Goal: Task Accomplishment & Management: Use online tool/utility

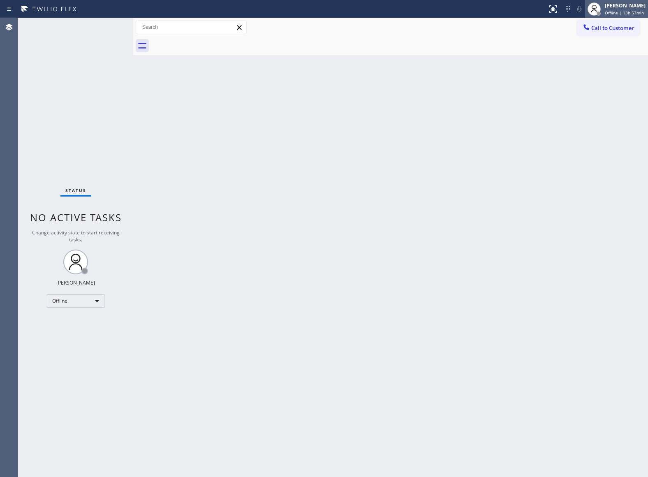
click at [605, 12] on span "Offline | 13h 57min" at bounding box center [624, 13] width 39 height 6
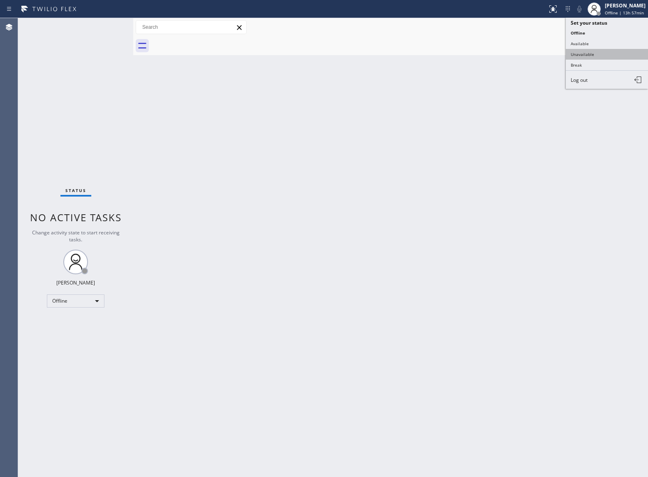
click at [602, 53] on button "Unavailable" at bounding box center [606, 54] width 82 height 11
drag, startPoint x: 50, startPoint y: 143, endPoint x: 58, endPoint y: 148, distance: 9.5
click at [50, 143] on div "Status No active tasks Change activity state to start receiving tasks. [PERSON_…" at bounding box center [75, 247] width 115 height 459
click at [52, 79] on div "Status No active tasks Change activity state to start receiving tasks. [PERSON_…" at bounding box center [75, 247] width 115 height 459
click at [58, 159] on div "Status No active tasks Change activity state to start receiving tasks. [PERSON_…" at bounding box center [75, 247] width 115 height 459
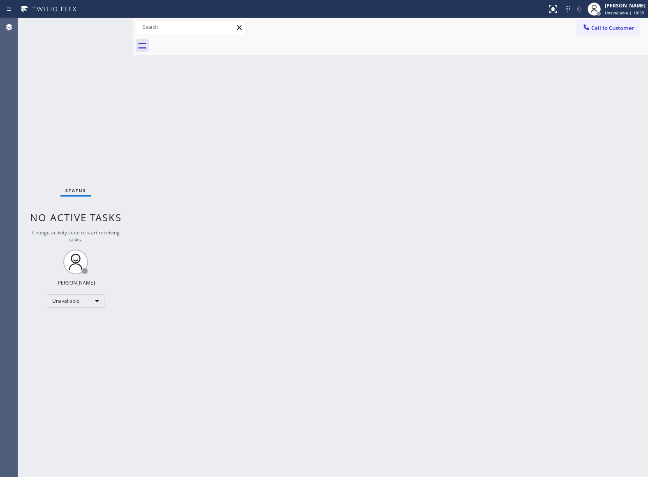
drag, startPoint x: 517, startPoint y: 293, endPoint x: 516, endPoint y: 410, distance: 117.1
click at [516, 298] on div "Back to Dashboard Change Sender ID Customers Technicians Select a contact Outbo…" at bounding box center [390, 247] width 515 height 459
click at [51, 133] on div "Status No active tasks Change activity state to start receiving tasks. [PERSON_…" at bounding box center [75, 247] width 115 height 459
click at [612, 30] on span "Call to Customer" at bounding box center [612, 27] width 43 height 7
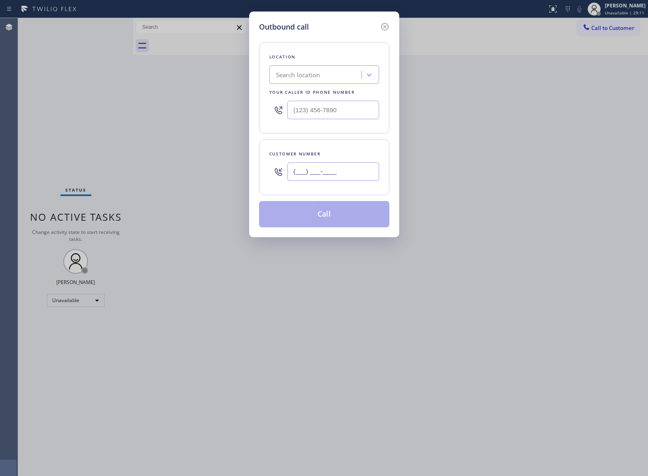
click at [344, 178] on input "(___) ___-____" at bounding box center [333, 171] width 92 height 18
paste input "917) 921-0941"
type input "(917) 921-0941"
drag, startPoint x: 318, startPoint y: 169, endPoint x: 308, endPoint y: 130, distance: 40.3
click at [318, 168] on input "(917) 921-0941" at bounding box center [333, 171] width 92 height 18
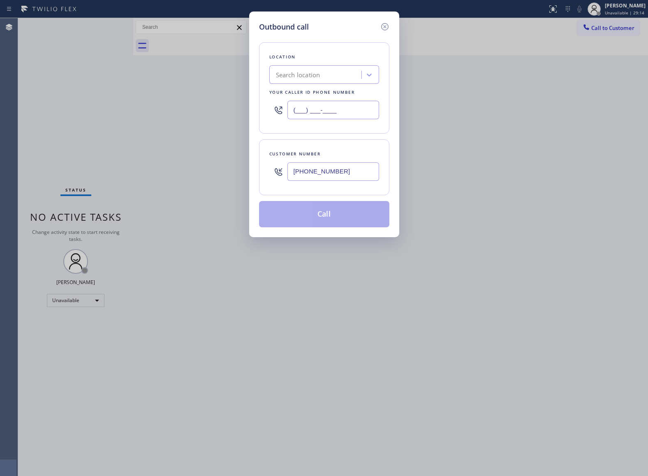
click at [306, 114] on input "(___) ___-____" at bounding box center [333, 110] width 92 height 18
paste input "877) 777-0796"
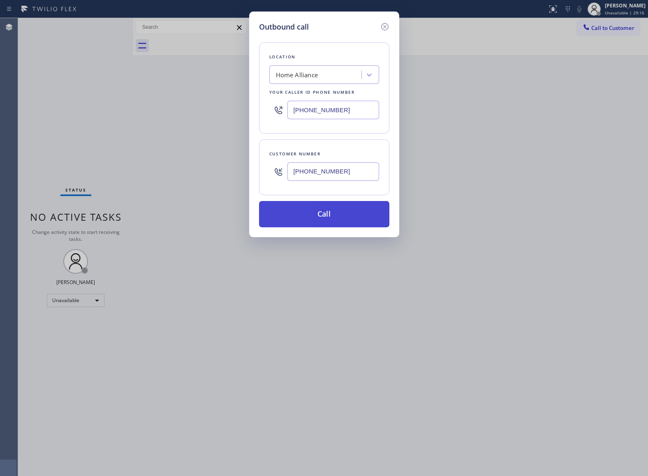
type input "(877) 777-0796"
click at [323, 215] on button "Call" at bounding box center [324, 214] width 130 height 26
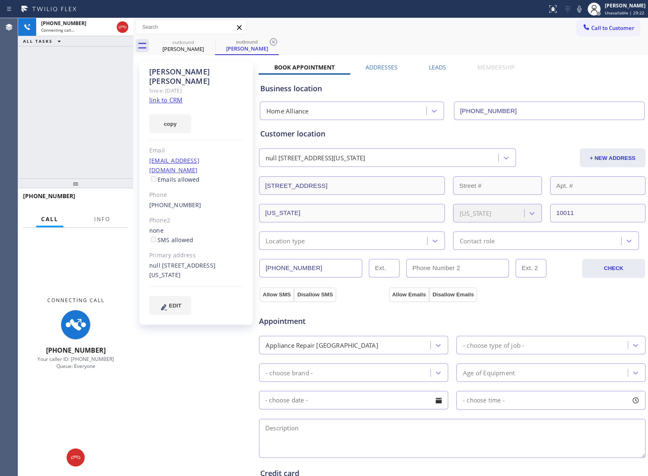
type input "(877) 777-0796"
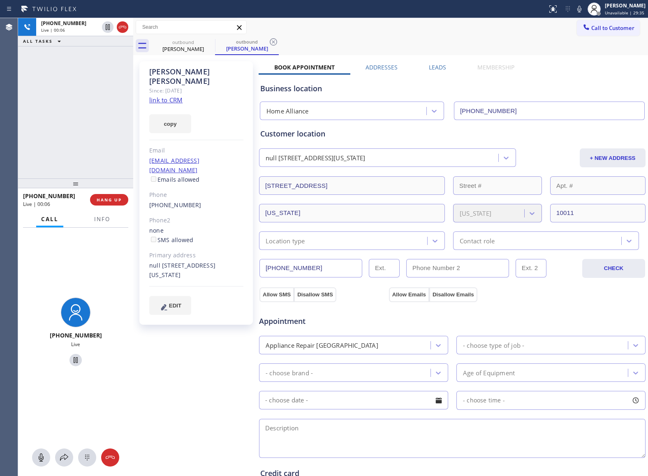
click at [46, 112] on div "+19179210941 Live | 00:06 ALL TASKS ALL TASKS ACTIVE TASKS TASKS IN WRAP UP" at bounding box center [75, 98] width 115 height 160
click at [107, 28] on icon at bounding box center [108, 27] width 10 height 10
click at [577, 9] on icon at bounding box center [579, 9] width 4 height 7
drag, startPoint x: 33, startPoint y: 96, endPoint x: 63, endPoint y: 71, distance: 38.5
click at [37, 93] on div "+19179210941 Live | 04:01 ALL TASKS ALL TASKS ACTIVE TASKS TASKS IN WRAP UP" at bounding box center [75, 98] width 115 height 160
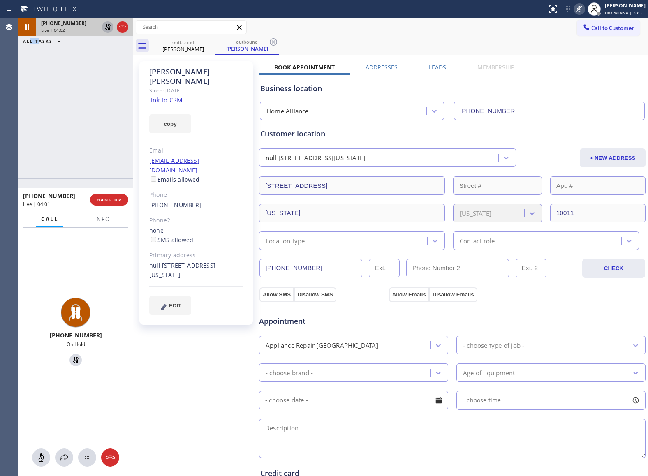
click at [103, 30] on icon at bounding box center [108, 27] width 10 height 10
click at [574, 11] on icon at bounding box center [579, 9] width 10 height 10
click at [107, 26] on icon at bounding box center [108, 27] width 10 height 10
click at [578, 11] on icon at bounding box center [579, 9] width 10 height 10
click at [104, 26] on icon at bounding box center [108, 27] width 10 height 10
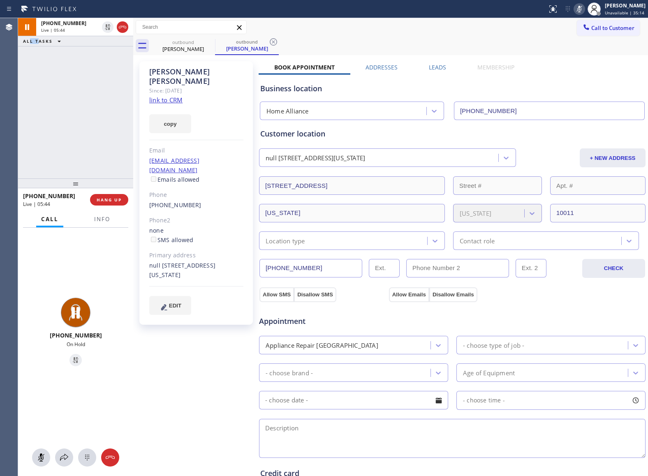
click at [577, 8] on icon at bounding box center [579, 9] width 10 height 10
click at [27, 127] on div "+19179210941 Live | 06:16 ALL TASKS ALL TASKS ACTIVE TASKS TASKS IN WRAP UP" at bounding box center [75, 98] width 115 height 160
click at [122, 196] on button "HANG UP" at bounding box center [109, 200] width 38 height 12
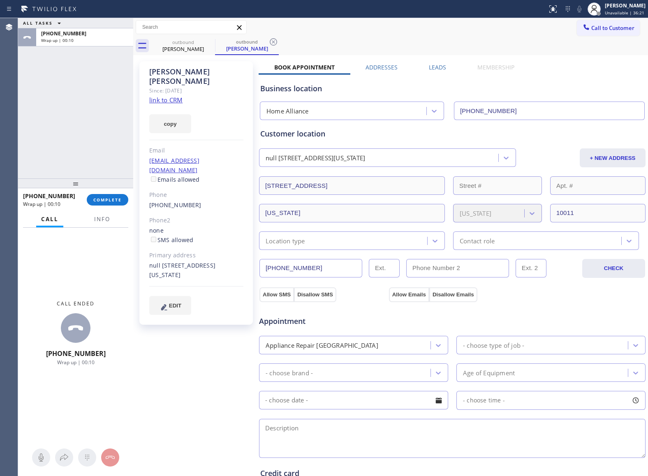
click at [56, 79] on div "ALL TASKS ALL TASKS ACTIVE TASKS TASKS IN WRAP UP +19179210941 Wrap up | 00:10" at bounding box center [75, 98] width 115 height 160
click at [96, 221] on span "Info" at bounding box center [102, 218] width 16 height 7
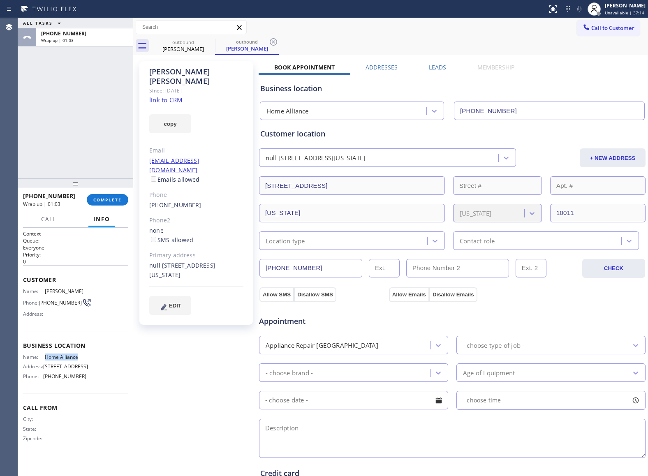
drag, startPoint x: 71, startPoint y: 356, endPoint x: 45, endPoint y: 357, distance: 25.9
click at [45, 357] on span "Home Alliance" at bounding box center [65, 357] width 41 height 6
copy span "Home Alliance"
click at [110, 201] on span "COMPLETE" at bounding box center [107, 200] width 28 height 6
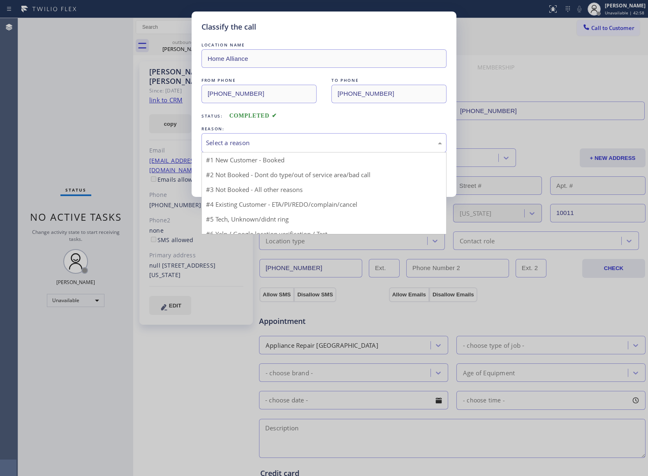
drag, startPoint x: 226, startPoint y: 145, endPoint x: 229, endPoint y: 166, distance: 21.2
click at [227, 147] on div "Select a reason" at bounding box center [324, 142] width 236 height 9
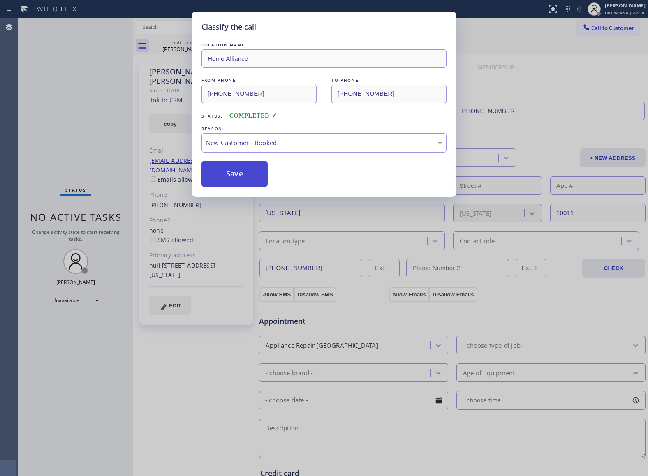
click at [226, 169] on button "Save" at bounding box center [234, 174] width 66 height 26
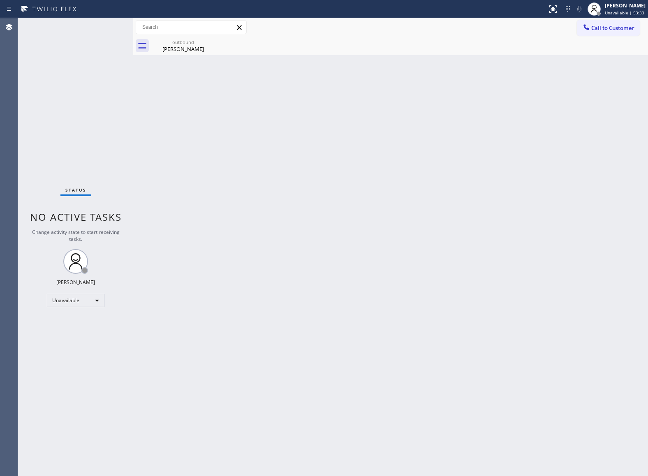
drag, startPoint x: 43, startPoint y: 99, endPoint x: 56, endPoint y: 88, distance: 16.9
click at [43, 99] on div "Status No active tasks Change activity state to start receiving tasks. [PERSON_…" at bounding box center [75, 247] width 115 height 458
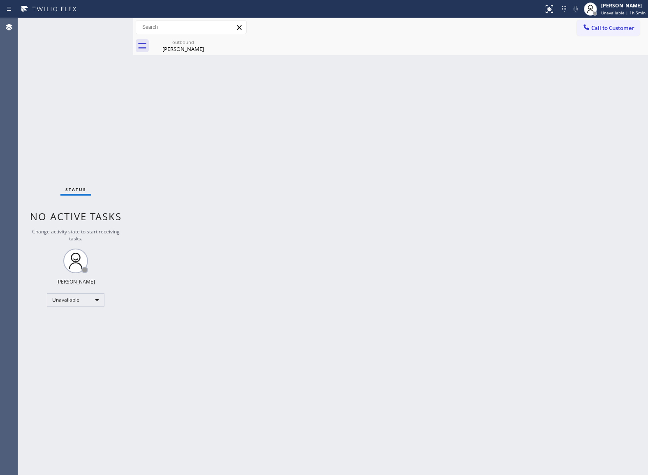
drag, startPoint x: 58, startPoint y: 107, endPoint x: 106, endPoint y: 76, distance: 57.6
click at [58, 107] on div "Status No active tasks Change activity state to start receiving tasks. [PERSON_…" at bounding box center [75, 246] width 115 height 457
click at [613, 26] on span "Call to Customer" at bounding box center [612, 27] width 43 height 7
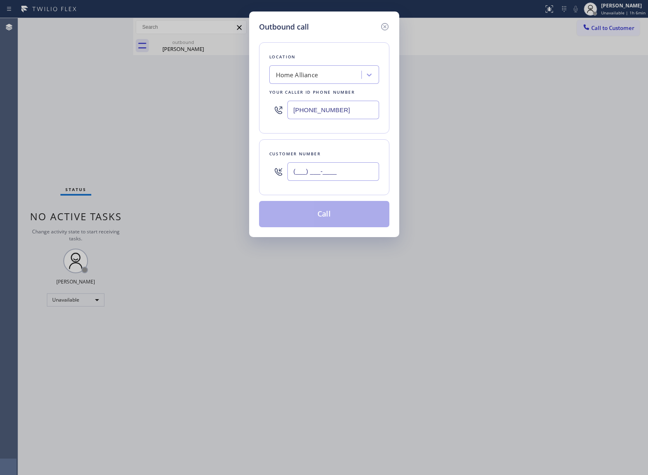
click at [359, 176] on input "(___) ___-____" at bounding box center [333, 171] width 92 height 18
paste input "510) 703-1326"
click at [353, 172] on input "(510) 703-1326" at bounding box center [333, 171] width 92 height 18
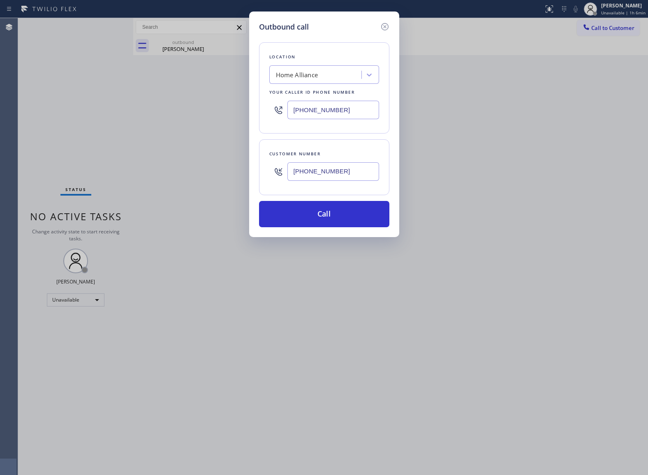
click at [53, 113] on div "Outbound call Location Home Alliance Your caller id phone number (877) 777-0796…" at bounding box center [324, 237] width 648 height 475
click at [327, 173] on input "(510) 703-1326" at bounding box center [333, 171] width 92 height 18
paste input "720) 356-2431"
drag, startPoint x: 330, startPoint y: 172, endPoint x: 277, endPoint y: 171, distance: 53.4
click at [277, 171] on div "(720) 356-2431" at bounding box center [324, 171] width 110 height 27
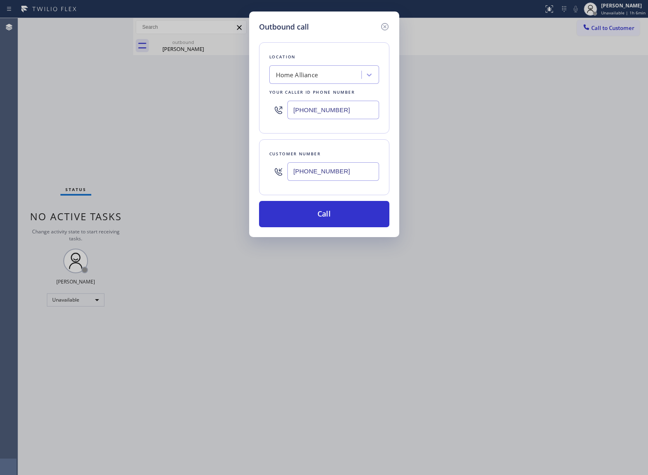
drag, startPoint x: 12, startPoint y: 196, endPoint x: 181, endPoint y: 219, distance: 170.8
click at [12, 196] on div "Outbound call Location Home Alliance Your caller id phone number (877) 777-0796…" at bounding box center [324, 237] width 648 height 475
click at [312, 176] on input "(720) 356-2431" at bounding box center [333, 171] width 92 height 18
paste input "894) 646-88__"
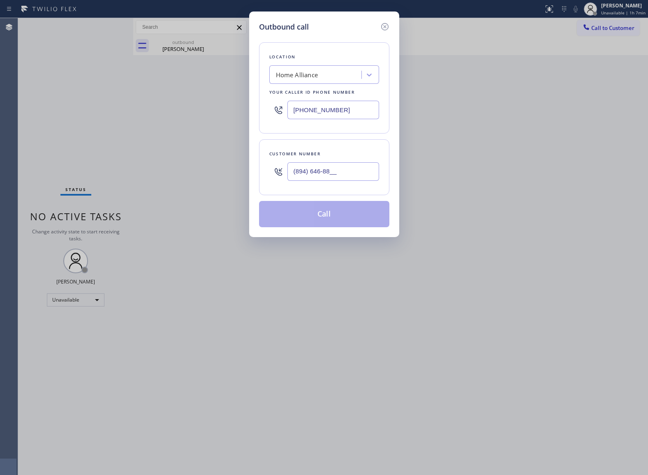
drag, startPoint x: 32, startPoint y: 143, endPoint x: 311, endPoint y: 152, distance: 279.6
click at [48, 145] on div "Outbound call Location Home Alliance Your caller id phone number (877) 777-0796…" at bounding box center [324, 237] width 648 height 475
click at [344, 173] on input "(894) 646-88__" at bounding box center [333, 171] width 92 height 18
paste input "text"
drag, startPoint x: 45, startPoint y: 210, endPoint x: 56, endPoint y: 211, distance: 11.1
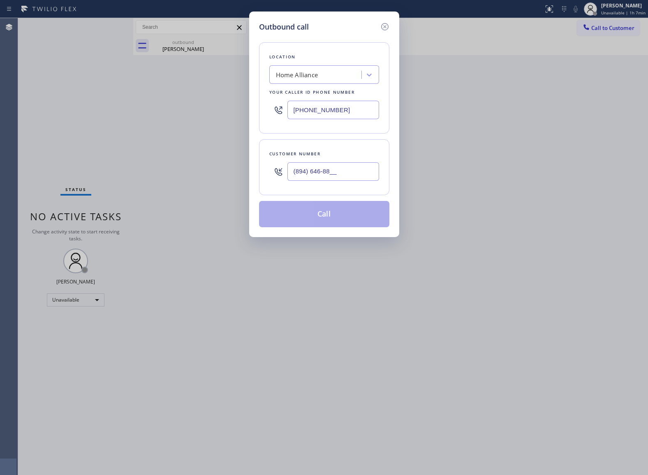
click at [48, 211] on div "Outbound call Location Home Alliance Your caller id phone number (877) 777-0796…" at bounding box center [324, 237] width 648 height 475
click at [319, 174] on input "(894) 646-88__" at bounding box center [333, 171] width 92 height 18
paste input "81"
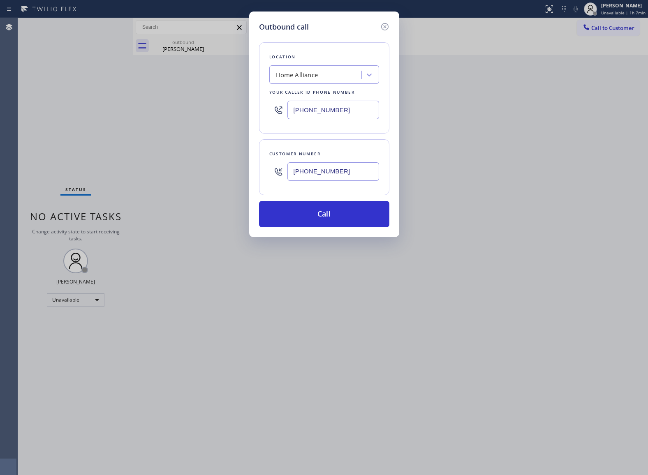
drag, startPoint x: 358, startPoint y: 175, endPoint x: 276, endPoint y: 181, distance: 82.4
click at [276, 173] on div "(894) 646-8881" at bounding box center [324, 171] width 110 height 27
drag, startPoint x: 45, startPoint y: 112, endPoint x: 306, endPoint y: 180, distance: 269.2
click at [55, 114] on div "Outbound call Location Home Alliance Your caller id phone number (877) 777-0796…" at bounding box center [324, 237] width 648 height 475
click at [339, 173] on input "(894) 646-8881" at bounding box center [333, 171] width 92 height 18
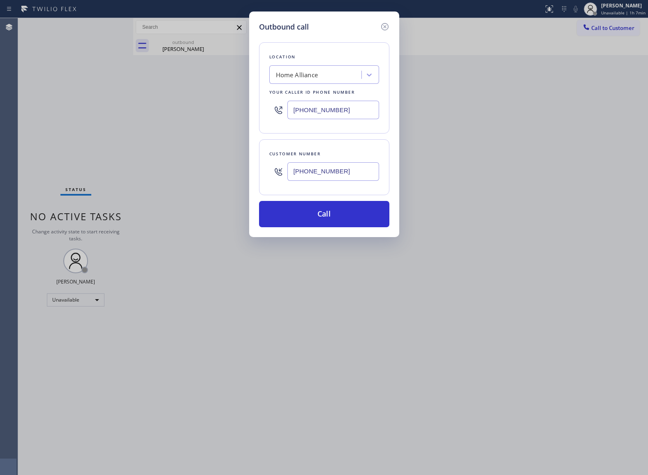
paste input "678) 426-0048"
drag, startPoint x: 358, startPoint y: 173, endPoint x: 293, endPoint y: 171, distance: 65.4
click at [293, 171] on input "(678) 426-0048" at bounding box center [333, 171] width 92 height 18
drag, startPoint x: 50, startPoint y: 129, endPoint x: 66, endPoint y: 128, distance: 15.6
click at [53, 129] on div "Outbound call Location Home Alliance Your caller id phone number (877) 777-0796…" at bounding box center [324, 237] width 648 height 475
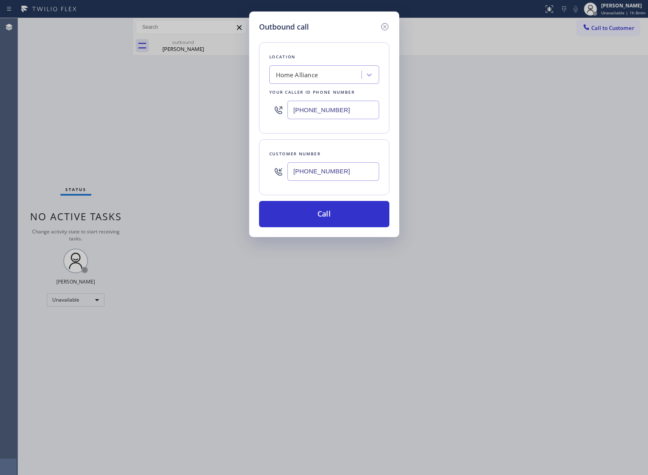
click at [349, 166] on input "(678) 426-0048" at bounding box center [333, 171] width 92 height 18
paste input "510) 703-1326"
type input "(510) 703-1326"
click at [344, 116] on input "(877) 777-0796" at bounding box center [333, 110] width 92 height 18
paste input "55) 666-9755"
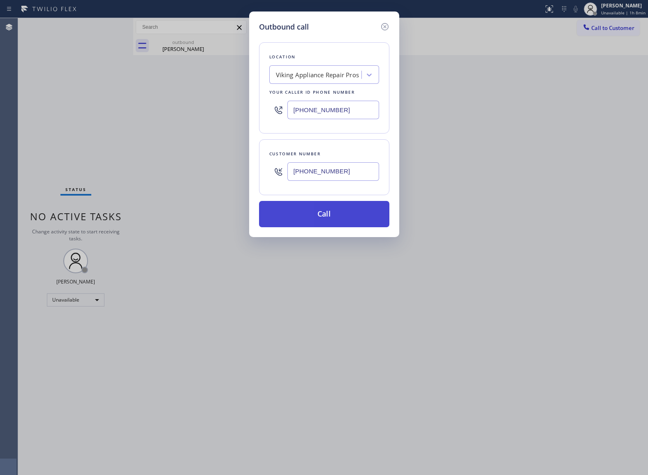
type input "(855) 666-9755"
click at [362, 214] on button "Call" at bounding box center [324, 214] width 130 height 26
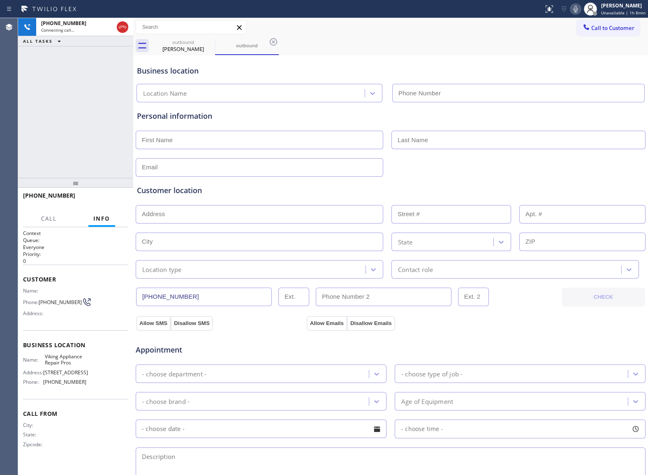
type input "(855) 666-9755"
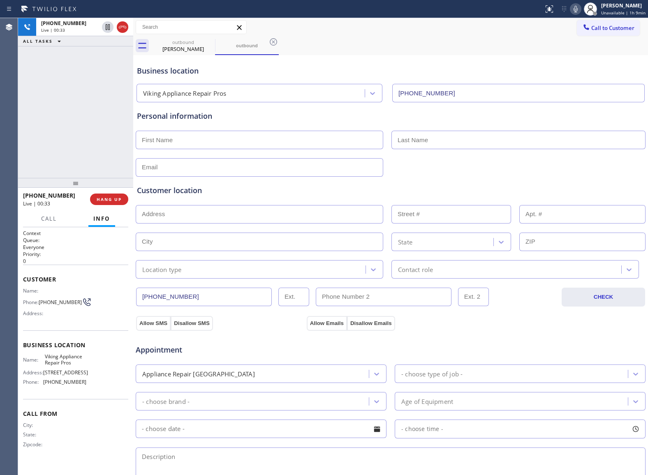
click at [43, 152] on div "+15107031326 Live | 00:33 ALL TASKS ALL TASKS ACTIVE TASKS TASKS IN WRAP UP" at bounding box center [75, 98] width 115 height 160
click at [39, 130] on div "+15107031326 Live | 00:42 ALL TASKS ALL TASKS ACTIVE TASKS TASKS IN WRAP UP" at bounding box center [75, 98] width 115 height 160
click at [124, 30] on icon at bounding box center [123, 27] width 10 height 10
drag, startPoint x: 43, startPoint y: 99, endPoint x: 143, endPoint y: 170, distance: 122.3
click at [43, 99] on div "ALL TASKS ALL TASKS ACTIVE TASKS TASKS IN WRAP UP +15107031326 Wrap up | 00:05" at bounding box center [75, 98] width 115 height 160
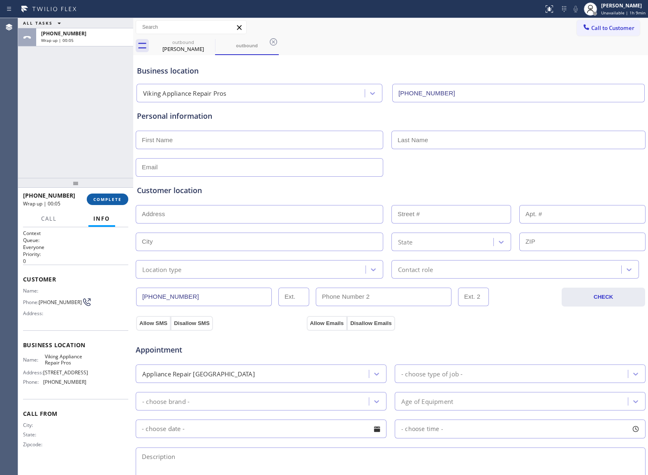
click at [122, 198] on button "COMPLETE" at bounding box center [108, 200] width 42 height 12
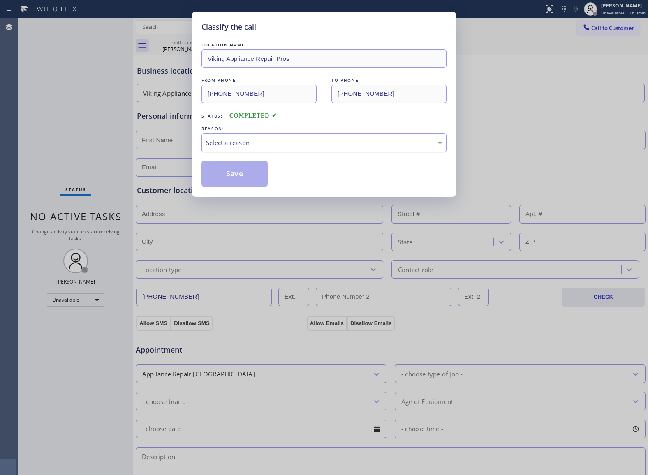
click at [245, 147] on div "Select a reason" at bounding box center [324, 142] width 236 height 9
drag, startPoint x: 241, startPoint y: 173, endPoint x: 570, endPoint y: 474, distance: 446.2
click at [249, 180] on button "Save" at bounding box center [234, 174] width 66 height 26
type input "(877) 777-0796"
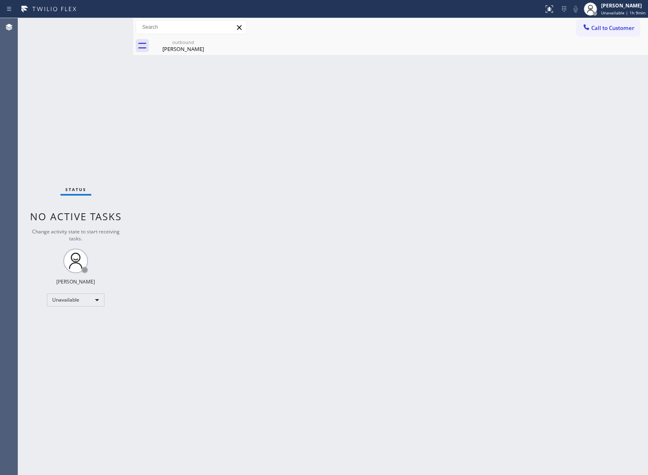
click at [43, 129] on div "Status No active tasks Change activity state to start receiving tasks. [PERSON_…" at bounding box center [75, 246] width 115 height 457
drag, startPoint x: 614, startPoint y: 29, endPoint x: 600, endPoint y: 43, distance: 19.8
click at [612, 32] on button "Call to Customer" at bounding box center [608, 28] width 63 height 16
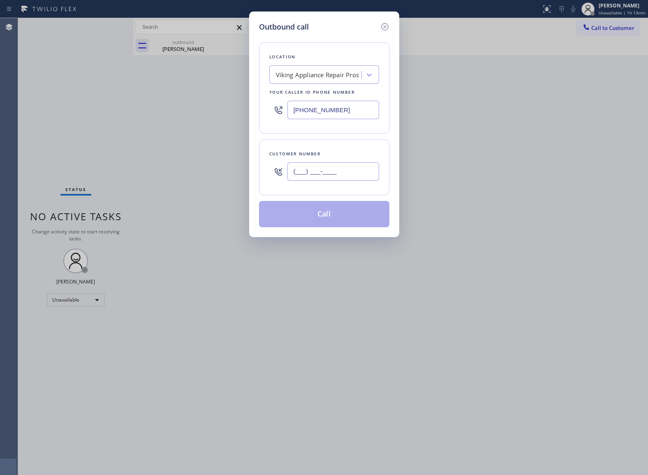
click at [353, 179] on input "(___) ___-____" at bounding box center [333, 171] width 92 height 18
paste input "646) 372-0088"
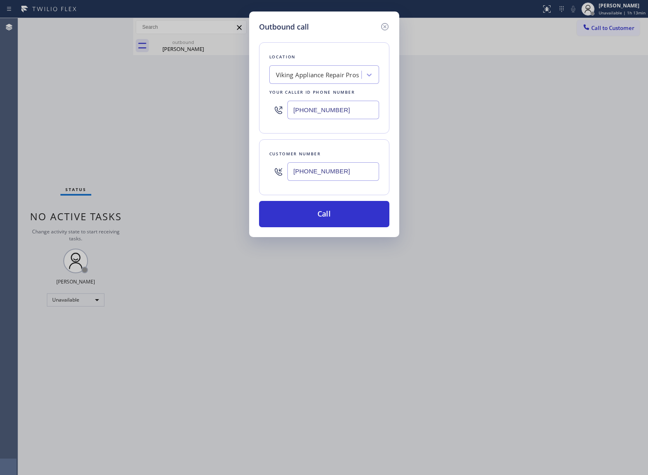
type input "[PHONE_NUMBER]"
click at [54, 84] on div "Outbound call Location Viking Appliance Repair Pros Your caller id phone number…" at bounding box center [324, 237] width 648 height 475
click at [313, 115] on input "(855) 666-9755" at bounding box center [333, 110] width 92 height 18
paste input "347) 410-8261"
type input "[PHONE_NUMBER]"
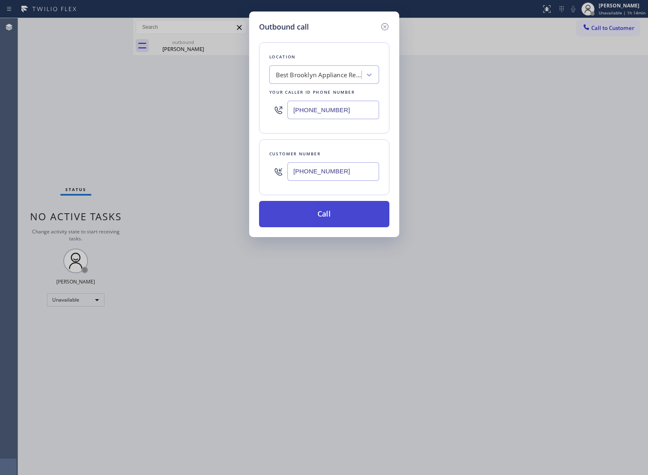
click at [341, 218] on button "Call" at bounding box center [324, 214] width 130 height 26
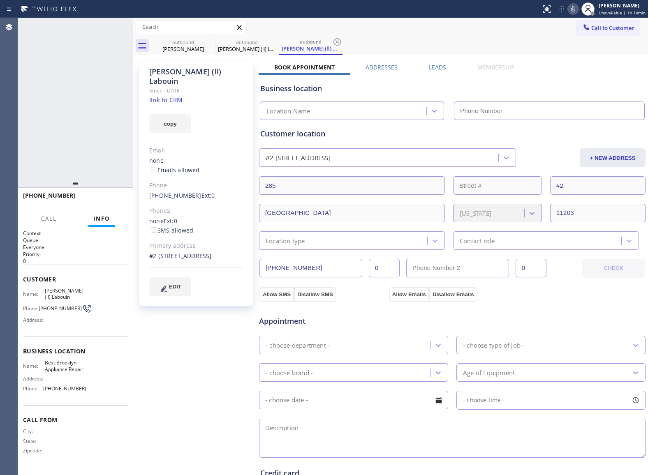
type input "[PHONE_NUMBER]"
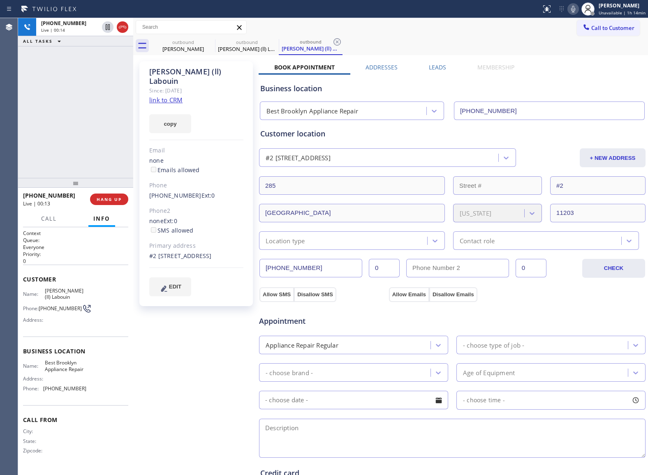
drag, startPoint x: 44, startPoint y: 117, endPoint x: 55, endPoint y: 113, distance: 10.9
click at [44, 117] on div "+16463720088 Live | 00:14 ALL TASKS ALL TASKS ACTIVE TASKS TASKS IN WRAP UP" at bounding box center [75, 98] width 115 height 160
drag, startPoint x: 92, startPoint y: 383, endPoint x: 46, endPoint y: 382, distance: 45.6
click at [46, 382] on div "Name: Best Brooklyn Appliance Repair Address: Phone: (347) 410-8261" at bounding box center [75, 377] width 105 height 35
click at [204, 371] on div "Kelly (ll) Labouin Since: 20 may 2020 link to CRM copy Email none Emails allowe…" at bounding box center [196, 331] width 123 height 549
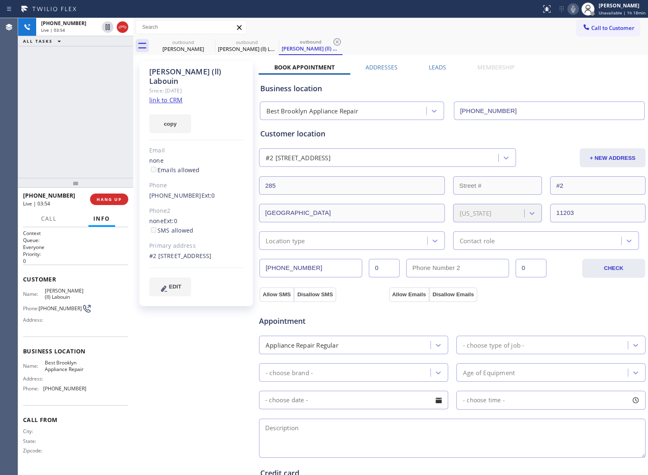
drag, startPoint x: 86, startPoint y: 383, endPoint x: 106, endPoint y: 375, distance: 21.0
click at [92, 378] on div "Name: Best Brooklyn Appliance Repair Address: Phone: (347) 410-8261" at bounding box center [75, 377] width 105 height 35
click at [106, 375] on div "Name: Best Brooklyn Appliance Repair Address: Phone: (347) 410-8261" at bounding box center [75, 377] width 105 height 35
drag, startPoint x: 88, startPoint y: 382, endPoint x: 46, endPoint y: 383, distance: 41.5
click at [46, 383] on div "Name: Best Brooklyn Appliance Repair Address: Phone: (347) 410-8261" at bounding box center [75, 377] width 105 height 35
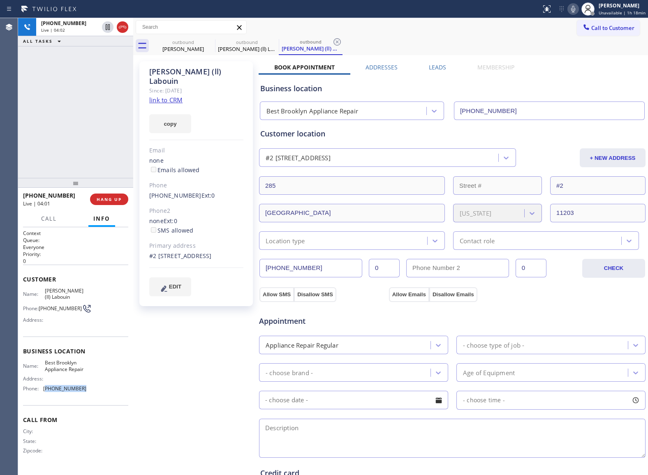
click at [90, 382] on div "Name: Best Brooklyn Appliance Repair Address: Phone: (347) 410-8261" at bounding box center [75, 377] width 105 height 35
click at [36, 130] on div "+16463720088 Live | 04:14 ALL TASKS ALL TASKS ACTIVE TASKS TASKS IN WRAP UP" at bounding box center [75, 98] width 115 height 160
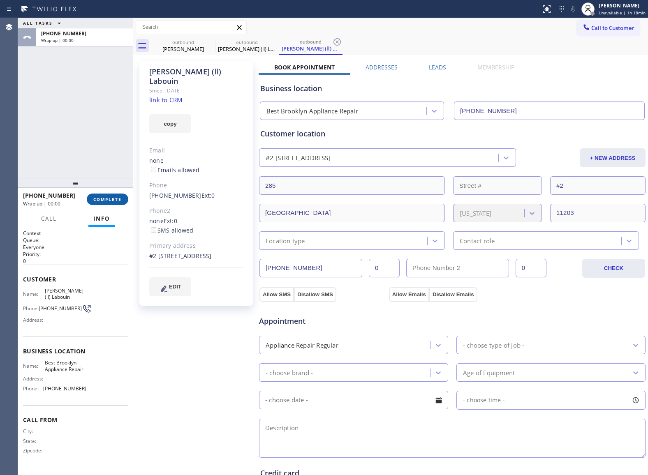
click at [102, 198] on span "COMPLETE" at bounding box center [107, 199] width 28 height 6
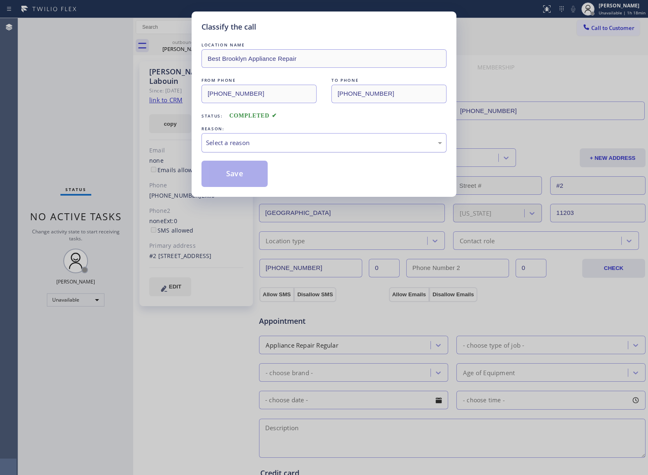
click at [247, 145] on div "Select a reason" at bounding box center [324, 142] width 236 height 9
click at [250, 175] on button "Save" at bounding box center [234, 174] width 66 height 26
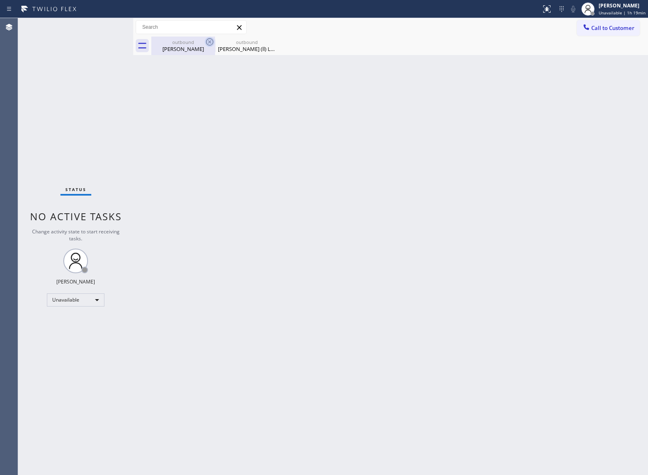
click at [201, 38] on div "outbound Christopher Kelly" at bounding box center [183, 46] width 62 height 18
type input "(877) 777-0796"
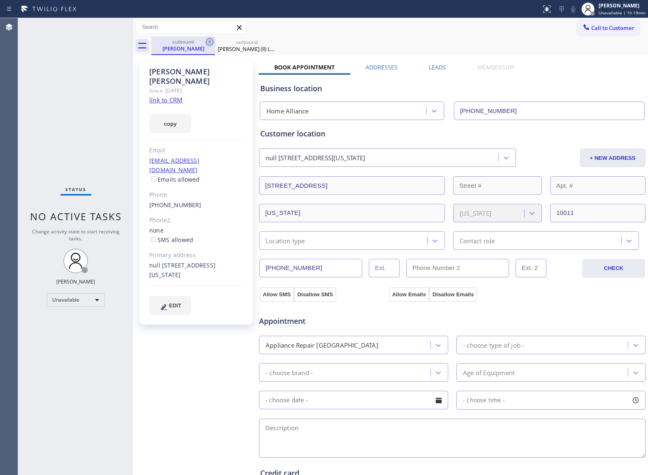
click at [210, 42] on icon at bounding box center [210, 42] width 10 height 10
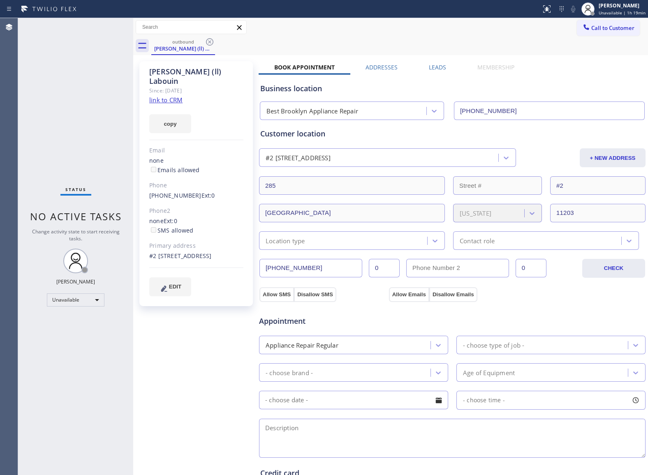
click at [210, 42] on icon at bounding box center [210, 42] width 10 height 10
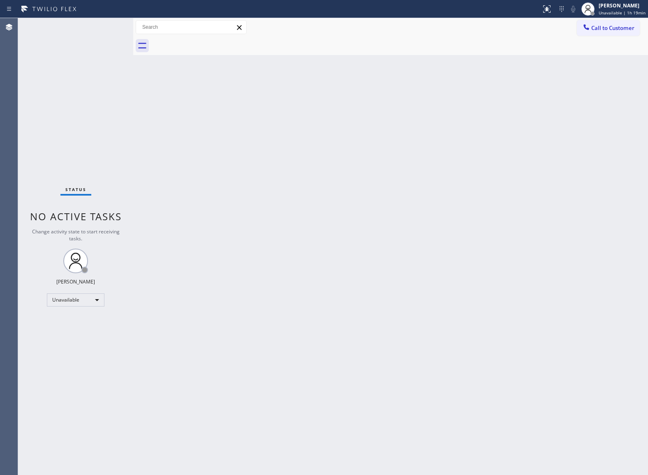
click at [210, 42] on div at bounding box center [399, 46] width 496 height 18
drag, startPoint x: 594, startPoint y: 30, endPoint x: 483, endPoint y: 93, distance: 127.2
click at [594, 30] on span "Call to Customer" at bounding box center [612, 27] width 43 height 7
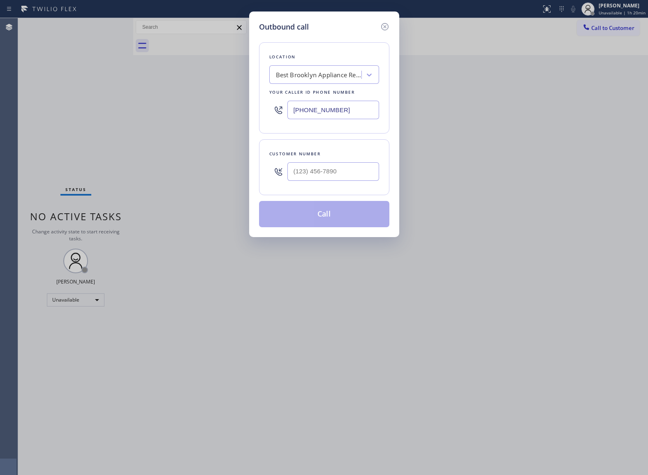
click at [347, 119] on input "[PHONE_NUMBER]" at bounding box center [333, 110] width 92 height 18
paste input "10) 388-410"
type input "(310) 388-4101"
type input "(___) ___-____"
click at [334, 176] on input "text" at bounding box center [333, 171] width 92 height 18
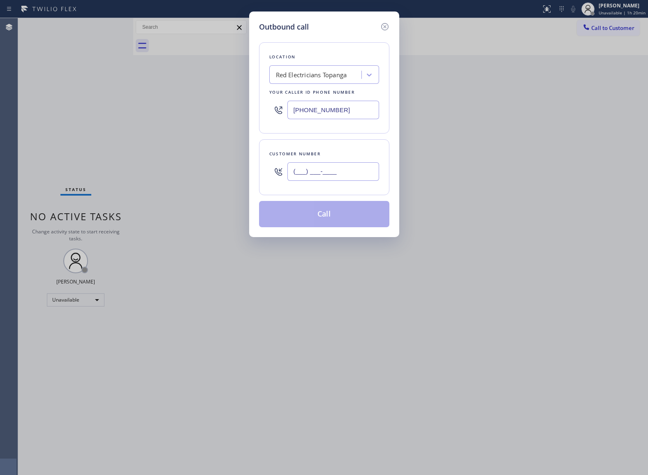
paste input "743) 241-3286"
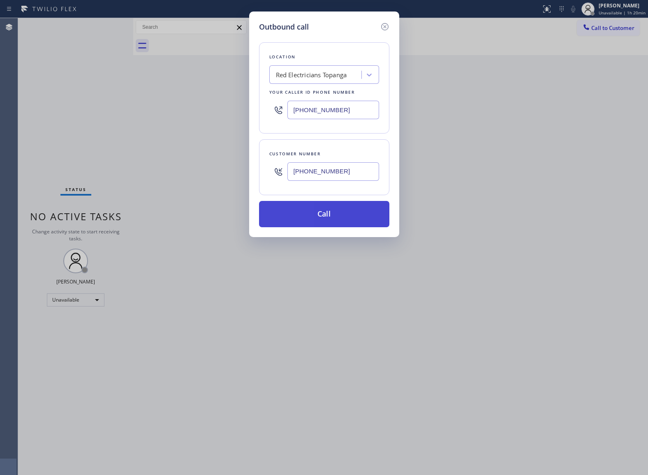
type input "(743) 241-3286"
click at [328, 222] on button "Call" at bounding box center [324, 214] width 130 height 26
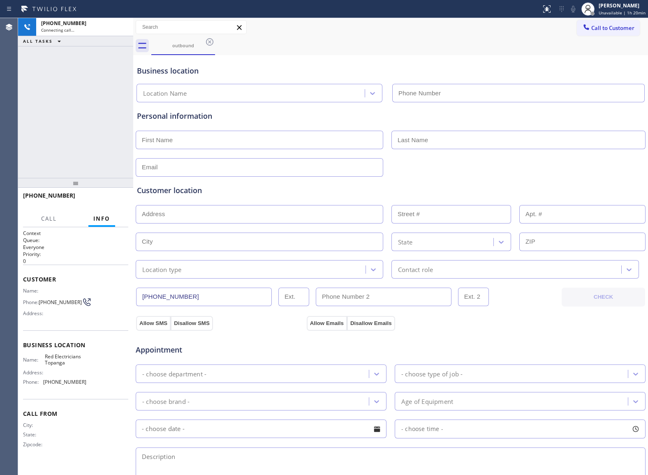
type input "(310) 388-4101"
click at [50, 58] on div "+17432413286 Live | 00:02 ALL TASKS ALL TASKS ACTIVE TASKS TASKS IN WRAP UP" at bounding box center [75, 98] width 115 height 160
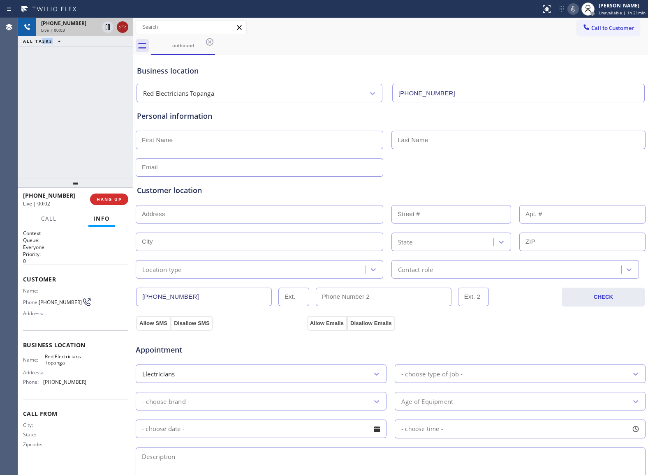
click at [120, 30] on icon at bounding box center [123, 27] width 10 height 10
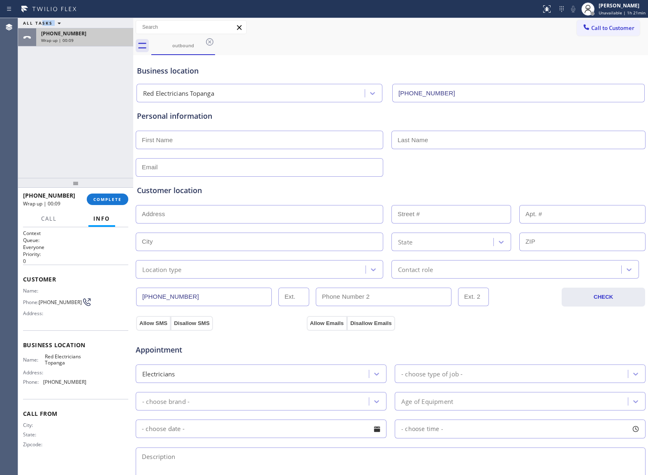
click at [76, 40] on div "Wrap up | 00:09" at bounding box center [84, 40] width 87 height 6
click at [105, 203] on button "COMPLETE" at bounding box center [108, 200] width 42 height 12
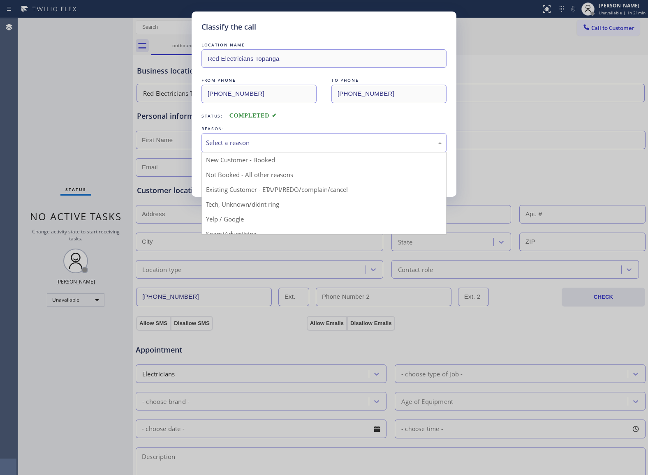
click at [249, 143] on div "Select a reason" at bounding box center [324, 142] width 236 height 9
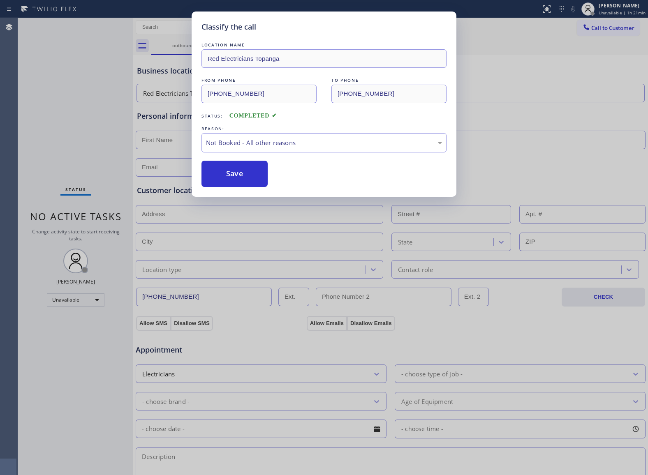
click at [248, 181] on button "Save" at bounding box center [234, 174] width 66 height 26
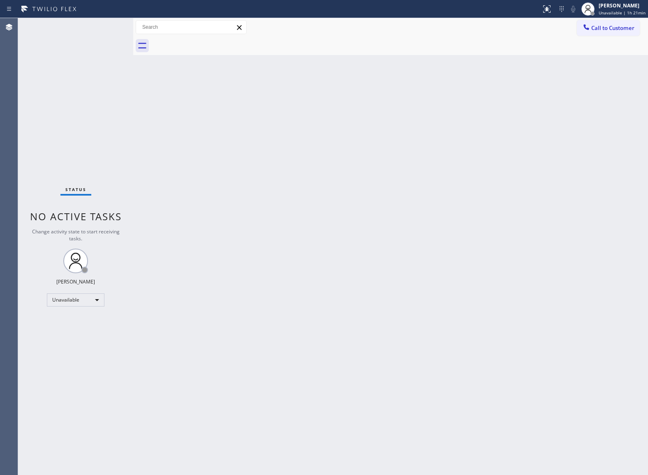
drag, startPoint x: 49, startPoint y: 106, endPoint x: 235, endPoint y: 1, distance: 213.3
click at [49, 105] on div "Status No active tasks Change activity state to start receiving tasks. [PERSON_…" at bounding box center [75, 246] width 115 height 457
click at [595, 30] on span "Call to Customer" at bounding box center [612, 27] width 43 height 7
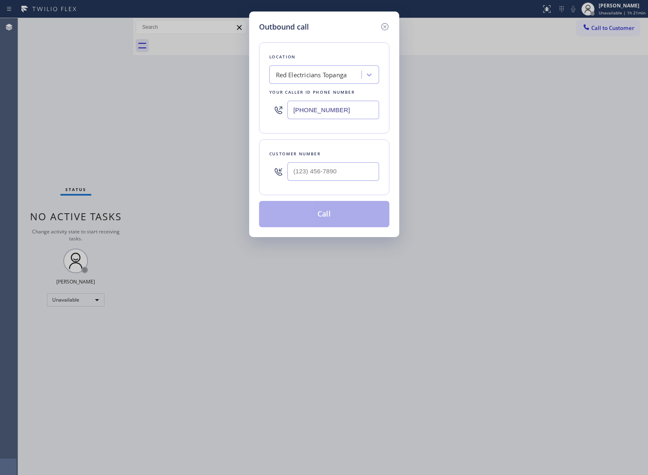
drag, startPoint x: 344, startPoint y: 113, endPoint x: 4, endPoint y: 233, distance: 361.2
click at [339, 113] on input "(310) 388-4101" at bounding box center [333, 110] width 92 height 18
paste input "424) 255-5847"
type input "(424) 255-5847"
click at [330, 178] on input "(___) ___-____" at bounding box center [333, 171] width 92 height 18
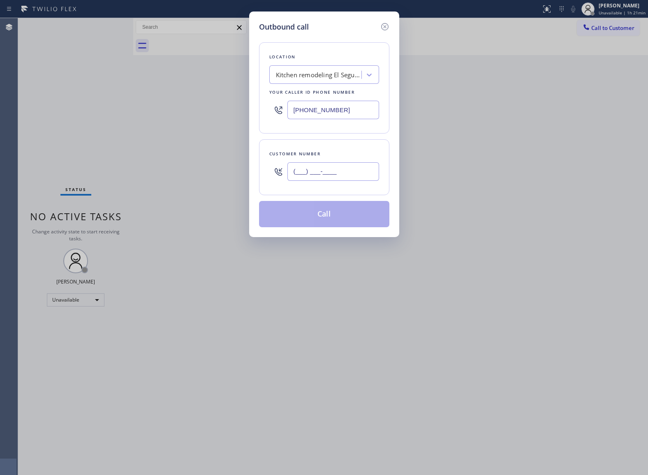
paste input "724) 344-3819"
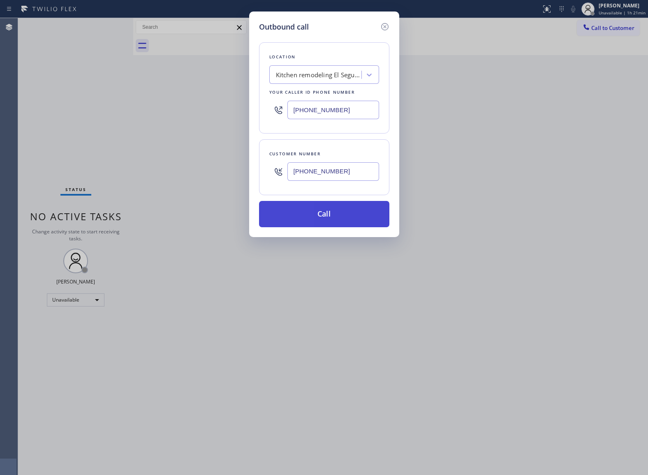
type input "(724) 344-3819"
click at [329, 213] on button "Call" at bounding box center [324, 214] width 130 height 26
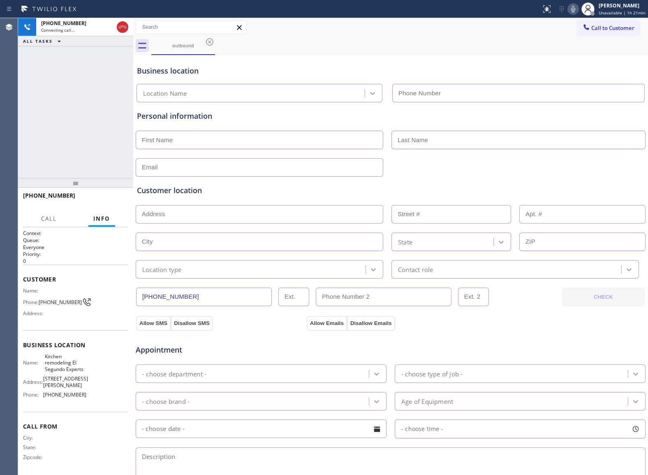
type input "(424) 255-5847"
click at [55, 76] on div "+17243443819 Live | 00:06 ALL TASKS ALL TASKS ACTIVE TASKS TASKS IN WRAP UP" at bounding box center [75, 98] width 115 height 160
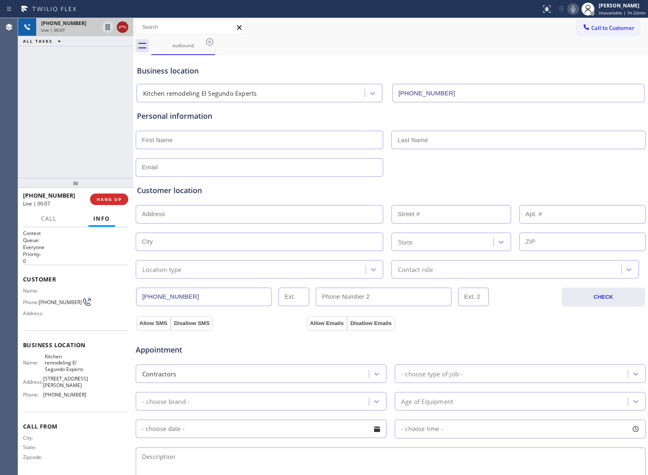
click at [126, 27] on icon at bounding box center [122, 27] width 7 height 2
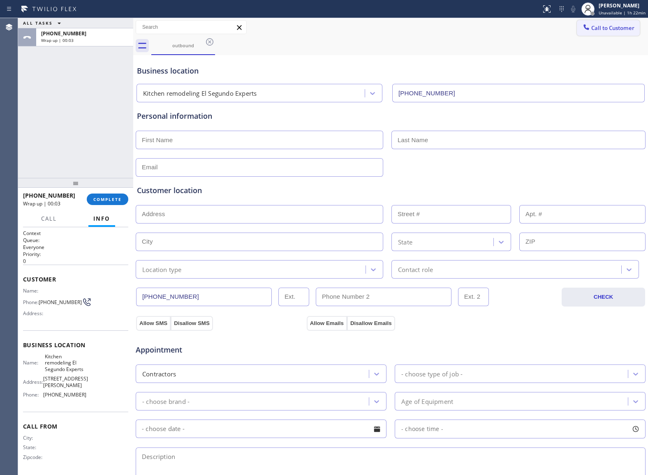
click at [600, 21] on button "Call to Customer" at bounding box center [608, 28] width 63 height 16
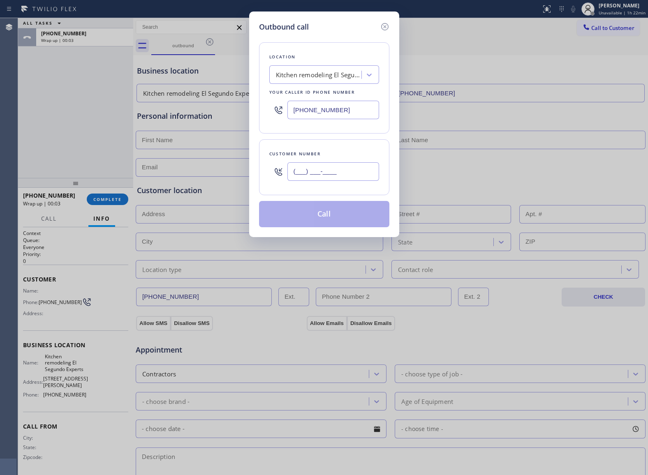
click at [315, 176] on input "(___) ___-____" at bounding box center [333, 171] width 92 height 18
paste input "724) 344-3819"
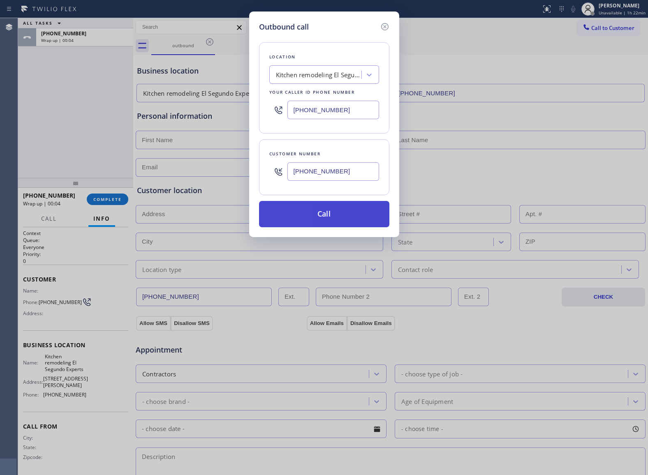
type input "(724) 344-3819"
click at [324, 215] on button "Call" at bounding box center [324, 214] width 130 height 26
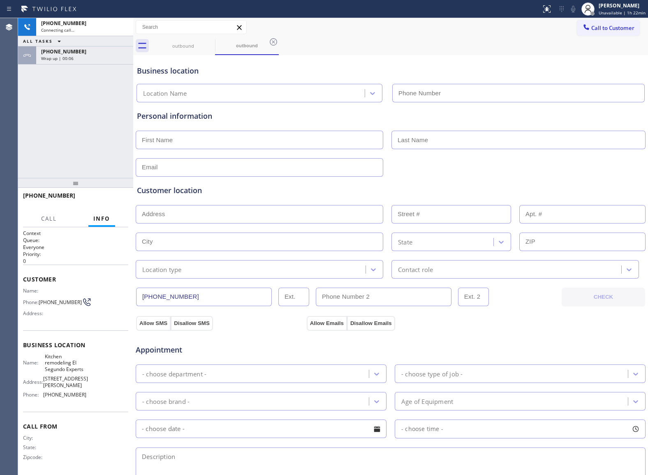
type input "(424) 255-5847"
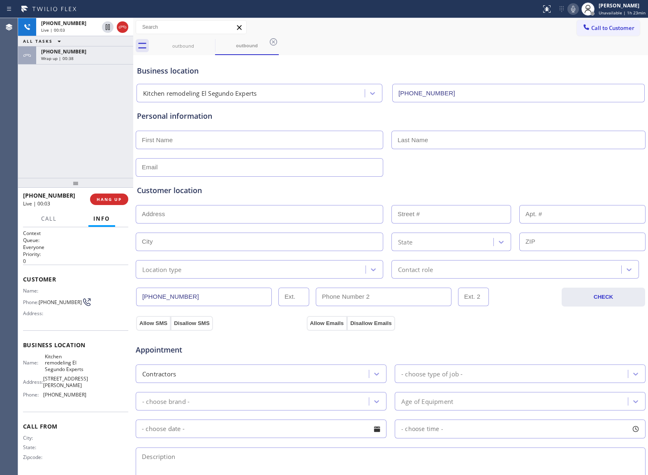
drag, startPoint x: 48, startPoint y: 108, endPoint x: 99, endPoint y: 85, distance: 55.9
click at [51, 106] on div "+17243443819 Live | 00:03 ALL TASKS ALL TASKS ACTIVE TASKS TASKS IN WRAP UP +17…" at bounding box center [75, 98] width 115 height 160
click at [122, 28] on icon at bounding box center [123, 27] width 10 height 10
click at [102, 201] on span "COMPLETE" at bounding box center [107, 199] width 28 height 6
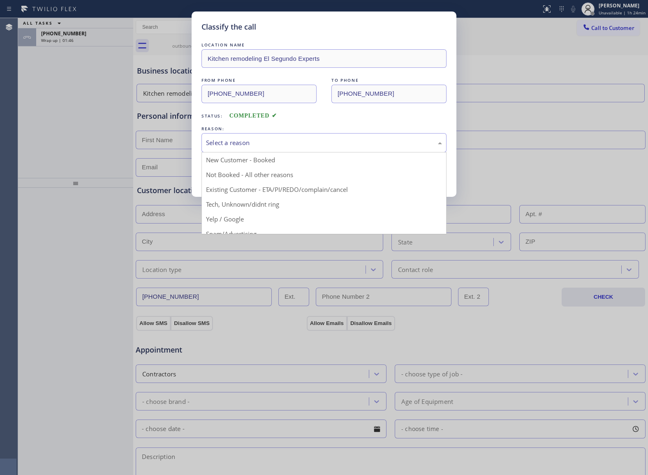
click at [229, 140] on div "Select a reason" at bounding box center [324, 142] width 236 height 9
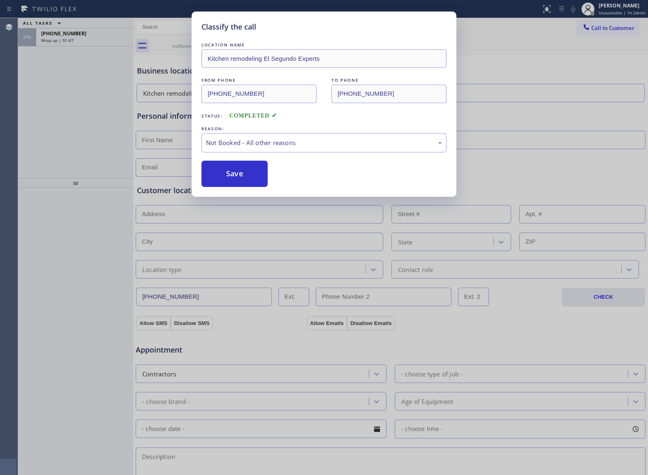
click at [243, 176] on button "Save" at bounding box center [234, 174] width 66 height 26
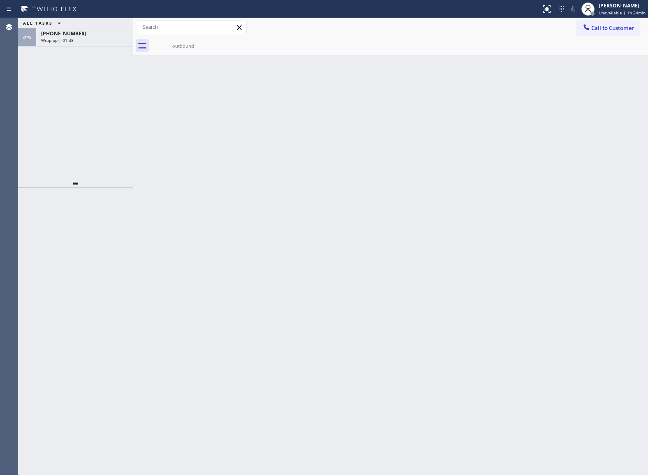
click at [44, 95] on div "ALL TASKS ALL TASKS ACTIVE TASKS TASKS IN WRAP UP +17243443819 Wrap up | 01:48" at bounding box center [75, 98] width 115 height 160
click at [53, 46] on div "ALL TASKS ALL TASKS ACTIVE TASKS TASKS IN WRAP UP +17243443819 Wrap up | 01:49" at bounding box center [75, 98] width 115 height 160
click at [80, 39] on div "Wrap up | 01:49" at bounding box center [84, 40] width 87 height 6
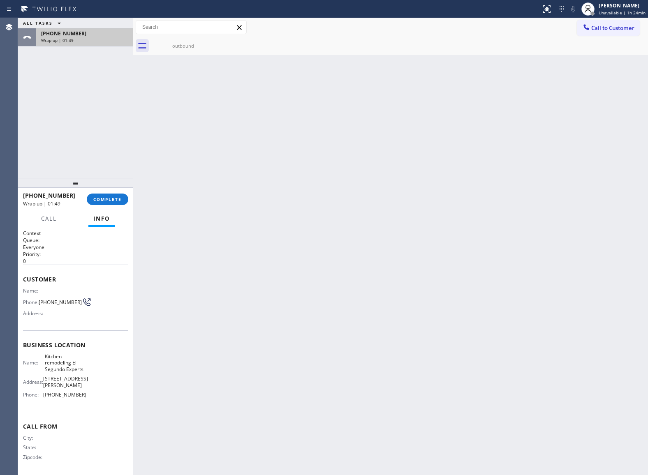
click at [80, 39] on div "Wrap up | 01:49" at bounding box center [84, 40] width 87 height 6
click at [122, 196] on button "COMPLETE" at bounding box center [108, 200] width 42 height 12
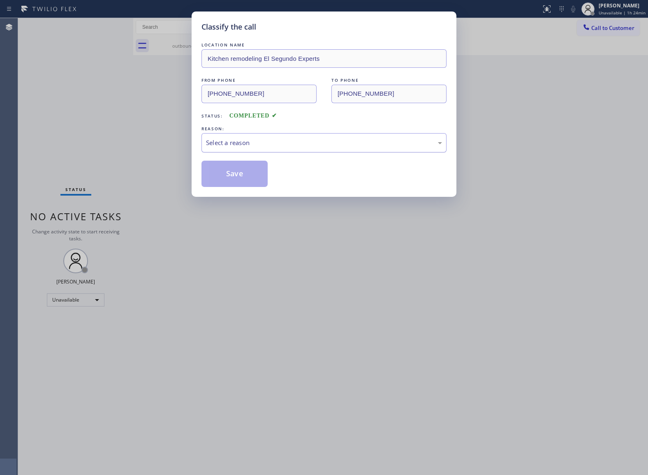
drag, startPoint x: 229, startPoint y: 150, endPoint x: 234, endPoint y: 152, distance: 5.3
click at [230, 150] on div "Select a reason" at bounding box center [323, 142] width 245 height 19
drag, startPoint x: 238, startPoint y: 171, endPoint x: 418, endPoint y: 362, distance: 262.8
click at [243, 176] on button "Save" at bounding box center [234, 174] width 66 height 26
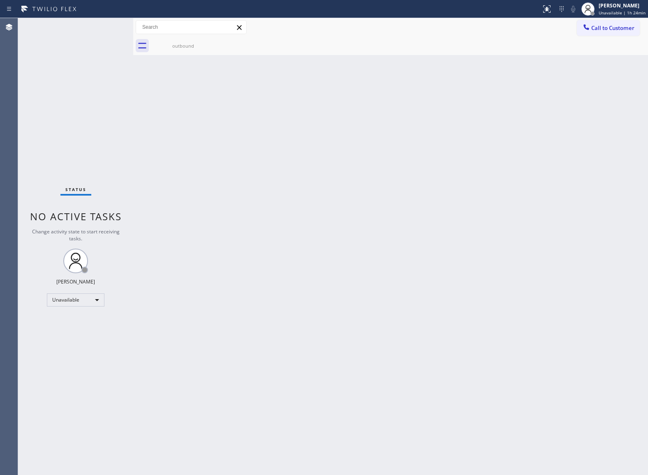
drag, startPoint x: 47, startPoint y: 109, endPoint x: 136, endPoint y: 75, distance: 95.2
click at [47, 109] on div "Status No active tasks Change activity state to start receiving tasks. [PERSON_…" at bounding box center [75, 246] width 115 height 457
drag, startPoint x: 616, startPoint y: 26, endPoint x: 378, endPoint y: 166, distance: 276.1
click at [615, 27] on span "Call to Customer" at bounding box center [612, 27] width 43 height 7
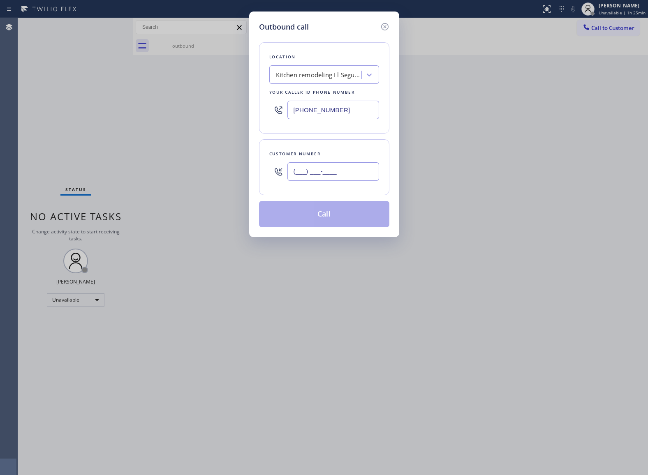
click at [355, 176] on input "(___) ___-____" at bounding box center [333, 171] width 92 height 18
paste input "815) 243-3831"
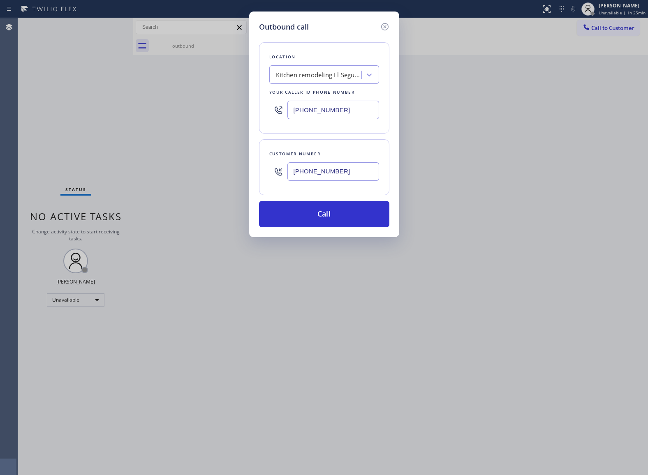
type input "(815) 243-3831"
drag, startPoint x: 45, startPoint y: 123, endPoint x: 247, endPoint y: 7, distance: 233.1
click at [46, 120] on div "Outbound call Location Kitchen remodeling El Segundo Experts Your caller id pho…" at bounding box center [324, 237] width 648 height 475
click at [340, 113] on input "(424) 255-5847" at bounding box center [333, 110] width 92 height 18
paste input "310) 853-6861"
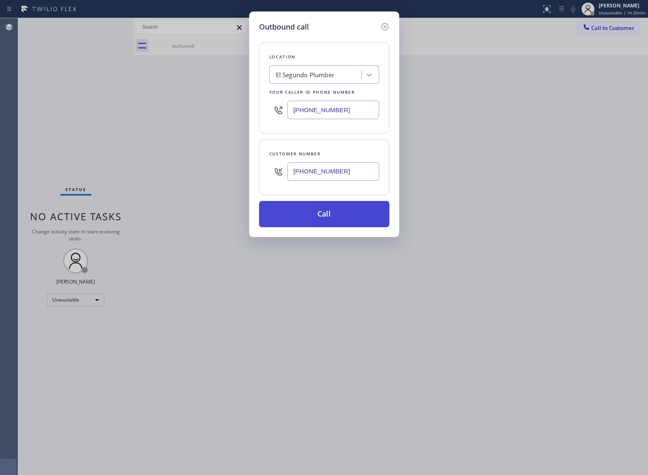
type input "(310) 853-6861"
click at [357, 224] on button "Call" at bounding box center [324, 214] width 130 height 26
click at [330, 170] on input "(815) 243-3831" at bounding box center [333, 171] width 92 height 18
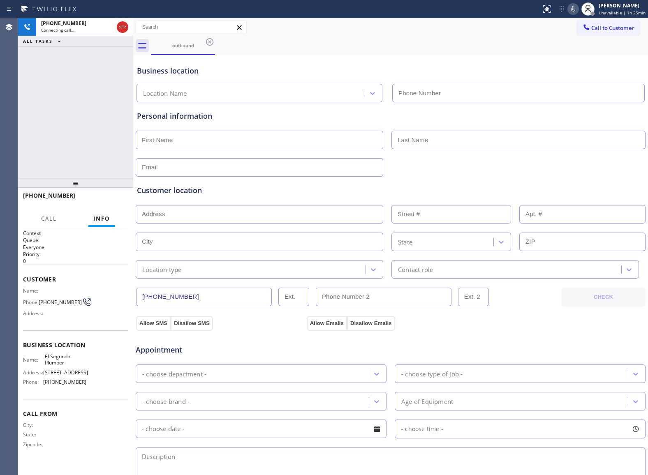
type input "(310) 853-6861"
click at [35, 114] on div "+18152433831 Connecting call… ALL TASKS ALL TASKS ACTIVE TASKS TASKS IN WRAP UP" at bounding box center [75, 98] width 115 height 160
click at [170, 139] on input "text" at bounding box center [259, 140] width 247 height 18
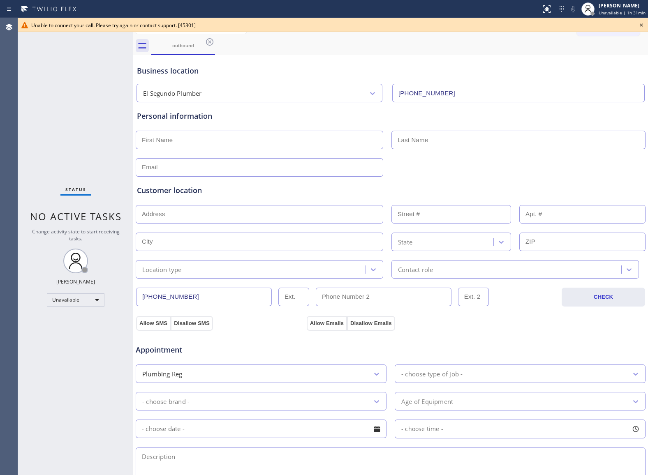
click at [48, 95] on div "Status No active tasks Change activity state to start receiving tasks. [PERSON_…" at bounding box center [75, 246] width 115 height 457
drag, startPoint x: 644, startPoint y: 25, endPoint x: 626, endPoint y: 25, distance: 17.3
click at [643, 25] on icon at bounding box center [641, 25] width 10 height 10
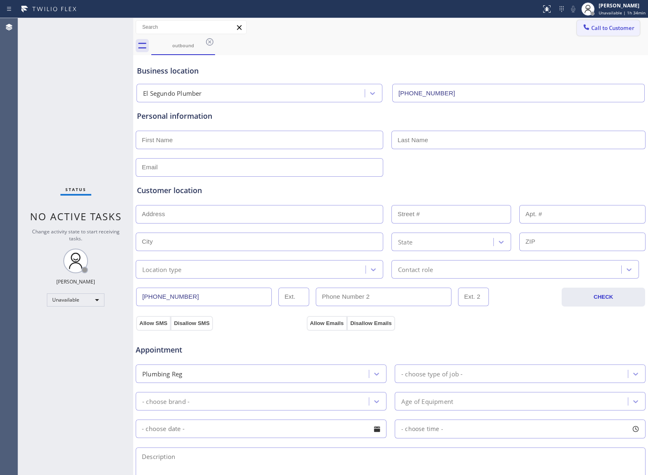
click at [619, 25] on span "Call to Customer" at bounding box center [612, 27] width 43 height 7
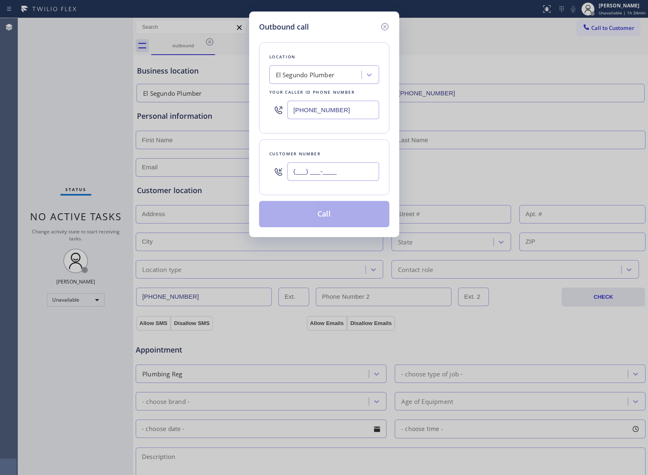
click at [321, 176] on input "(___) ___-____" at bounding box center [333, 171] width 92 height 18
paste input "510) 703-1326"
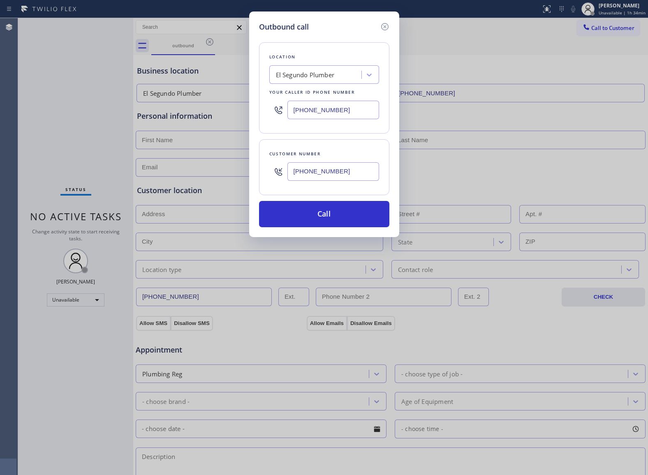
drag, startPoint x: 356, startPoint y: 178, endPoint x: 288, endPoint y: 171, distance: 68.5
click at [288, 171] on input "(510) 703-1326" at bounding box center [333, 171] width 92 height 18
drag, startPoint x: 32, startPoint y: 99, endPoint x: 132, endPoint y: 37, distance: 118.1
click at [32, 99] on div "Outbound call Location El Segundo Plumber Your caller id phone number (310) 853…" at bounding box center [324, 237] width 648 height 475
drag, startPoint x: 326, startPoint y: 171, endPoint x: 365, endPoint y: 196, distance: 46.6
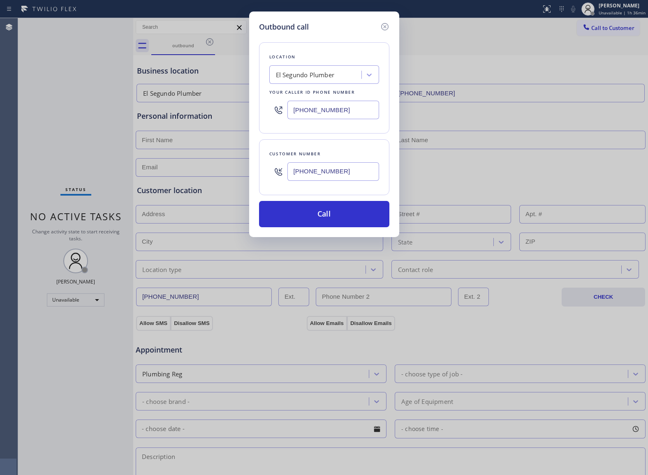
click at [326, 170] on input "(510) 703-1326" at bounding box center [333, 171] width 92 height 18
paste input "text"
type input "(510) 703-1326"
click at [326, 109] on input "(310) 853-6861" at bounding box center [333, 110] width 92 height 18
paste input "855) 666-9755"
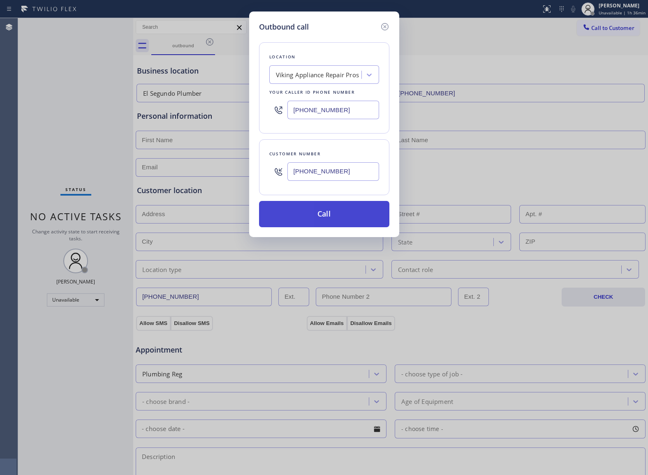
type input "(855) 666-9755"
click at [341, 224] on button "Call" at bounding box center [324, 214] width 130 height 26
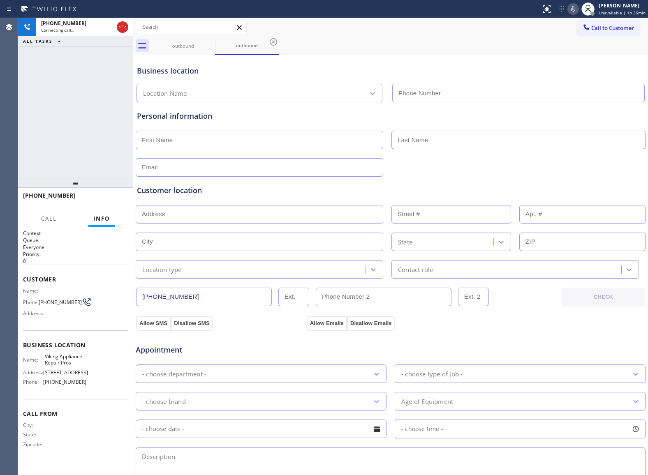
type input "(855) 666-9755"
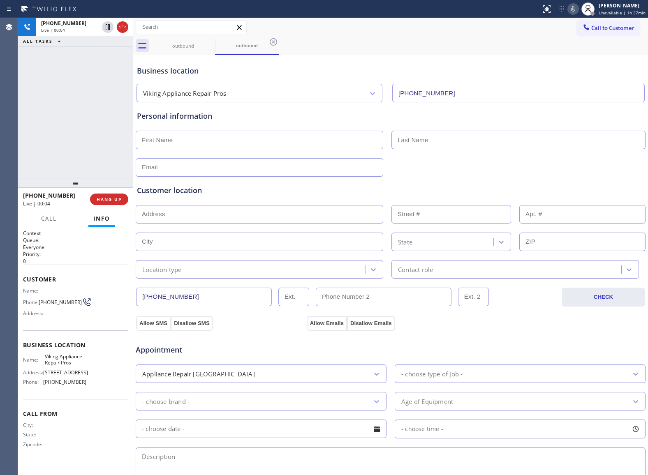
drag, startPoint x: 56, startPoint y: 127, endPoint x: 103, endPoint y: 226, distance: 108.6
click at [69, 142] on div "+15107031326 Live | 00:04 ALL TASKS ALL TASKS ACTIVE TASKS TASKS IN WRAP UP" at bounding box center [75, 98] width 115 height 160
click at [111, 202] on button "HANG UP" at bounding box center [109, 200] width 38 height 12
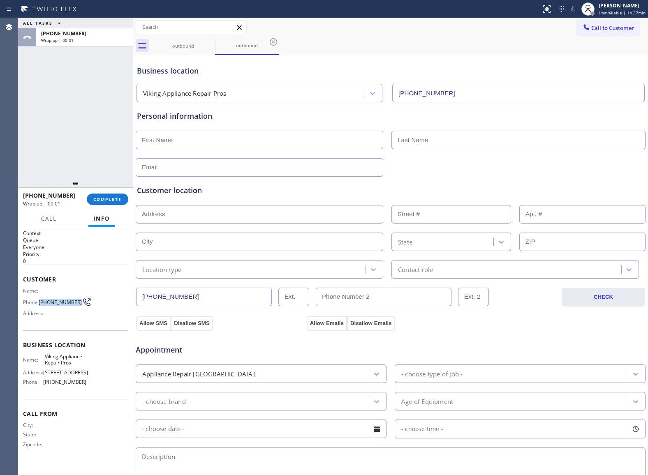
drag, startPoint x: 42, startPoint y: 303, endPoint x: 74, endPoint y: 303, distance: 32.9
click at [74, 303] on span "(510) 703-1326" at bounding box center [60, 302] width 43 height 6
copy span "(510) 703-1326"
click at [608, 25] on span "Call to Customer" at bounding box center [612, 27] width 43 height 7
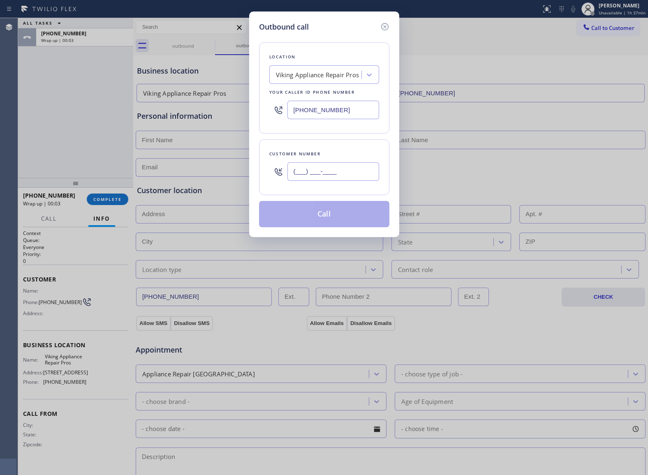
drag, startPoint x: 355, startPoint y: 168, endPoint x: 359, endPoint y: 175, distance: 7.7
click at [355, 168] on input "(___) ___-____" at bounding box center [333, 171] width 92 height 18
paste input "510) 703-1326"
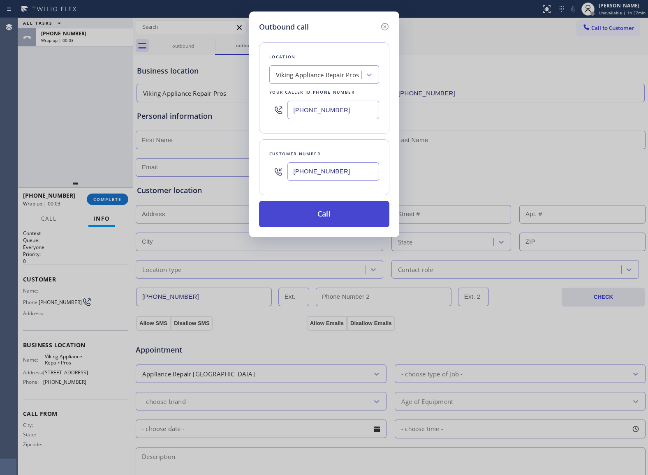
type input "(510) 703-1326"
click at [354, 224] on button "Call" at bounding box center [324, 214] width 130 height 26
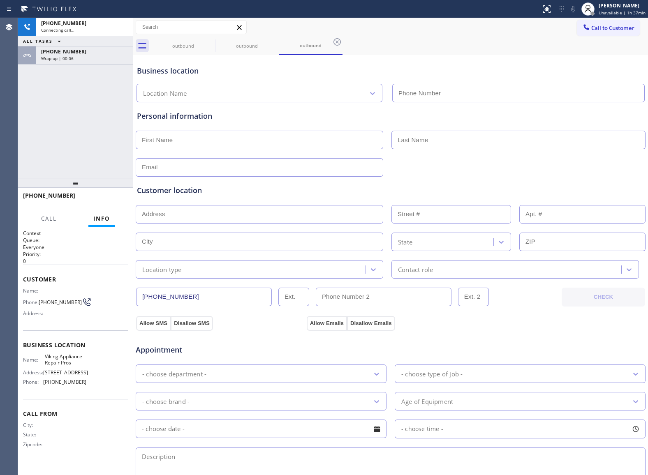
type input "(855) 666-9755"
click at [29, 134] on div "+15107031326 Connecting call… ALL TASKS ALL TASKS ACTIVE TASKS TASKS IN WRAP UP…" at bounding box center [75, 98] width 115 height 160
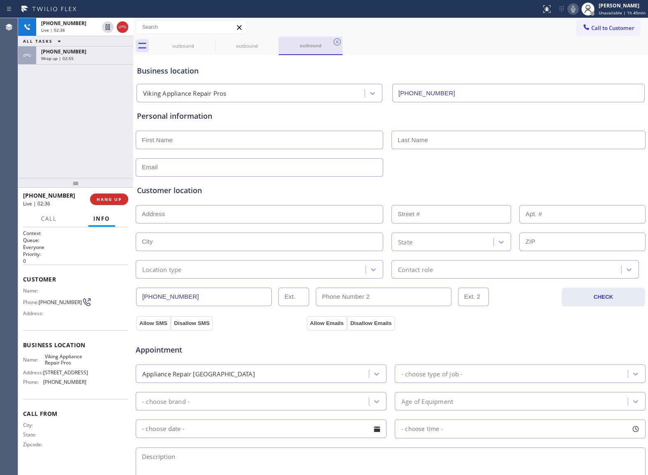
drag, startPoint x: 46, startPoint y: 133, endPoint x: 279, endPoint y: 50, distance: 247.7
click at [46, 133] on div "+15107031326 Live | 02:36 ALL TASKS ALL TASKS ACTIVE TASKS TASKS IN WRAP UP +15…" at bounding box center [75, 98] width 115 height 160
click at [51, 130] on div "+15107031326 Live | 04:47 ALL TASKS ALL TASKS ACTIVE TASKS TASKS IN WRAP UP +15…" at bounding box center [75, 98] width 115 height 160
click at [48, 129] on div "+15107031326 Live | 06:05 ALL TASKS ALL TASKS ACTIVE TASKS TASKS IN WRAP UP +15…" at bounding box center [75, 98] width 115 height 160
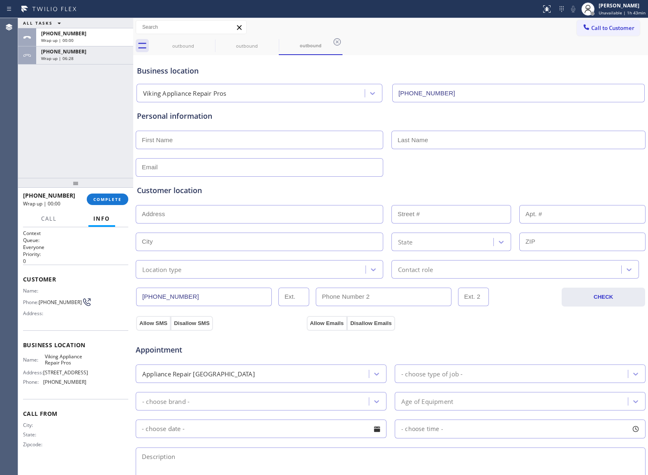
drag, startPoint x: 122, startPoint y: 30, endPoint x: 742, endPoint y: 139, distance: 629.2
drag, startPoint x: 42, startPoint y: 136, endPoint x: 218, endPoint y: 145, distance: 176.1
click at [64, 136] on div "ALL TASKS ALL TASKS ACTIVE TASKS TASKS IN WRAP UP +15107031326 Wrap up | 00:03 …" at bounding box center [75, 98] width 115 height 160
click at [216, 142] on input "text" at bounding box center [259, 140] width 247 height 18
paste input "Dorothée"
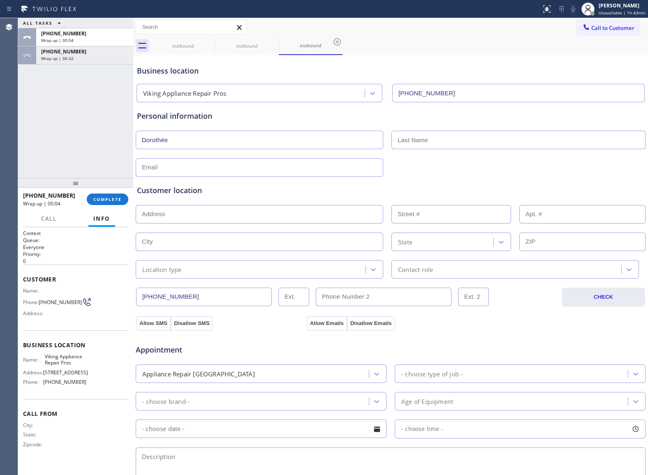
type input "Dorothée"
drag, startPoint x: 30, startPoint y: 113, endPoint x: 255, endPoint y: 153, distance: 228.9
click at [30, 113] on div "ALL TASKS ALL TASKS ACTIVE TASKS TASKS IN WRAP UP +15107031326 Wrap up | 00:07 …" at bounding box center [75, 98] width 115 height 160
click at [427, 141] on input "text" at bounding box center [518, 140] width 254 height 18
paste input "Mitrani"
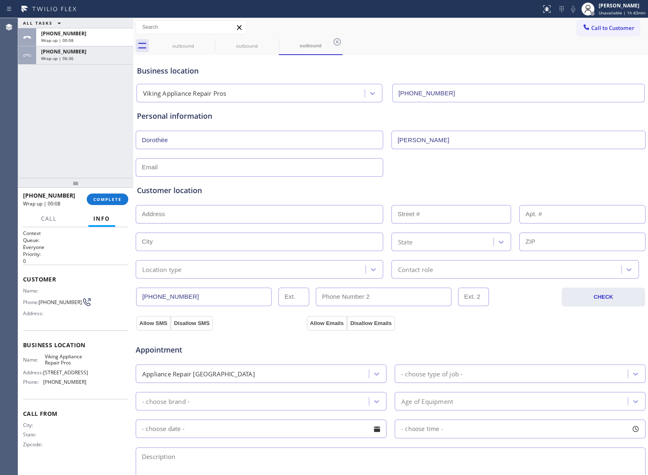
type input "Mitrani"
click at [286, 170] on input "text" at bounding box center [259, 167] width 247 height 18
click at [232, 162] on input "text" at bounding box center [259, 167] width 247 height 18
paste input "dmitrani.dm@gmail.com"
type input "dmitrani.dm@gmail.com"
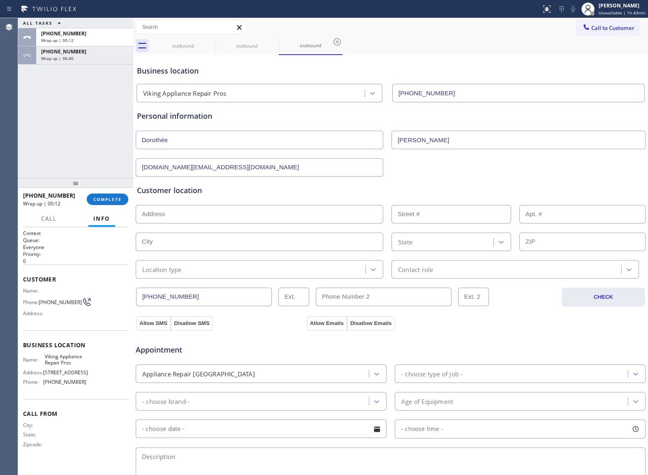
click at [233, 208] on input "text" at bounding box center [259, 214] width 247 height 18
click at [208, 211] on input "text" at bounding box center [259, 214] width 247 height 18
paste input "1205 Oxford StBerkeley, CA 94709"
type input "1205 Oxford St"
type input "1205"
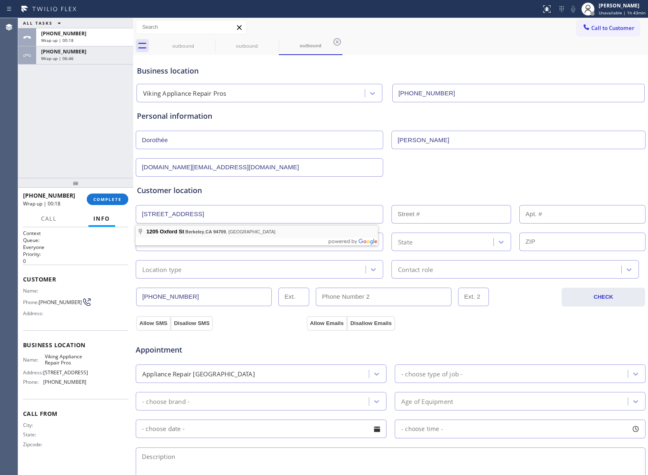
type input "Berkeley"
type input "94709"
click at [175, 267] on div "Location type" at bounding box center [161, 269] width 39 height 9
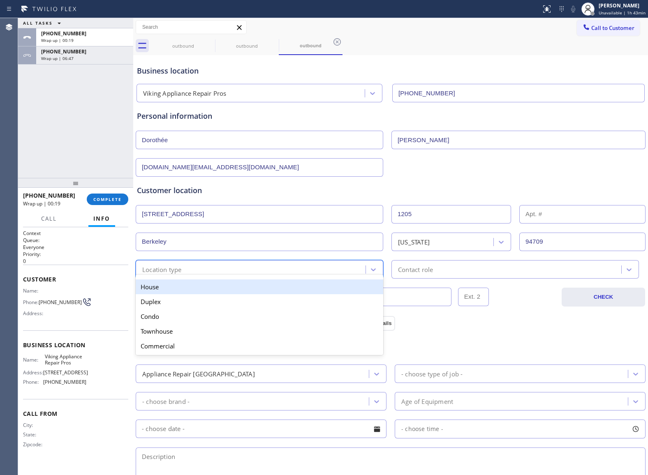
click at [171, 284] on div "House" at bounding box center [259, 286] width 247 height 15
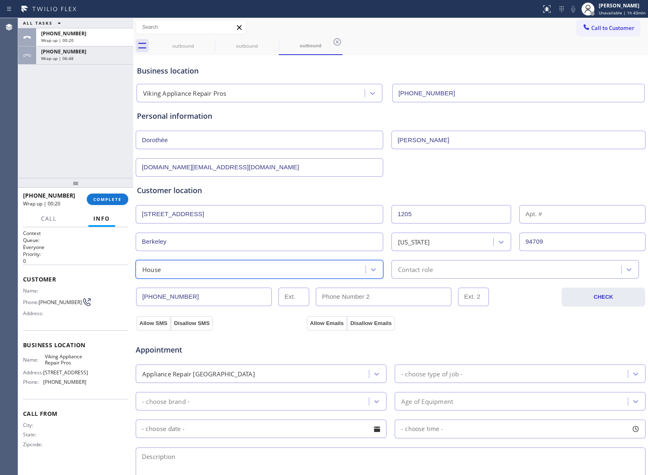
click at [433, 267] on div "Contact role" at bounding box center [507, 269] width 227 height 14
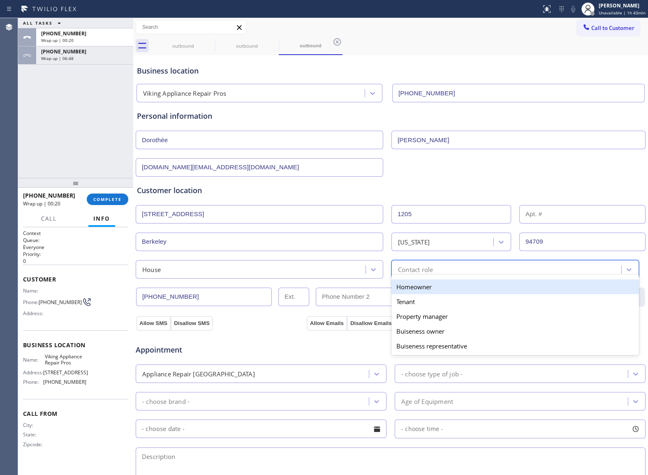
click at [421, 288] on div "Homeowner" at bounding box center [514, 286] width 247 height 15
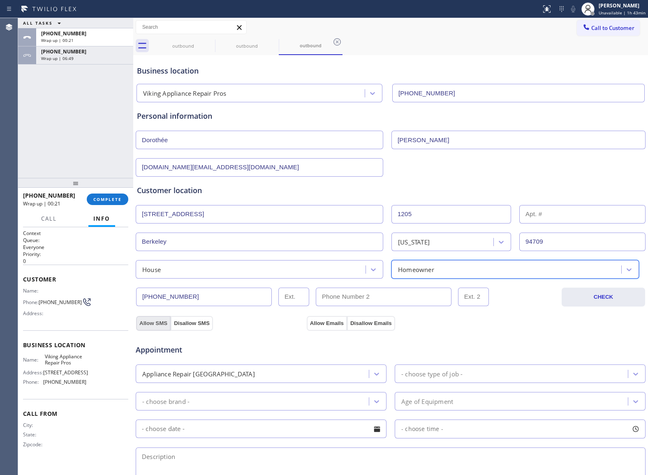
click at [151, 323] on button "Allow SMS" at bounding box center [153, 323] width 35 height 15
click at [334, 327] on button "Allow Emails" at bounding box center [327, 323] width 40 height 15
click at [432, 370] on div "- choose type of job -" at bounding box center [512, 374] width 231 height 14
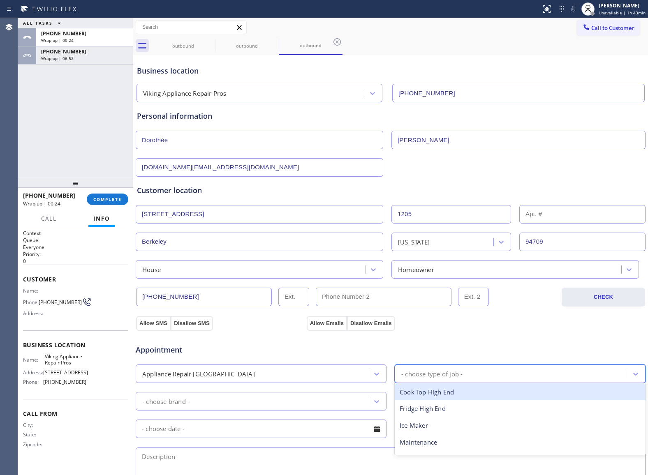
type input "ra"
click at [428, 395] on div "Range / Stove High End" at bounding box center [520, 392] width 251 height 17
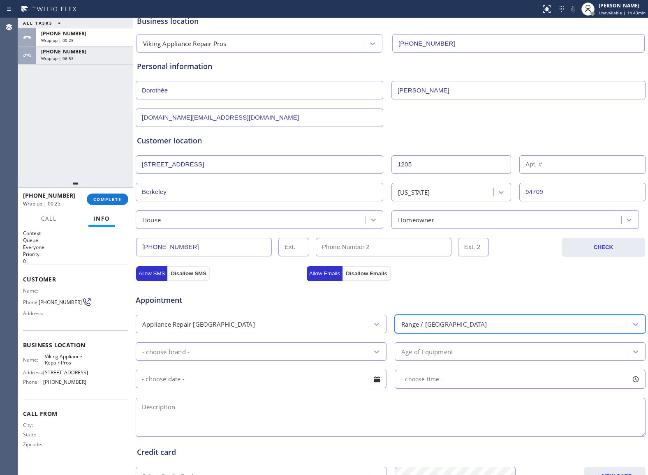
scroll to position [109, 0]
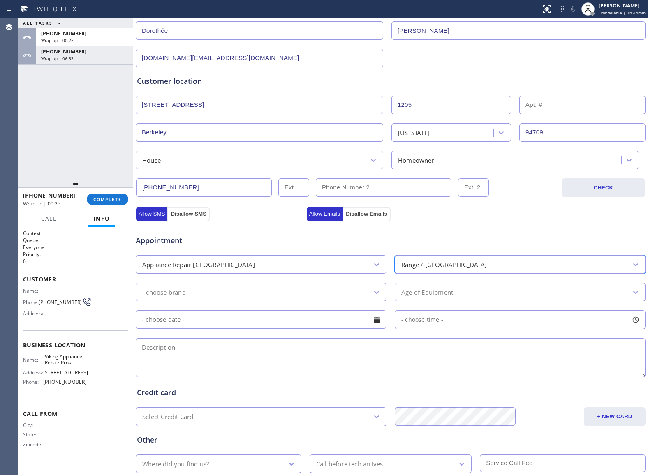
click at [182, 297] on div "- choose brand -" at bounding box center [165, 291] width 47 height 9
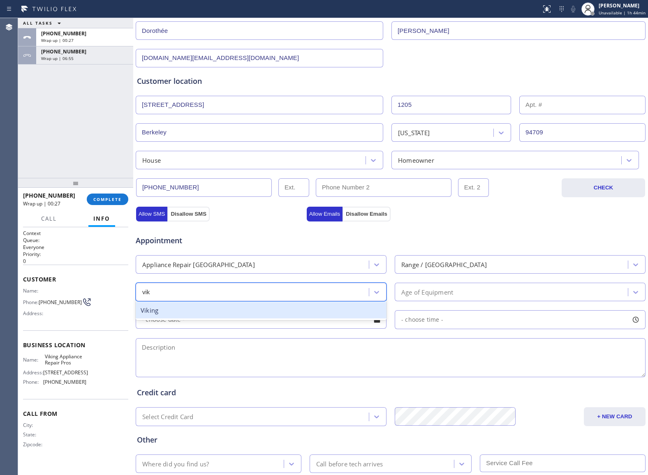
type input "viki"
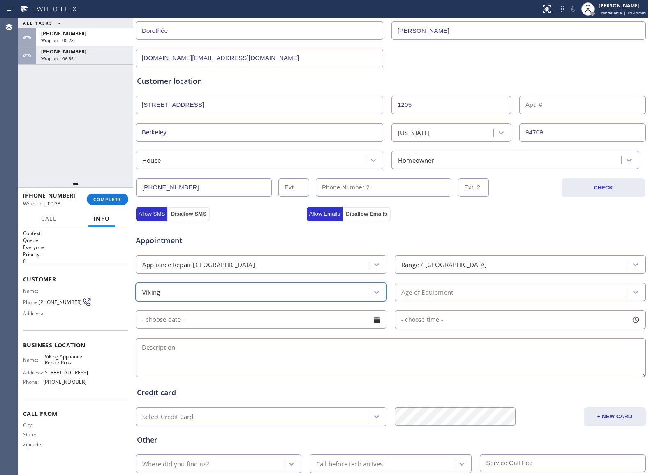
click at [451, 294] on div "Age of Equipment" at bounding box center [512, 292] width 231 height 14
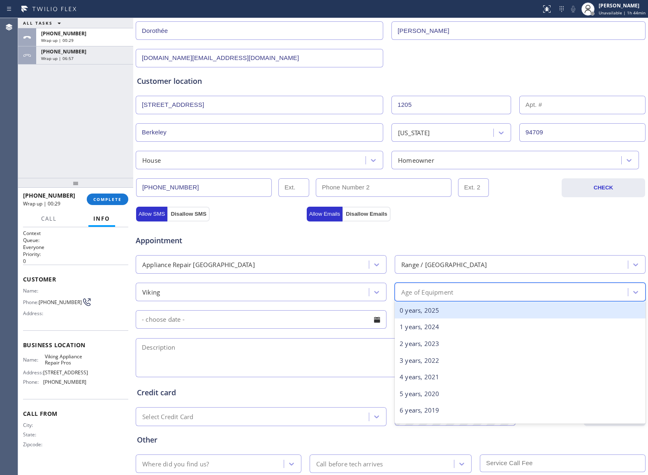
type input "3"
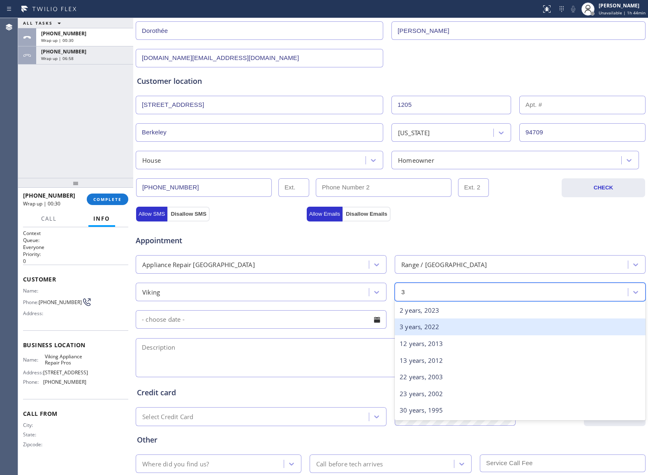
click at [427, 332] on div "3 years, 2022" at bounding box center [520, 326] width 251 height 17
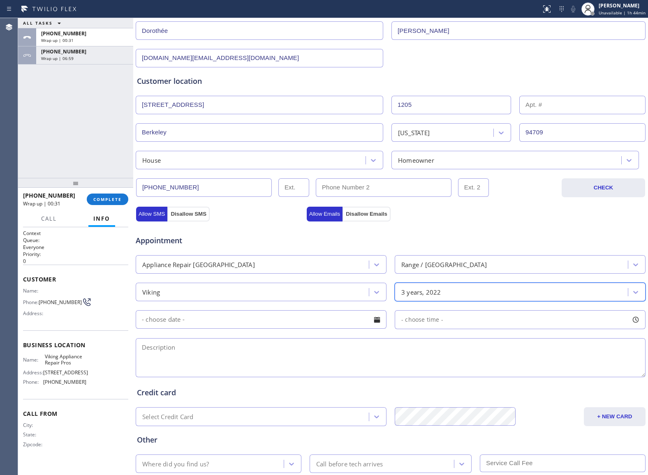
click at [272, 322] on input "text" at bounding box center [261, 319] width 251 height 18
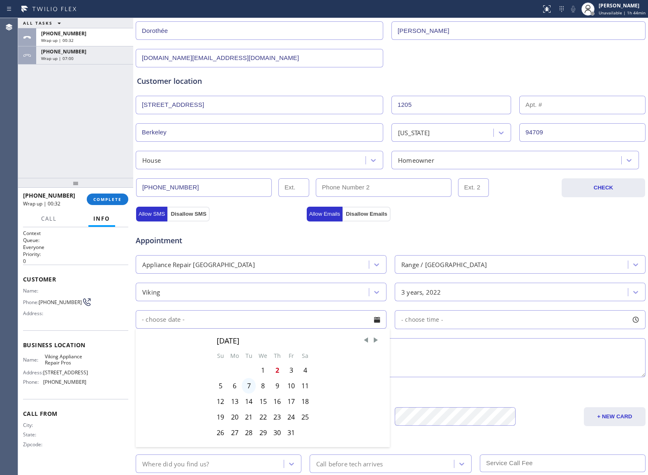
click at [248, 394] on div "7" at bounding box center [249, 386] width 14 height 16
type input "[DATE]"
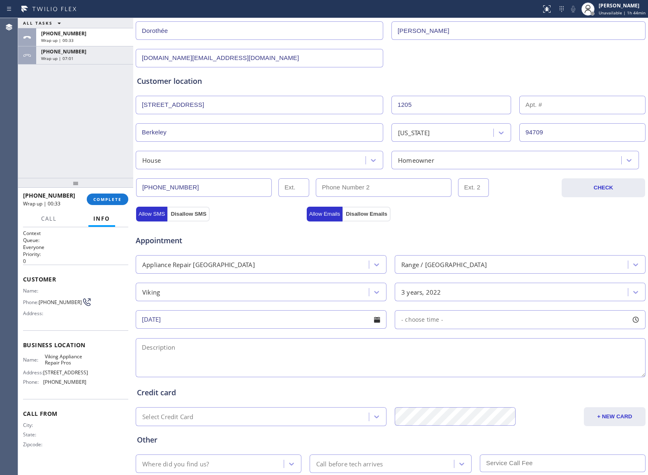
click at [423, 327] on div "- choose time -" at bounding box center [520, 319] width 251 height 19
drag, startPoint x: 400, startPoint y: 372, endPoint x: 575, endPoint y: 377, distance: 175.6
click at [581, 377] on div at bounding box center [586, 369] width 10 height 17
drag, startPoint x: 398, startPoint y: 372, endPoint x: 522, endPoint y: 390, distance: 124.6
click at [522, 390] on div "Business location Viking Appliance Repair Pros (855) 666-9755 Personal informat…" at bounding box center [390, 228] width 510 height 561
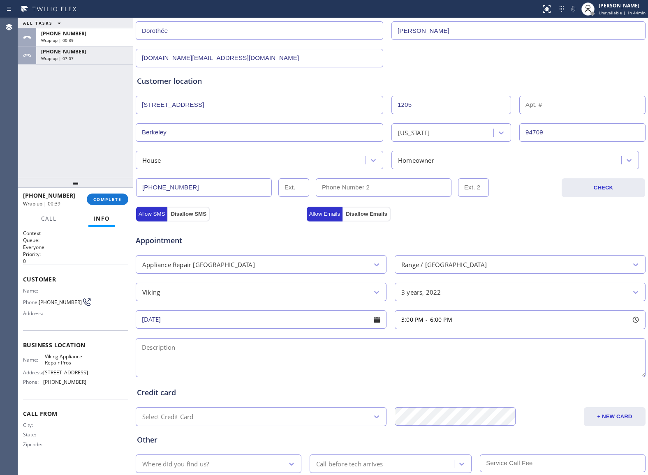
drag, startPoint x: 270, startPoint y: 370, endPoint x: 318, endPoint y: 333, distance: 60.3
click at [270, 370] on textarea at bounding box center [391, 357] width 510 height 39
drag, startPoint x: 210, startPoint y: 356, endPoint x: 240, endPoint y: 369, distance: 32.4
click at [212, 356] on textarea "3-6 | $95 |" at bounding box center [391, 357] width 510 height 39
paste textarea "Viking | Dishwasher | 3 Yrs | Red light is not working it seems confusion if it…"
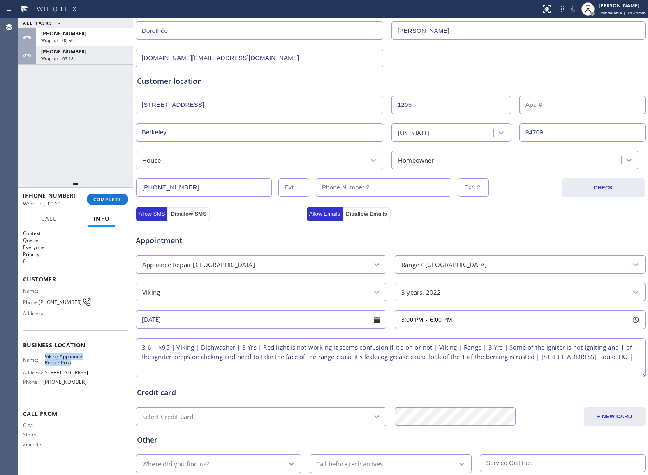
drag, startPoint x: 76, startPoint y: 365, endPoint x: 43, endPoint y: 356, distance: 34.6
click at [43, 356] on div "Name: Viking Appliance Repair Pros" at bounding box center [54, 359] width 63 height 13
copy div "Viking Appliance Repair Pros"
click at [237, 372] on textarea "3-6 | $95 | Viking | Dishwasher | 3 Yrs | Red light is not working it seems con…" at bounding box center [391, 357] width 510 height 39
paste textarea "Viking Appliance Repair Pros"
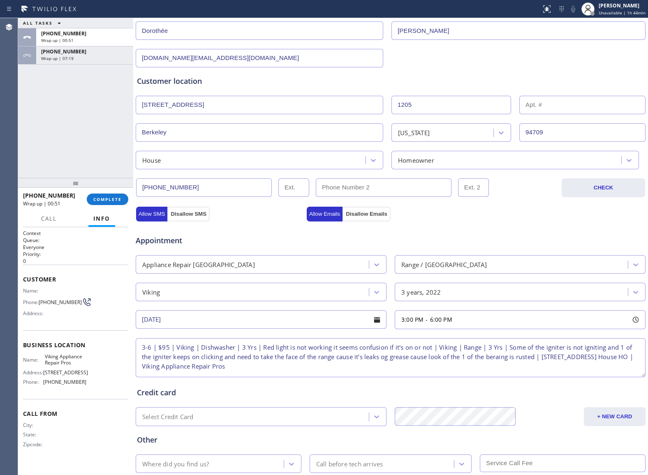
scroll to position [4, 0]
drag, startPoint x: 141, startPoint y: 376, endPoint x: 175, endPoint y: 385, distance: 35.8
click at [142, 377] on div "Business location Viking Appliance Repair Pros (855) 666-9755 Personal informat…" at bounding box center [390, 228] width 510 height 561
click at [316, 368] on textarea "3-6 | $95 | Viking | Dishwasher | 3 Yrs | Red light is not working it seems con…" at bounding box center [391, 357] width 510 height 39
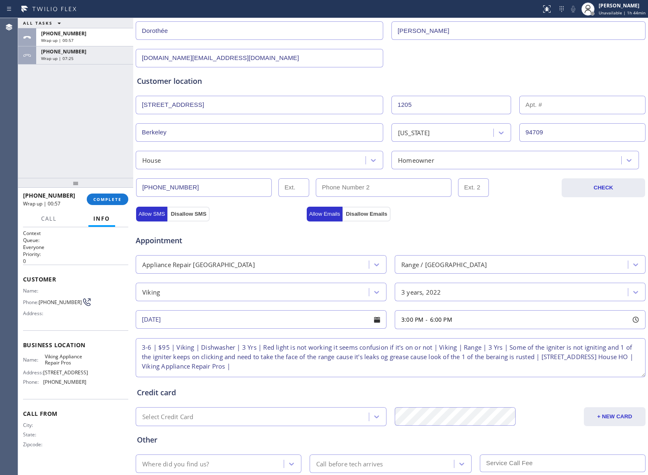
click at [399, 360] on textarea "3-6 | $95 | Viking | Dishwasher | 3 Yrs | Red light is not working it seems con…" at bounding box center [391, 357] width 510 height 39
click at [498, 362] on textarea "3-6 | $95 | Viking | Dishwasher | 3 Yrs | Red light is not working it seems con…" at bounding box center [391, 357] width 510 height 39
click at [321, 371] on textarea "3-6 | $95 | Viking | Dishwasher | 3 Yrs | Red light is not working it seems con…" at bounding box center [391, 357] width 510 height 39
paste textarea "Please call 30 minutes prior to arrival."
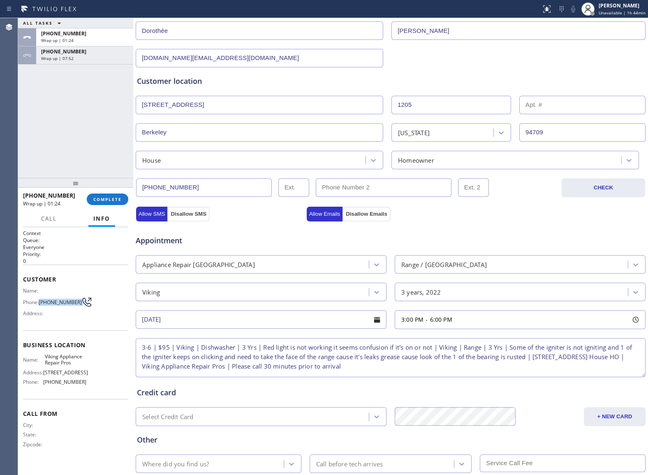
drag, startPoint x: 39, startPoint y: 303, endPoint x: 77, endPoint y: 305, distance: 37.8
click at [77, 305] on div "Phone: (510) 703-1326" at bounding box center [54, 302] width 63 height 10
copy div "(510) 703-1326"
click at [459, 373] on textarea "3-6 | $95 | Viking | Dishwasher | 3 Yrs | Red light is not working it seems con…" at bounding box center [391, 357] width 510 height 39
paste textarea "(510) 703-1326"
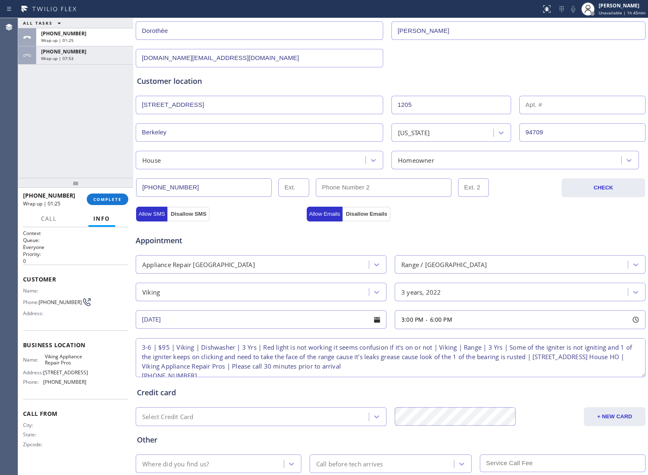
scroll to position [13, 0]
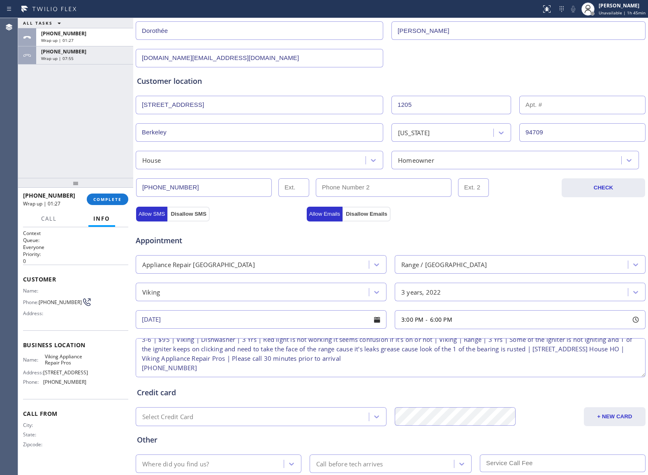
click at [138, 369] on textarea "3-6 | $95 | Viking | Dishwasher | 3 Yrs | Red light is not working it seems con…" at bounding box center [391, 357] width 510 height 39
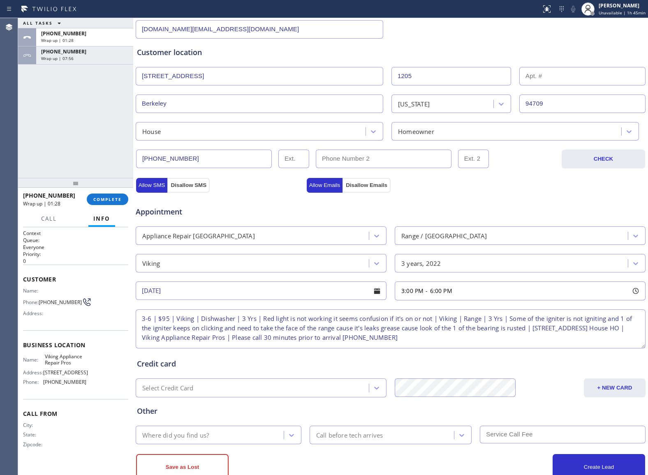
scroll to position [164, 0]
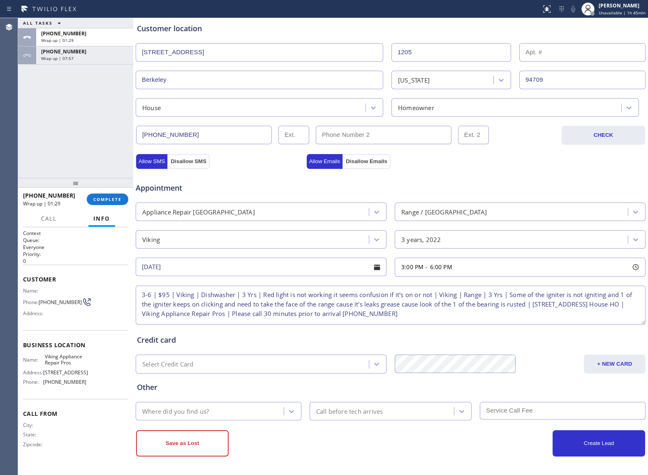
type textarea "3-6 | $95 | Viking | Dishwasher | 3 Yrs | Red light is not working it seems con…"
click at [212, 411] on div "Where did you find us?" at bounding box center [210, 411] width 145 height 14
type input "we"
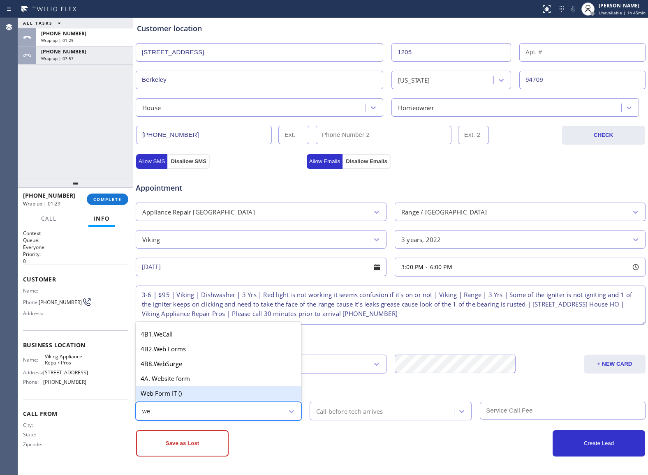
click at [178, 392] on div "Web Form IT ()" at bounding box center [219, 393] width 166 height 15
click at [358, 412] on div "Call before tech arrives" at bounding box center [349, 410] width 67 height 9
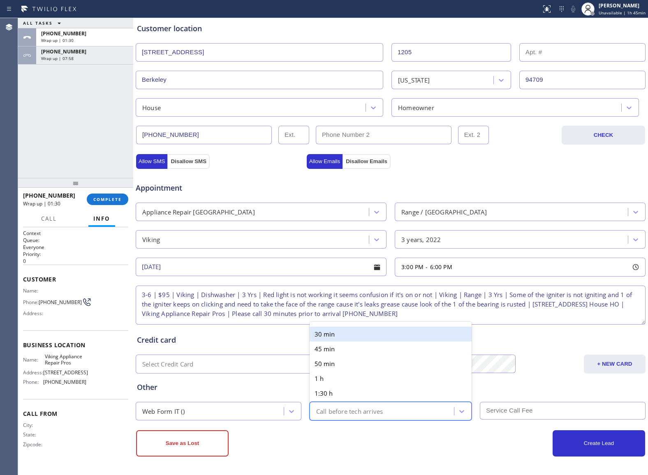
click at [334, 334] on div "30 min" at bounding box center [390, 334] width 162 height 15
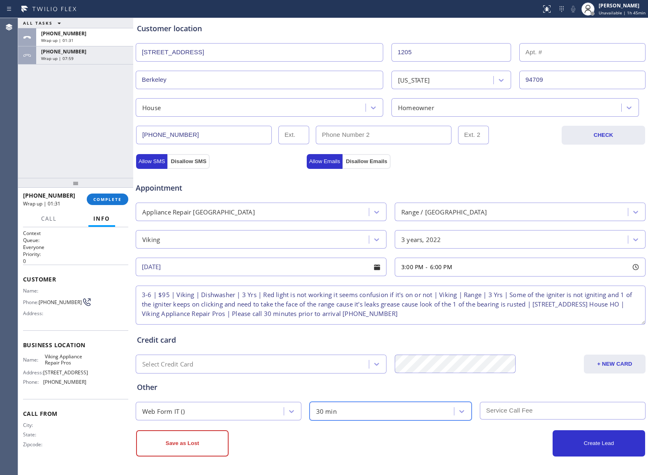
click at [510, 414] on input "text" at bounding box center [563, 411] width 166 height 18
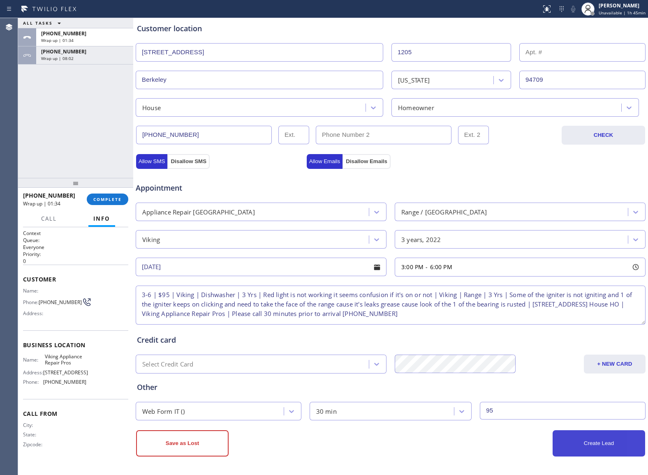
type input "95"
click at [575, 444] on button "Create Lead" at bounding box center [598, 443] width 92 height 26
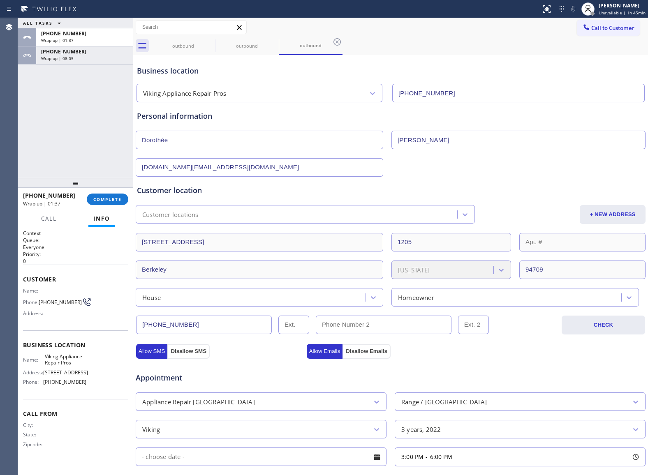
scroll to position [0, 0]
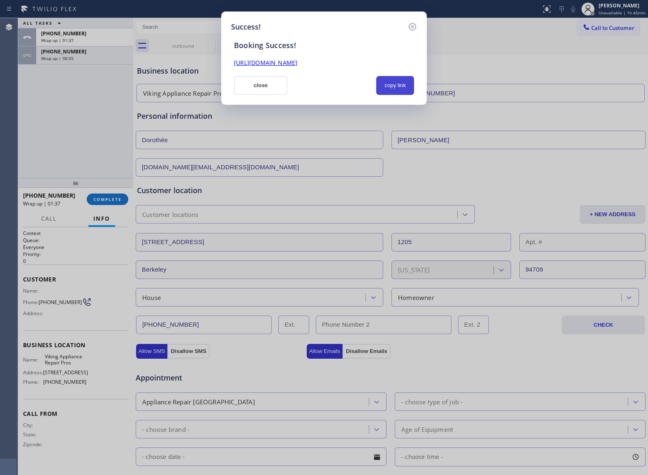
click at [393, 84] on button "copy link" at bounding box center [395, 85] width 38 height 19
click at [261, 79] on button "close" at bounding box center [260, 85] width 53 height 19
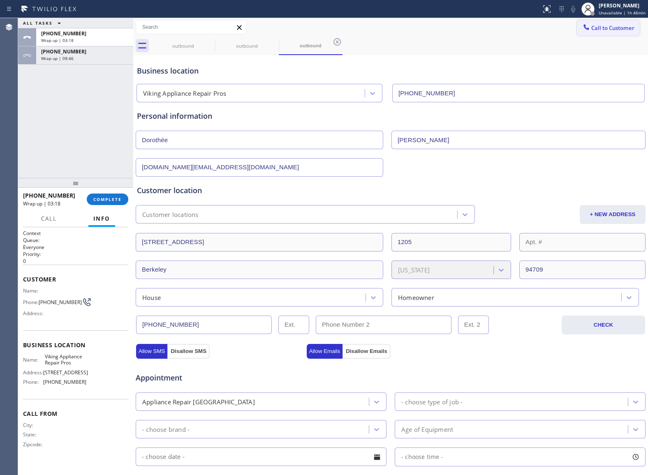
click at [610, 31] on span "Call to Customer" at bounding box center [612, 27] width 43 height 7
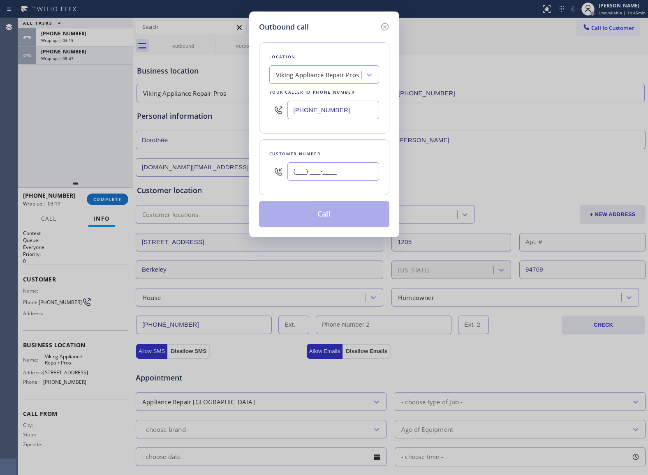
click at [339, 181] on input "(___) ___-____" at bounding box center [333, 171] width 92 height 18
paste input "516) 318-4069"
type input "(516) 318-4069"
click at [323, 78] on div "Viking Appliance Repair Pros" at bounding box center [317, 74] width 83 height 9
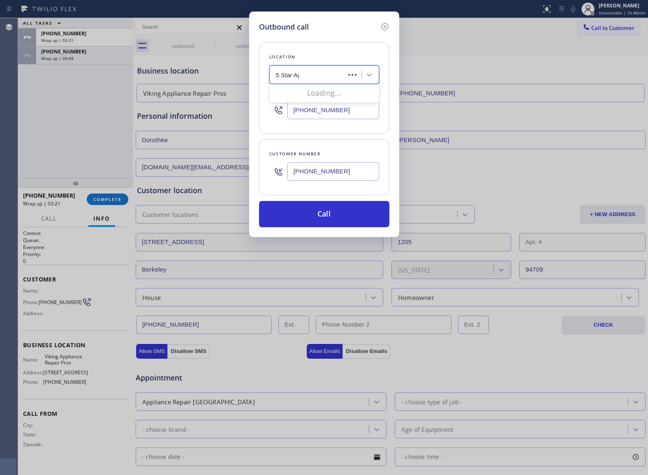
type input "5 Star App"
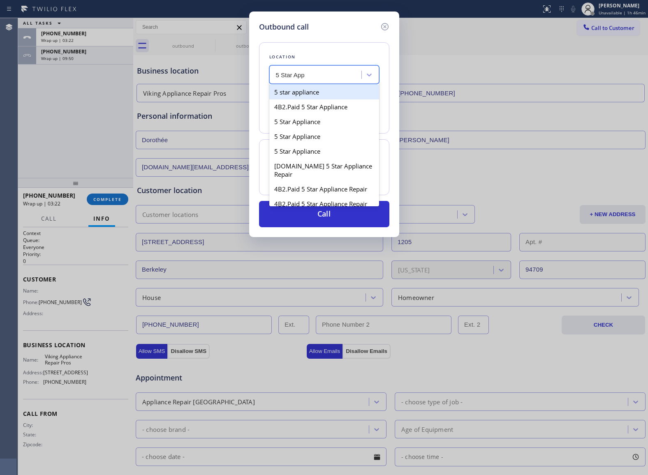
type input "(213) 687-2604"
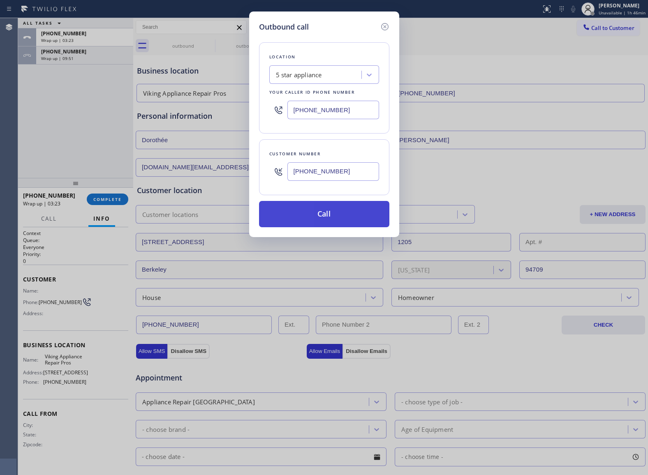
click at [337, 219] on button "Call" at bounding box center [324, 214] width 130 height 26
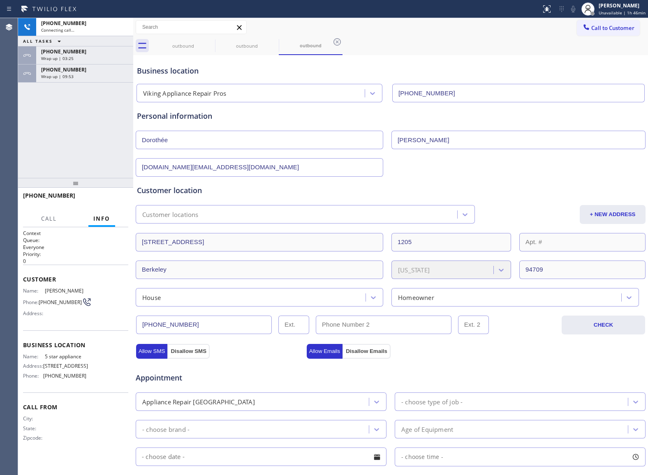
click at [124, 27] on div "Connecting call…" at bounding box center [84, 30] width 87 height 6
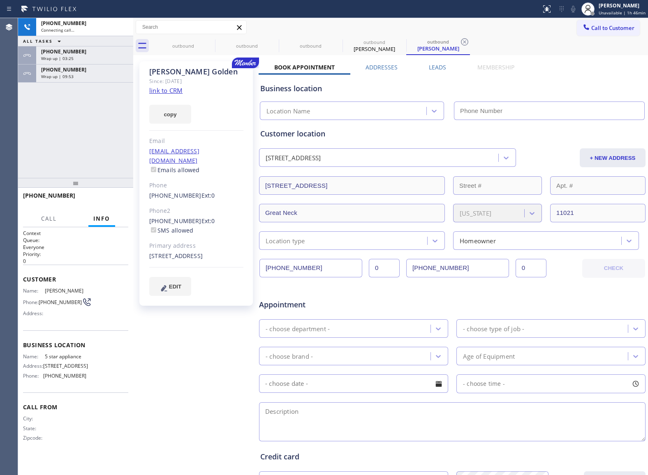
click at [124, 27] on div "Connecting call…" at bounding box center [84, 30] width 87 height 6
click at [123, 27] on div "Connecting call…" at bounding box center [84, 30] width 87 height 6
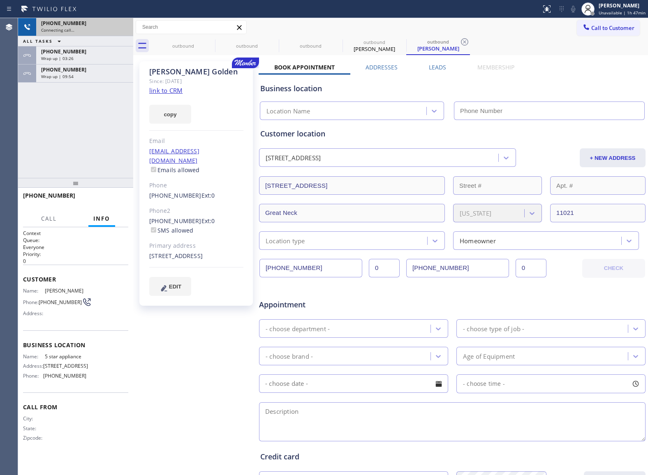
click at [123, 27] on div "Connecting call…" at bounding box center [84, 30] width 87 height 6
click at [122, 26] on div "+15163184069" at bounding box center [84, 23] width 87 height 7
click at [122, 26] on div "+15163184069 Connecting call…" at bounding box center [75, 27] width 115 height 18
click at [122, 26] on icon at bounding box center [123, 27] width 10 height 10
type input "(213) 687-2604"
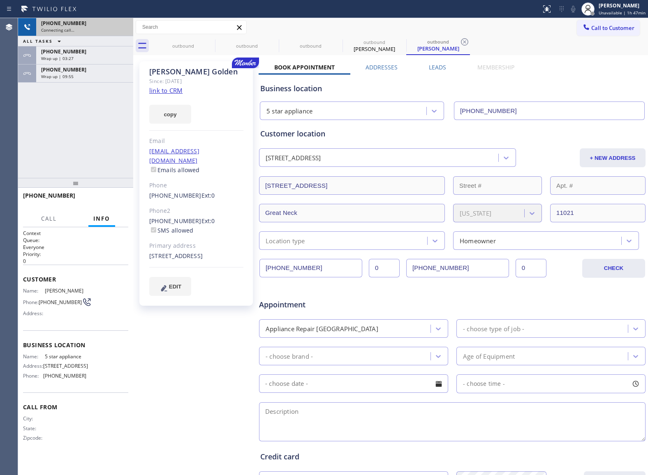
click at [122, 26] on div "+15163184069" at bounding box center [84, 23] width 87 height 7
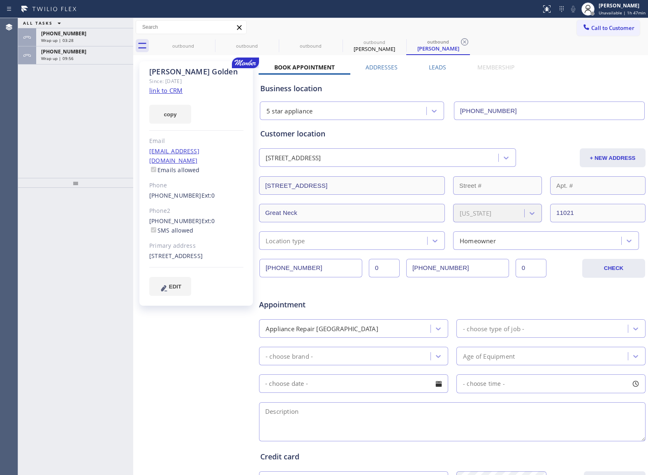
click at [173, 88] on link "link to CRM" at bounding box center [165, 90] width 33 height 8
click at [84, 58] on div "Wrap up | 10:04" at bounding box center [84, 58] width 87 height 6
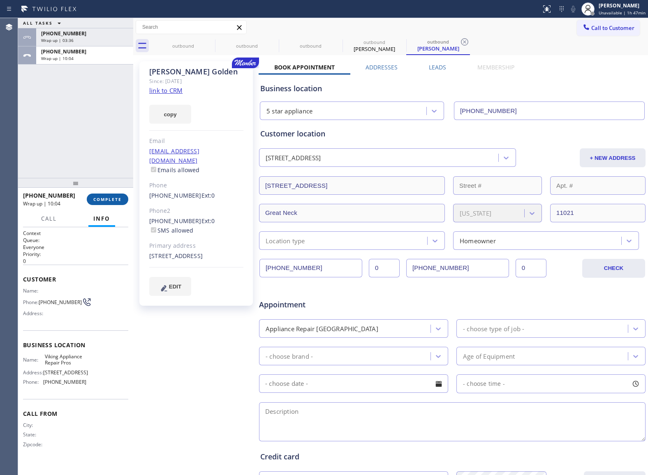
click at [104, 196] on span "COMPLETE" at bounding box center [107, 199] width 28 height 6
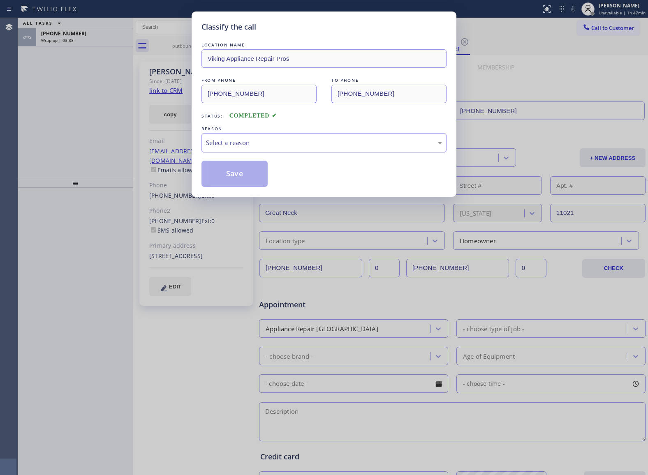
click at [224, 144] on div "Select a reason" at bounding box center [324, 142] width 236 height 9
click at [236, 168] on button "Save" at bounding box center [234, 174] width 66 height 26
type input "95"
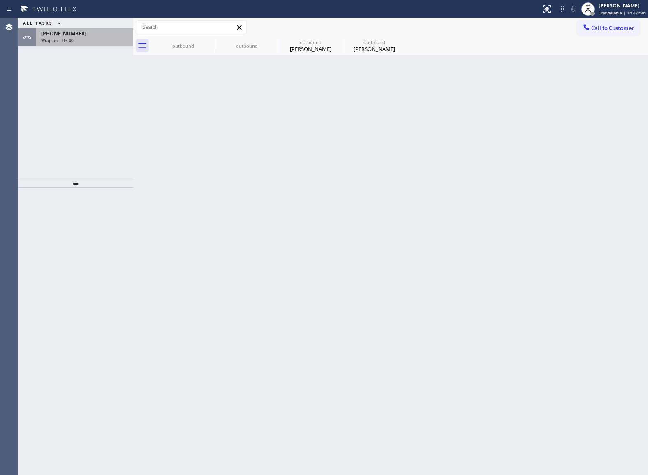
click at [82, 37] on div "Wrap up | 03:40" at bounding box center [84, 40] width 87 height 6
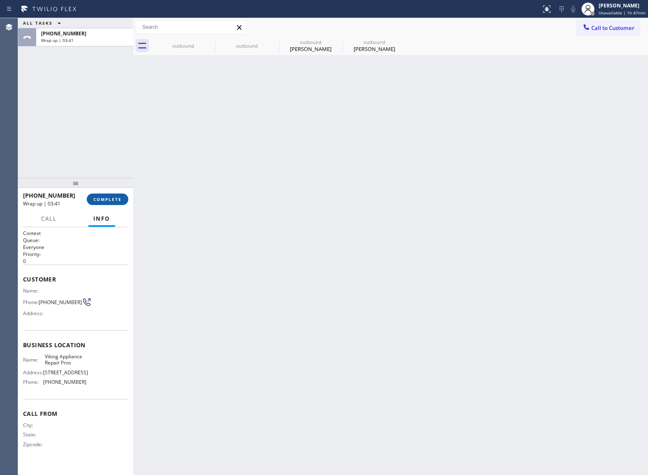
click at [101, 198] on span "COMPLETE" at bounding box center [107, 199] width 28 height 6
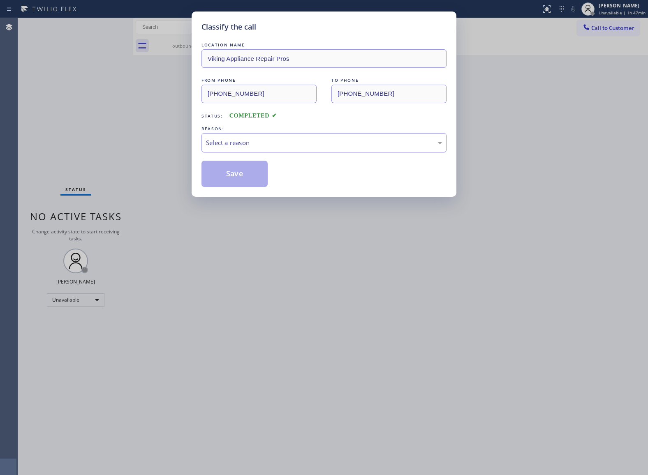
drag, startPoint x: 228, startPoint y: 139, endPoint x: 228, endPoint y: 152, distance: 12.8
click at [228, 140] on div "Select a reason" at bounding box center [324, 142] width 236 height 9
click at [226, 178] on button "Save" at bounding box center [234, 174] width 66 height 26
type input "(213) 687-2604"
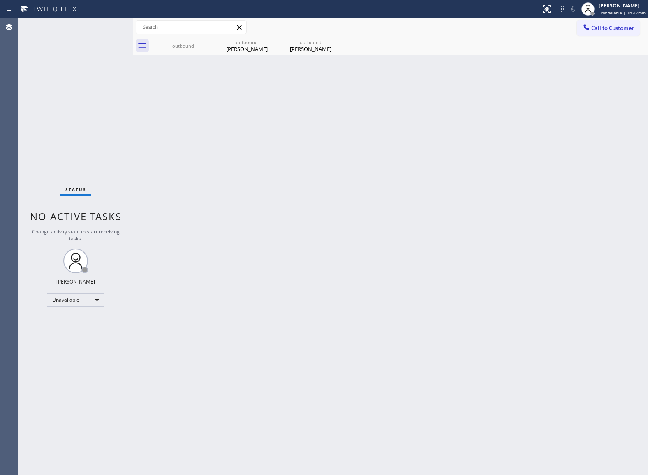
drag, startPoint x: 28, startPoint y: 106, endPoint x: 135, endPoint y: 67, distance: 113.6
click at [28, 106] on div "Status No active tasks Change activity state to start receiving tasks. [PERSON_…" at bounding box center [75, 246] width 115 height 457
click at [23, 69] on div "Status No active tasks Change activity state to start receiving tasks. [PERSON_…" at bounding box center [75, 246] width 115 height 457
click at [614, 32] on button "Call to Customer" at bounding box center [608, 28] width 63 height 16
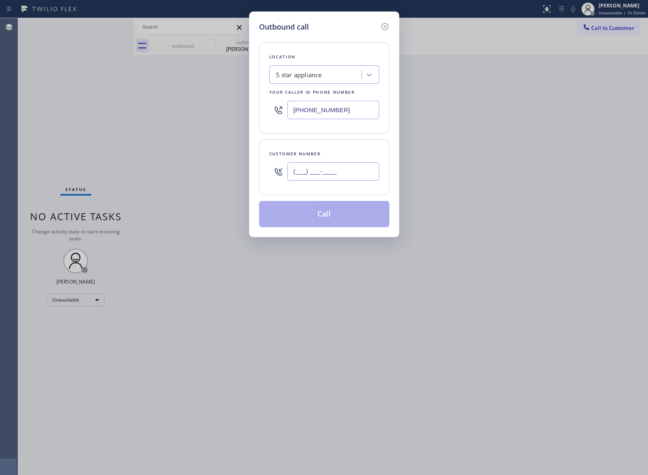
click at [349, 172] on input "(___) ___-____" at bounding box center [333, 171] width 92 height 18
paste input "646) 309-3125"
type input "[PHONE_NUMBER]"
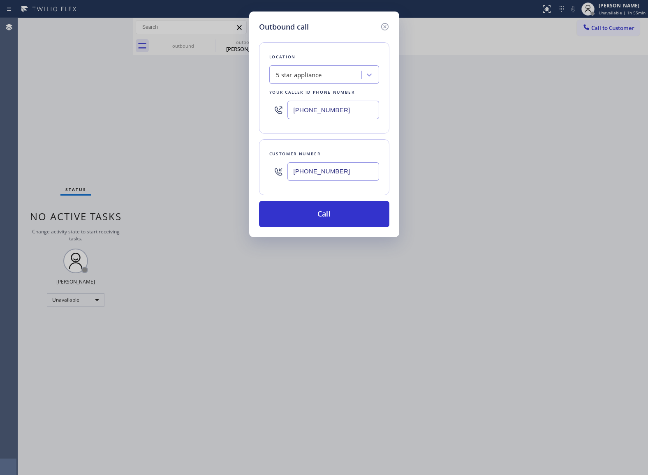
click at [316, 109] on input "(213) 687-2604" at bounding box center [333, 110] width 92 height 18
paste input "631) 201-5239"
type input "(631) 201-5239"
click at [335, 211] on button "Call" at bounding box center [324, 214] width 130 height 26
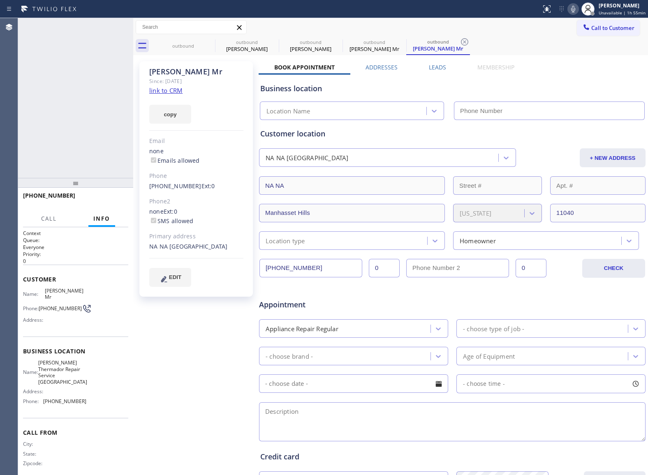
type input "(631) 201-5239"
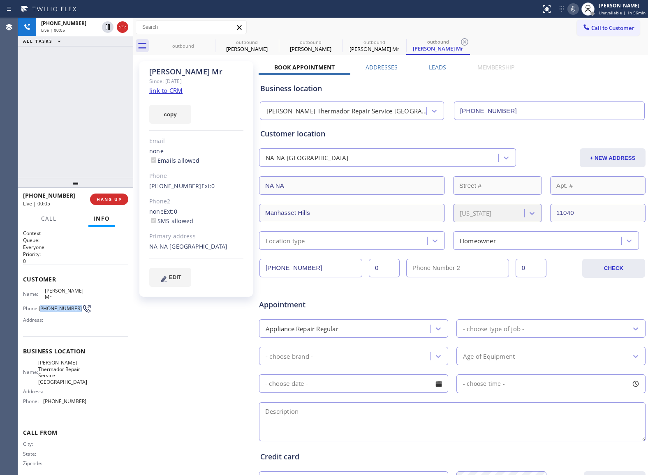
drag, startPoint x: 55, startPoint y: 311, endPoint x: 42, endPoint y: 300, distance: 16.9
click at [42, 305] on span "[PHONE_NUMBER]" at bounding box center [60, 308] width 43 height 6
copy span "646) 309-3125"
click at [116, 201] on span "HANG UP" at bounding box center [109, 199] width 25 height 6
click at [617, 21] on button "Call to Customer" at bounding box center [608, 28] width 63 height 16
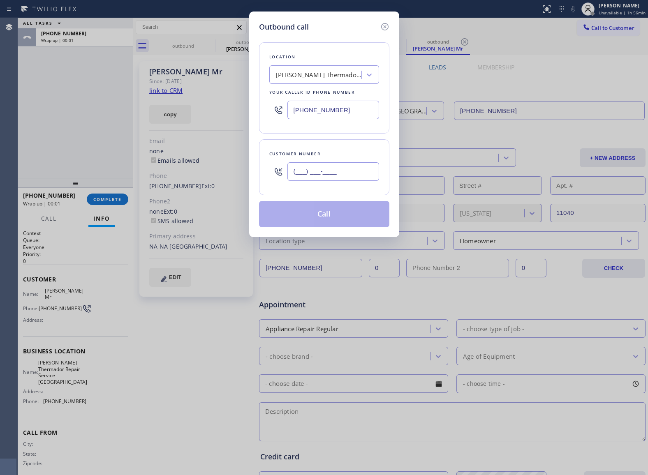
click at [314, 178] on input "(___) ___-____" at bounding box center [333, 171] width 92 height 18
paste input "646) 309-3125"
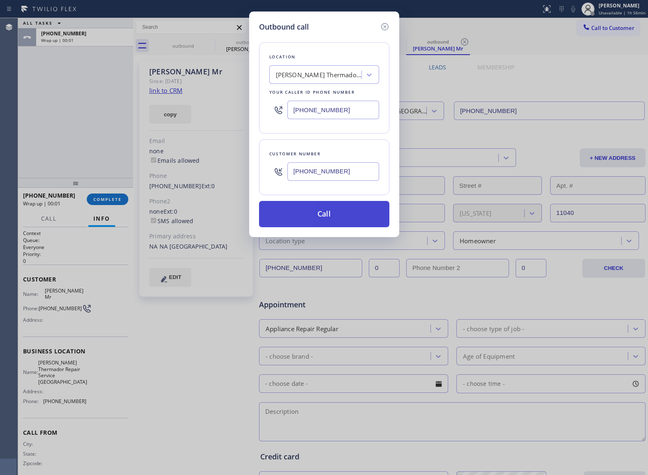
type input "[PHONE_NUMBER]"
click at [336, 221] on button "Call" at bounding box center [324, 214] width 130 height 26
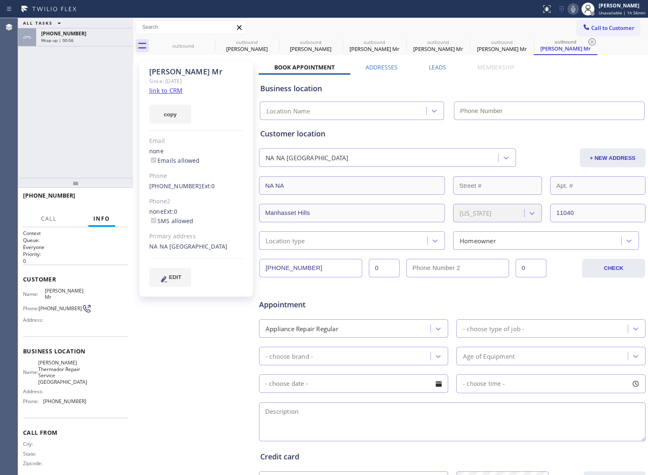
type input "(631) 201-5239"
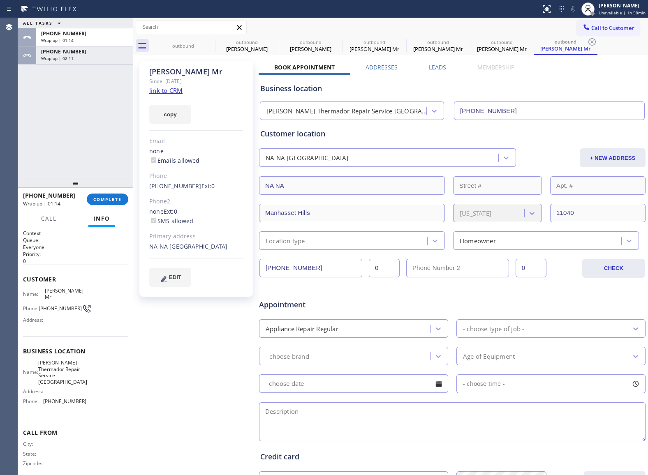
click at [68, 140] on div "ALL TASKS ALL TASKS ACTIVE TASKS TASKS IN WRAP UP +16463093125 Wrap up | 01:14 …" at bounding box center [75, 98] width 115 height 160
click at [119, 200] on span "COMPLETE" at bounding box center [107, 199] width 28 height 6
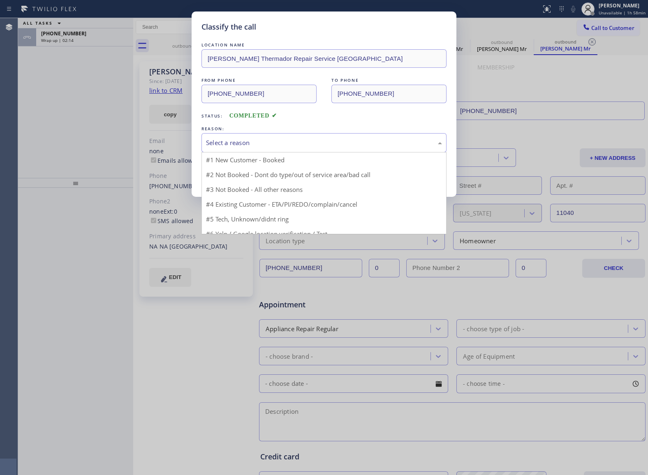
click at [269, 140] on div "Select a reason" at bounding box center [324, 142] width 236 height 9
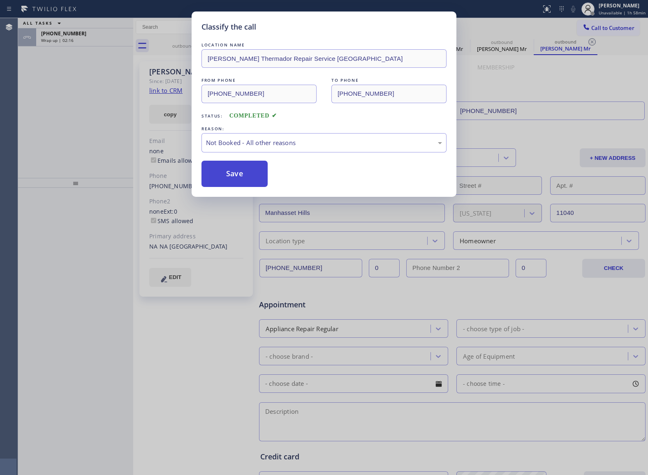
click at [240, 175] on button "Save" at bounding box center [234, 174] width 66 height 26
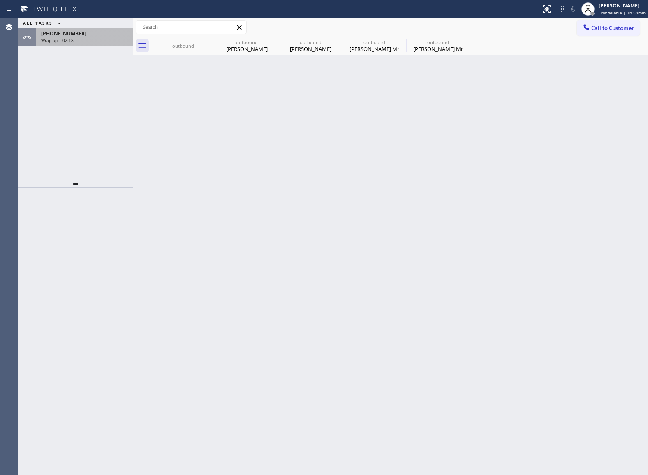
click at [69, 34] on span "[PHONE_NUMBER]" at bounding box center [63, 33] width 45 height 7
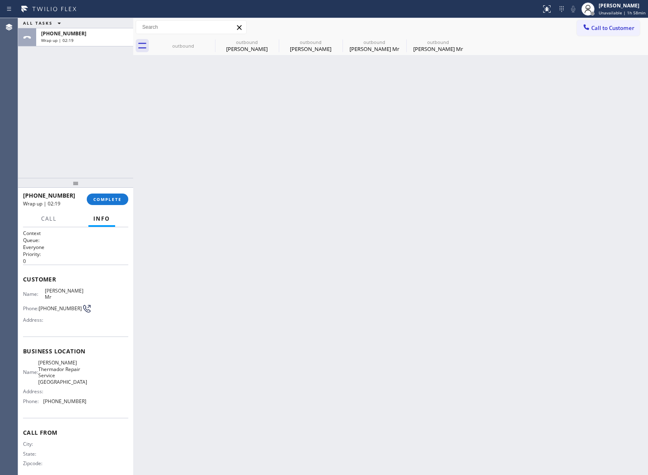
click at [107, 188] on div at bounding box center [75, 183] width 115 height 10
click at [107, 194] on div "+16463093125 Wrap up | 02:19 COMPLETE" at bounding box center [75, 199] width 105 height 21
click at [109, 202] on button "COMPLETE" at bounding box center [108, 200] width 42 height 12
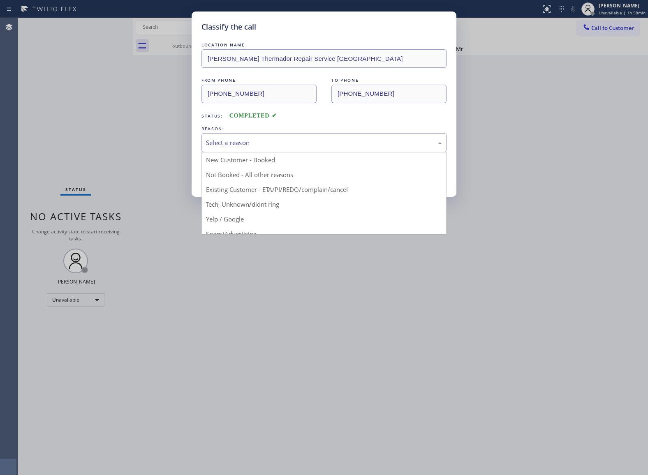
click at [235, 135] on div "Select a reason" at bounding box center [323, 142] width 245 height 19
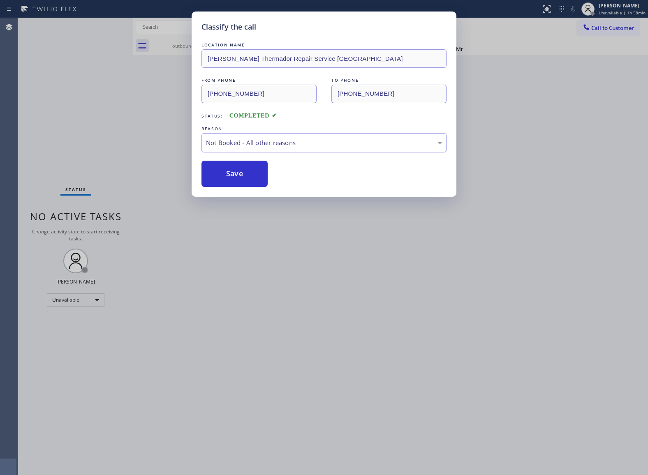
click at [240, 173] on button "Save" at bounding box center [234, 174] width 66 height 26
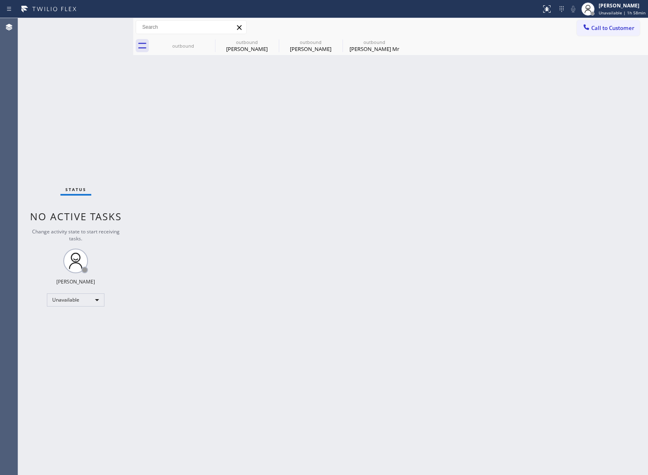
drag, startPoint x: 39, startPoint y: 142, endPoint x: 74, endPoint y: 132, distance: 35.9
click at [58, 136] on div "Status No active tasks Change activity state to start receiving tasks. [PERSON_…" at bounding box center [75, 246] width 115 height 457
click at [605, 32] on button "Call to Customer" at bounding box center [608, 28] width 63 height 16
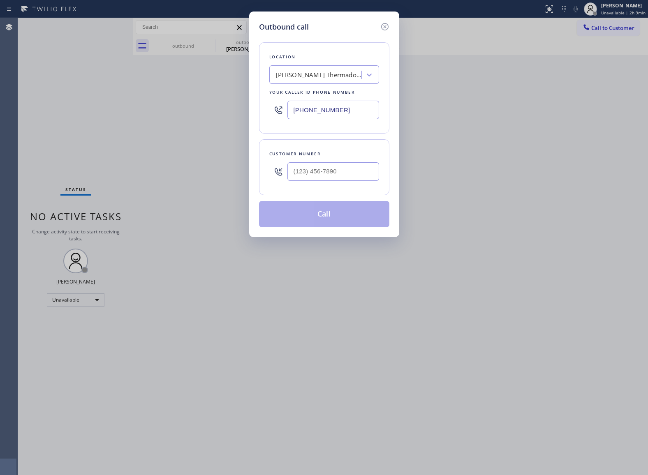
click at [336, 99] on div "(631) 201-5239" at bounding box center [324, 110] width 110 height 27
click at [336, 111] on input "(631) 201-5239" at bounding box center [333, 110] width 92 height 18
paste input "786) 723-8258"
type input "(786) 723-8258"
click at [359, 173] on input "(___) ___-____" at bounding box center [333, 171] width 92 height 18
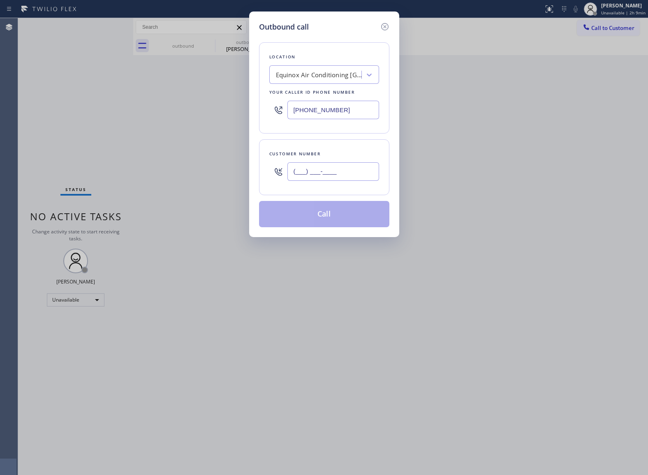
paste input "786) 937-6371"
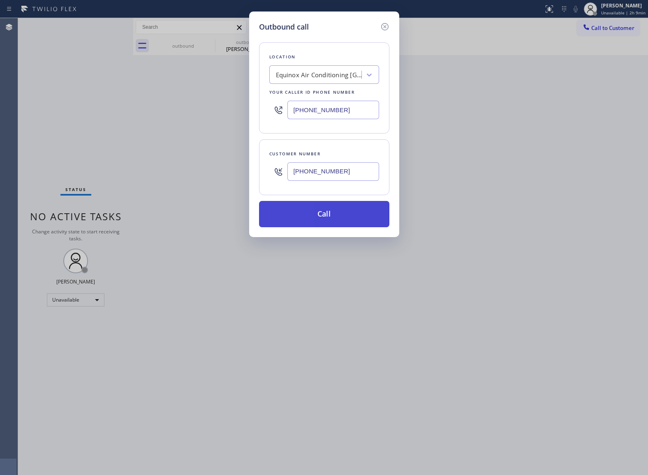
type input "(786) 937-6371"
click at [345, 217] on button "Call" at bounding box center [324, 214] width 130 height 26
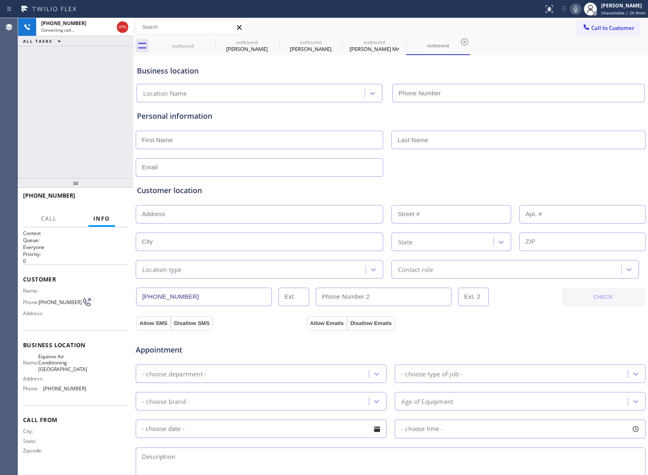
type input "(786) 723-8258"
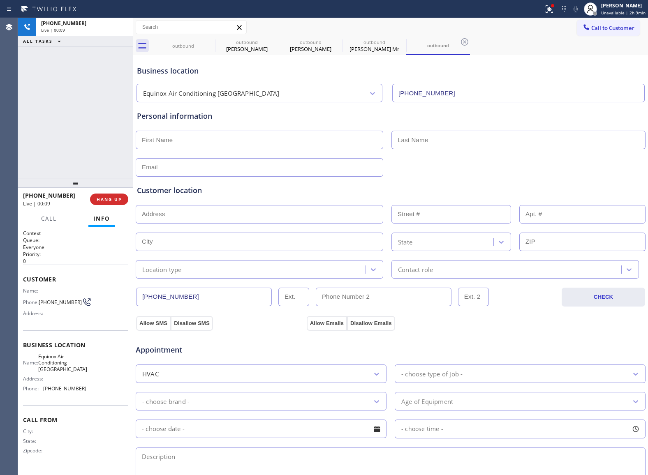
click at [46, 133] on div "+17869376371 Live | 00:09 ALL TASKS ALL TASKS ACTIVE TASKS TASKS IN WRAP UP" at bounding box center [75, 98] width 115 height 160
click at [618, 26] on span "Call to Customer" at bounding box center [612, 27] width 43 height 7
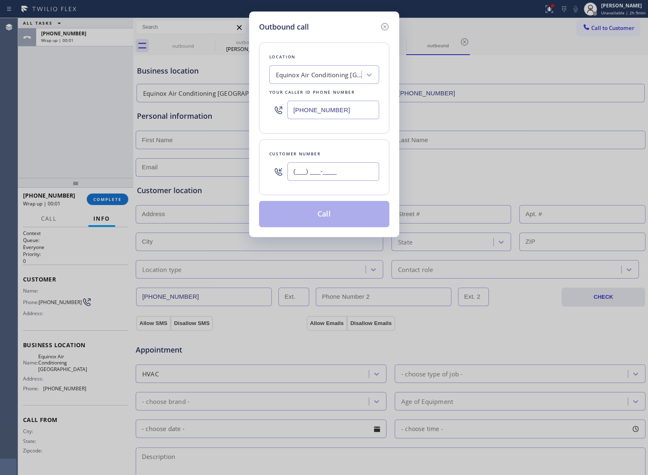
click at [340, 170] on input "(___) ___-____" at bounding box center [333, 171] width 92 height 18
paste input "786) 937-6371"
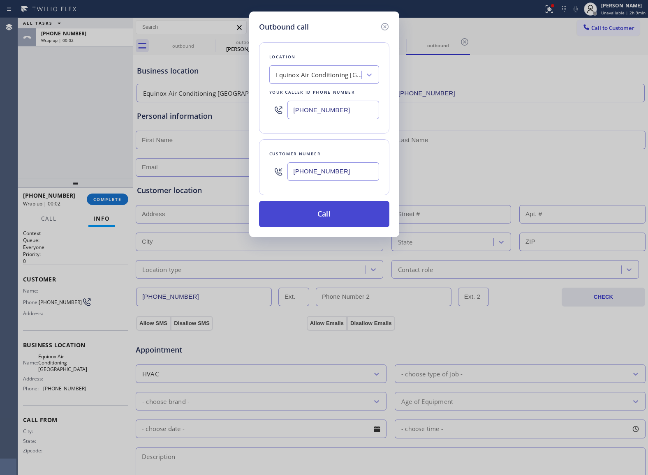
type input "(786) 937-6371"
click at [312, 222] on button "Call" at bounding box center [324, 214] width 130 height 26
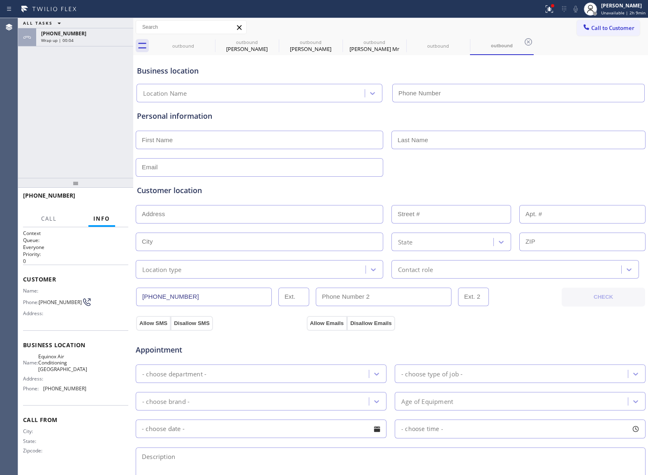
type input "(786) 723-8258"
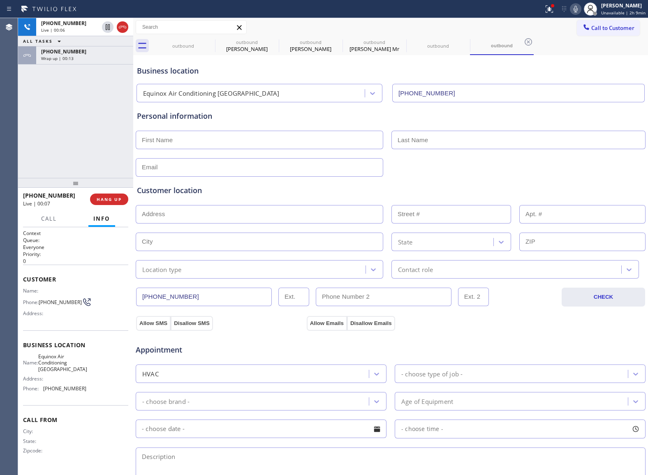
click at [106, 210] on div "+17869376371 Live | 00:07 HANG UP" at bounding box center [75, 199] width 105 height 21
click at [104, 208] on div "+17869376371 Live | 00:07 HANG UP" at bounding box center [75, 199] width 105 height 21
click at [102, 205] on button "HANG UP" at bounding box center [109, 200] width 38 height 12
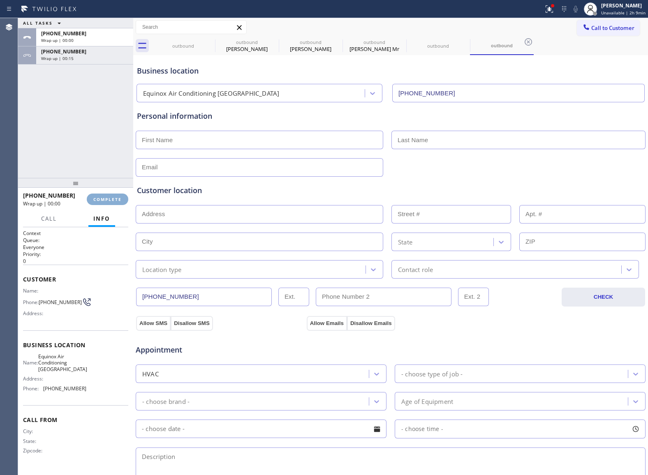
click at [102, 205] on button "COMPLETE" at bounding box center [108, 200] width 42 height 12
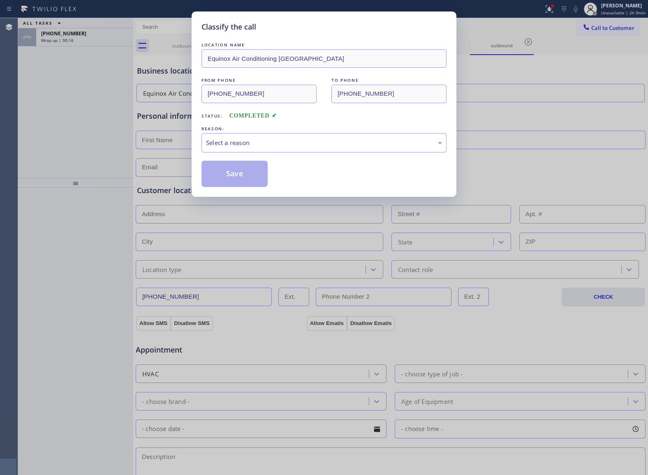
click at [102, 204] on div "Classify the call LOCATION NAME Equinox Air Conditioning Miami FROM PHONE (786)…" at bounding box center [324, 237] width 648 height 475
click at [257, 145] on div "Select a reason" at bounding box center [324, 142] width 236 height 9
click at [224, 178] on button "Save" at bounding box center [234, 174] width 66 height 26
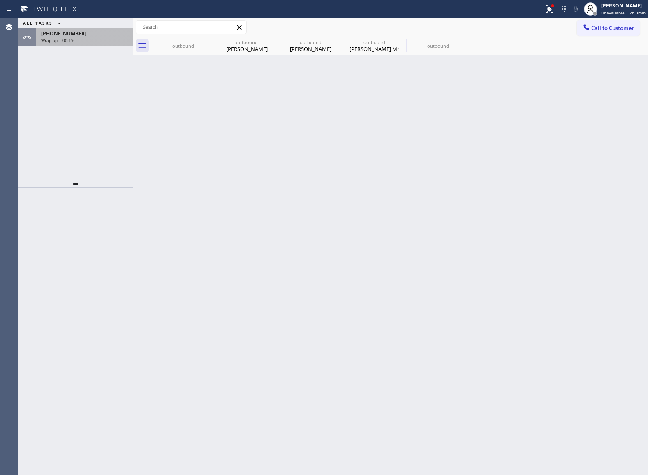
click at [58, 44] on div "+17869376371 Wrap up | 00:19" at bounding box center [83, 37] width 94 height 18
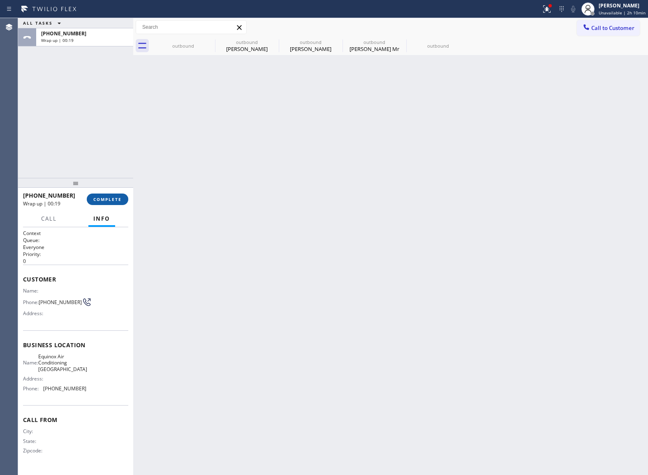
drag, startPoint x: 109, startPoint y: 194, endPoint x: 146, endPoint y: 201, distance: 37.7
click at [109, 194] on button "COMPLETE" at bounding box center [108, 200] width 42 height 12
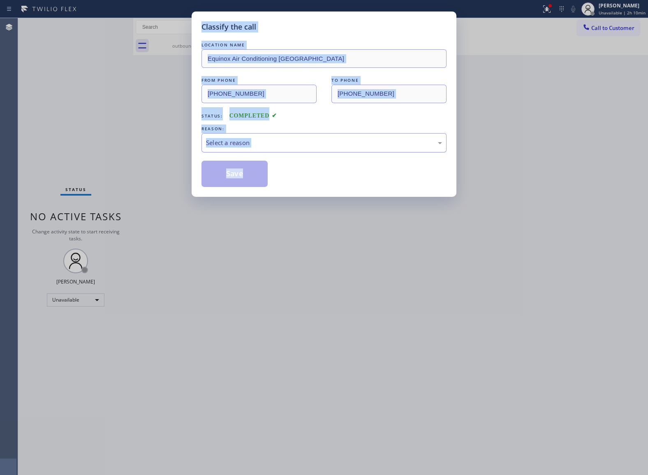
click at [223, 148] on div "Select a reason" at bounding box center [324, 142] width 236 height 9
click at [242, 173] on button "Save" at bounding box center [234, 174] width 66 height 26
type input "(631) 201-5239"
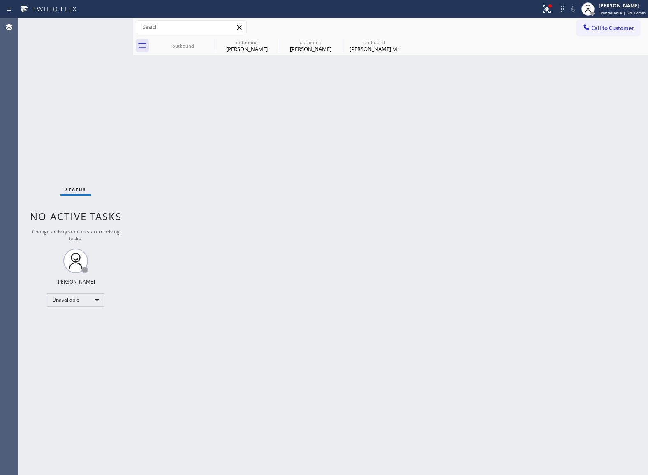
click at [48, 111] on div "Status No active tasks Change activity state to start receiving tasks. [PERSON_…" at bounding box center [75, 246] width 115 height 457
click at [612, 30] on span "Call to Customer" at bounding box center [612, 27] width 43 height 7
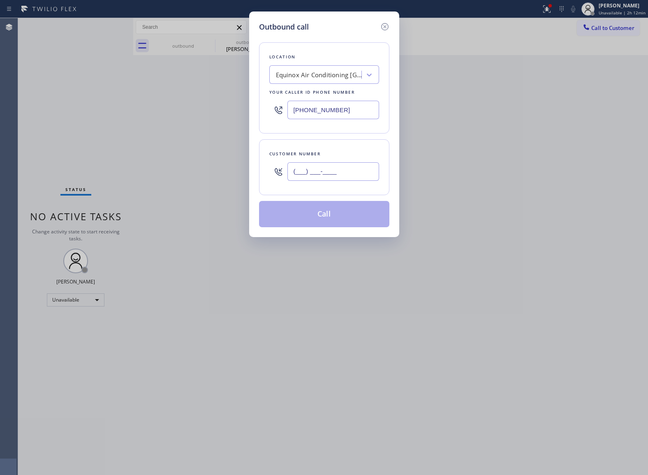
click at [343, 170] on input "(___) ___-____" at bounding box center [333, 171] width 92 height 18
paste input "206) 240-6648"
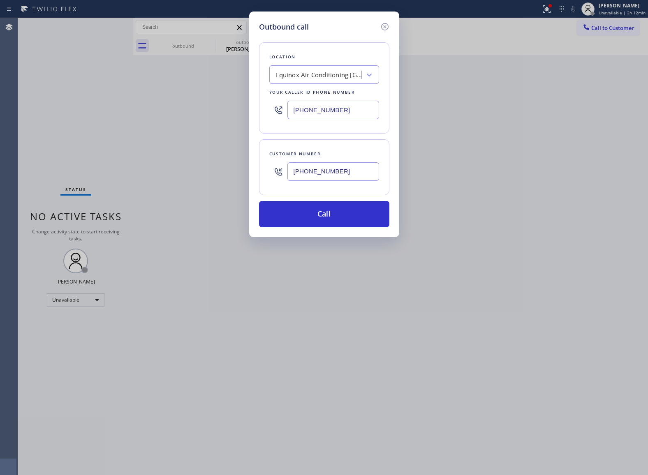
type input "(206) 240-6648"
drag, startPoint x: 39, startPoint y: 119, endPoint x: 65, endPoint y: 119, distance: 26.3
click at [44, 119] on div "Outbound call Location Equinox Air Conditioning Miami Your caller id phone numb…" at bounding box center [324, 237] width 648 height 475
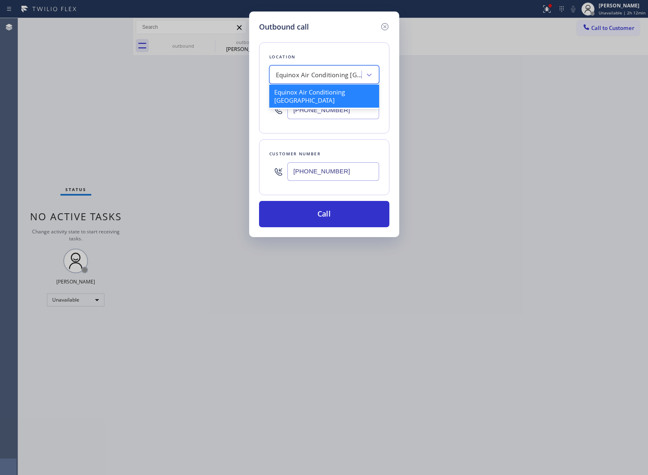
click at [307, 79] on div "Equinox Air Conditioning Miami" at bounding box center [319, 74] width 86 height 9
paste input "Electricians Service Team"
type input "Electricians Service Team"
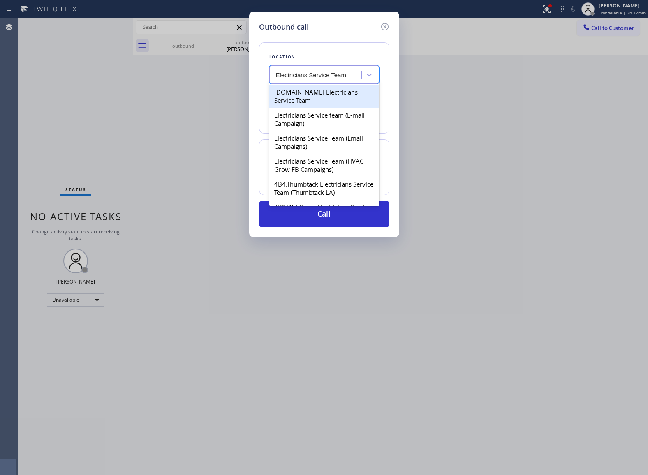
click at [311, 96] on div "4C.Email Electricians Service Team" at bounding box center [324, 96] width 110 height 23
type input "(855) 941-5786"
click at [309, 73] on div "4C.Email Electricians Service Team" at bounding box center [319, 74] width 86 height 9
paste input "Electricians Service Team"
type input "Electricians Service Team"
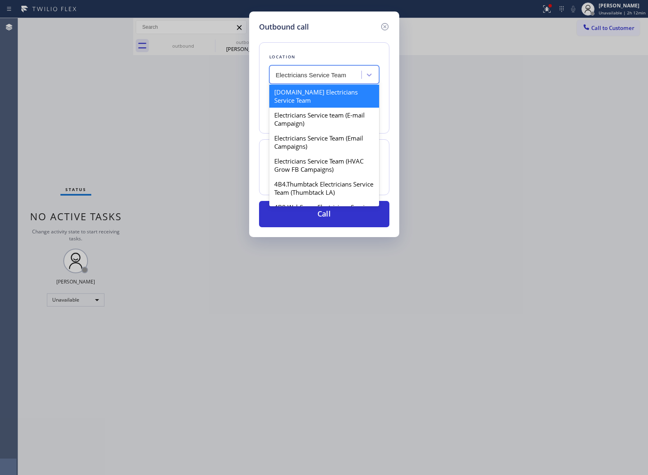
click at [336, 104] on div "4C.Email Electricians Service Team" at bounding box center [324, 96] width 110 height 23
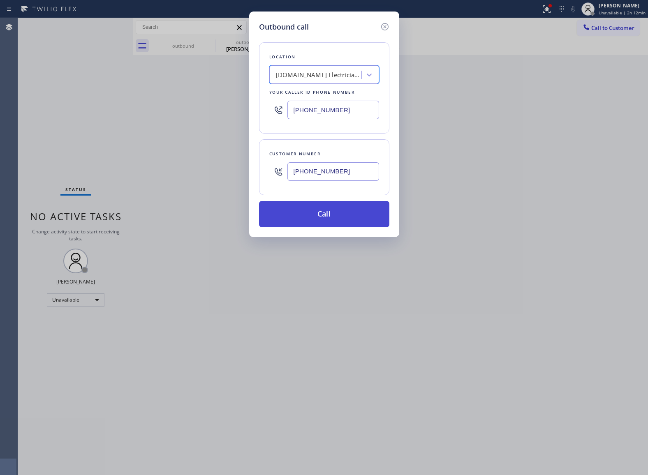
click at [348, 213] on button "Call" at bounding box center [324, 214] width 130 height 26
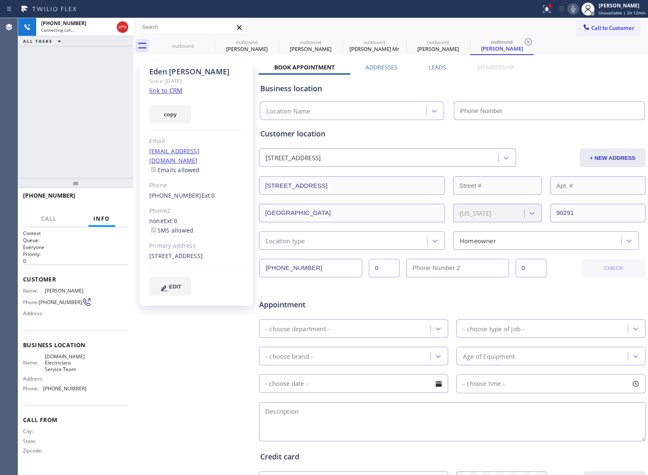
click at [167, 89] on link "link to CRM" at bounding box center [165, 90] width 33 height 8
type input "(855) 941-5786"
click at [32, 110] on div "+12062406648 Live | 08:08 ALL TASKS ALL TASKS ACTIVE TASKS TASKS IN WRAP UP" at bounding box center [75, 98] width 115 height 160
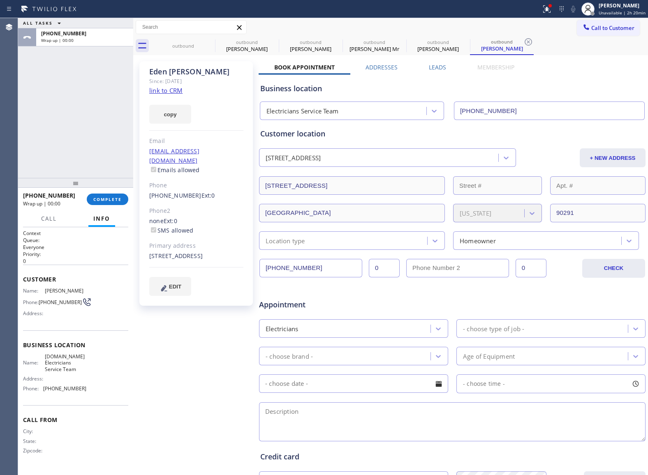
drag, startPoint x: 118, startPoint y: 201, endPoint x: 132, endPoint y: 66, distance: 135.9
click at [107, 140] on div "ALL TASKS ALL TASKS ACTIVE TASKS TASKS IN WRAP UP +12062406648 Wrap up | 00:00 …" at bounding box center [75, 246] width 115 height 457
click at [109, 201] on span "COMPLETE" at bounding box center [107, 199] width 28 height 6
click at [104, 196] on span "COMPLETE" at bounding box center [107, 199] width 28 height 6
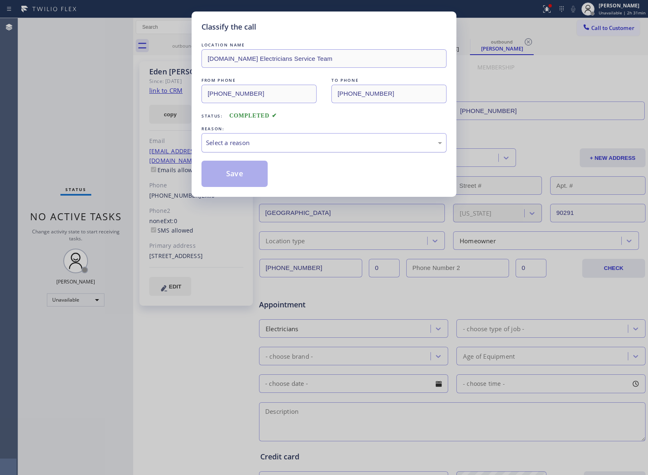
click at [237, 139] on div "Select a reason" at bounding box center [324, 142] width 236 height 9
click at [250, 175] on button "Save" at bounding box center [234, 174] width 66 height 26
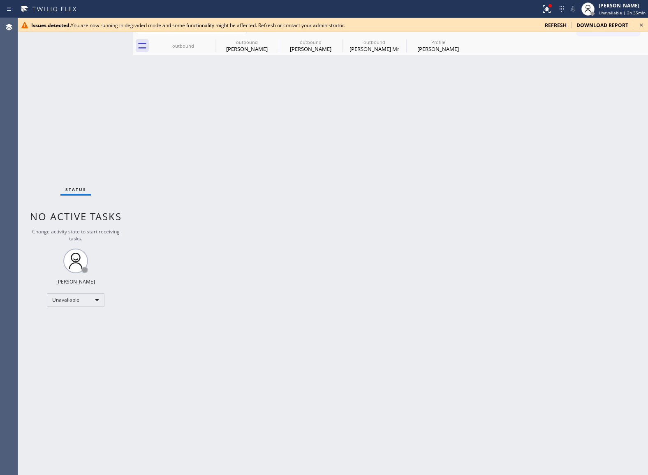
click at [64, 150] on div "Status No active tasks Change activity state to start receiving tasks. [PERSON_…" at bounding box center [75, 246] width 115 height 457
drag, startPoint x: 639, startPoint y: 24, endPoint x: 382, endPoint y: 51, distance: 259.1
click at [638, 25] on icon at bounding box center [641, 25] width 10 height 10
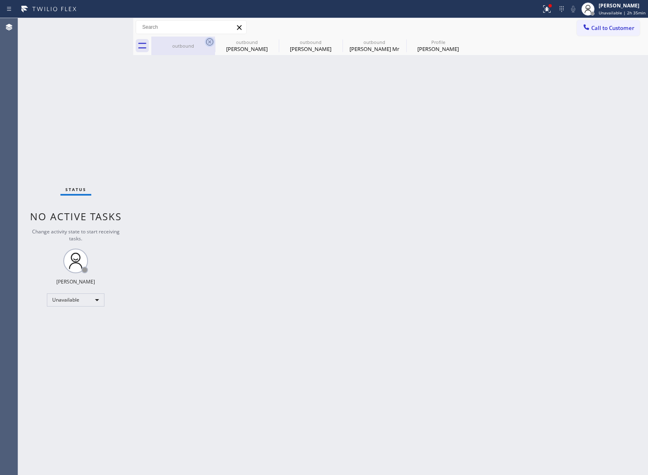
click at [209, 42] on icon at bounding box center [210, 42] width 10 height 10
click at [0, 0] on icon at bounding box center [0, 0] width 0 height 0
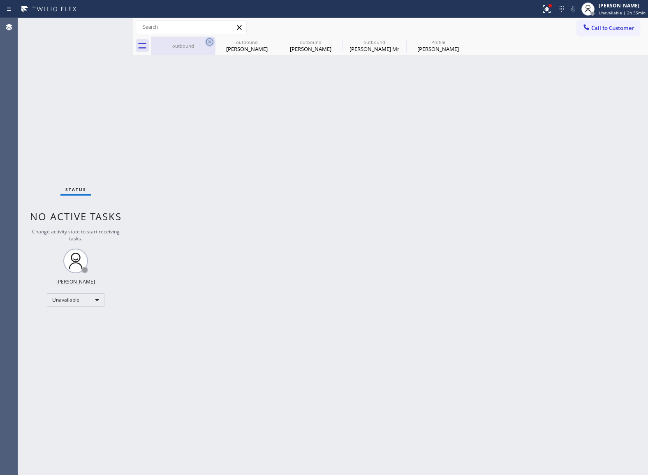
click at [209, 42] on div "outbound outbound Linda Golden outbound Linda Golden outbound Dave Mr Profile E…" at bounding box center [399, 46] width 496 height 18
click at [596, 33] on button "Call to Customer" at bounding box center [608, 28] width 63 height 16
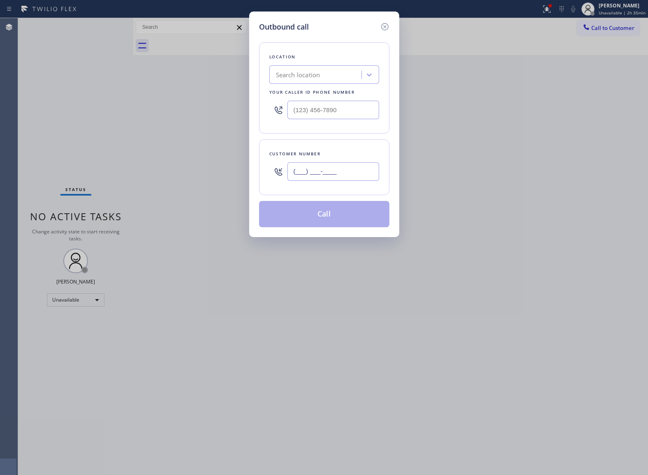
click at [348, 166] on input "(___) ___-____" at bounding box center [333, 171] width 92 height 18
paste input "317) 727-4351"
type input "(317) 727-4351"
click at [326, 105] on input "(___) ___-____" at bounding box center [333, 110] width 92 height 18
paste input "617) 275-2257"
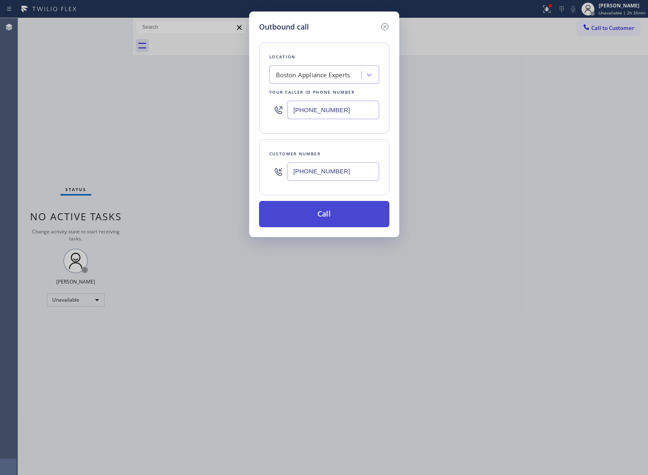
type input "(617) 275-2257"
click at [357, 222] on button "Call" at bounding box center [324, 214] width 130 height 26
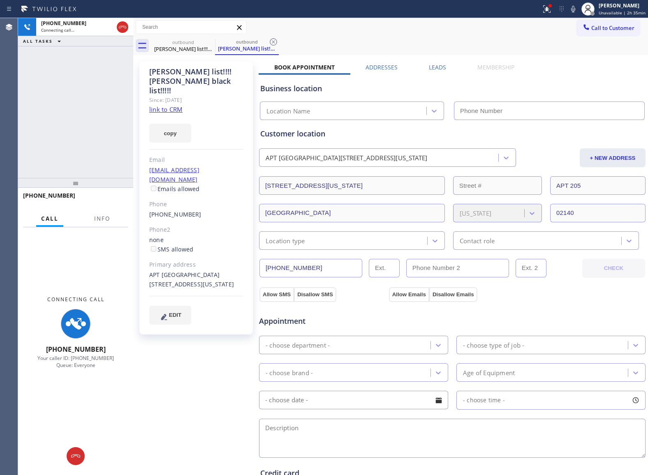
click at [99, 225] on div at bounding box center [102, 226] width 26 height 2
click at [99, 222] on button "Info" at bounding box center [102, 219] width 26 height 16
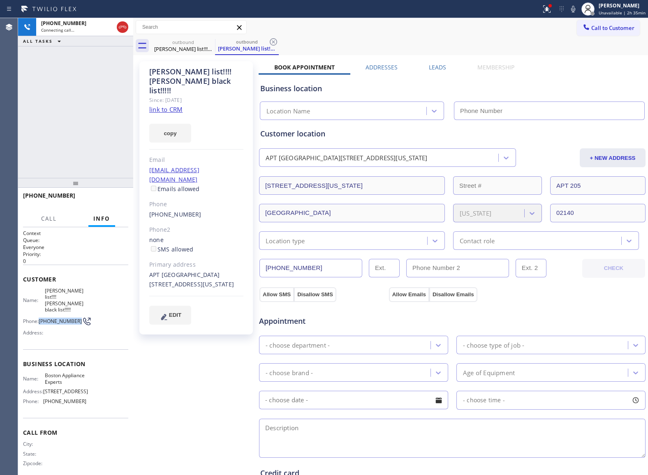
drag, startPoint x: 53, startPoint y: 321, endPoint x: 40, endPoint y: 316, distance: 14.4
click at [40, 318] on span "(317) 727-4351" at bounding box center [60, 321] width 43 height 6
copy span "(317) 727-4351"
type input "(617) 275-2257"
click at [55, 322] on span "(317) 727-4351" at bounding box center [60, 321] width 43 height 6
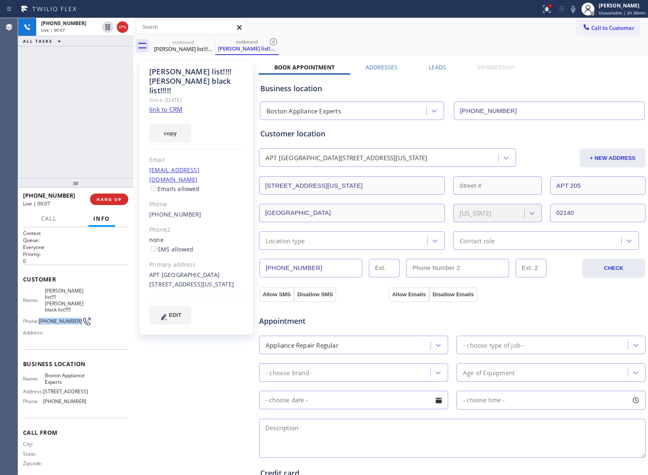
drag, startPoint x: 57, startPoint y: 322, endPoint x: 40, endPoint y: 315, distance: 18.4
click at [40, 318] on span "(317) 727-4351" at bounding box center [60, 321] width 43 height 6
copy span "(317) 727-4351"
click at [122, 195] on button "HANG UP" at bounding box center [109, 200] width 38 height 12
click at [595, 32] on button "Call to Customer" at bounding box center [608, 28] width 63 height 16
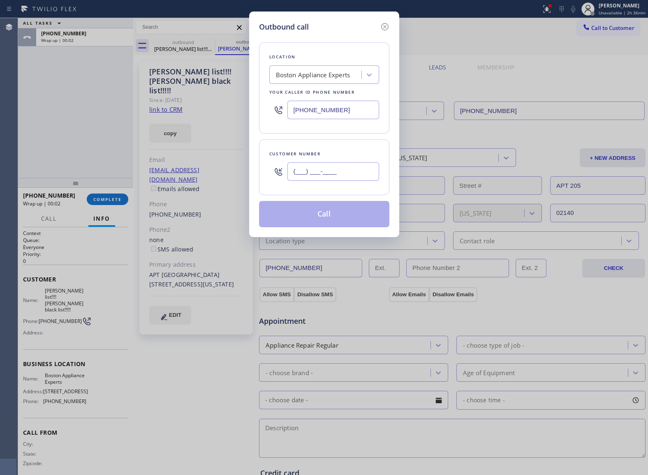
click at [310, 171] on input "(___) ___-____" at bounding box center [333, 171] width 92 height 18
paste input "317) 727-4351"
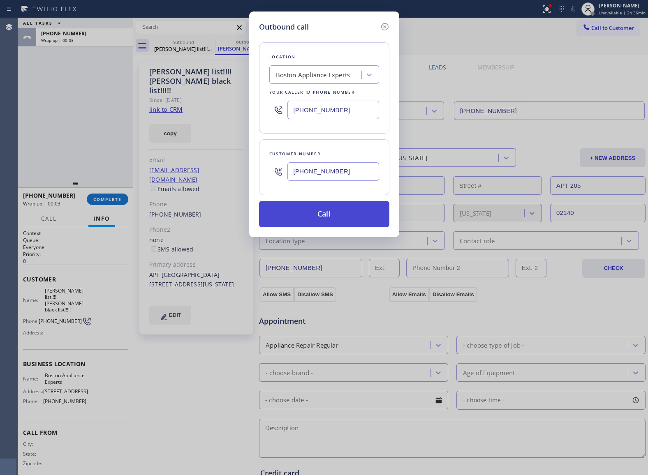
type input "(317) 727-4351"
click at [331, 215] on button "Call" at bounding box center [324, 214] width 130 height 26
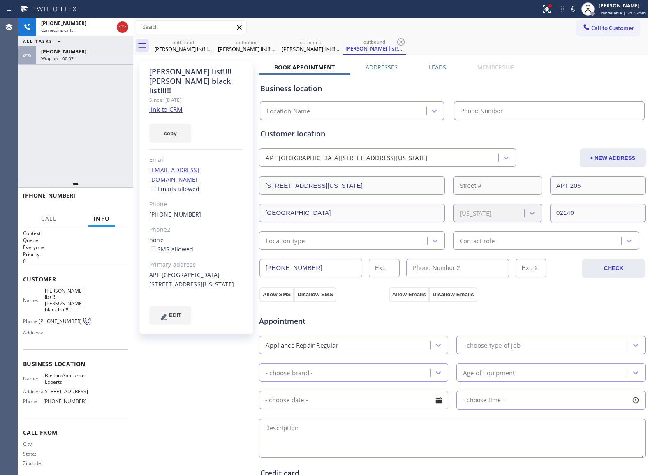
type input "(617) 275-2257"
click at [99, 199] on span "HANG UP" at bounding box center [109, 199] width 25 height 6
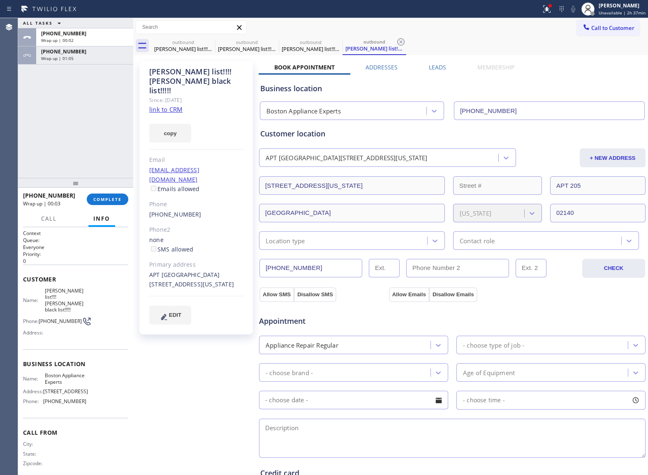
drag, startPoint x: 590, startPoint y: 25, endPoint x: 547, endPoint y: 48, distance: 48.9
click at [591, 25] on span "Call to Customer" at bounding box center [612, 27] width 43 height 7
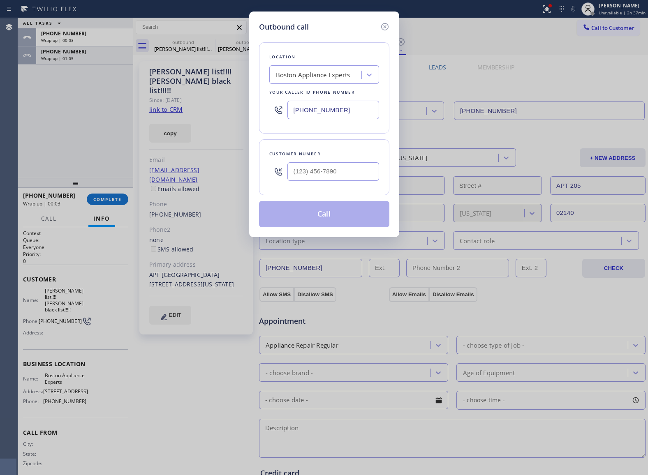
click at [334, 119] on input "(617) 275-2257" at bounding box center [333, 110] width 92 height 18
paste input "855) 731-4952"
type input "(855) 731-4952"
click at [329, 171] on input "text" at bounding box center [333, 171] width 92 height 18
paste input "970) 691-4224"
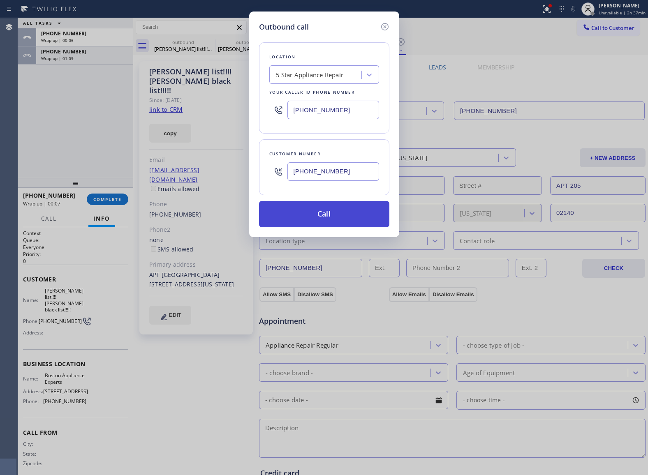
type input "(970) 691-4224"
click at [327, 215] on button "Call" at bounding box center [324, 214] width 130 height 26
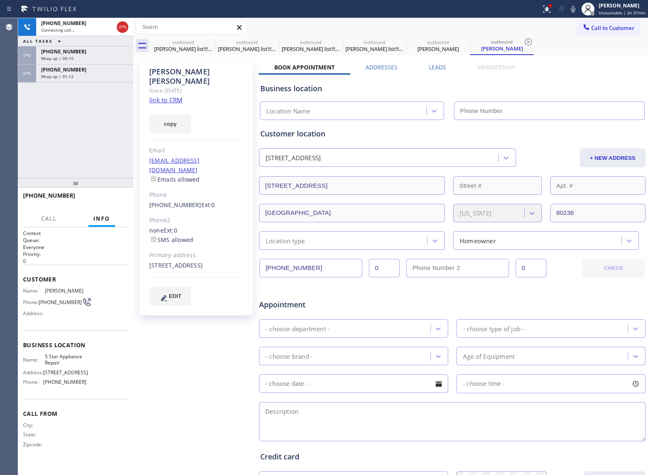
click at [176, 96] on link "link to CRM" at bounding box center [165, 100] width 33 height 8
type input "(855) 731-4952"
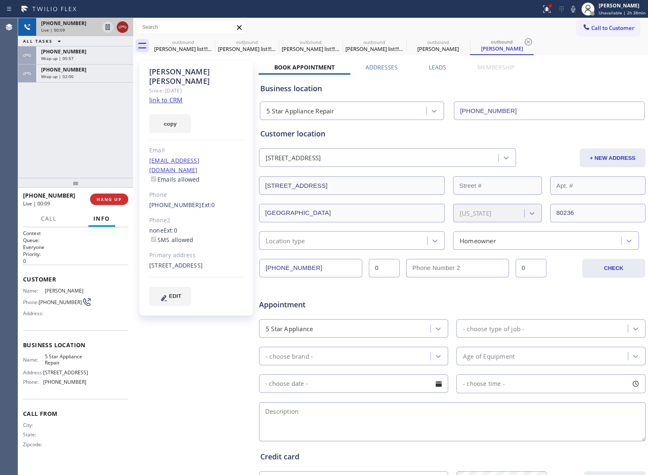
click at [123, 27] on icon at bounding box center [123, 27] width 10 height 10
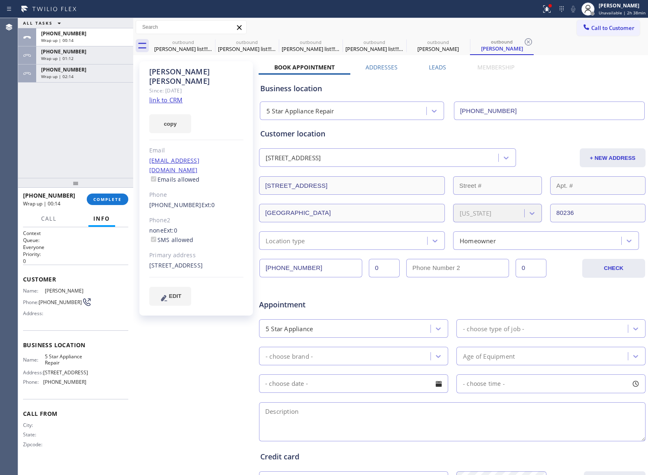
click at [33, 138] on div "ALL TASKS ALL TASKS ACTIVE TASKS TASKS IN WRAP UP +19706914224 Wrap up | 00:14 …" at bounding box center [75, 98] width 115 height 160
click at [107, 198] on span "COMPLETE" at bounding box center [107, 199] width 28 height 6
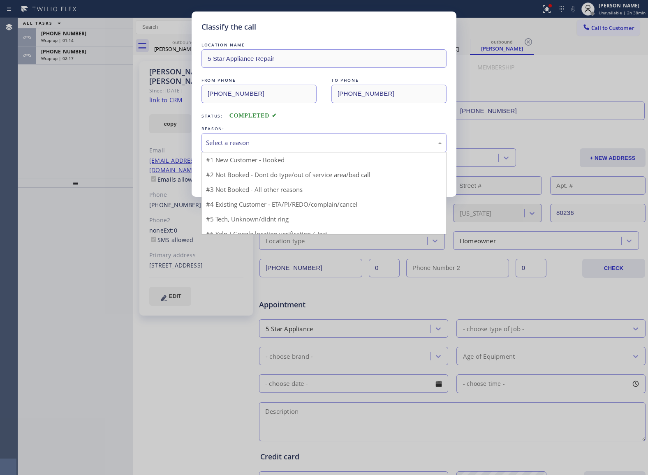
click at [224, 143] on div "Select a reason" at bounding box center [324, 142] width 236 height 9
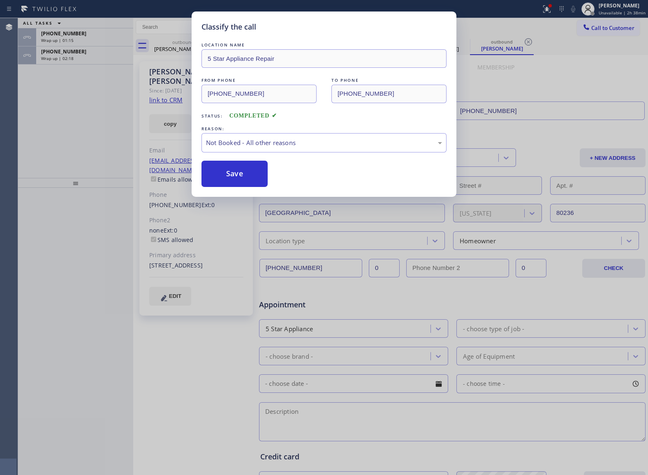
click at [235, 178] on button "Save" at bounding box center [234, 174] width 66 height 26
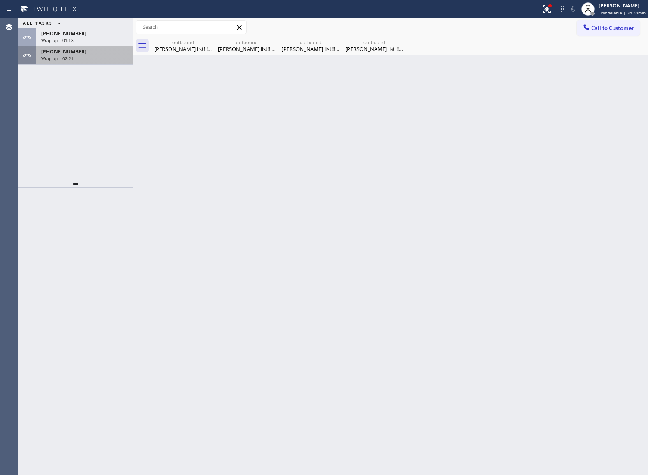
click at [50, 53] on span "+13177274351" at bounding box center [63, 51] width 45 height 7
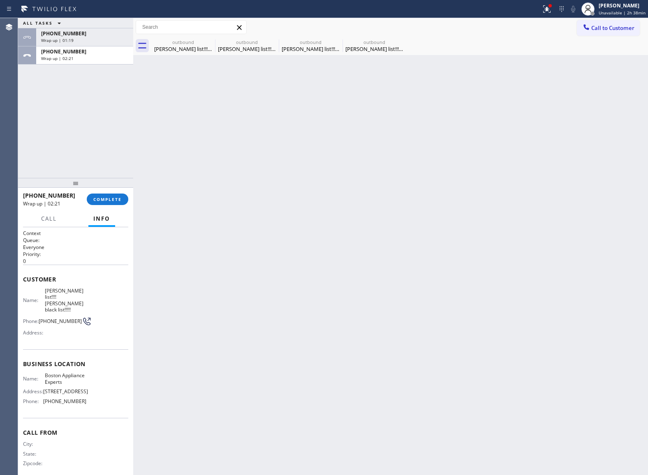
click at [125, 192] on div "+13177274351 Wrap up | 02:21 COMPLETE" at bounding box center [75, 199] width 105 height 21
click at [120, 201] on span "COMPLETE" at bounding box center [107, 199] width 28 height 6
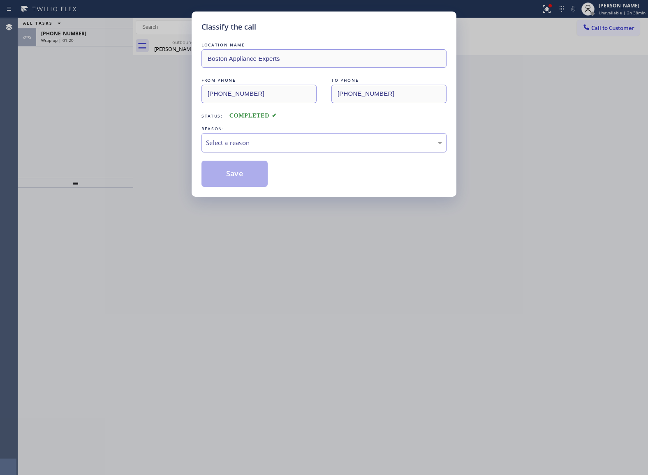
click at [241, 152] on div "Select a reason" at bounding box center [323, 142] width 245 height 19
click at [243, 180] on button "Save" at bounding box center [234, 174] width 66 height 26
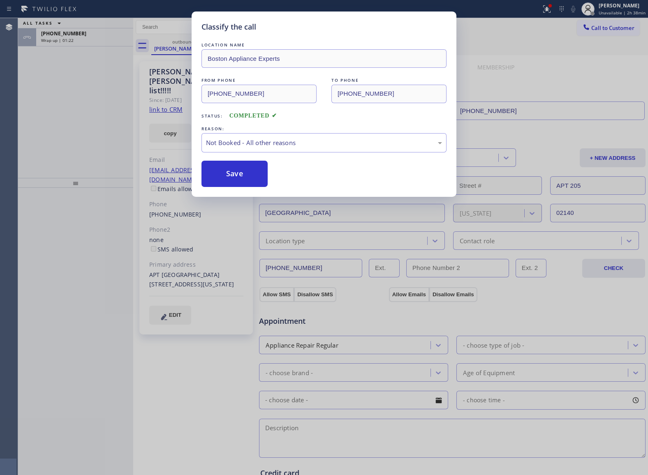
click at [81, 31] on div "Classify the call LOCATION NAME Boston Appliance Experts FROM PHONE (617) 275-2…" at bounding box center [324, 237] width 648 height 475
click at [81, 31] on div "Classify the call LOCATION NAME 5 Star Appliance Repair FROM PHONE (855) 731-49…" at bounding box center [333, 246] width 630 height 457
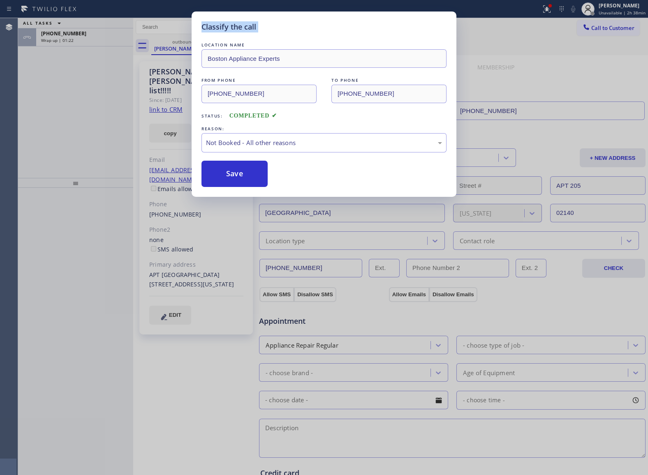
click at [81, 31] on div "+13177274351" at bounding box center [84, 33] width 87 height 7
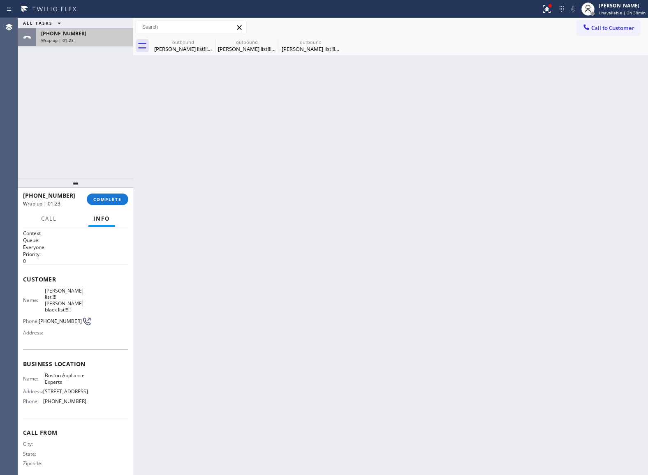
click at [84, 34] on div "+13177274351" at bounding box center [84, 33] width 87 height 7
click at [105, 205] on button "COMPLETE" at bounding box center [108, 200] width 42 height 12
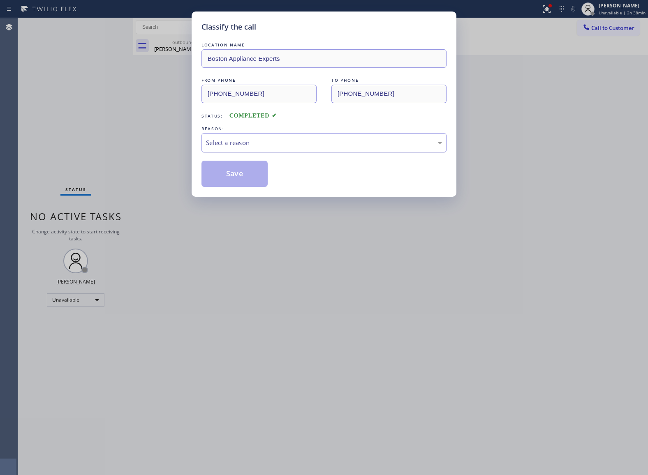
click at [250, 136] on div "Select a reason" at bounding box center [323, 142] width 245 height 19
click at [253, 170] on button "Save" at bounding box center [234, 174] width 66 height 26
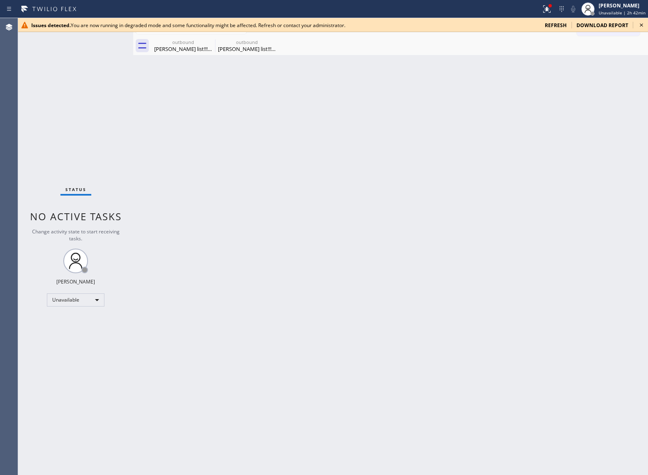
click at [637, 23] on icon at bounding box center [641, 25] width 10 height 10
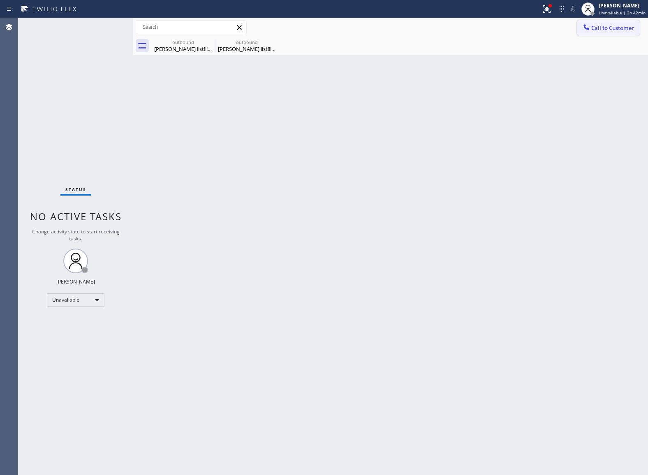
click at [623, 25] on span "Call to Customer" at bounding box center [612, 27] width 43 height 7
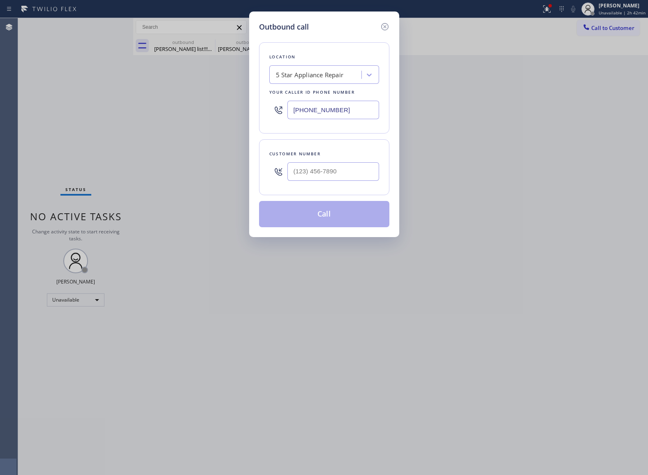
click at [337, 111] on input "(855) 731-4952" at bounding box center [333, 110] width 92 height 18
paste input "786) 375-5773"
type input "(786) 375-5773"
type input "(___) ___-____"
click at [319, 167] on input "(___) ___-____" at bounding box center [333, 171] width 92 height 18
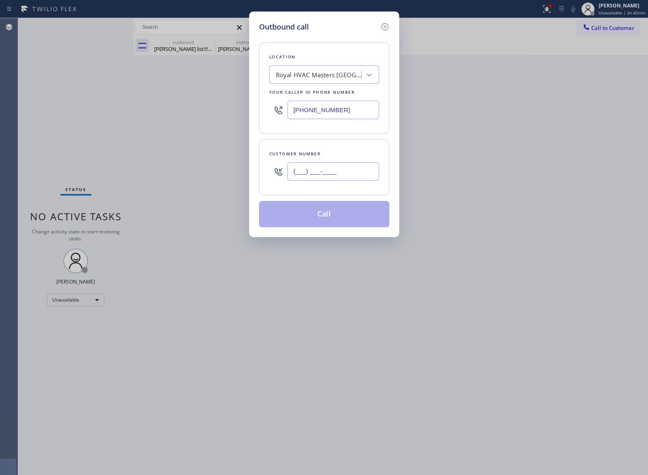
paste input "786) 885-8698"
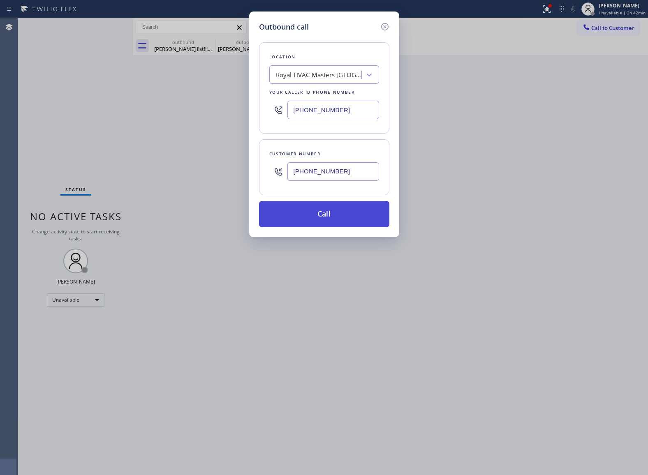
type input "(786) 885-8698"
click at [331, 216] on button "Call" at bounding box center [324, 214] width 130 height 26
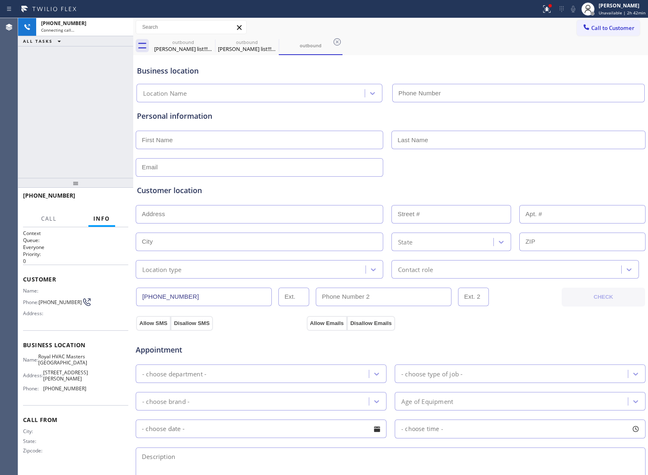
type input "(786) 375-5773"
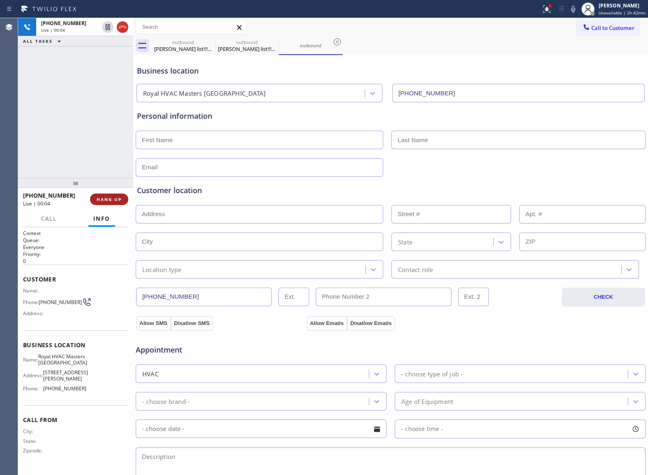
click at [112, 201] on span "HANG UP" at bounding box center [109, 199] width 25 height 6
click at [112, 201] on span "COMPLETE" at bounding box center [107, 199] width 28 height 6
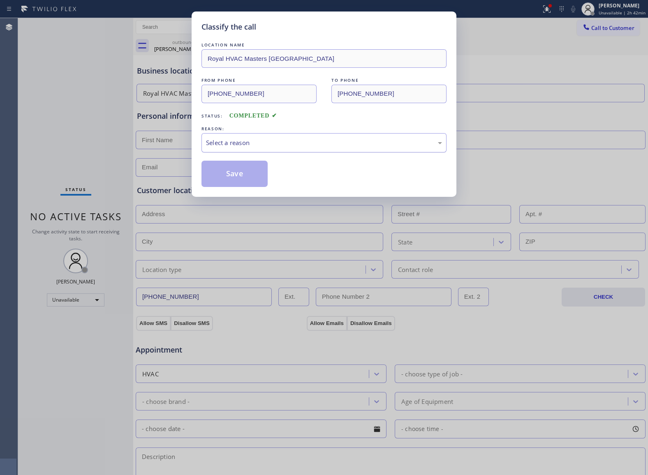
click at [375, 140] on div "Select a reason" at bounding box center [324, 142] width 236 height 9
click at [225, 178] on button "Save" at bounding box center [234, 174] width 66 height 26
type input "(617) 275-2257"
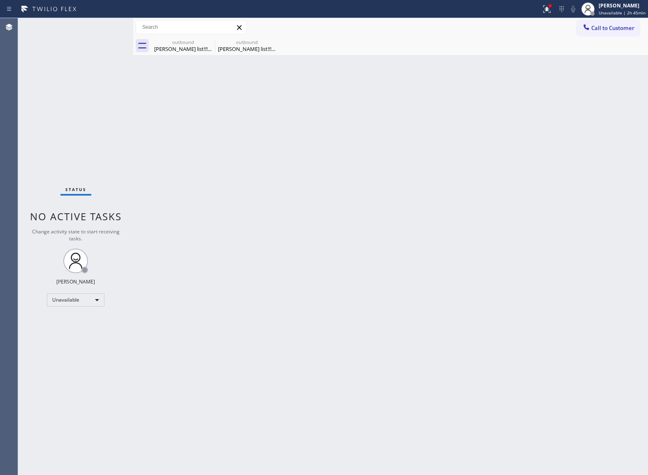
click at [60, 360] on div "Status No active tasks Change activity state to start receiving tasks. [PERSON_…" at bounding box center [75, 246] width 115 height 457
click at [47, 132] on div "Status No active tasks Change activity state to start receiving tasks. [PERSON_…" at bounding box center [75, 246] width 115 height 457
click at [45, 147] on div "Status No active tasks Change activity state to start receiving tasks. [PERSON_…" at bounding box center [75, 246] width 115 height 457
click at [615, 28] on span "Call to Customer" at bounding box center [612, 27] width 43 height 7
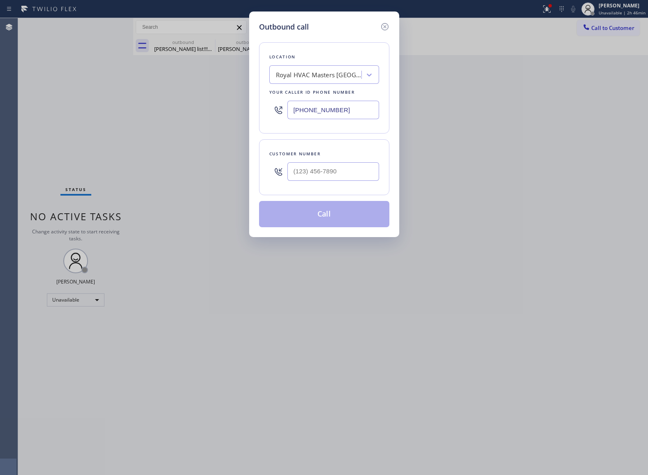
click at [332, 110] on input "(786) 375-5773" at bounding box center [333, 110] width 92 height 18
paste input "657) 312-332"
type input "(657) 312-3323"
click at [303, 174] on input "(___) ___-____" at bounding box center [333, 171] width 92 height 18
paste input "412) 998-1304"
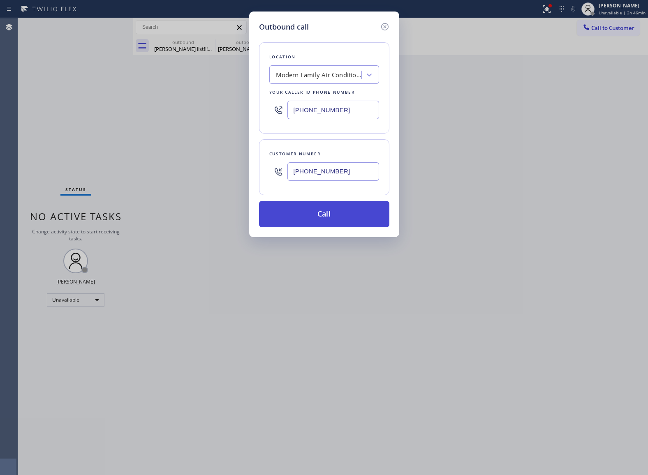
type input "(412) 998-1304"
click at [278, 214] on button "Call" at bounding box center [324, 214] width 130 height 26
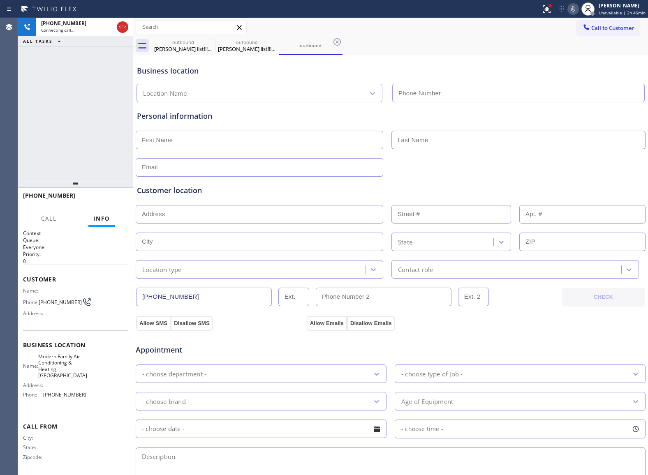
click at [574, 9] on icon at bounding box center [573, 9] width 10 height 10
type input "(657) 312-3323"
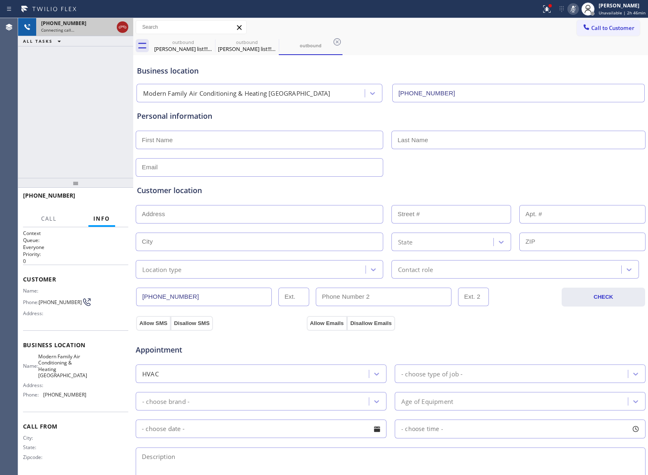
click at [121, 25] on icon at bounding box center [123, 27] width 10 height 10
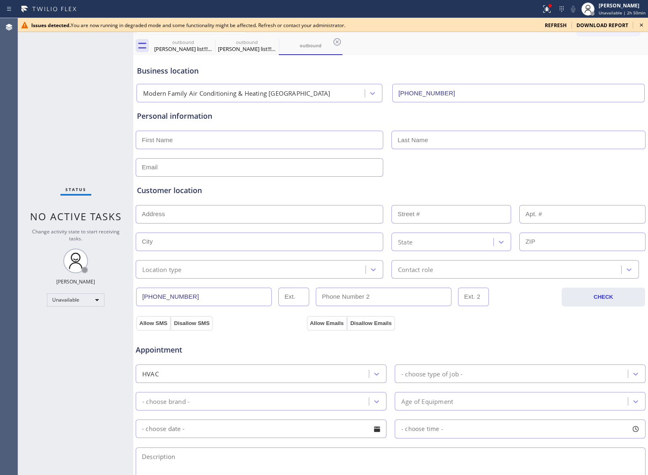
click at [42, 73] on div "Status No active tasks Change activity state to start receiving tasks. [PERSON_…" at bounding box center [75, 246] width 115 height 457
drag, startPoint x: 643, startPoint y: 25, endPoint x: 403, endPoint y: 40, distance: 240.4
click at [642, 26] on icon at bounding box center [641, 25] width 10 height 10
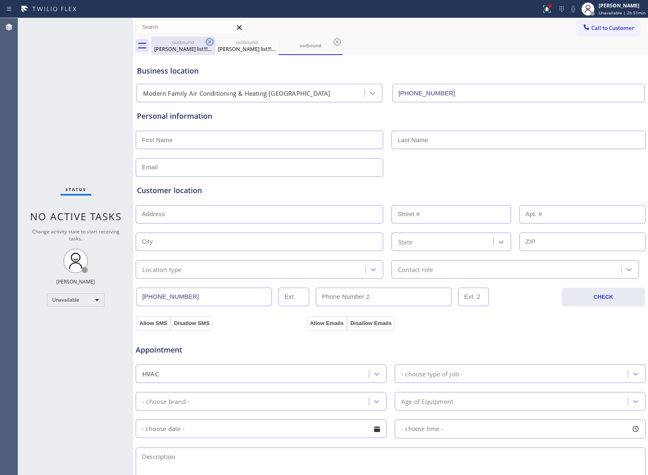
click at [207, 42] on icon at bounding box center [210, 42] width 10 height 10
click at [0, 0] on icon at bounding box center [0, 0] width 0 height 0
click at [332, 42] on icon at bounding box center [337, 42] width 10 height 10
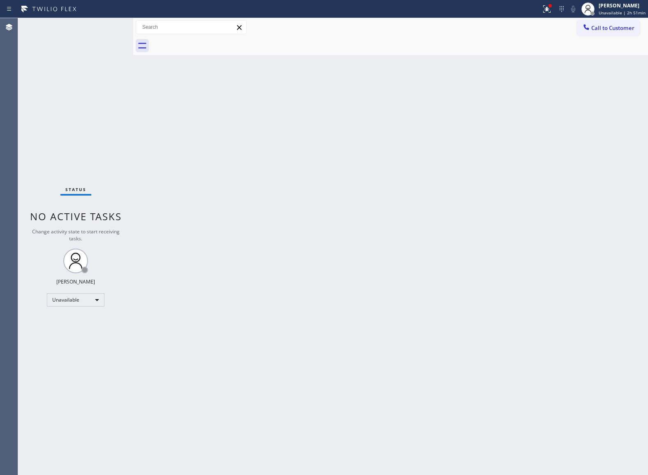
click at [207, 42] on div at bounding box center [399, 46] width 496 height 18
drag, startPoint x: 19, startPoint y: 65, endPoint x: 73, endPoint y: 36, distance: 61.0
click at [19, 66] on div "Status No active tasks Change activity state to start receiving tasks. [PERSON_…" at bounding box center [75, 246] width 115 height 457
click at [616, 32] on button "Call to Customer" at bounding box center [608, 28] width 63 height 16
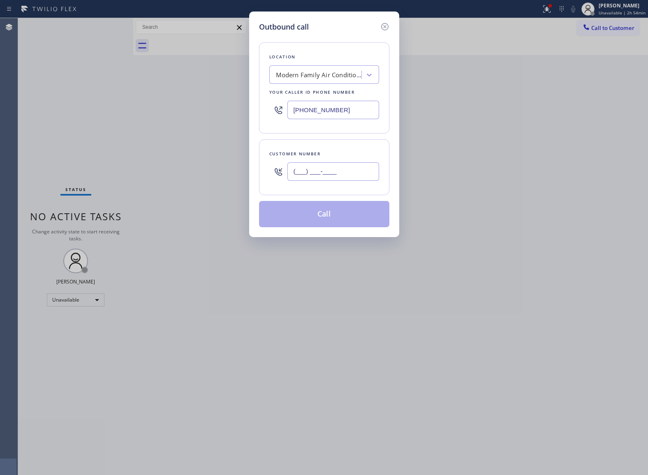
click at [351, 172] on input "(___) ___-____" at bounding box center [333, 171] width 92 height 18
paste input "646) 372-0088"
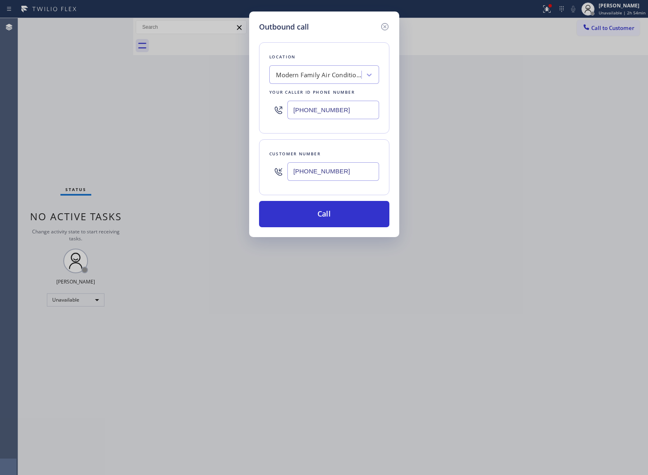
click at [349, 169] on input "[PHONE_NUMBER]" at bounding box center [333, 171] width 92 height 18
paste input "310) 722-9222"
type input "(310) 722-9222"
click at [303, 116] on input "(657) 312-3323" at bounding box center [333, 110] width 92 height 18
paste input "310) 295-1927"
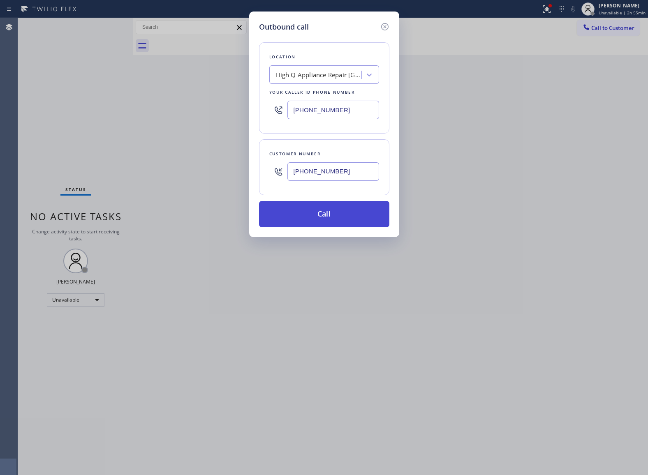
type input "(310) 295-1927"
click at [362, 217] on button "Call" at bounding box center [324, 214] width 130 height 26
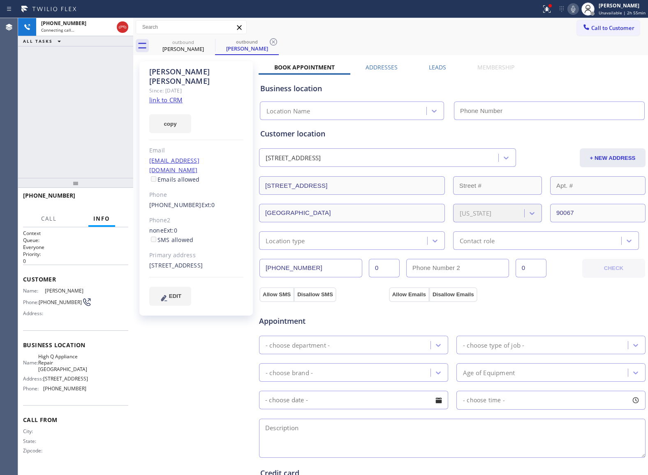
type input "(310) 295-1927"
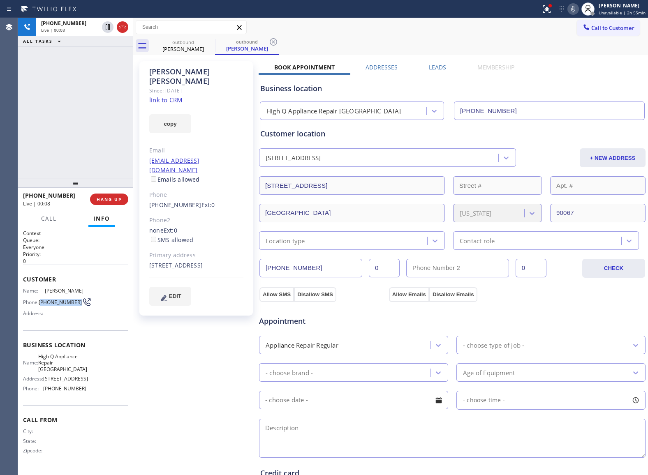
drag, startPoint x: 59, startPoint y: 310, endPoint x: 41, endPoint y: 301, distance: 20.0
click at [41, 301] on span "(310) 722-9222" at bounding box center [60, 302] width 43 height 6
copy span "310) 722-9222"
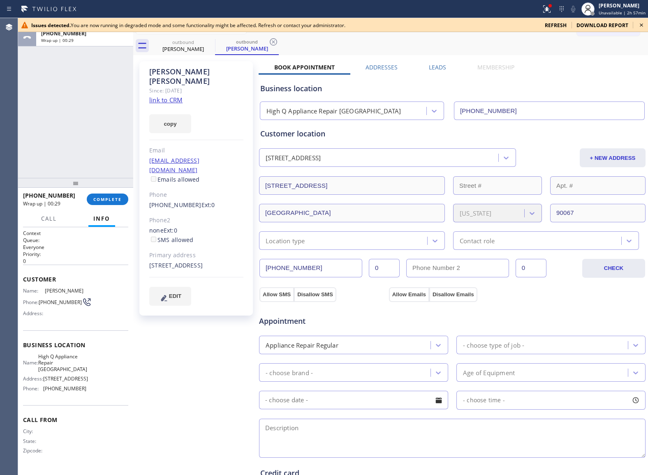
click at [639, 25] on icon at bounding box center [641, 25] width 10 height 10
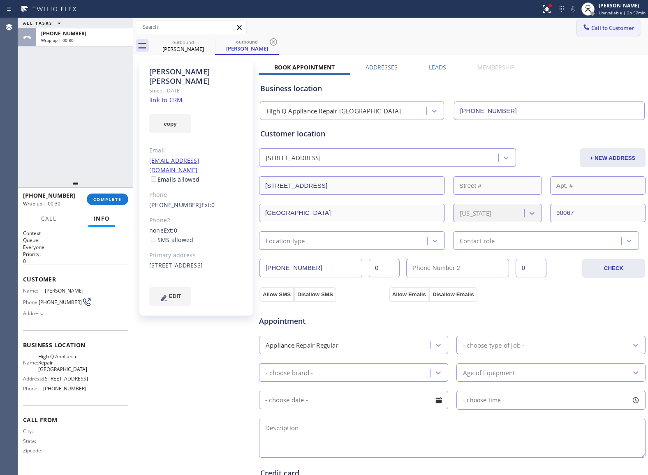
click at [612, 26] on span "Call to Customer" at bounding box center [612, 27] width 43 height 7
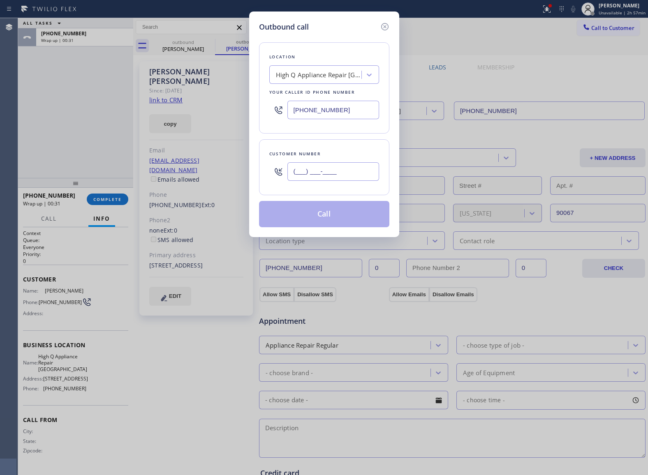
click at [345, 163] on input "(___) ___-____" at bounding box center [333, 171] width 92 height 18
paste input "310) 722-9222"
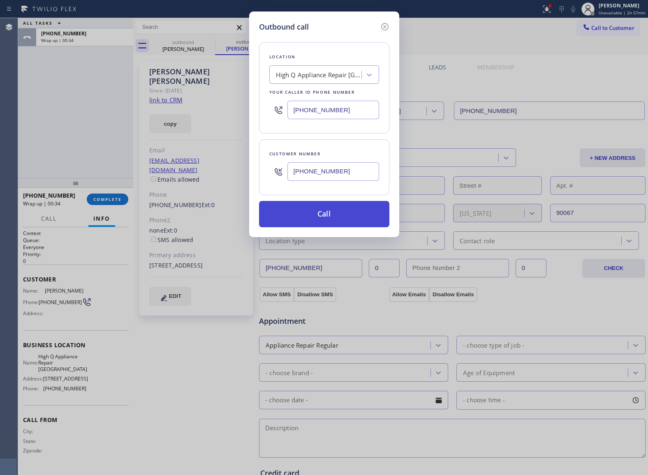
type input "(310) 722-9222"
click at [376, 221] on button "Call" at bounding box center [324, 214] width 130 height 26
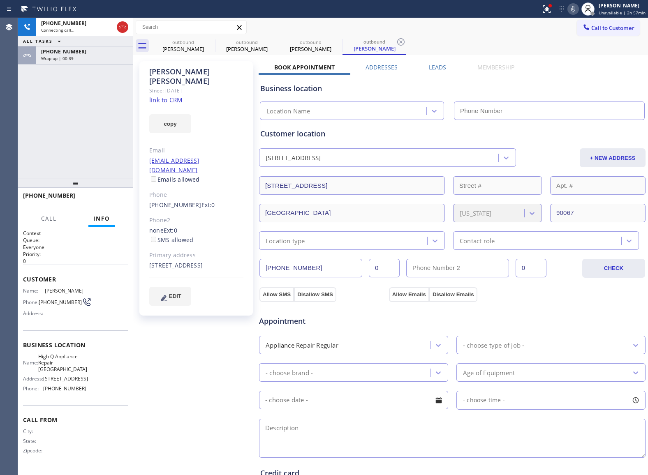
type input "(310) 295-1927"
click at [51, 138] on div "+13107229222 Connecting call… ALL TASKS ALL TASKS ACTIVE TASKS TASKS IN WRAP UP…" at bounding box center [75, 98] width 115 height 160
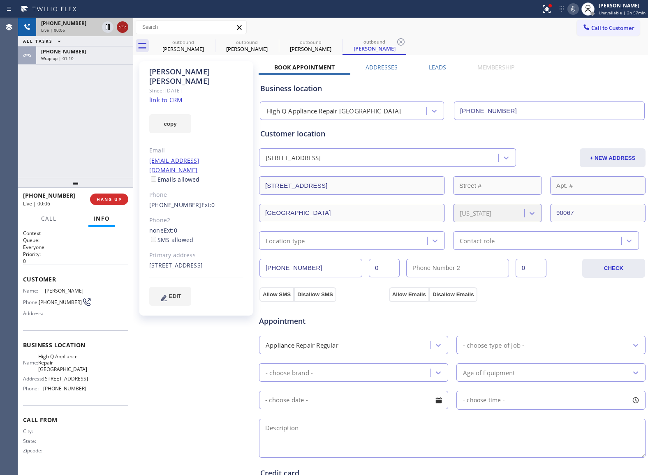
click at [123, 24] on icon at bounding box center [123, 27] width 10 height 10
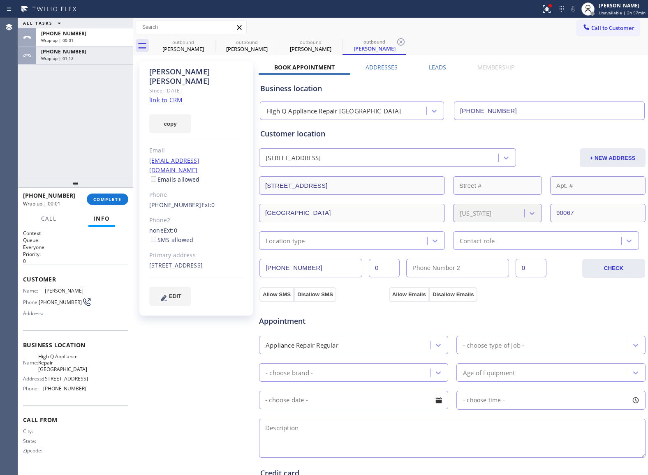
drag, startPoint x: 46, startPoint y: 141, endPoint x: 127, endPoint y: 84, distance: 98.2
click at [50, 135] on div "ALL TASKS ALL TASKS ACTIVE TASKS TASKS IN WRAP UP +13107229222 Wrap up | 00:01 …" at bounding box center [75, 98] width 115 height 160
click at [614, 31] on span "Call to Customer" at bounding box center [612, 27] width 43 height 7
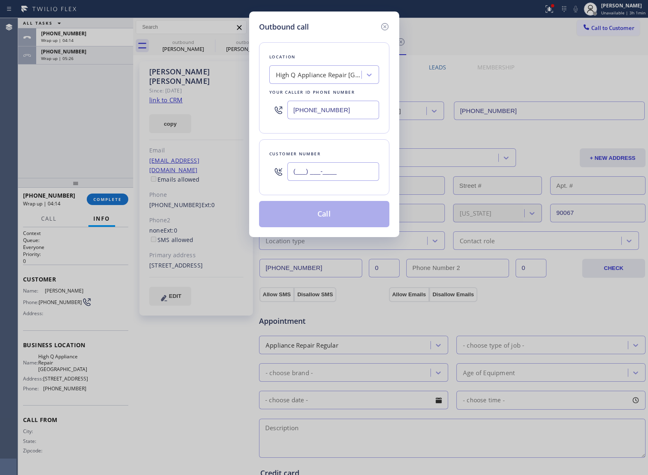
click at [340, 166] on input "(___) ___-____" at bounding box center [333, 171] width 92 height 18
paste input "206) 661-1952"
type input "(206) 661-1952"
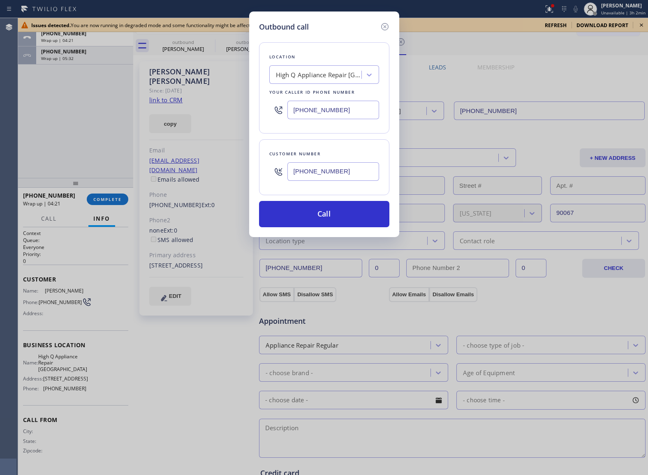
click at [331, 114] on input "(310) 295-1927" at bounding box center [333, 110] width 92 height 18
paste input "206) 202-2204"
type input "(206) 202-2204"
click at [362, 226] on button "Call" at bounding box center [324, 214] width 130 height 26
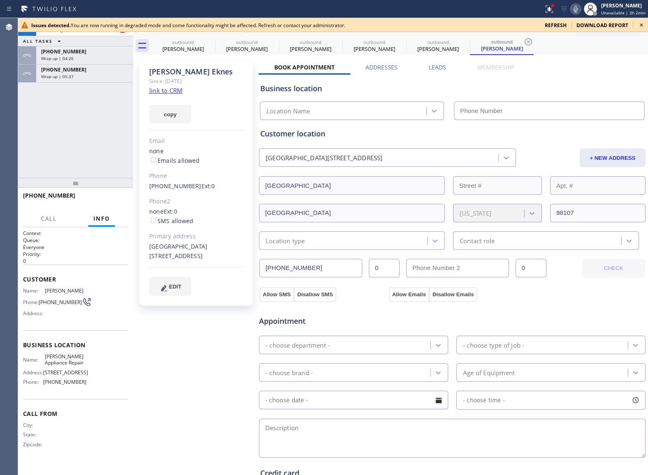
click at [639, 25] on icon at bounding box center [641, 25] width 10 height 10
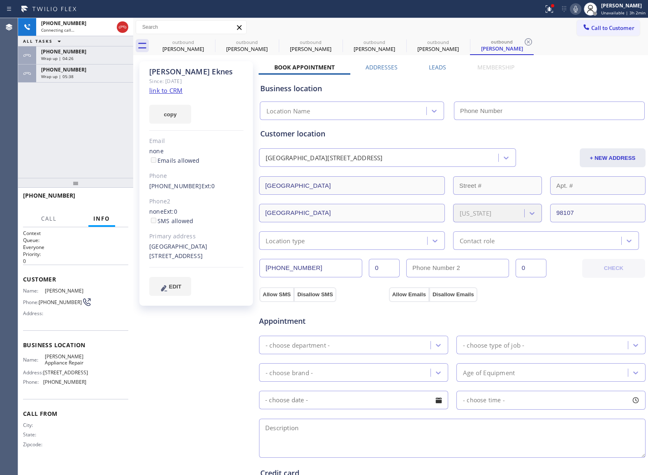
drag, startPoint x: 99, startPoint y: 68, endPoint x: 122, endPoint y: 113, distance: 50.2
click at [99, 68] on div "+13107229222" at bounding box center [84, 69] width 87 height 7
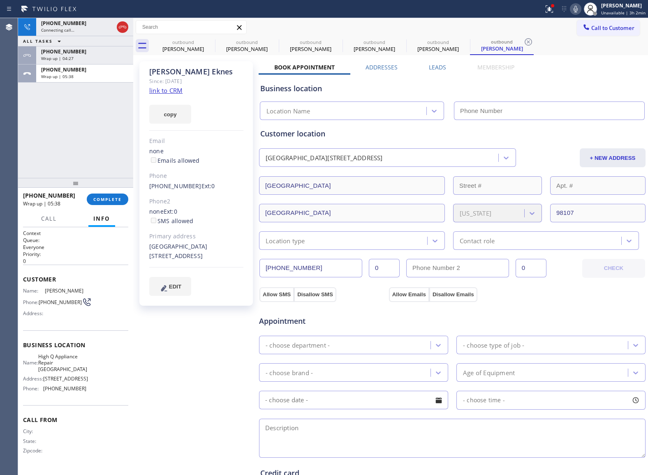
type input "(206) 202-2204"
click at [113, 202] on button "COMPLETE" at bounding box center [108, 200] width 42 height 12
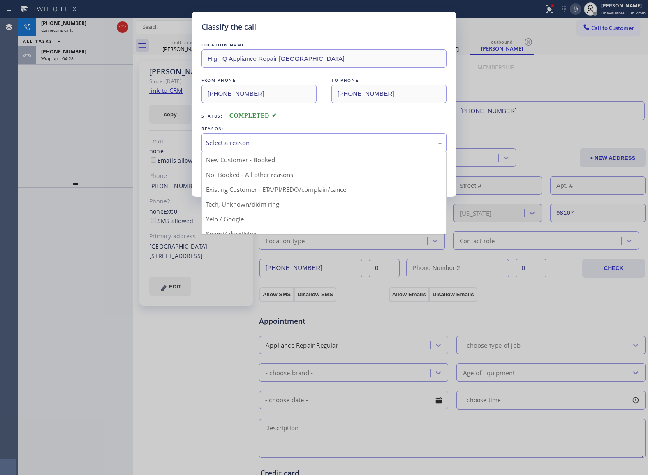
click at [260, 150] on div "Select a reason" at bounding box center [323, 142] width 245 height 19
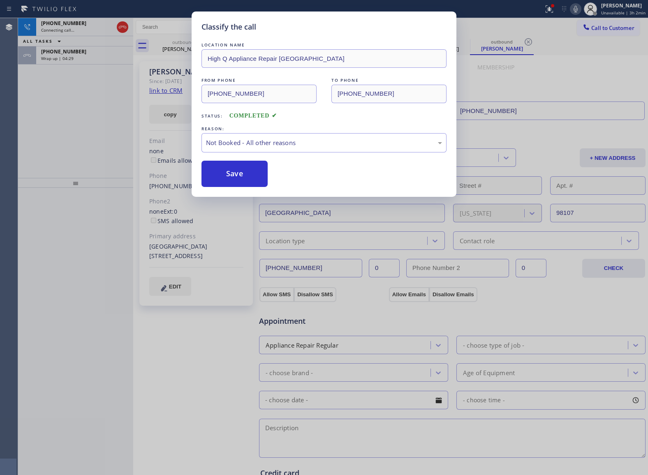
click at [247, 178] on button "Save" at bounding box center [234, 174] width 66 height 26
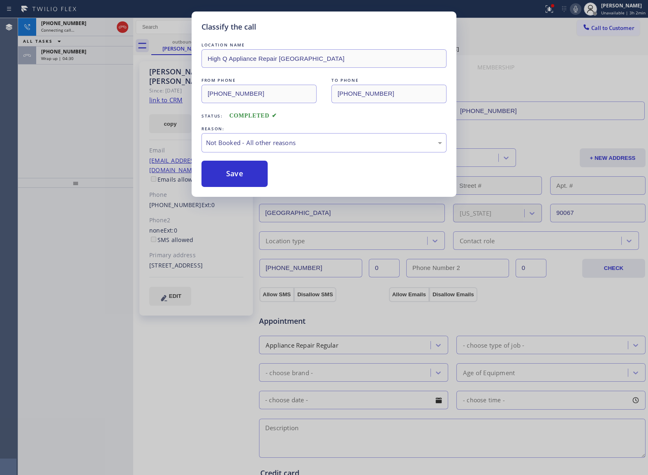
click at [104, 73] on div "Classify the call LOCATION NAME High Q Appliance Repair Los Angeles FROM PHONE …" at bounding box center [324, 237] width 648 height 475
click at [104, 73] on div "Classify the call LOCATION NAME 5 Star Appliance Repair FROM PHONE (855) 731-49…" at bounding box center [333, 246] width 630 height 457
click at [93, 60] on div "Wrap up | 04:30" at bounding box center [84, 58] width 87 height 6
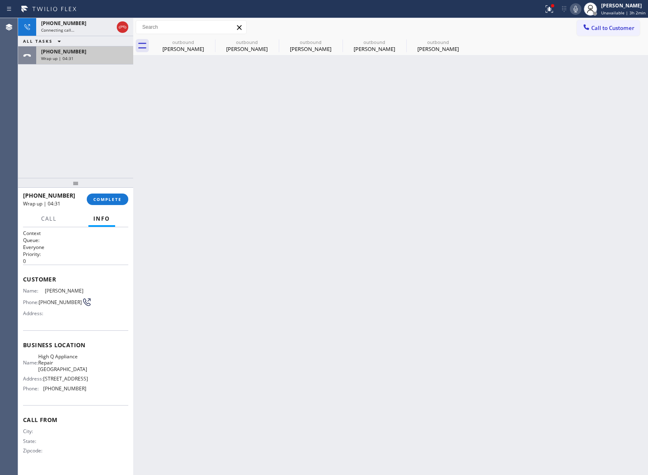
click at [92, 59] on div "Wrap up | 04:31" at bounding box center [84, 58] width 87 height 6
click at [114, 196] on span "COMPLETE" at bounding box center [107, 199] width 28 height 6
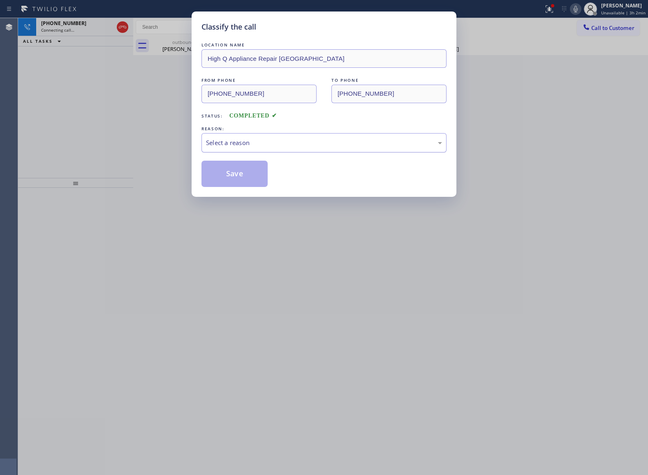
click at [252, 145] on div "LOCATION NAME High Q Appliance Repair Los Angeles FROM PHONE (310) 295-1927 TO …" at bounding box center [323, 114] width 245 height 146
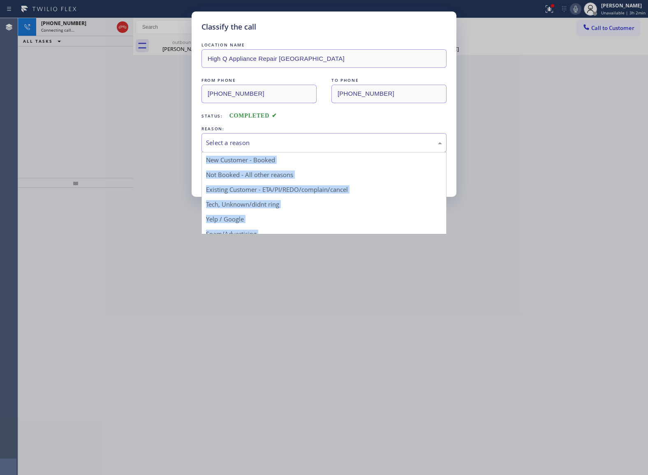
click at [252, 145] on div "Select a reason" at bounding box center [324, 142] width 236 height 9
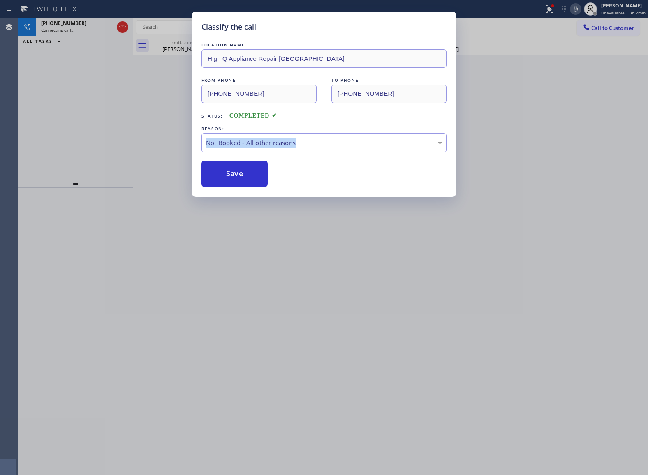
click at [240, 172] on button "Save" at bounding box center [234, 174] width 66 height 26
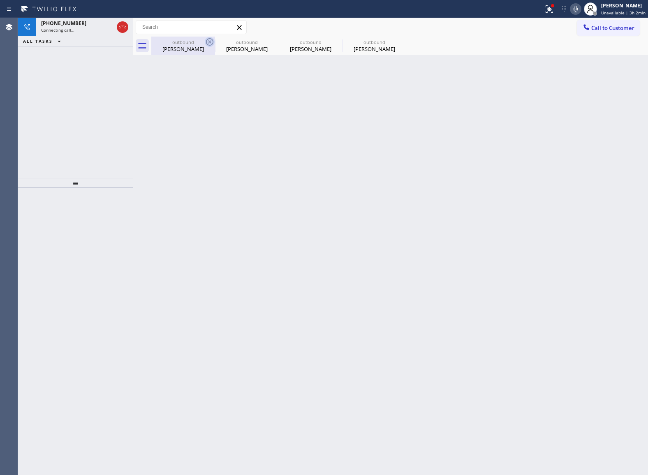
click at [209, 43] on icon at bounding box center [210, 42] width 10 height 10
click at [0, 0] on icon at bounding box center [0, 0] width 0 height 0
click at [209, 43] on div at bounding box center [399, 46] width 496 height 18
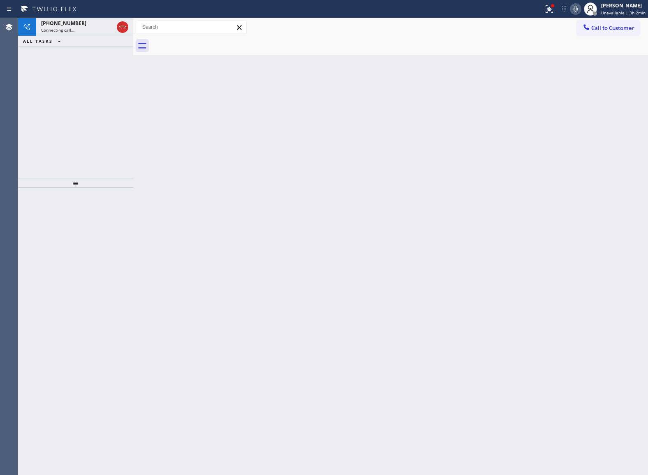
click at [209, 43] on div at bounding box center [399, 46] width 496 height 18
drag, startPoint x: 53, startPoint y: 122, endPoint x: 64, endPoint y: 78, distance: 45.9
click at [53, 120] on div "+12066611952 Connecting call… ALL TASKS ALL TASKS ACTIVE TASKS TASKS IN WRAP UP" at bounding box center [75, 98] width 115 height 160
click at [68, 32] on span "Connecting call…" at bounding box center [57, 30] width 33 height 6
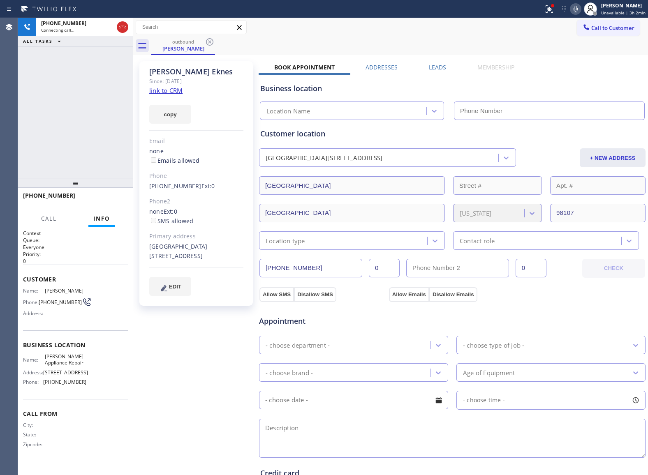
type input "(206) 202-2204"
drag, startPoint x: 56, startPoint y: 310, endPoint x: 42, endPoint y: 302, distance: 16.6
click at [42, 302] on span "(206) 661-1952" at bounding box center [60, 302] width 43 height 6
copy span "206) 661-1952"
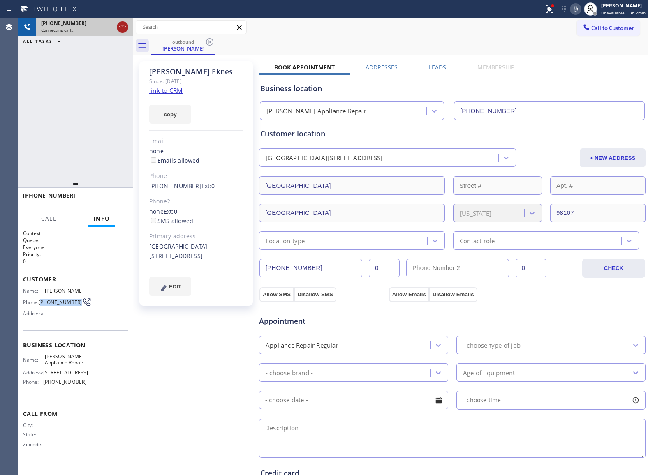
click at [126, 30] on icon at bounding box center [123, 27] width 10 height 10
click at [613, 25] on span "Call to Customer" at bounding box center [612, 27] width 43 height 7
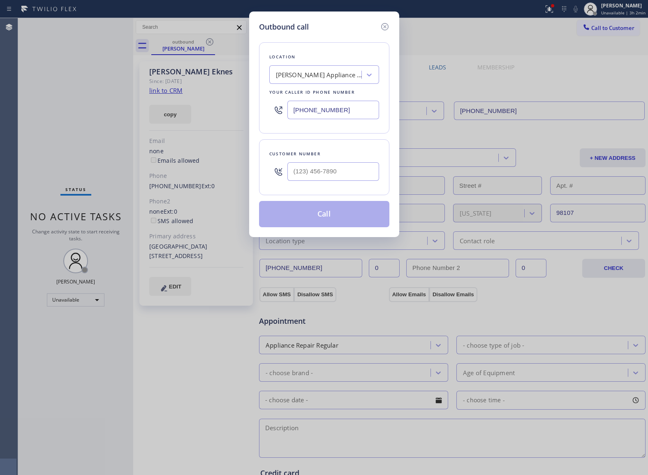
click at [348, 183] on div at bounding box center [333, 171] width 92 height 27
click at [344, 173] on input "(___) ___-____" at bounding box center [333, 171] width 92 height 18
paste input "206) 661-1952"
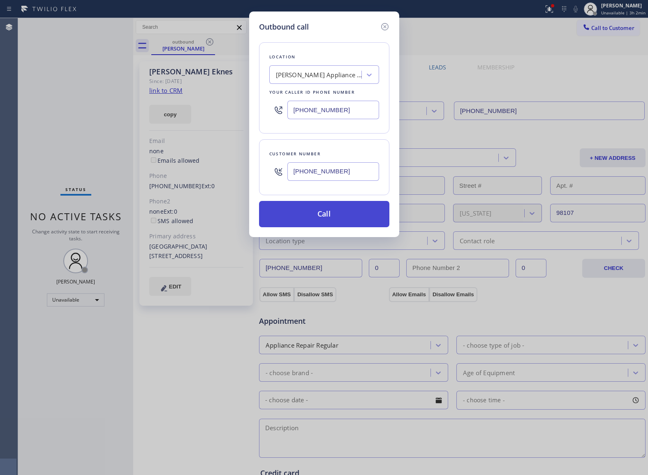
type input "(206) 661-1952"
click at [353, 219] on button "Call" at bounding box center [324, 214] width 130 height 26
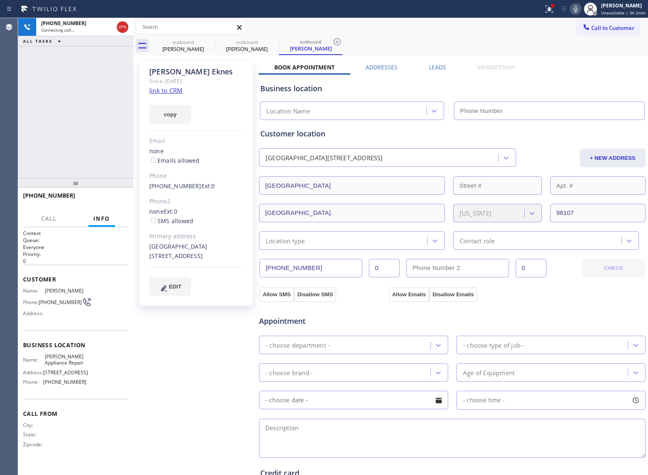
type input "(206) 202-2204"
click at [37, 122] on div "+12066611952 Connecting call… ALL TASKS ALL TASKS ACTIVE TASKS TASKS IN WRAP UP" at bounding box center [75, 98] width 115 height 160
click at [573, 5] on icon at bounding box center [575, 9] width 10 height 10
click at [102, 199] on span "HANG UP" at bounding box center [109, 199] width 25 height 6
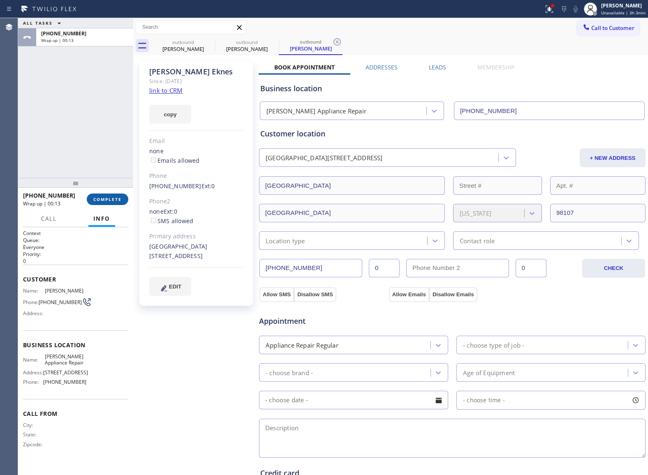
click at [102, 199] on span "COMPLETE" at bounding box center [107, 199] width 28 height 6
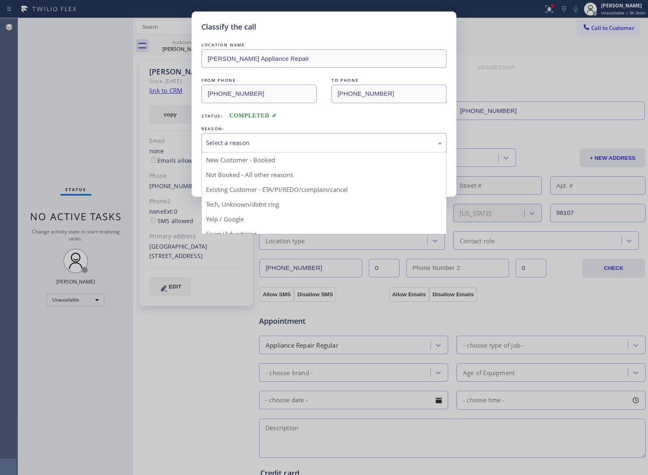
click at [256, 143] on div "Select a reason" at bounding box center [324, 142] width 236 height 9
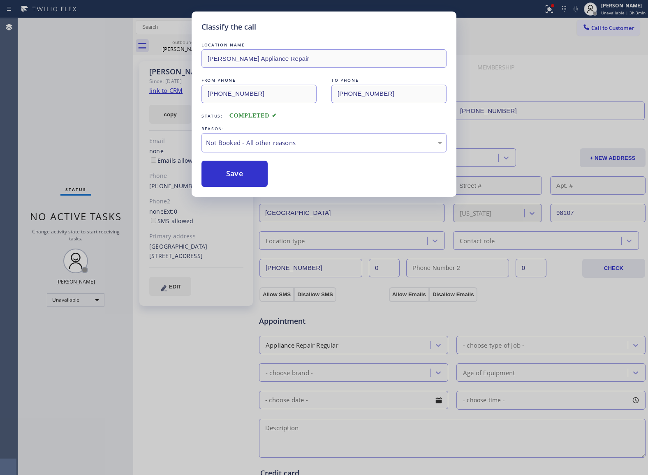
click at [248, 173] on button "Save" at bounding box center [234, 174] width 66 height 26
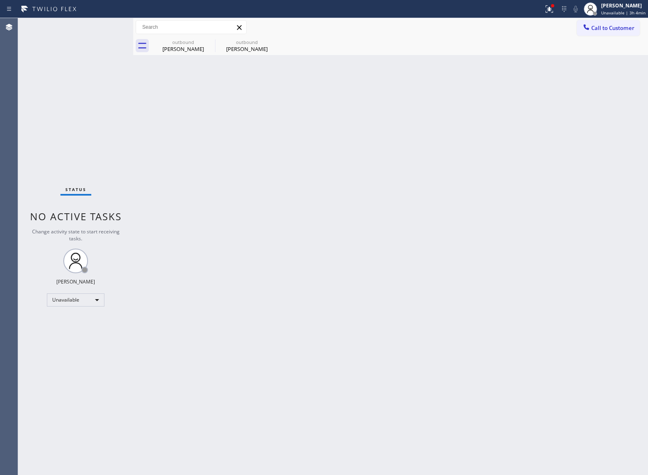
click at [25, 142] on div "Status No active tasks Change activity state to start receiving tasks. [PERSON_…" at bounding box center [75, 246] width 115 height 457
click at [617, 29] on span "Call to Customer" at bounding box center [612, 27] width 43 height 7
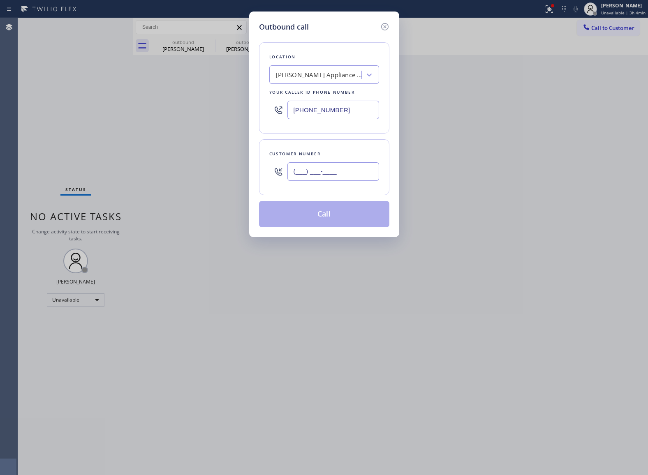
click at [340, 172] on input "(___) ___-____" at bounding box center [333, 171] width 92 height 18
paste input "815) 243-3831"
type input "(815) 243-3831"
click at [311, 79] on div "Ballard Appliance Repair" at bounding box center [319, 74] width 86 height 9
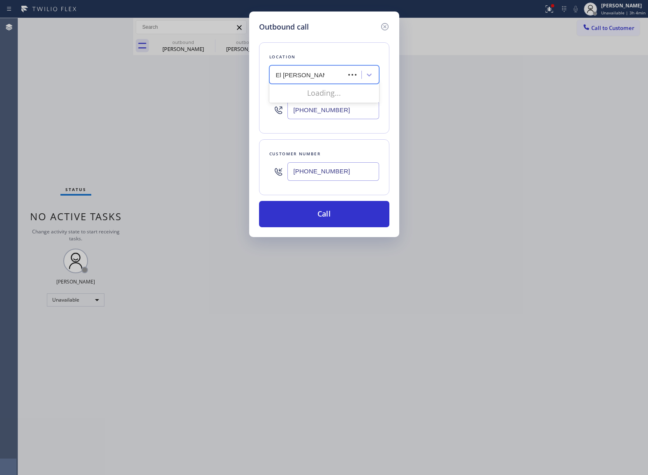
type input "El Segundo Plumb"
click at [323, 95] on div "El Segundo Plumber" at bounding box center [324, 92] width 110 height 15
type input "(310) 853-6861"
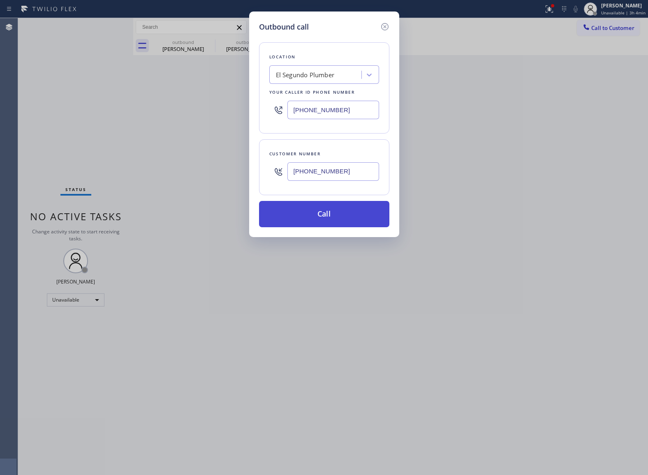
click at [334, 206] on button "Call" at bounding box center [324, 214] width 130 height 26
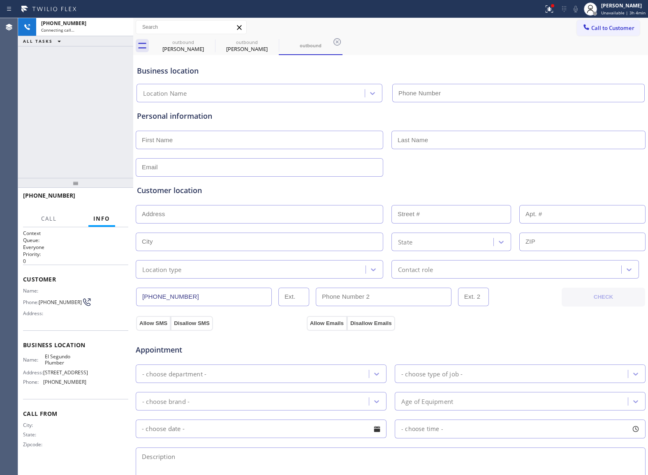
type input "(310) 853-6861"
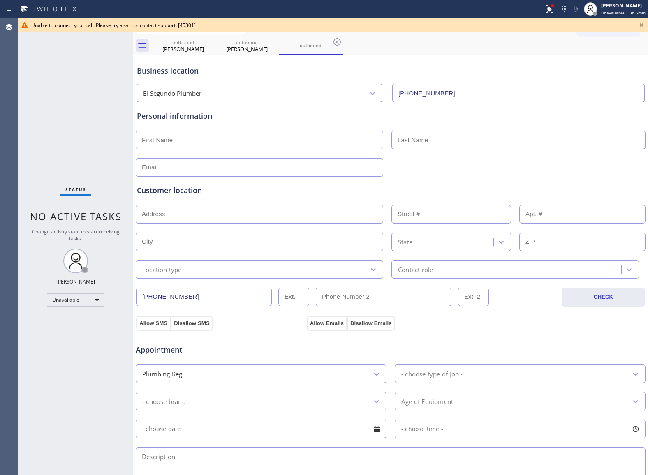
click at [34, 95] on div "Status No active tasks Change activity state to start receiving tasks. [PERSON_…" at bounding box center [75, 246] width 115 height 457
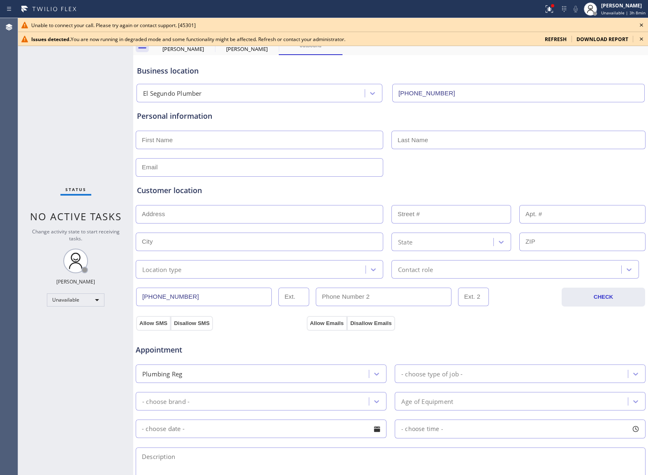
click at [557, 39] on span "refresh" at bounding box center [556, 39] width 22 height 7
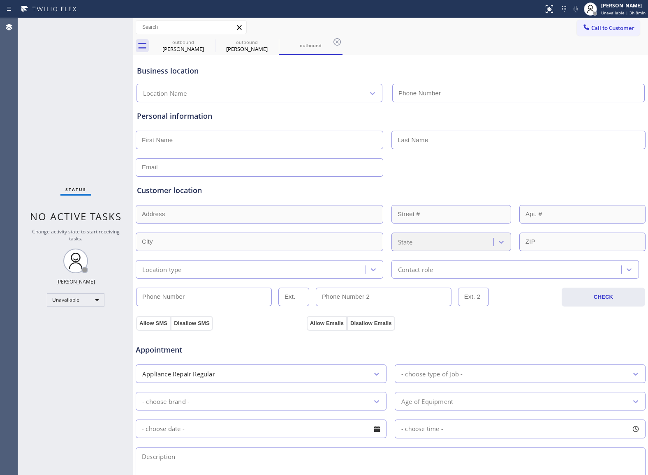
type input "[PHONE_NUMBER]"
click at [37, 166] on div "Status No active tasks Change activity state to start receiving tasks. [PERSON_…" at bounding box center [75, 246] width 115 height 457
drag, startPoint x: 44, startPoint y: 97, endPoint x: 635, endPoint y: 46, distance: 592.4
click at [60, 98] on div "Status No active tasks Change activity state to start receiving tasks. [PERSON_…" at bounding box center [75, 246] width 115 height 457
click at [614, 28] on span "Call to Customer" at bounding box center [612, 27] width 43 height 7
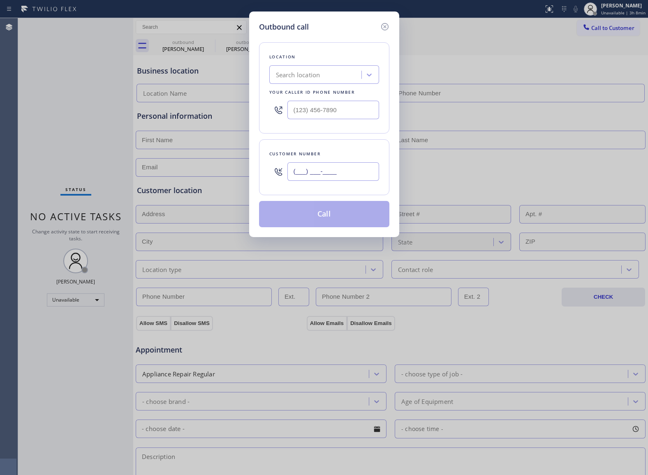
click at [341, 176] on input "(___) ___-____" at bounding box center [333, 171] width 92 height 18
paste input "815) 243-3831"
drag, startPoint x: 43, startPoint y: 67, endPoint x: 418, endPoint y: 73, distance: 375.7
click at [56, 67] on div "Outbound call Location Search location Your caller id phone number Customer num…" at bounding box center [324, 237] width 648 height 475
click at [314, 170] on input "[PHONE_NUMBER]" at bounding box center [333, 171] width 92 height 18
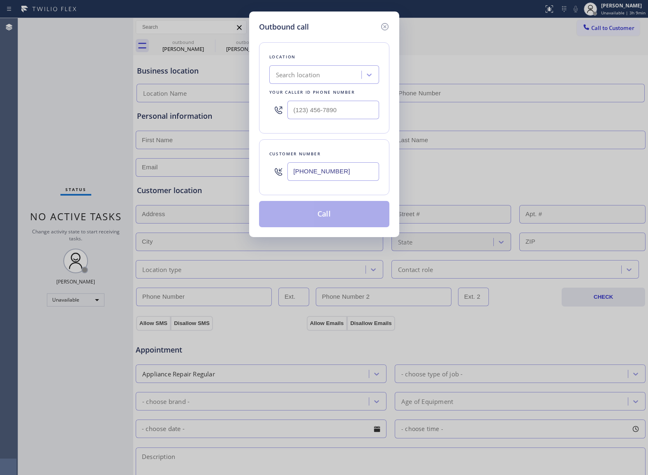
paste input "678) 426-0048"
type input "[PHONE_NUMBER]"
click at [324, 115] on input "(___) ___-____" at bounding box center [333, 110] width 92 height 18
paste input "424) 306-1757"
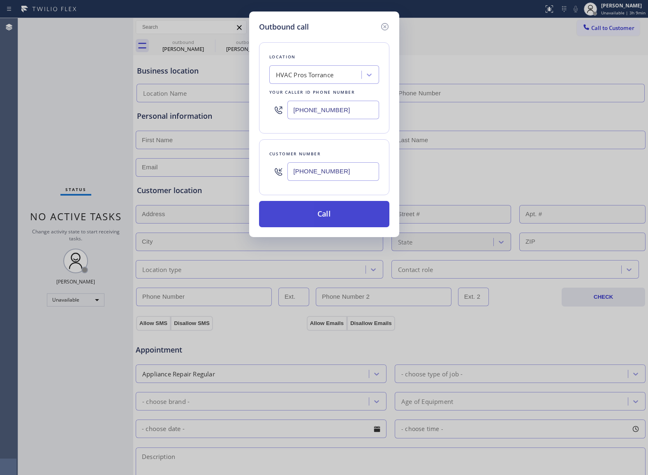
type input "(424) 306-1757"
click at [355, 217] on button "Call" at bounding box center [324, 214] width 130 height 26
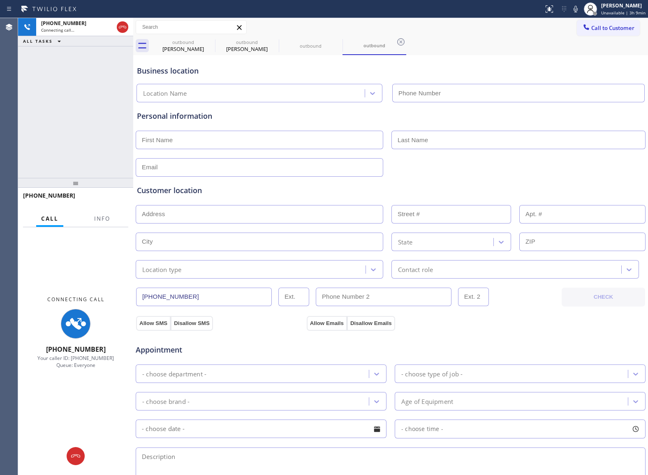
type input "(424) 306-1757"
drag, startPoint x: 25, startPoint y: 117, endPoint x: 51, endPoint y: 181, distance: 69.0
click at [31, 129] on div "+16784260048 Connecting call… ALL TASKS ALL TASKS ACTIVE TASKS TASKS IN WRAP UP" at bounding box center [75, 98] width 115 height 160
click at [92, 215] on button "Info" at bounding box center [102, 219] width 26 height 16
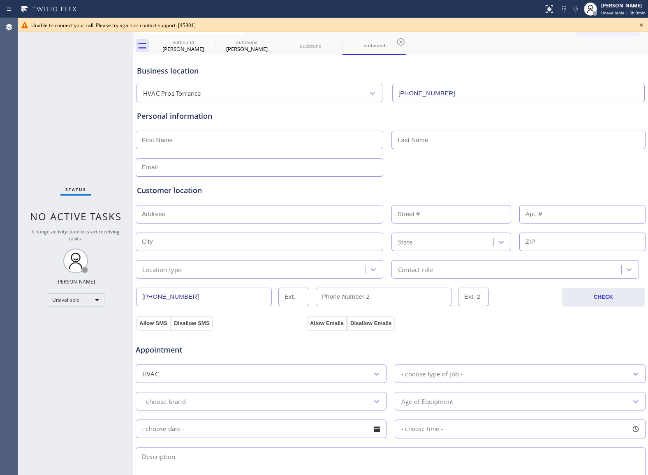
click at [638, 26] on icon at bounding box center [641, 25] width 10 height 10
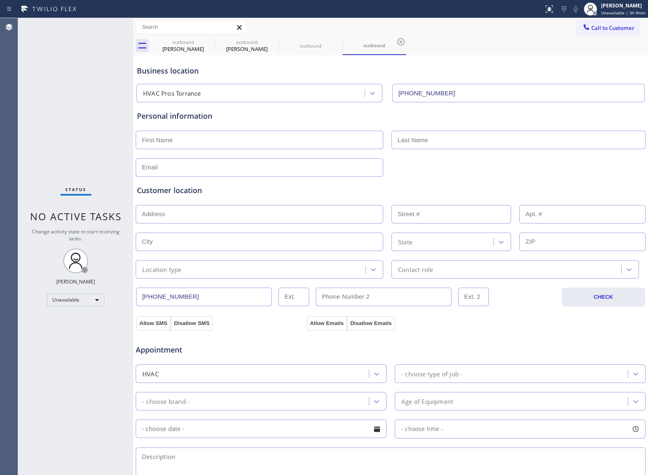
drag, startPoint x: 35, startPoint y: 97, endPoint x: 258, endPoint y: 85, distance: 223.1
click at [46, 97] on div "Status No active tasks Change activity state to start receiving tasks. [PERSON_…" at bounding box center [75, 246] width 115 height 457
click at [625, 26] on span "Call to Customer" at bounding box center [612, 27] width 43 height 7
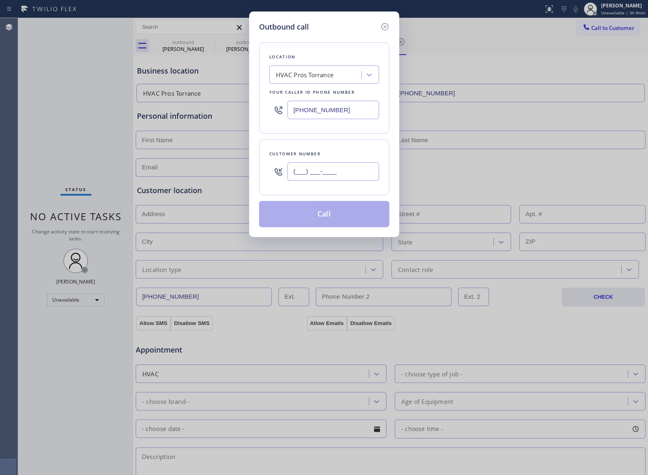
click at [336, 178] on input "(___) ___-____" at bounding box center [333, 171] width 92 height 18
paste input "678) 426-0048"
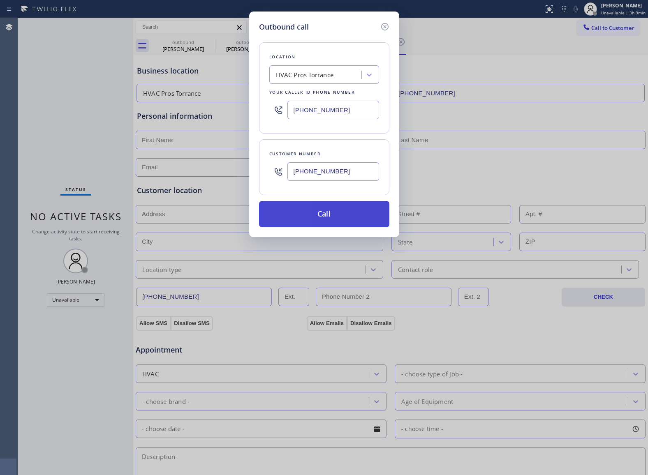
type input "(678) 426-0048"
click at [336, 214] on button "Call" at bounding box center [324, 214] width 130 height 26
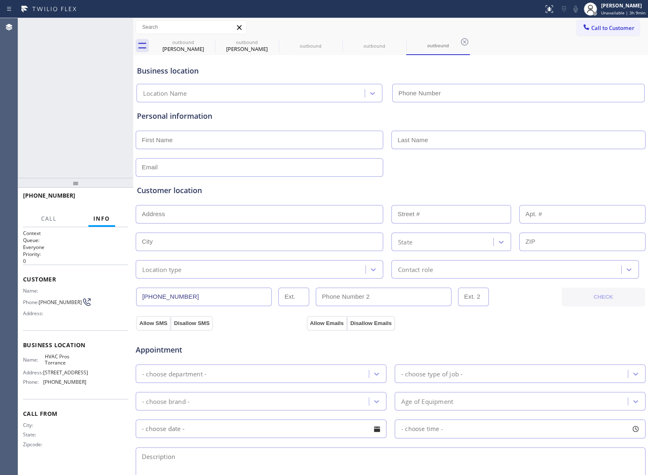
type input "(424) 306-1757"
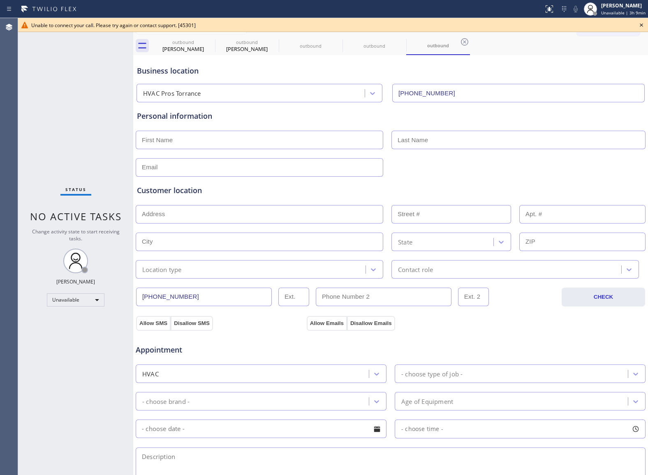
drag, startPoint x: 645, startPoint y: 28, endPoint x: 640, endPoint y: 28, distance: 4.9
click at [643, 30] on icon at bounding box center [641, 25] width 10 height 10
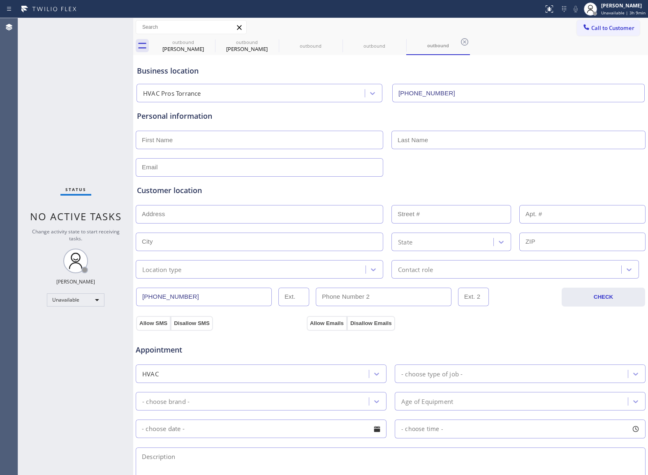
click at [615, 27] on span "Call to Customer" at bounding box center [612, 27] width 43 height 7
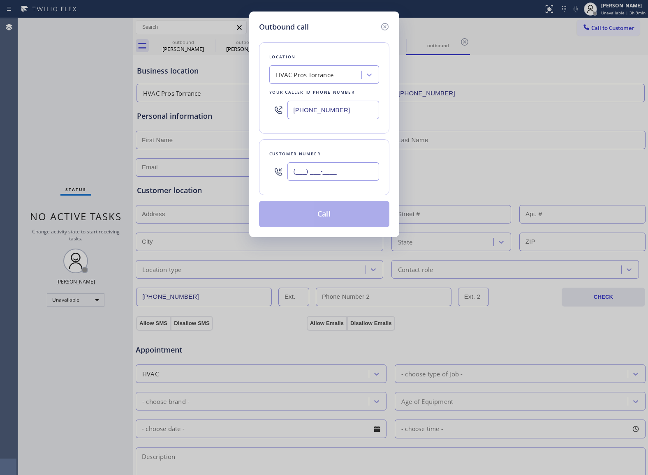
click at [337, 174] on input "(___) ___-____" at bounding box center [333, 171] width 92 height 18
paste input "678) 426-0048"
type input "(678) 426-0048"
click at [305, 75] on div "HVAC Pros Torrance" at bounding box center [305, 74] width 58 height 9
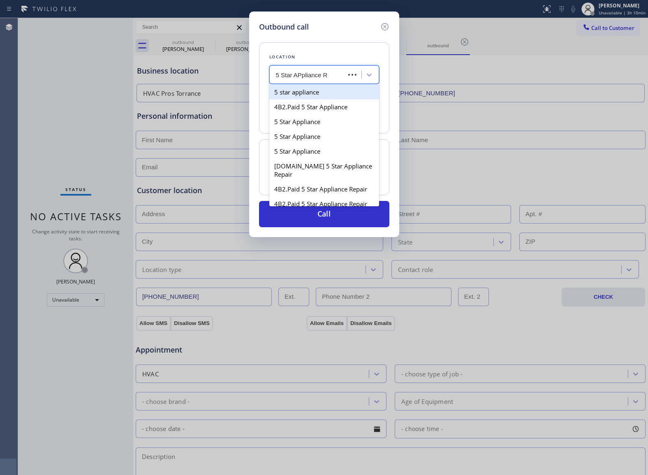
type input "5 Star APpliance Re"
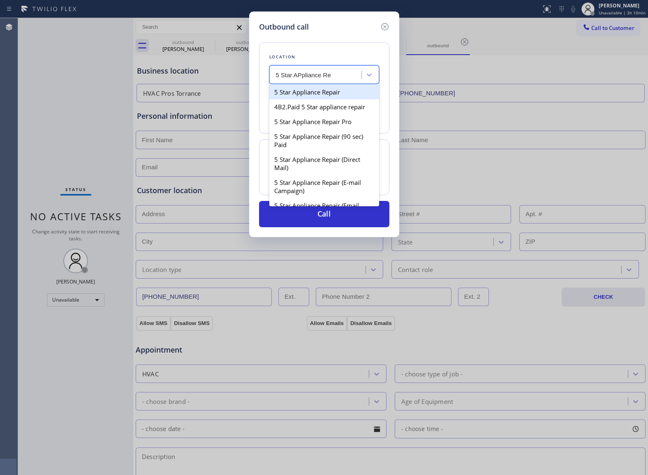
type input "(855) 731-4952"
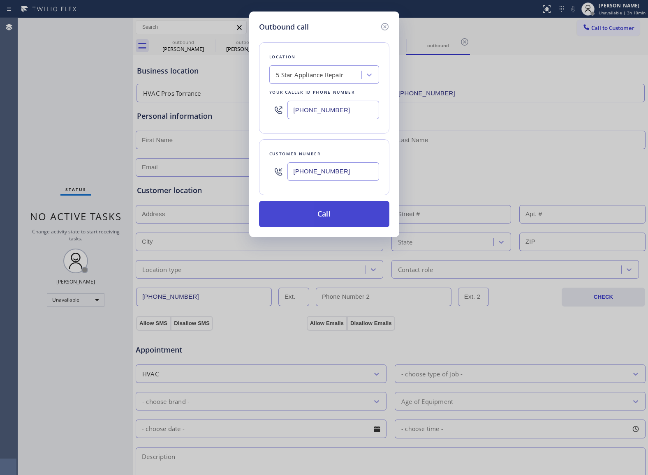
click at [375, 215] on button "Call" at bounding box center [324, 214] width 130 height 26
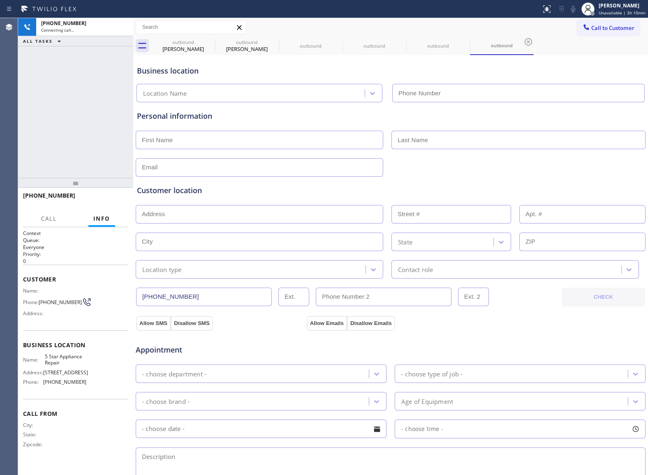
type input "(855) 731-4952"
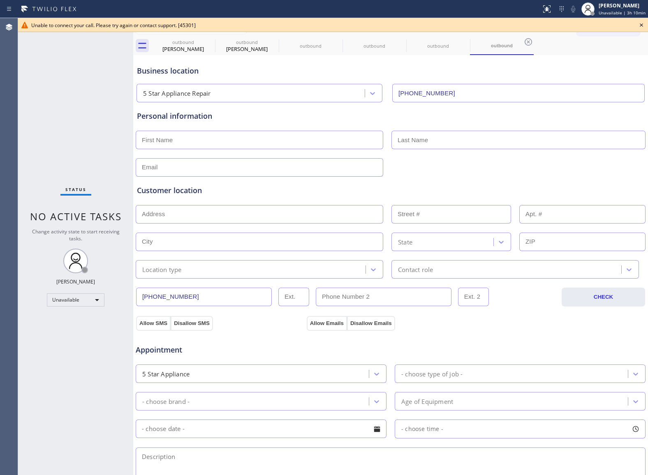
click at [640, 27] on icon at bounding box center [641, 25] width 10 height 10
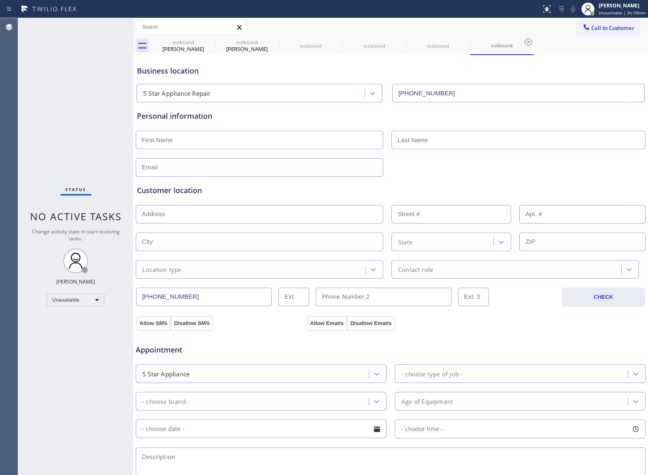
drag, startPoint x: 622, startPoint y: 23, endPoint x: 527, endPoint y: 79, distance: 110.5
click at [621, 23] on button "Call to Customer" at bounding box center [608, 28] width 63 height 16
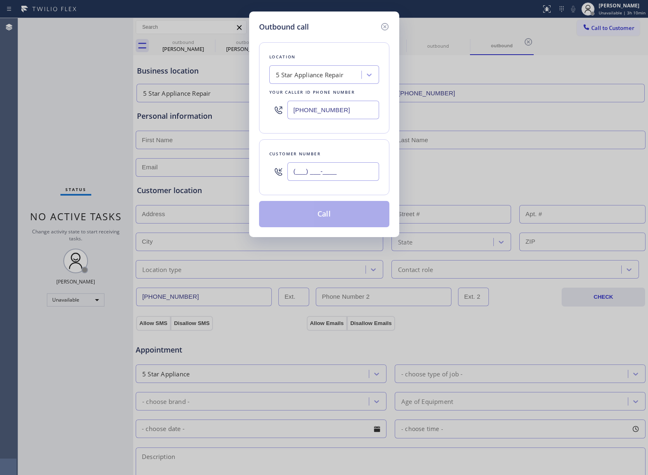
click at [344, 176] on input "(___) ___-____" at bounding box center [333, 171] width 92 height 18
paste input "773) 480-5560"
type input "(773) 480-5560"
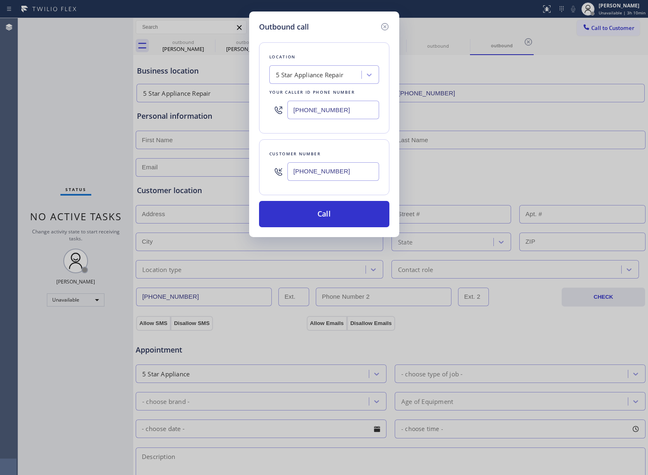
click at [309, 106] on input "(855) 731-4952" at bounding box center [333, 110] width 92 height 18
paste input "18) 532-5473"
type input "(818) 532-5473"
click at [339, 210] on button "Call" at bounding box center [324, 214] width 130 height 26
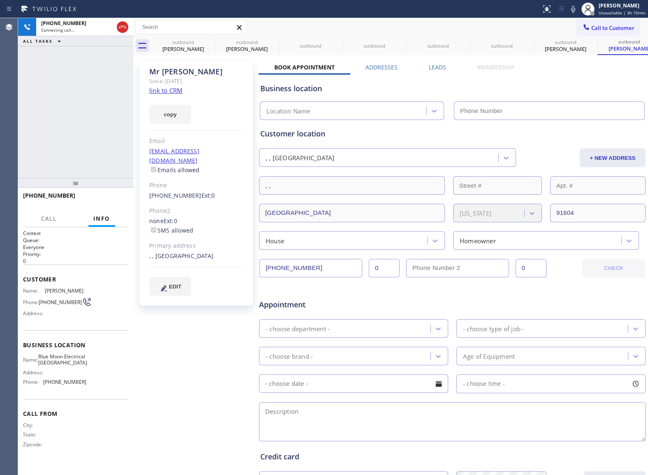
type input "(818) 532-5473"
drag, startPoint x: 43, startPoint y: 303, endPoint x: 74, endPoint y: 304, distance: 31.7
click at [74, 304] on span "(773) 480-5560" at bounding box center [60, 302] width 43 height 6
copy span "773) 480-5560"
click at [591, 28] on span "Call to Customer" at bounding box center [612, 27] width 43 height 7
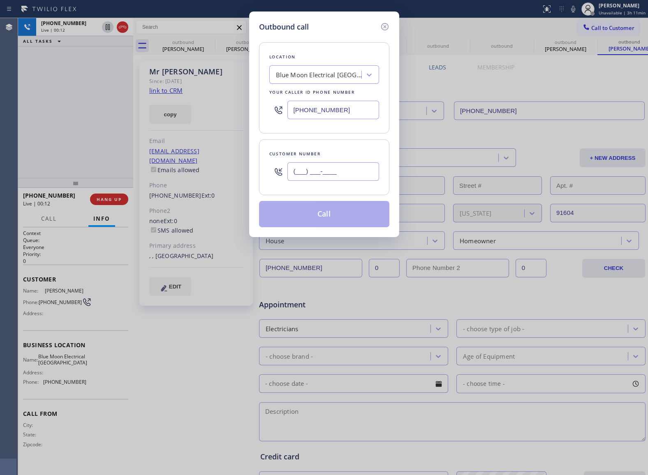
click at [340, 170] on input "(___) ___-____" at bounding box center [333, 171] width 92 height 18
paste input "773) 480-5560"
type input "(773) 480-5560"
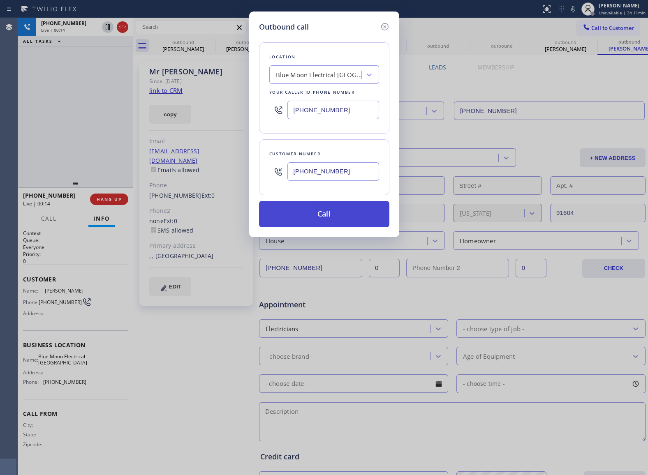
click at [335, 215] on button "Call" at bounding box center [324, 214] width 130 height 26
click at [425, 56] on div "Outbound call Location Blue Moon Electrical North Hollywood Your caller id phon…" at bounding box center [324, 237] width 648 height 475
click at [384, 27] on icon at bounding box center [385, 27] width 10 height 10
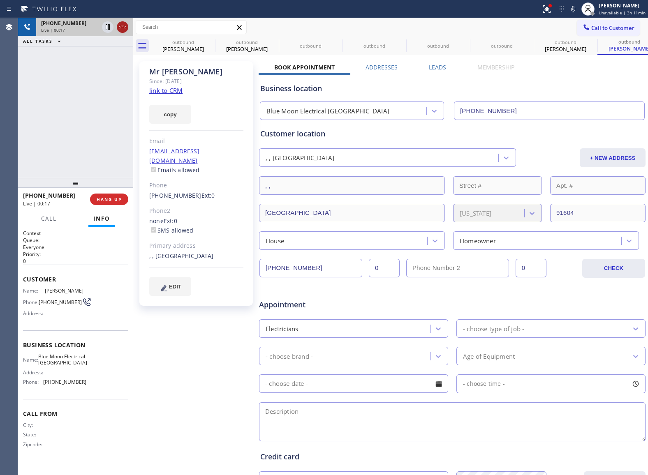
type input "(818) 532-5473"
click at [124, 25] on icon at bounding box center [123, 27] width 10 height 10
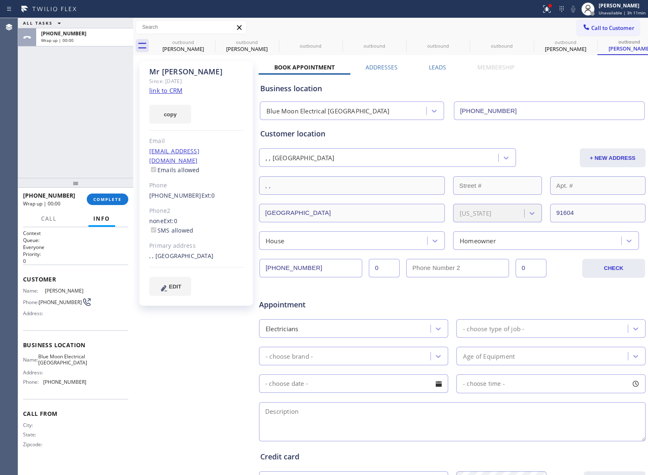
drag, startPoint x: 589, startPoint y: 28, endPoint x: 470, endPoint y: 99, distance: 138.4
click at [591, 28] on span "Call to Customer" at bounding box center [612, 27] width 43 height 7
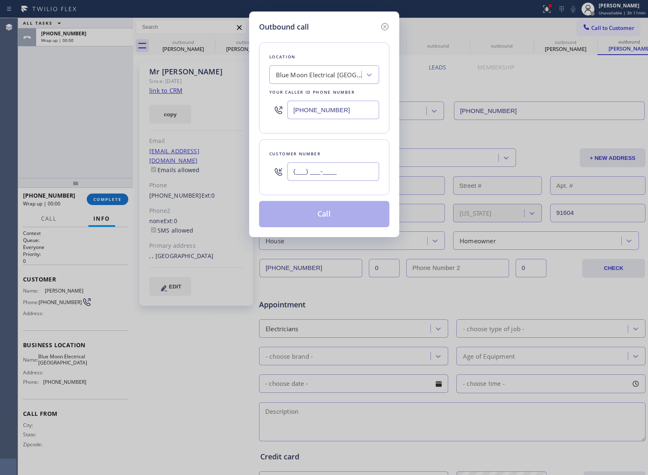
click at [349, 171] on input "(___) ___-____" at bounding box center [333, 171] width 92 height 18
paste input "773) 480-5560"
type input "(773) 480-5560"
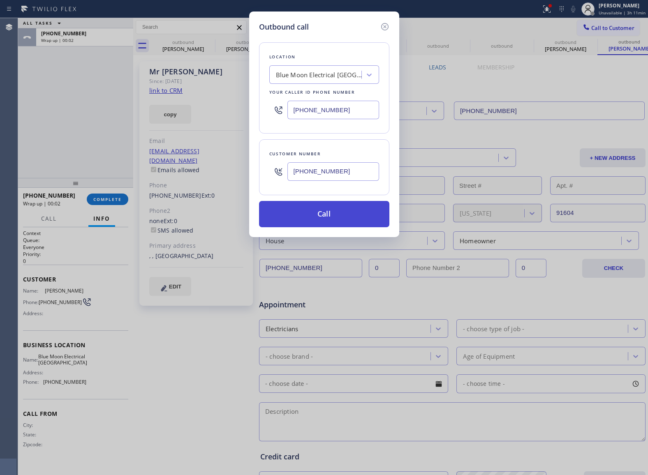
click at [322, 215] on button "Call" at bounding box center [324, 214] width 130 height 26
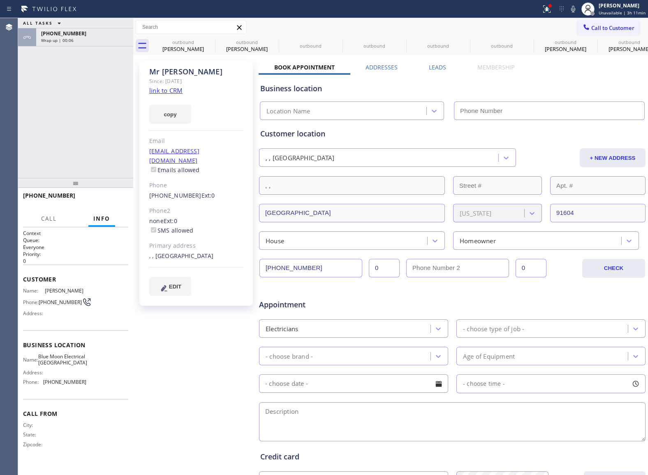
type input "(818) 532-5473"
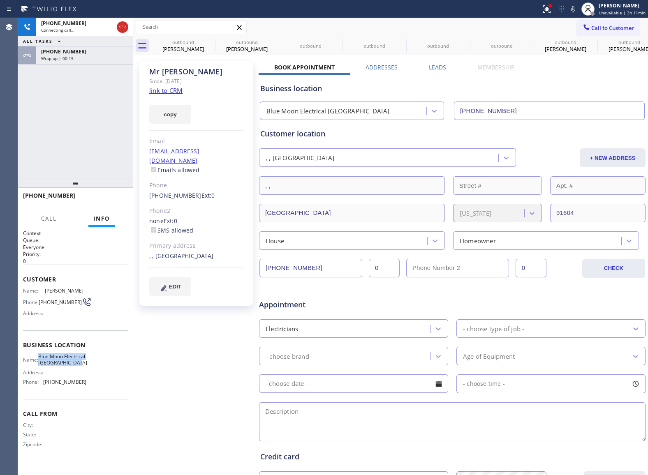
drag, startPoint x: 83, startPoint y: 374, endPoint x: 45, endPoint y: 359, distance: 40.5
click at [45, 359] on div "Name: Blue Moon Electrical North Hollywood Address: Phone: (818) 532-5473" at bounding box center [54, 370] width 63 height 35
copy span "Blue Moon Electrical North Hollywood"
drag, startPoint x: 122, startPoint y: 203, endPoint x: 201, endPoint y: 233, distance: 84.8
click at [122, 203] on button "HANG UP" at bounding box center [109, 200] width 38 height 12
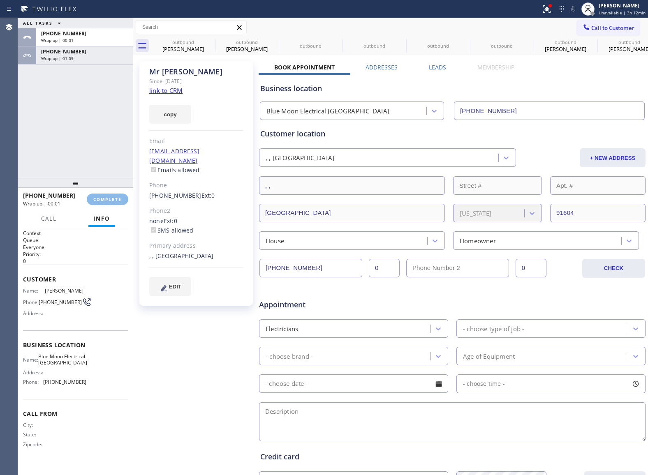
click at [212, 252] on div ", , North Hollywood, 91604 CA" at bounding box center [196, 256] width 94 height 9
drag, startPoint x: 212, startPoint y: 246, endPoint x: 217, endPoint y: 246, distance: 4.5
click at [212, 252] on div ", , North Hollywood, 91604 CA" at bounding box center [196, 256] width 94 height 9
copy div "91604"
click at [115, 201] on span "COMPLETE" at bounding box center [107, 199] width 28 height 6
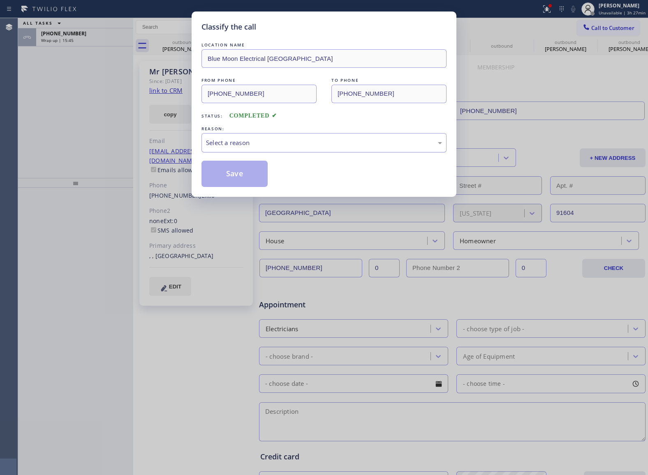
drag, startPoint x: 224, startPoint y: 135, endPoint x: 247, endPoint y: 150, distance: 27.0
click at [227, 136] on div "Select a reason" at bounding box center [323, 142] width 245 height 19
click at [243, 180] on button "Save" at bounding box center [234, 174] width 66 height 26
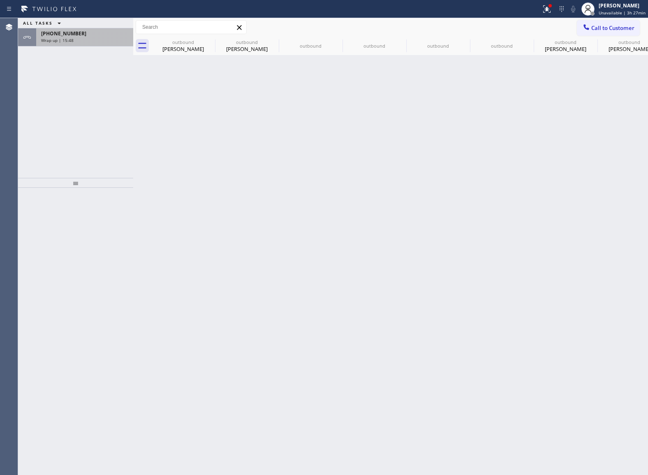
click at [98, 35] on div "+17734805560" at bounding box center [84, 33] width 87 height 7
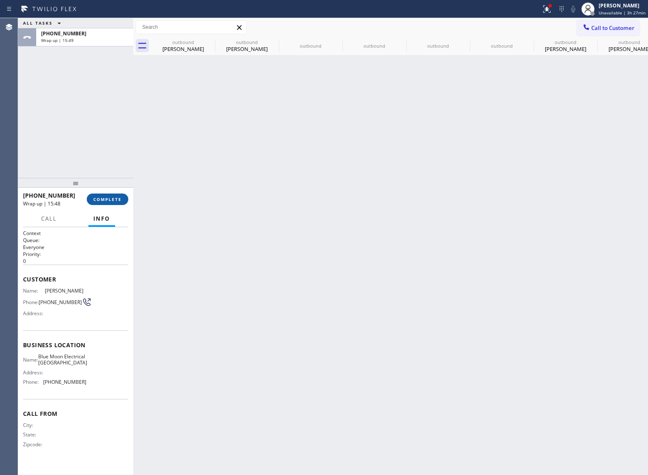
click at [108, 201] on span "COMPLETE" at bounding box center [107, 199] width 28 height 6
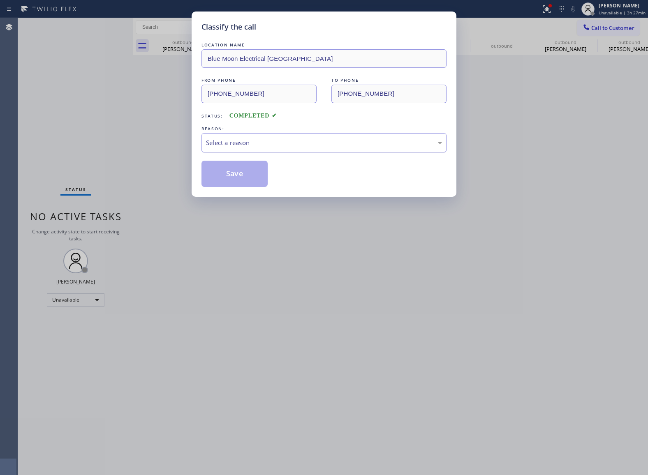
click at [240, 151] on div "Select a reason" at bounding box center [323, 142] width 245 height 19
click at [241, 175] on button "Save" at bounding box center [234, 174] width 66 height 26
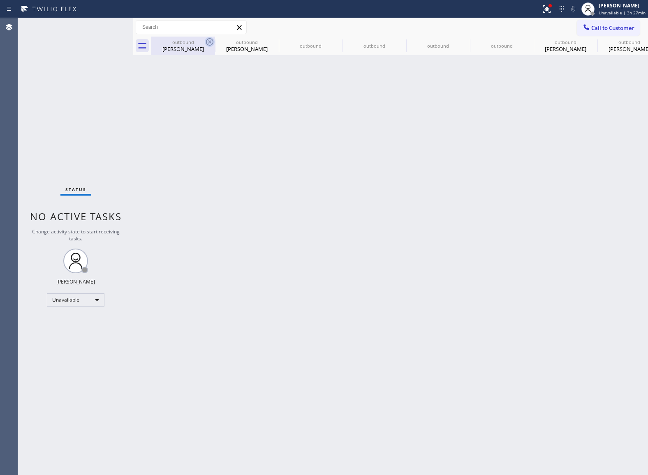
click at [211, 39] on icon at bounding box center [210, 42] width 10 height 10
click at [0, 0] on icon at bounding box center [0, 0] width 0 height 0
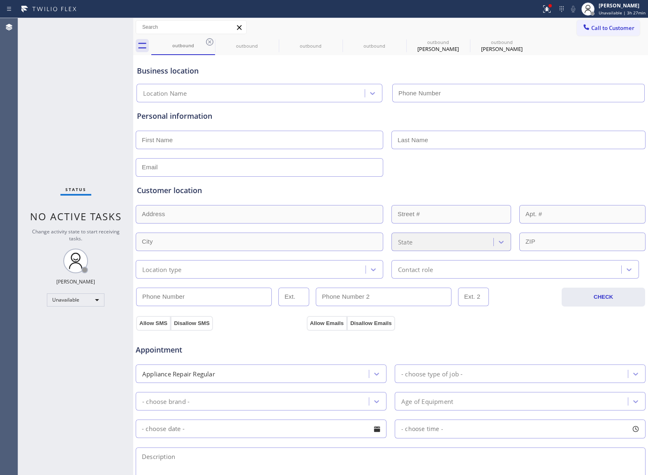
click at [211, 39] on icon at bounding box center [210, 42] width 10 height 10
click at [0, 0] on icon at bounding box center [0, 0] width 0 height 0
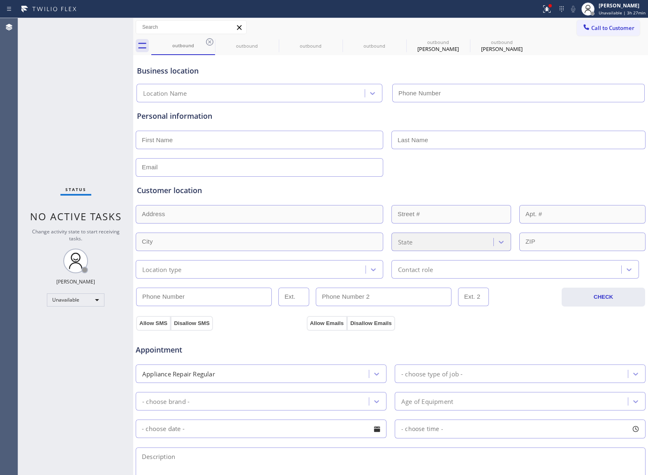
click at [0, 0] on icon at bounding box center [0, 0] width 0 height 0
click at [211, 39] on div "outbound outbound outbound outbound outbound Mr Adam outbound Mr Adam" at bounding box center [399, 46] width 496 height 18
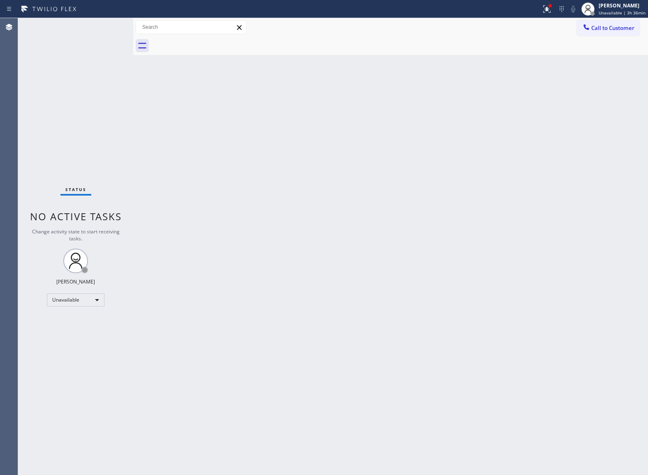
drag, startPoint x: 41, startPoint y: 117, endPoint x: 72, endPoint y: 103, distance: 33.5
click at [41, 117] on div "Status No active tasks Change activity state to start receiving tasks. [PERSON_…" at bounding box center [75, 246] width 115 height 457
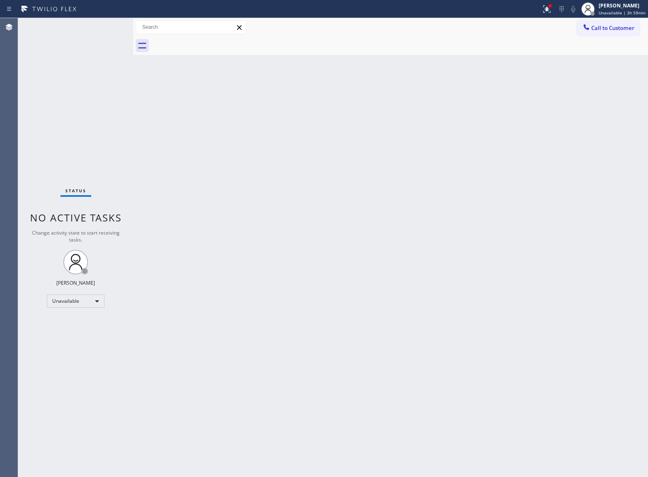
drag, startPoint x: 48, startPoint y: 76, endPoint x: 374, endPoint y: 7, distance: 333.5
click at [56, 73] on div "Status No active tasks Change activity state to start receiving tasks. [PERSON_…" at bounding box center [75, 247] width 115 height 459
drag, startPoint x: 589, startPoint y: 30, endPoint x: 413, endPoint y: 152, distance: 214.3
click at [589, 30] on icon at bounding box center [586, 27] width 8 height 8
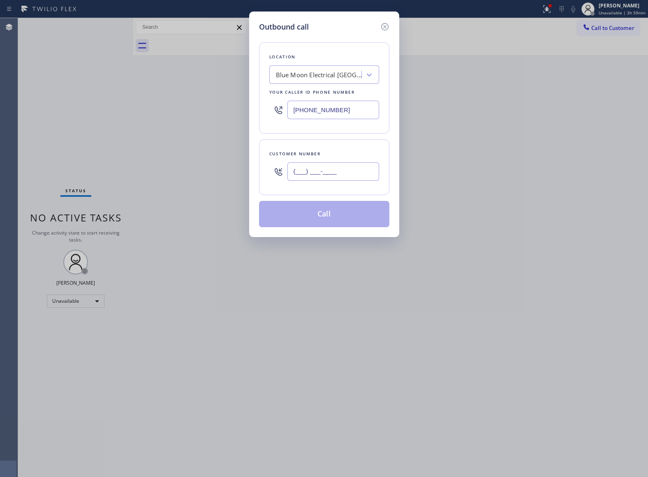
click at [366, 171] on input "(___) ___-____" at bounding box center [333, 171] width 92 height 18
paste input "317) 727-4351"
type input "(317) 727-4351"
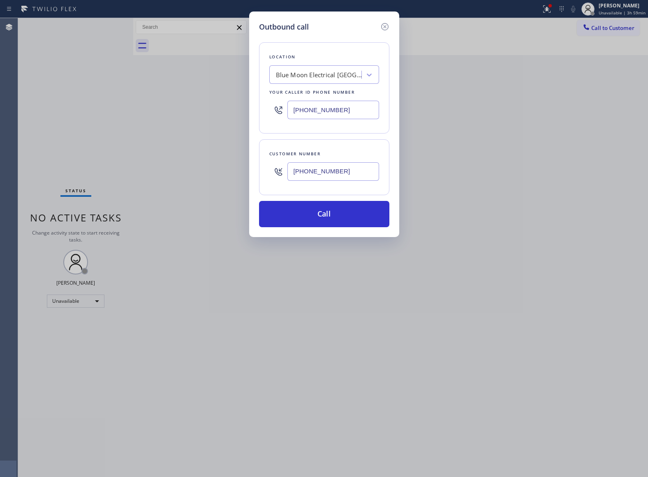
drag, startPoint x: 342, startPoint y: 121, endPoint x: 335, endPoint y: 118, distance: 7.4
click at [340, 120] on div "(818) 532-5473" at bounding box center [324, 110] width 110 height 27
click at [330, 111] on input "(818) 532-5473" at bounding box center [333, 110] width 92 height 18
paste input "617) 275-2257"
type input "(617) 275-2257"
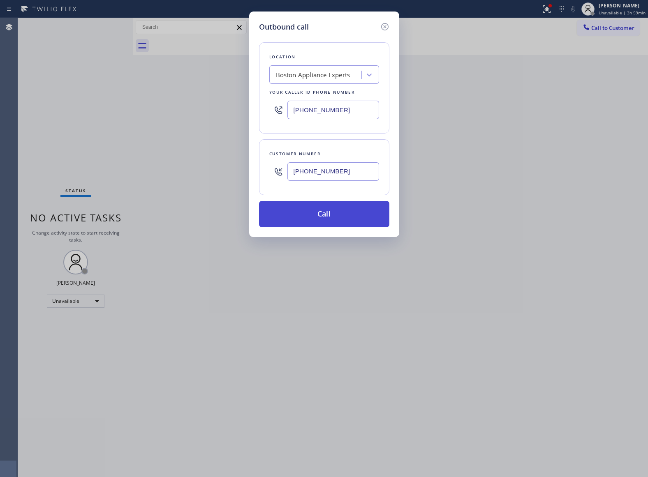
click at [349, 208] on button "Call" at bounding box center [324, 214] width 130 height 26
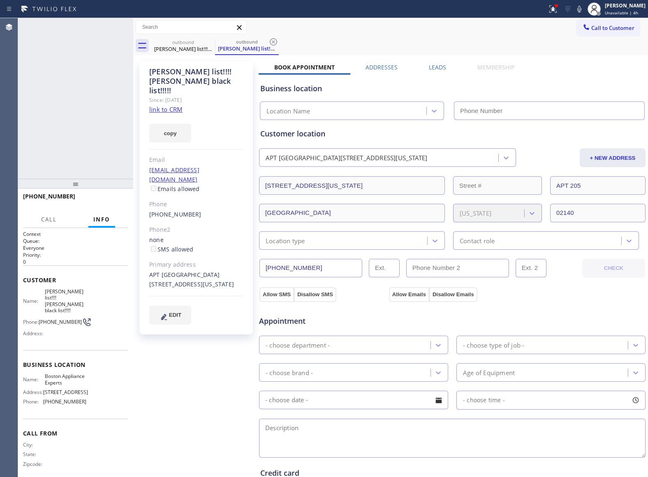
type input "(617) 275-2257"
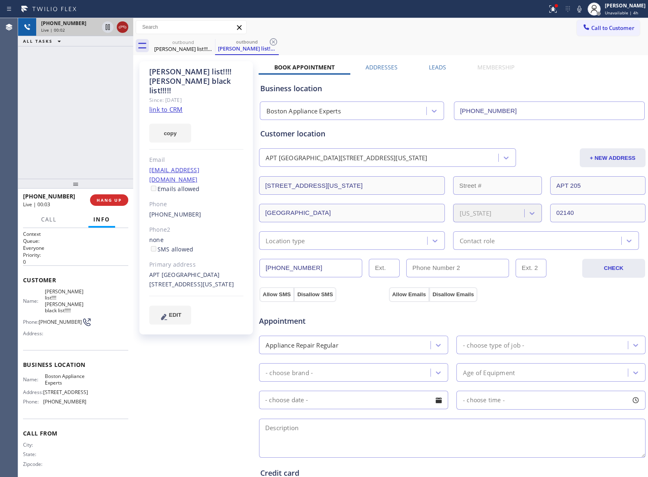
click at [124, 28] on icon at bounding box center [122, 27] width 7 height 2
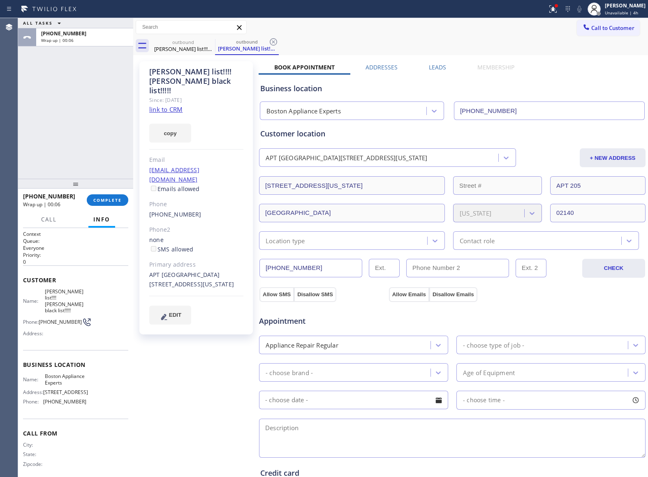
drag, startPoint x: 600, startPoint y: 23, endPoint x: 378, endPoint y: 129, distance: 245.2
click at [591, 28] on button "Call to Customer" at bounding box center [608, 28] width 63 height 16
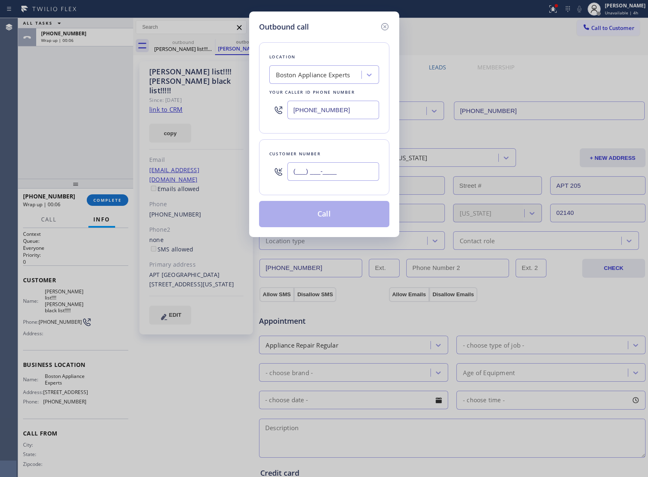
click at [347, 173] on input "(___) ___-____" at bounding box center [333, 171] width 92 height 18
paste input "617) 233-5013"
type input "(617) 233-5013"
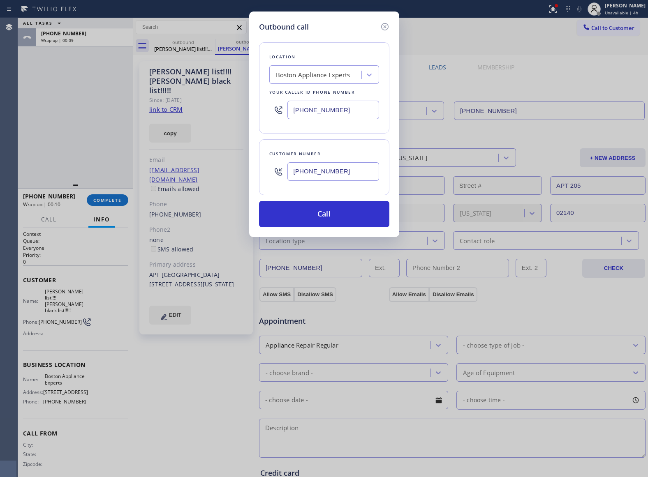
click at [334, 112] on input "(617) 275-2257" at bounding box center [333, 110] width 92 height 18
paste input "996-0770"
type input "(617) 275-2257"
click at [342, 212] on button "Call" at bounding box center [324, 214] width 130 height 26
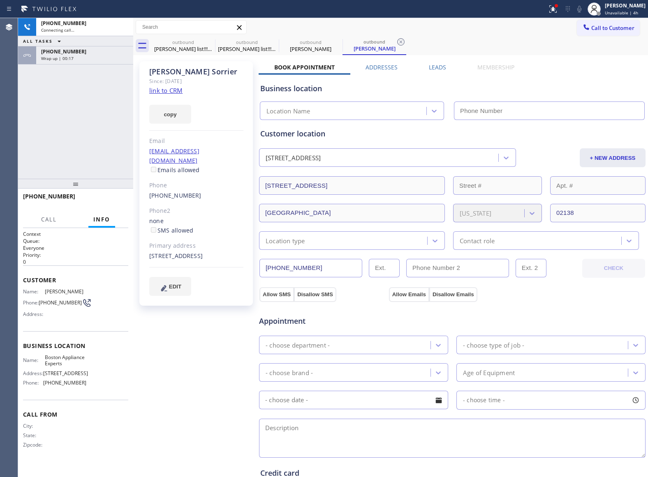
click at [81, 58] on div "Wrap up | 00:17" at bounding box center [84, 58] width 87 height 6
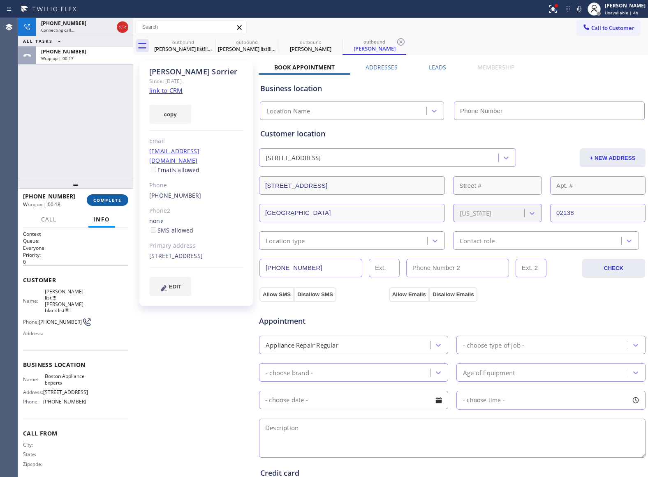
click at [119, 201] on span "COMPLETE" at bounding box center [107, 200] width 28 height 6
type input "(617) 275-2257"
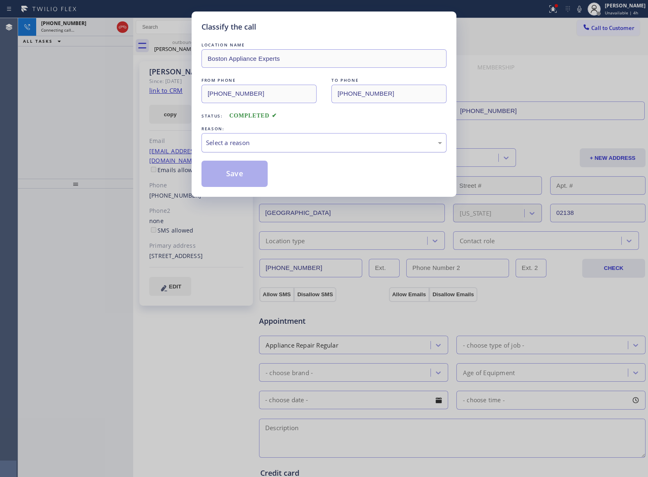
click at [270, 135] on div "Select a reason" at bounding box center [323, 142] width 245 height 19
click at [234, 173] on button "Save" at bounding box center [234, 174] width 66 height 26
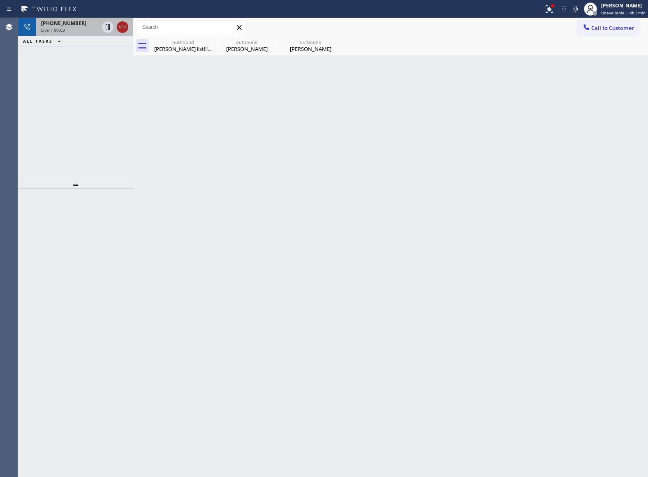
click at [125, 27] on icon at bounding box center [123, 27] width 10 height 10
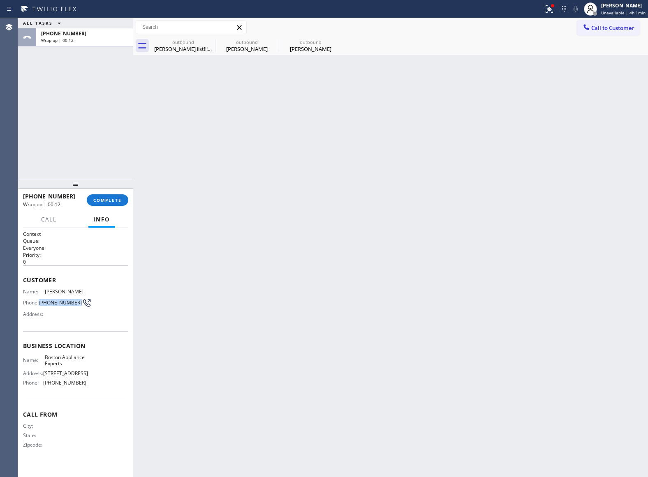
drag, startPoint x: 56, startPoint y: 309, endPoint x: 40, endPoint y: 298, distance: 18.9
click at [40, 300] on span "(617) 233-5013" at bounding box center [60, 303] width 43 height 6
copy span "(617) 233-5013"
click at [600, 21] on button "Call to Customer" at bounding box center [608, 28] width 63 height 16
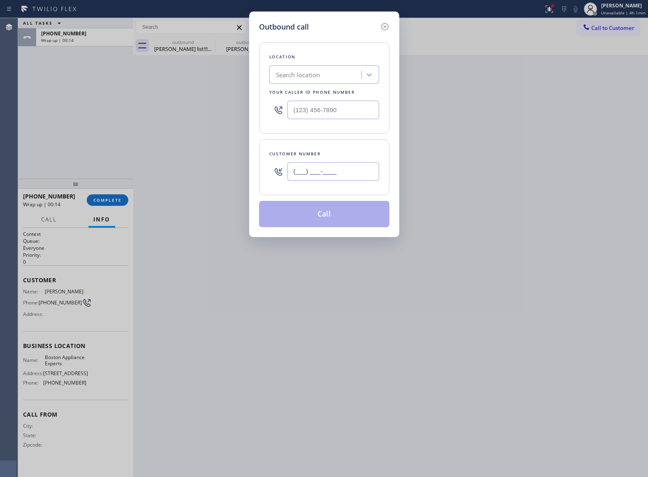
click at [321, 168] on input "(___) ___-____" at bounding box center [333, 171] width 92 height 18
paste input "617) 233-5013"
click at [397, 95] on div "Outbound call Location Search location Your caller id phone number Customer num…" at bounding box center [324, 125] width 150 height 226
click at [321, 163] on div "(617) 233-5013" at bounding box center [333, 171] width 92 height 27
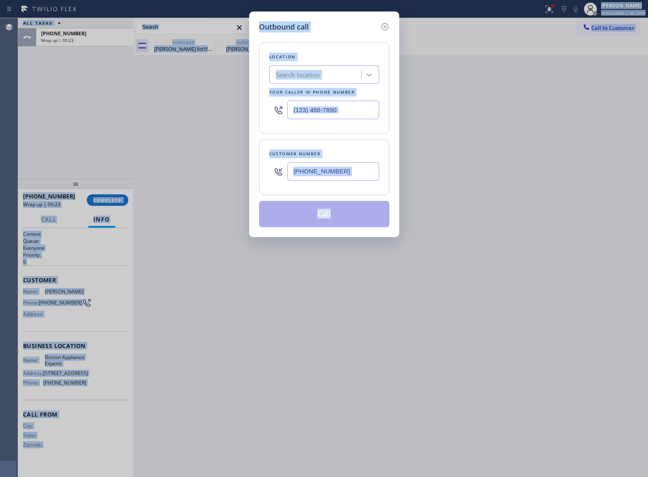
click at [323, 171] on input "(617) 233-5013" at bounding box center [333, 171] width 92 height 18
click at [325, 171] on input "(617) 233-5013" at bounding box center [333, 171] width 92 height 18
click at [344, 178] on input "(617) 233-5013" at bounding box center [333, 171] width 92 height 18
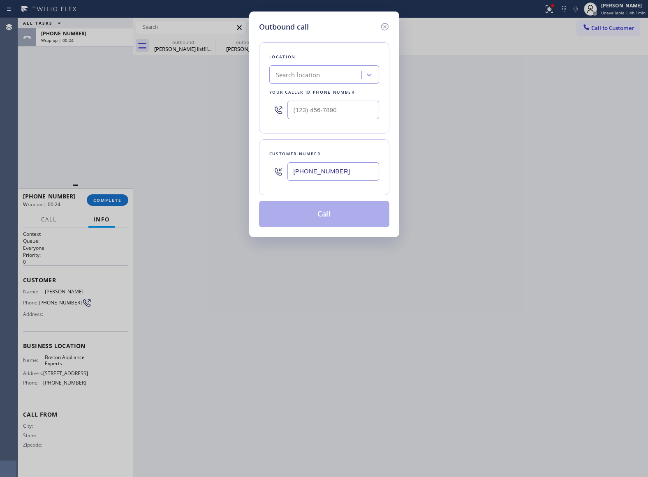
paste input "text"
type input "(617) 233-5013"
click at [335, 114] on input "(___) ___-____" at bounding box center [333, 110] width 92 height 18
paste input "617) 996-0770"
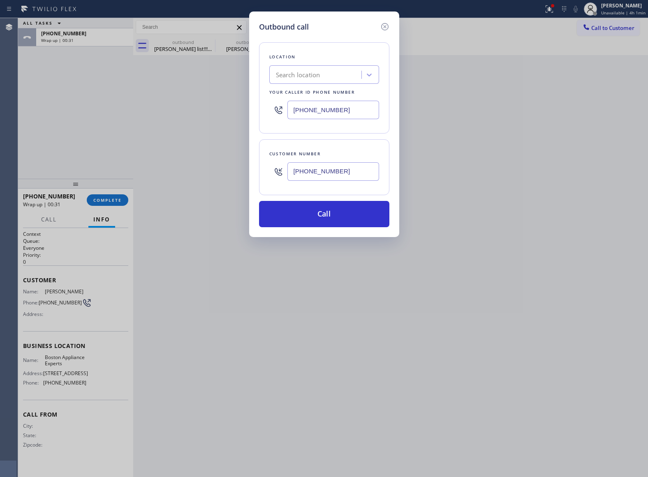
click at [309, 106] on input "(617) 996-0770" at bounding box center [333, 110] width 92 height 18
paste input "text"
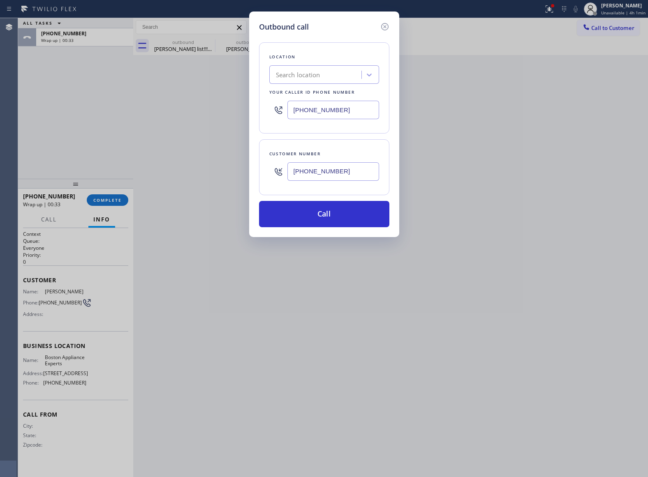
paste input "text"
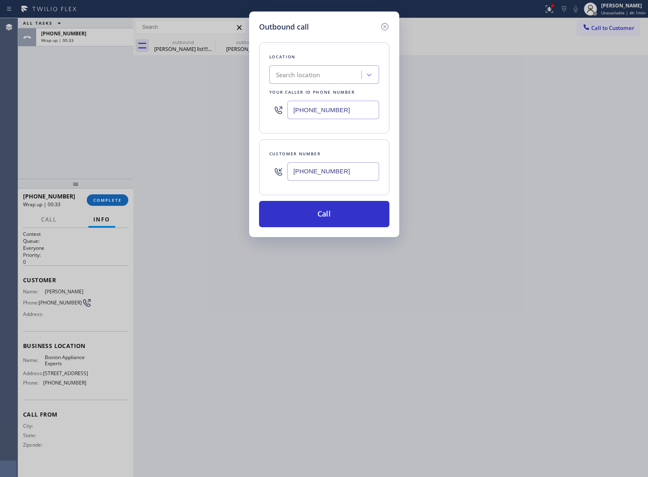
paste input "text"
paste
type input "(617) 996-0770"
click at [387, 24] on icon at bounding box center [384, 26] width 7 height 7
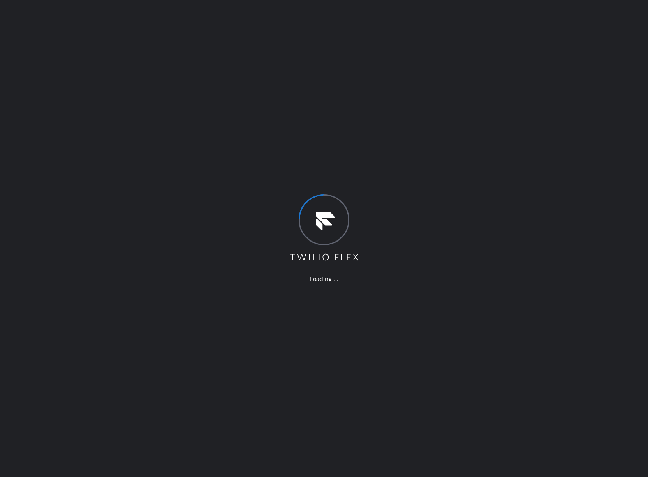
click at [55, 183] on div "Loading ..." at bounding box center [324, 238] width 648 height 477
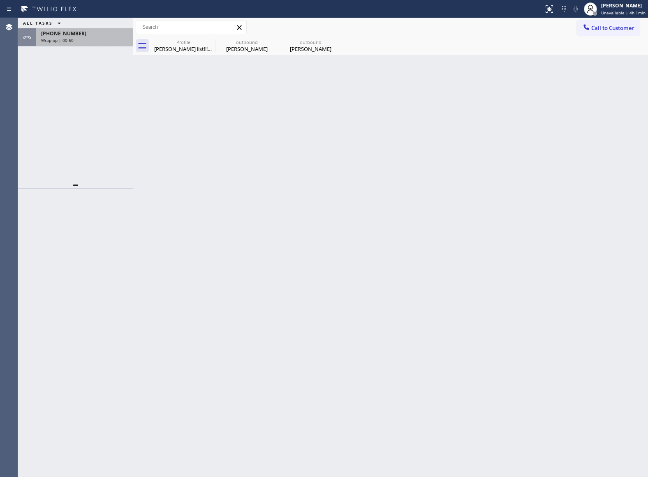
click at [93, 38] on div "Wrap up | 00:50" at bounding box center [84, 40] width 87 height 6
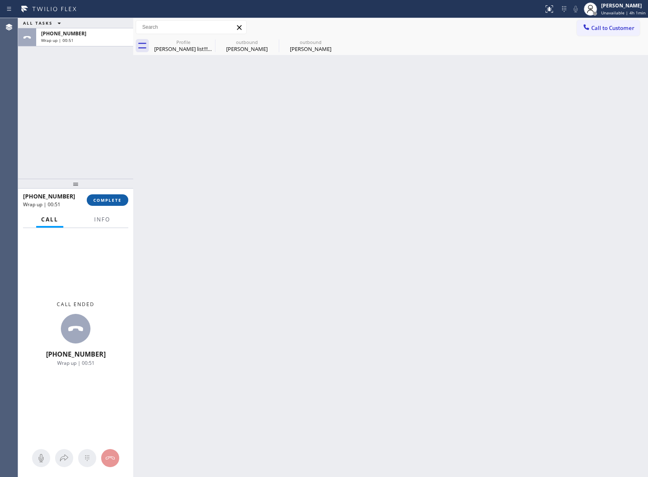
click at [114, 195] on button "COMPLETE" at bounding box center [108, 200] width 42 height 12
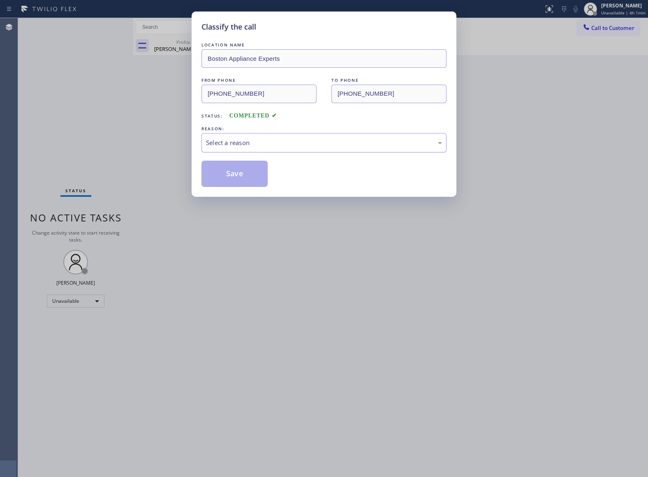
click at [241, 142] on div "Select a reason" at bounding box center [324, 142] width 236 height 9
click at [237, 173] on button "Save" at bounding box center [234, 174] width 66 height 26
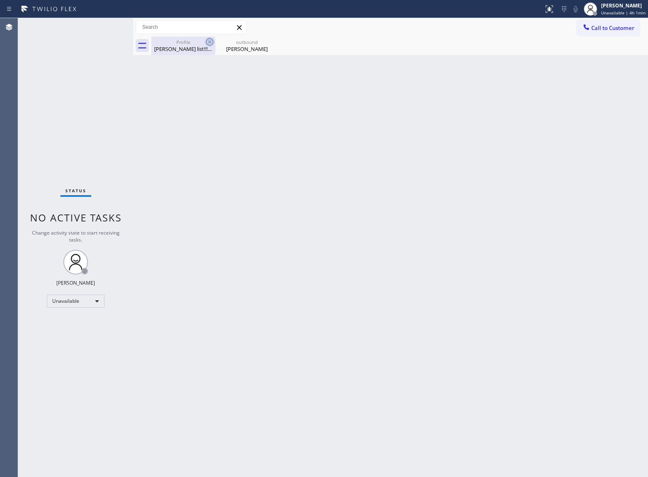
click at [209, 39] on icon at bounding box center [209, 41] width 7 height 7
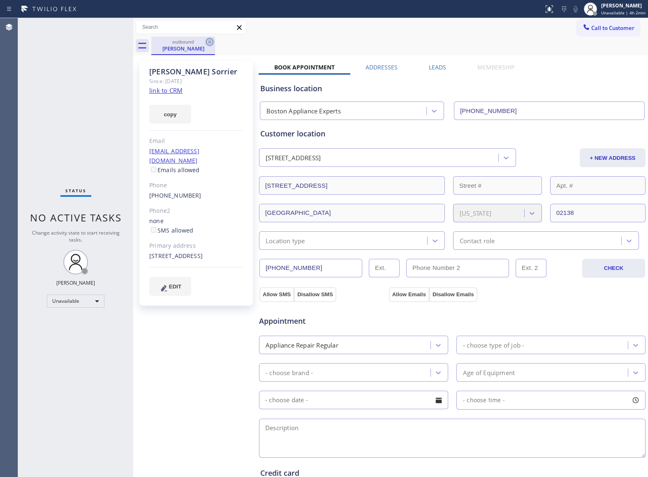
click at [210, 40] on icon at bounding box center [210, 42] width 10 height 10
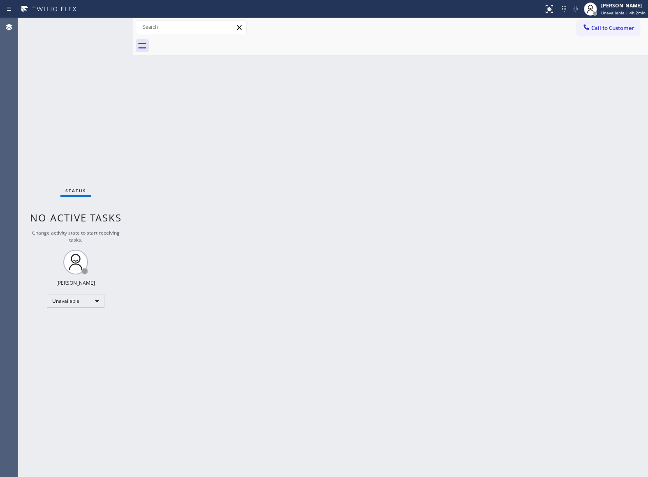
click at [210, 40] on div at bounding box center [399, 46] width 496 height 18
drag, startPoint x: 588, startPoint y: 27, endPoint x: 358, endPoint y: 153, distance: 262.6
click at [587, 27] on icon at bounding box center [586, 27] width 8 height 8
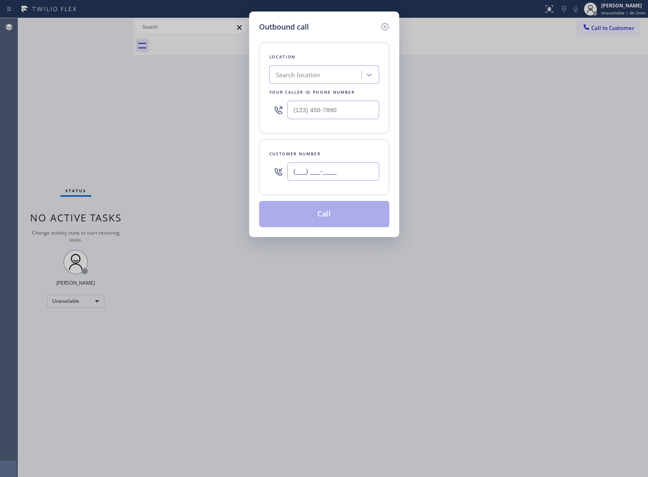
click at [328, 173] on input "(___) ___-____" at bounding box center [333, 171] width 92 height 18
paste input "617) 233-5013"
type input "(617) 233-5013"
click at [314, 104] on input "(___) ___-____" at bounding box center [333, 110] width 92 height 18
click at [315, 113] on input "(___) ___-____" at bounding box center [333, 110] width 92 height 18
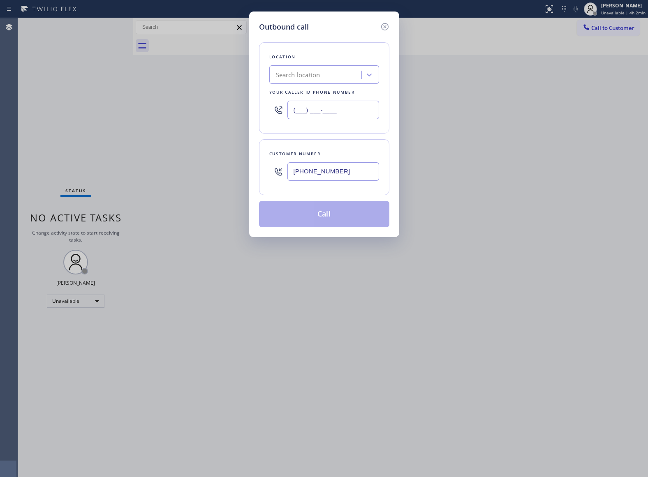
paste input "617) 996-0770"
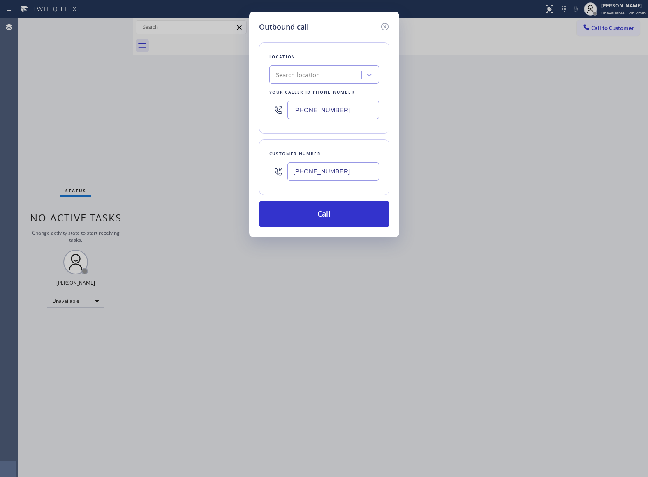
type input "(617) 996-0770"
click at [310, 76] on div "Search location" at bounding box center [298, 74] width 44 height 9
paste input "Boston Appliance Repair"
type input "Boston Appliance Repair"
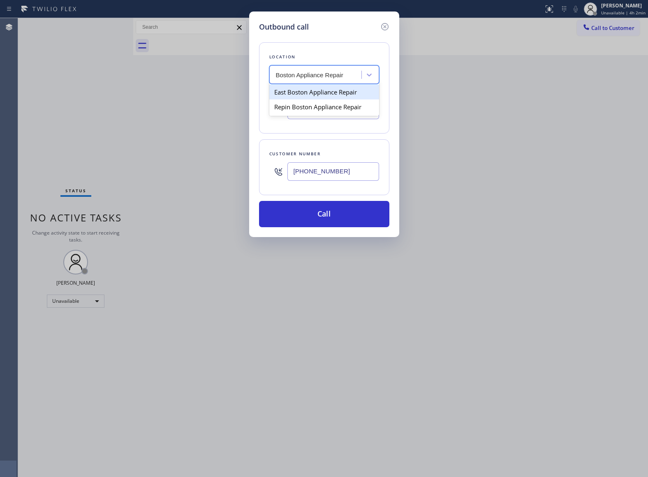
click at [276, 74] on input "Boston Appliance Repair" at bounding box center [310, 75] width 68 height 7
click at [325, 109] on div "Repin Boston Appliance Repair" at bounding box center [324, 106] width 110 height 15
type input "(857) 256-3659"
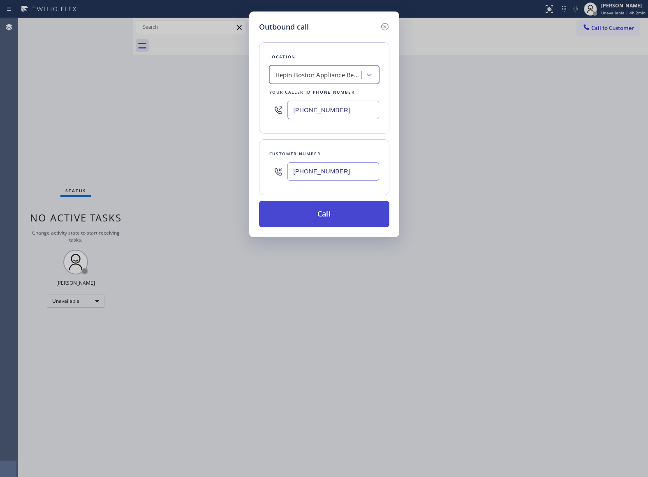
click at [324, 224] on button "Call" at bounding box center [324, 214] width 130 height 26
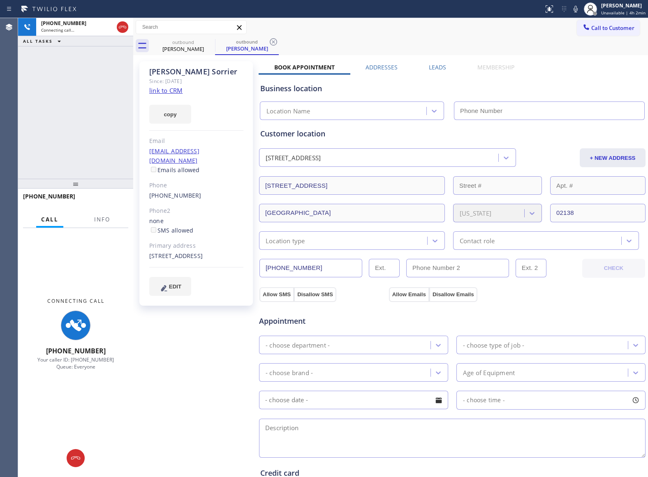
type input "(857) 256-3659"
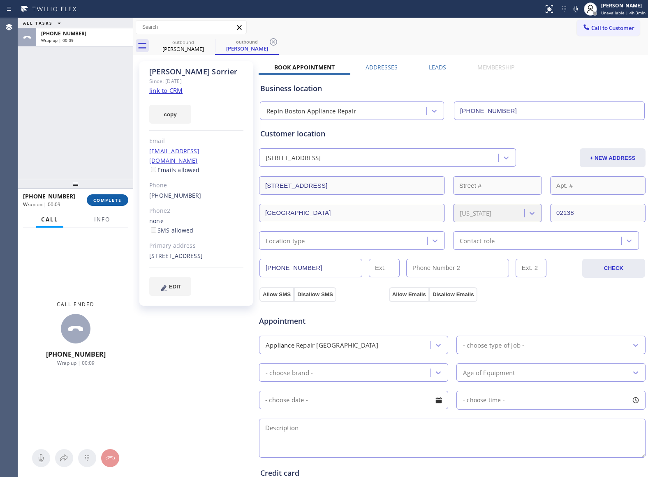
click at [123, 197] on button "COMPLETE" at bounding box center [108, 200] width 42 height 12
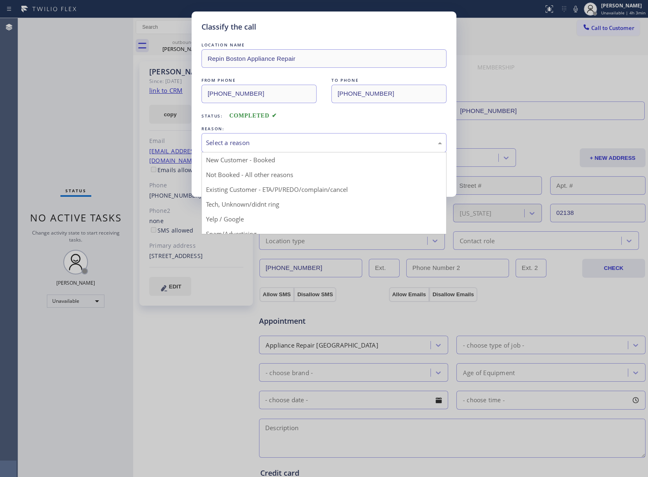
click at [301, 138] on div "Select a reason" at bounding box center [324, 142] width 236 height 9
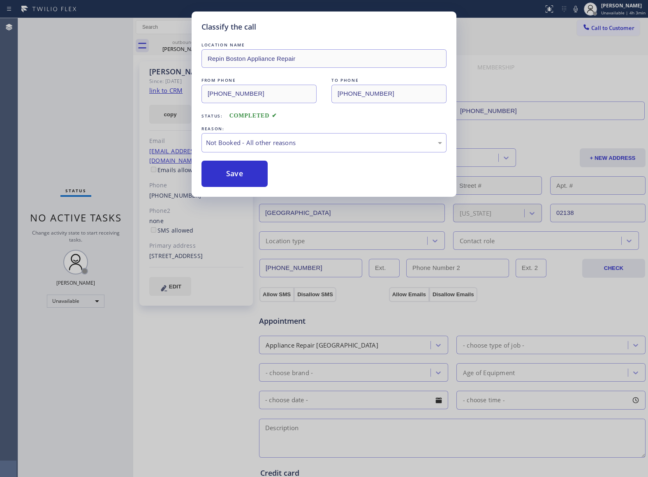
click at [256, 171] on button "Save" at bounding box center [234, 174] width 66 height 26
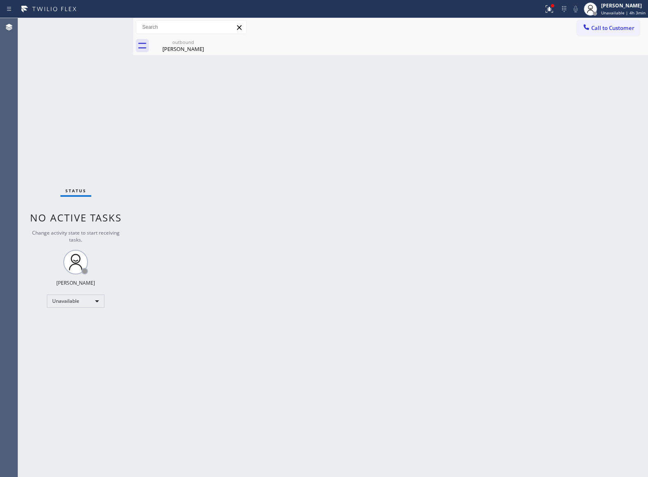
click at [180, 15] on div "Status report Issue detected This issue could affect your workflow. Please cont…" at bounding box center [324, 9] width 648 height 18
click at [182, 27] on input "text" at bounding box center [191, 27] width 110 height 13
click at [181, 39] on div "outbound Mike Sorrier" at bounding box center [183, 46] width 62 height 18
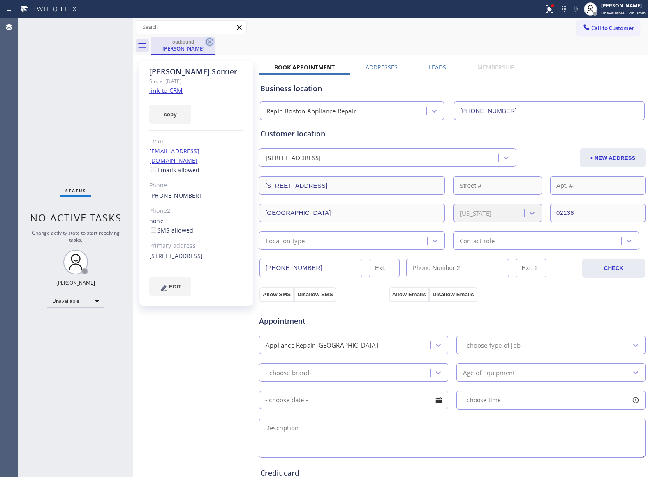
drag, startPoint x: 218, startPoint y: 37, endPoint x: 213, endPoint y: 38, distance: 5.2
click at [213, 38] on div "outbound Mike Sorrier" at bounding box center [399, 46] width 496 height 18
click at [207, 39] on icon at bounding box center [210, 42] width 10 height 10
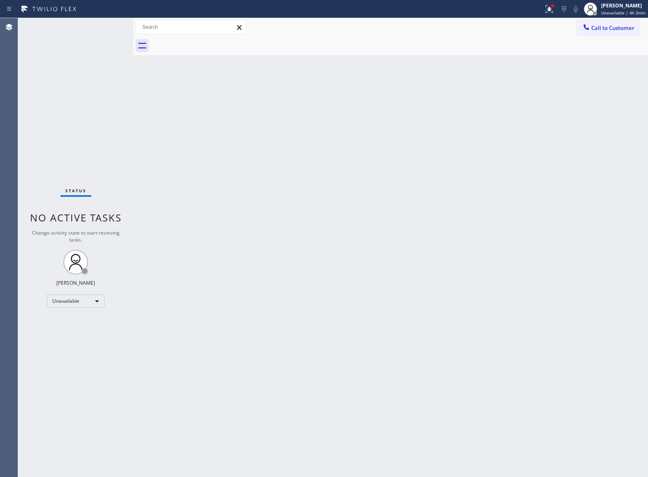
click at [207, 39] on div at bounding box center [399, 46] width 496 height 18
click at [183, 283] on div "Back to Dashboard Change Sender ID Customers Technicians Select a contact Outbo…" at bounding box center [390, 247] width 515 height 459
click at [52, 85] on div "Status No active tasks Change activity state to start receiving tasks. [PERSON_…" at bounding box center [75, 247] width 115 height 459
click at [607, 9] on div "JOHN FELIX PEREZ Unavailable | 4h 22min" at bounding box center [622, 9] width 51 height 14
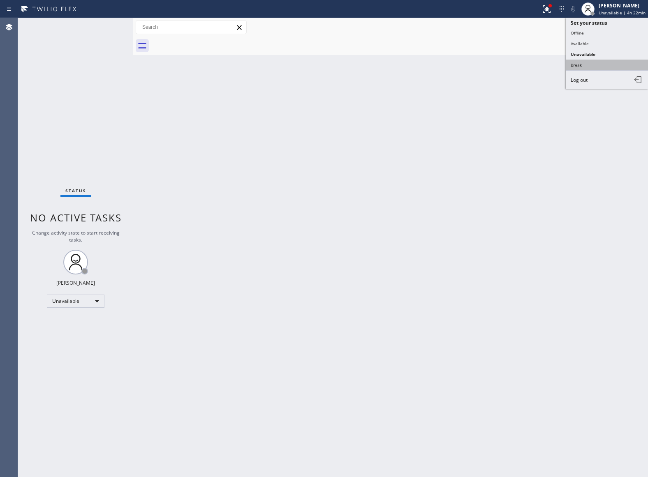
click at [600, 61] on button "Break" at bounding box center [606, 65] width 82 height 11
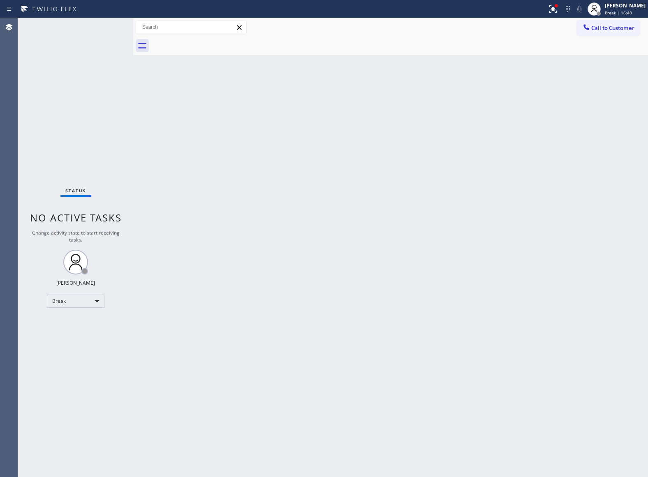
click at [20, 140] on div "Status No active tasks Change activity state to start receiving tasks. JOHN FEL…" at bounding box center [75, 247] width 115 height 459
click at [623, 16] on div "JOHN FELIX PEREZ Break | 16:55" at bounding box center [616, 9] width 63 height 18
click at [589, 51] on button "Unavailable" at bounding box center [606, 54] width 82 height 11
drag, startPoint x: 43, startPoint y: 92, endPoint x: 488, endPoint y: 56, distance: 446.5
click at [61, 89] on div "Status No active tasks Change activity state to start receiving tasks. [PERSON_…" at bounding box center [75, 247] width 115 height 459
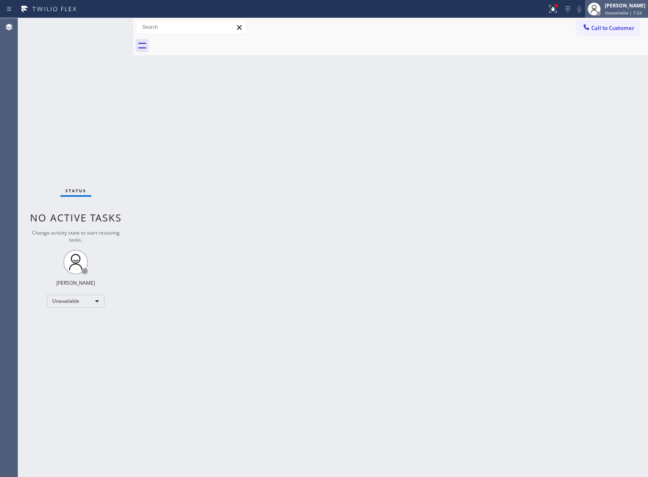
click at [630, 10] on span "Unavailable | 7:23" at bounding box center [623, 13] width 37 height 6
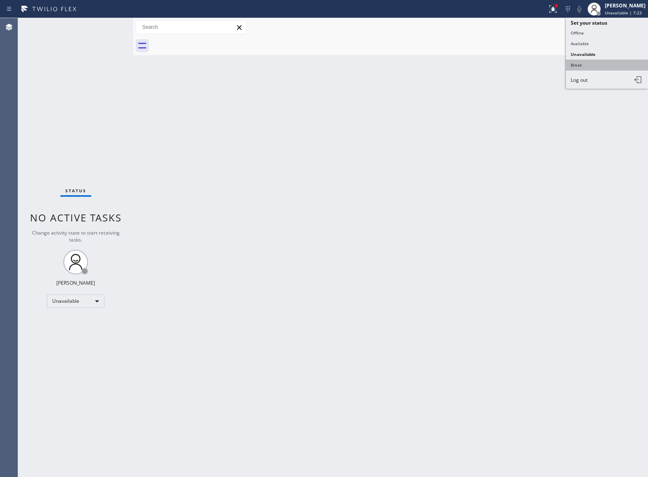
click at [610, 65] on button "Break" at bounding box center [606, 65] width 82 height 11
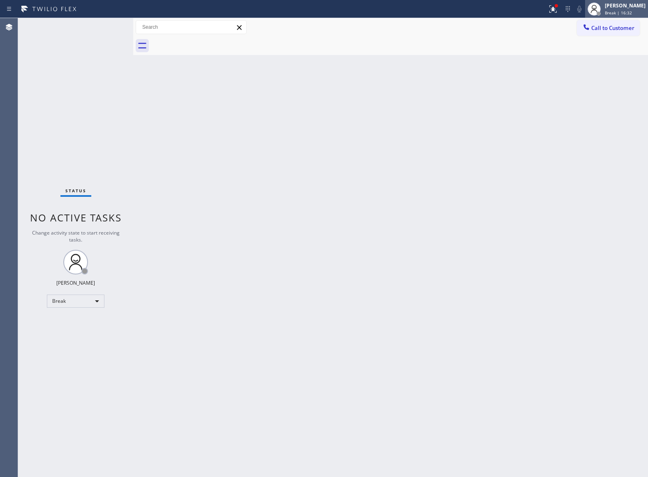
click at [617, 12] on span "Break | 16:32" at bounding box center [618, 13] width 27 height 6
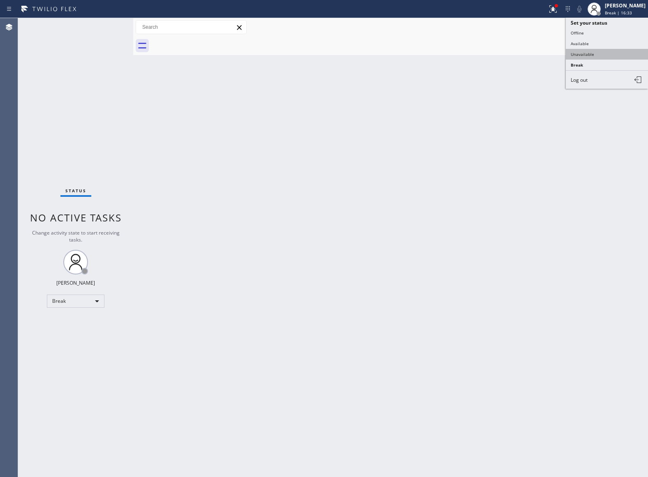
click at [605, 56] on button "Unavailable" at bounding box center [606, 54] width 82 height 11
click at [53, 100] on div "Status No active tasks Change activity state to start receiving tasks. [PERSON_…" at bounding box center [75, 247] width 115 height 459
click at [591, 38] on div at bounding box center [399, 46] width 496 height 18
click at [585, 33] on button "Call to Customer" at bounding box center [608, 28] width 63 height 16
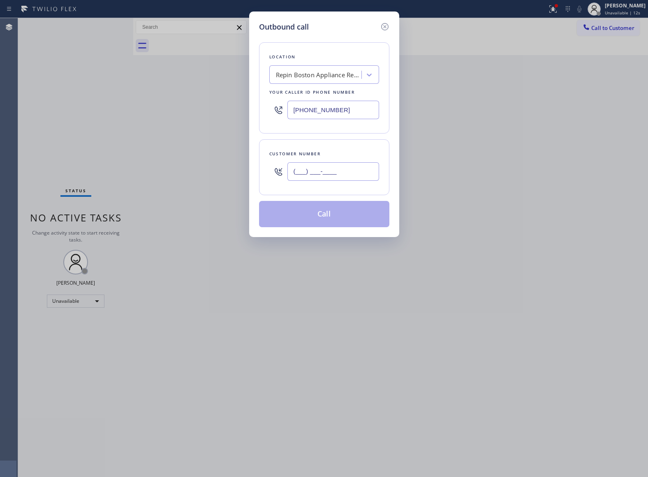
click at [346, 172] on input "(___) ___-____" at bounding box center [333, 171] width 92 height 18
paste input "818) 941-1937"
type input "(818) 941-1937"
click at [32, 140] on div "Outbound call Location Repin Boston Appliance Repair Your caller id phone numbe…" at bounding box center [324, 238] width 648 height 477
click at [285, 78] on div "Repin Boston Appliance Repair" at bounding box center [319, 74] width 86 height 9
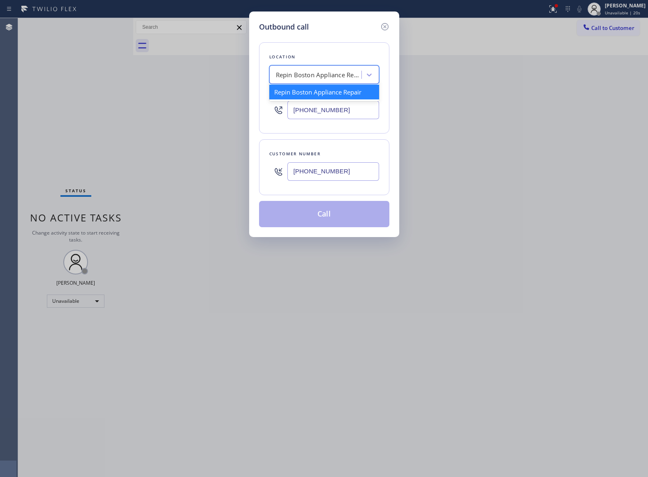
paste input "Zoom Electricians North Hollywood"
type input "Zoom Electricians North Hollywood"
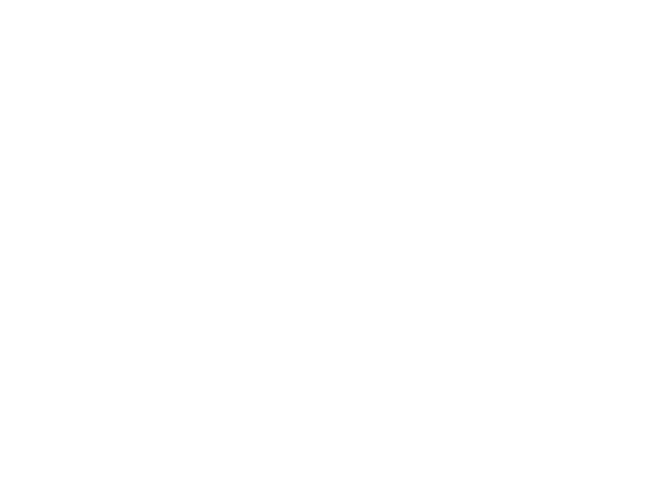
drag, startPoint x: 55, startPoint y: 137, endPoint x: 96, endPoint y: 137, distance: 41.1
click at [55, 137] on div at bounding box center [324, 238] width 648 height 477
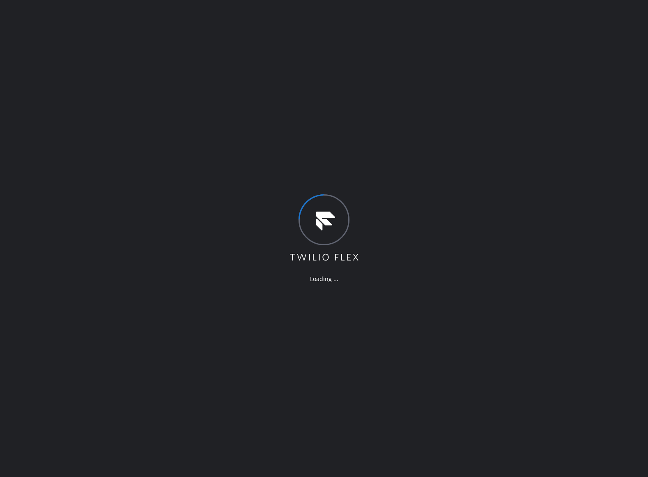
click at [228, 377] on div "Loading ..." at bounding box center [324, 238] width 648 height 477
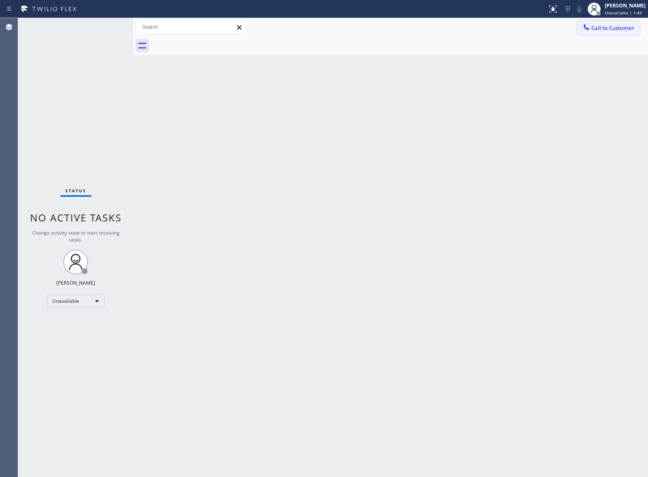
click at [607, 32] on button "Call to Customer" at bounding box center [608, 28] width 63 height 16
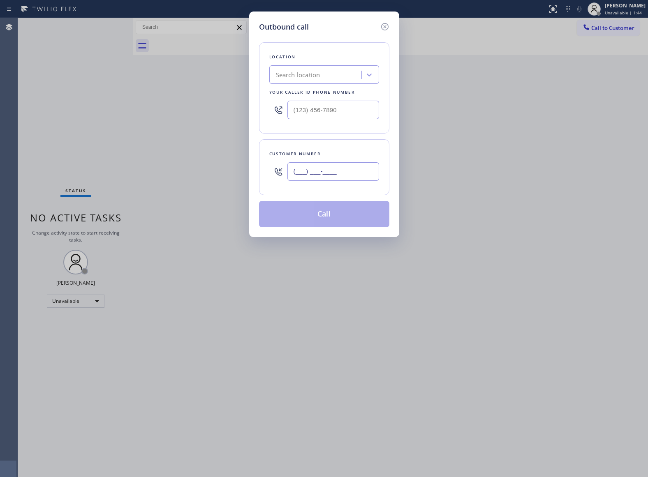
click at [323, 173] on input "(___) ___-____" at bounding box center [333, 171] width 92 height 18
paste input "818) 941-1937"
type input "[PHONE_NUMBER]"
click at [291, 76] on div "Search location" at bounding box center [298, 74] width 44 height 9
paste input "Zoom Electricians [GEOGRAPHIC_DATA]"
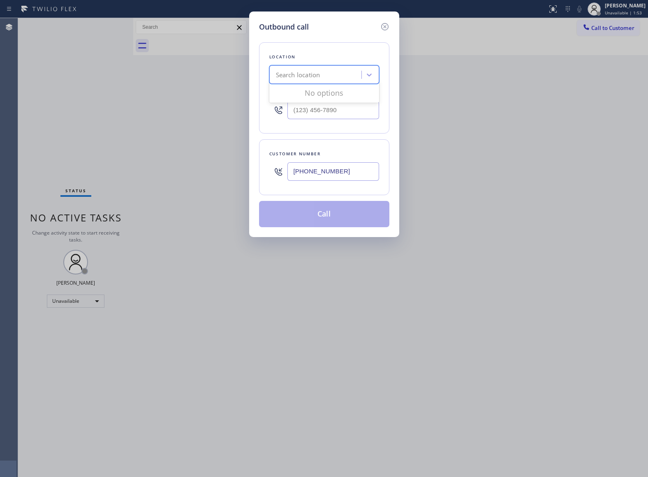
type input "Zoom Electricians [GEOGRAPHIC_DATA]"
click at [315, 96] on div "Zoom Electricians [GEOGRAPHIC_DATA]" at bounding box center [324, 96] width 110 height 23
type input "[PHONE_NUMBER]"
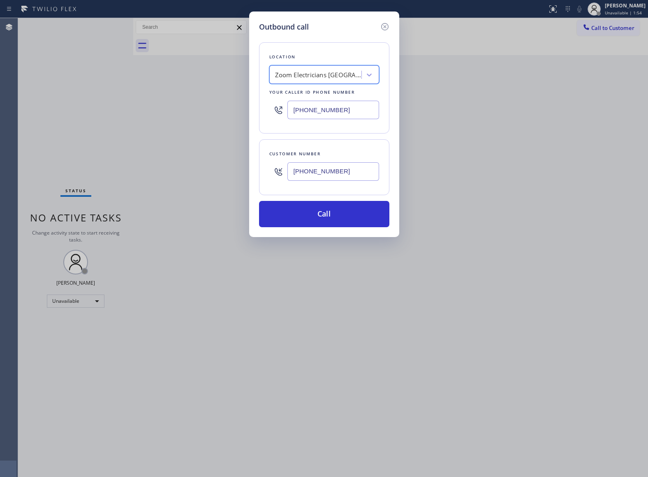
scroll to position [0, 0]
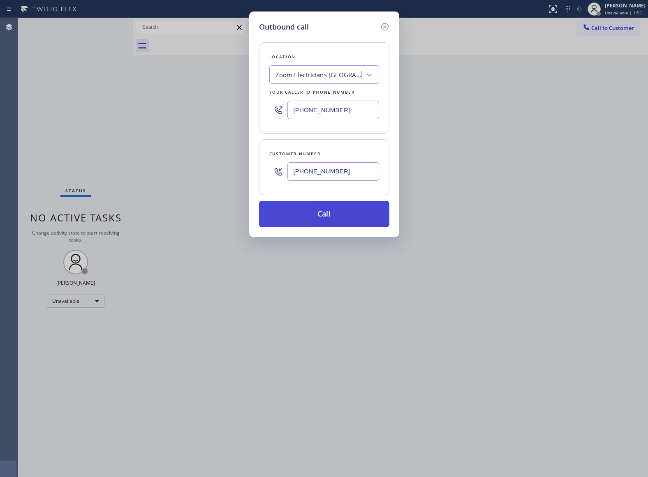
click at [321, 219] on button "Call" at bounding box center [324, 214] width 130 height 26
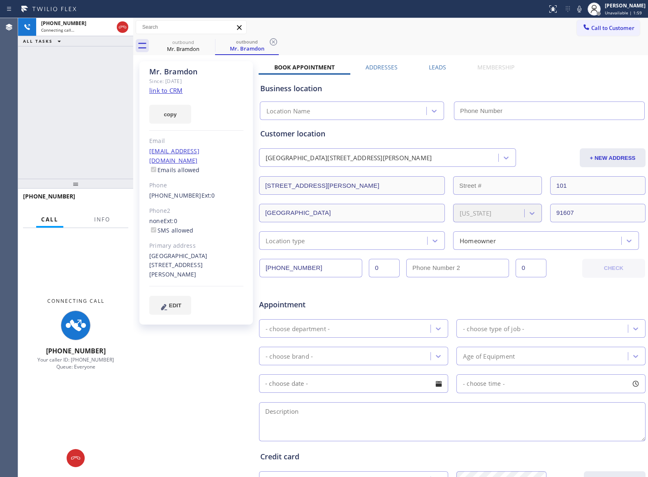
type input "[PHONE_NUMBER]"
click at [169, 90] on link "link to CRM" at bounding box center [165, 90] width 33 height 8
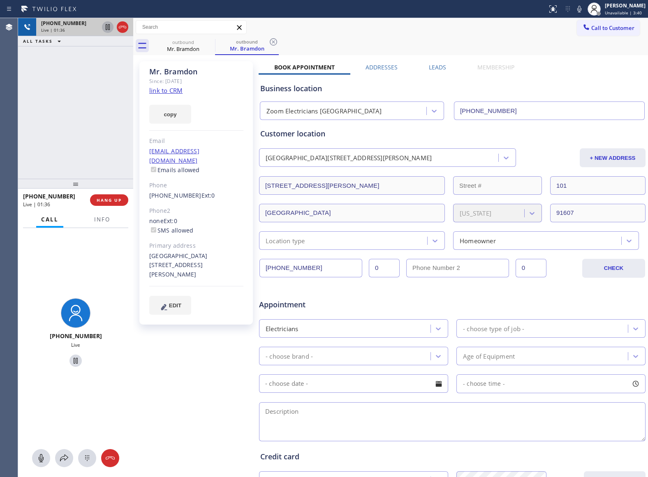
click at [106, 26] on icon at bounding box center [108, 27] width 10 height 10
click at [574, 10] on icon at bounding box center [579, 9] width 10 height 10
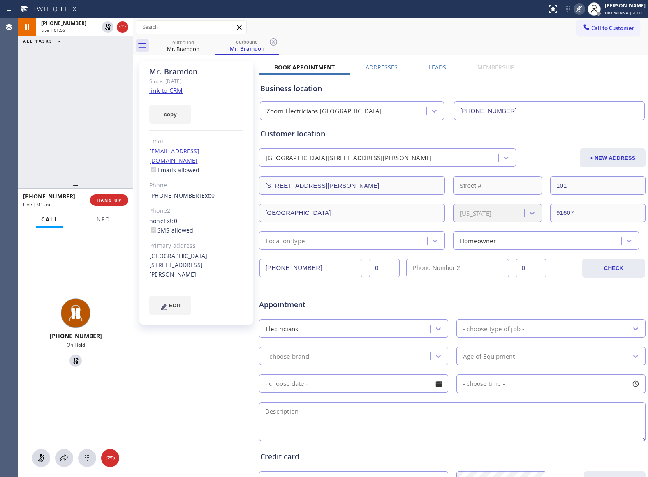
click at [53, 92] on div "[PHONE_NUMBER] Live | 01:56 ALL TASKS ALL TASKS ACTIVE TASKS TASKS IN WRAP UP" at bounding box center [75, 98] width 115 height 161
click at [111, 25] on icon at bounding box center [108, 27] width 10 height 10
click at [577, 10] on icon at bounding box center [579, 9] width 10 height 10
click at [28, 137] on div "[PHONE_NUMBER] Live | 04:04 ALL TASKS ALL TASKS ACTIVE TASKS TASKS IN WRAP UP" at bounding box center [75, 98] width 115 height 161
drag, startPoint x: 173, startPoint y: 186, endPoint x: 189, endPoint y: 187, distance: 16.4
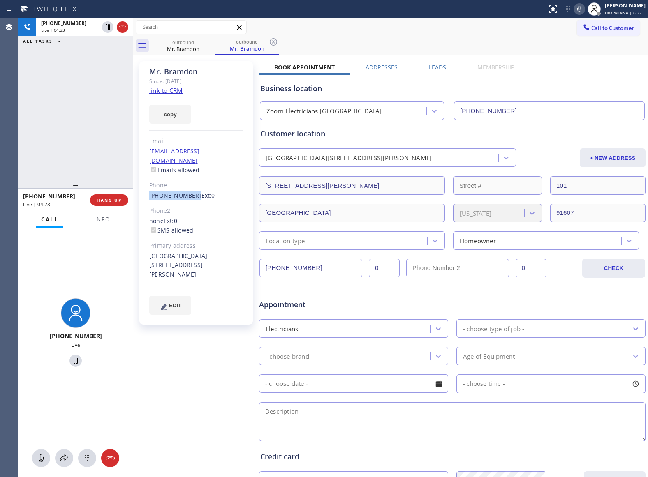
click at [189, 187] on div "Mr. Bramdon Since: [DATE] link to CRM copy Email [EMAIL_ADDRESS][DOMAIN_NAME] E…" at bounding box center [195, 192] width 113 height 263
copy link "[PHONE_NUMBER]"
click at [31, 127] on div "[PHONE_NUMBER] Live | 07:18 ALL TASKS ALL TASKS ACTIVE TASKS TASKS IN WRAP UP" at bounding box center [75, 98] width 115 height 161
click at [122, 30] on icon at bounding box center [123, 27] width 10 height 10
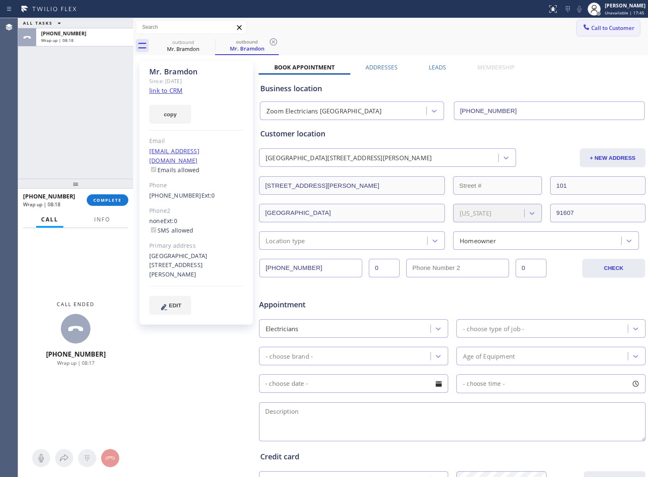
click at [586, 33] on button "Call to Customer" at bounding box center [608, 28] width 63 height 16
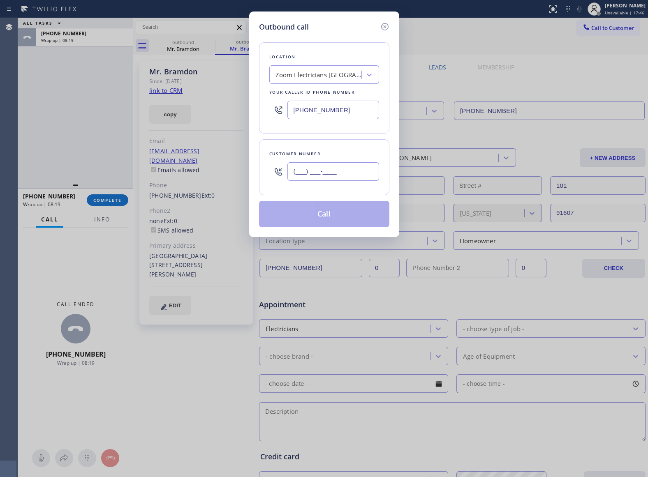
click at [343, 167] on input "(___) ___-____" at bounding box center [333, 171] width 92 height 18
paste input "818) 941-1937"
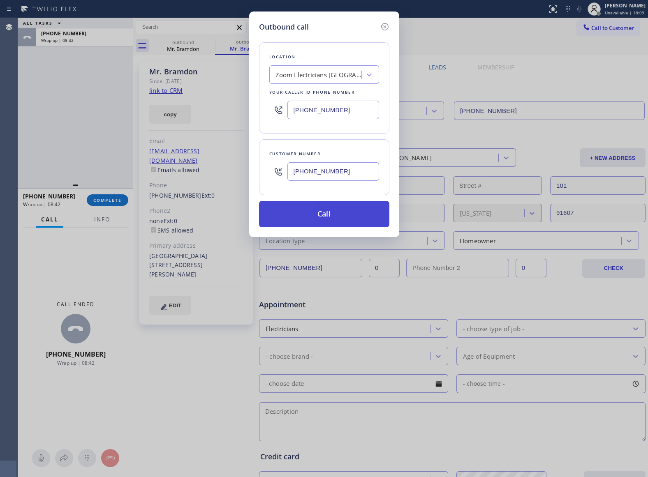
type input "[PHONE_NUMBER]"
click at [356, 212] on button "Call" at bounding box center [324, 214] width 130 height 26
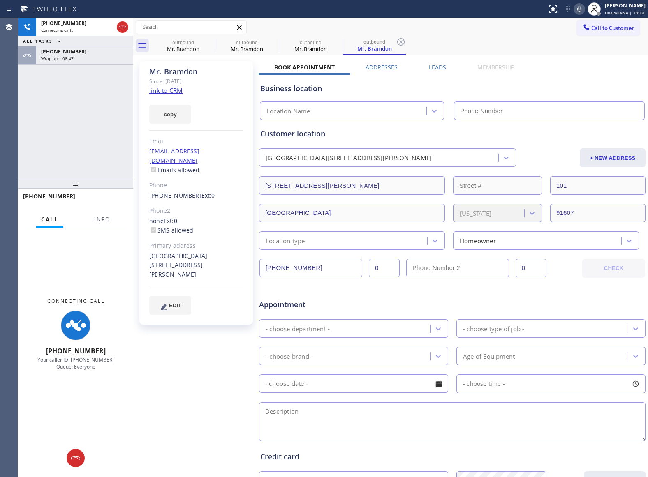
type input "[PHONE_NUMBER]"
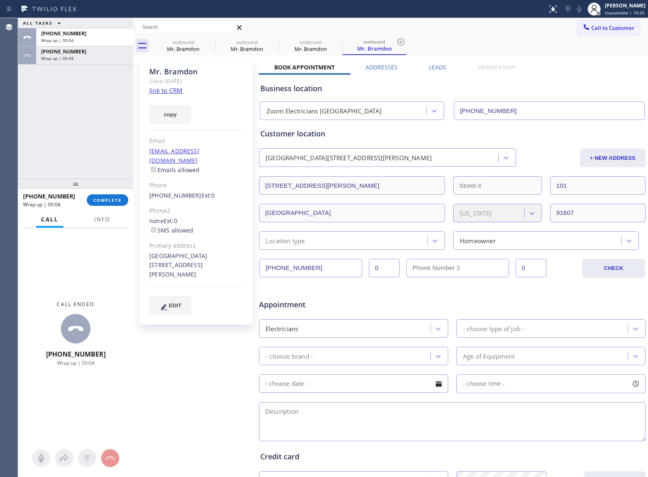
drag, startPoint x: 594, startPoint y: 24, endPoint x: 385, endPoint y: 127, distance: 233.0
click at [594, 24] on span "Call to Customer" at bounding box center [612, 27] width 43 height 7
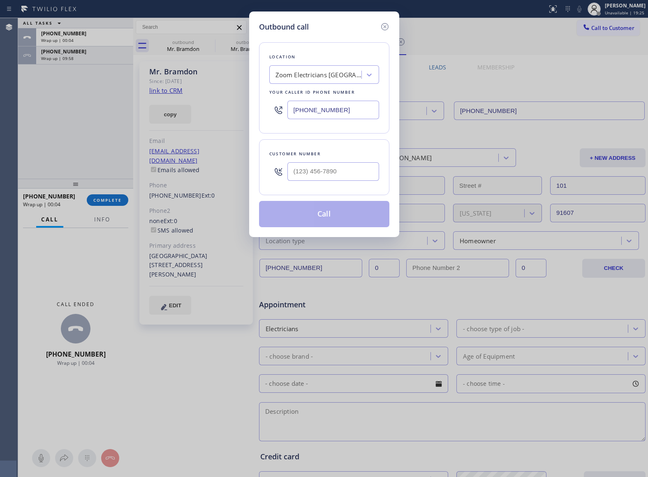
click at [340, 112] on input "[PHONE_NUMBER]" at bounding box center [333, 110] width 92 height 18
paste input "44) 431-4458"
type input "[PHONE_NUMBER]"
drag, startPoint x: 330, startPoint y: 167, endPoint x: 329, endPoint y: 173, distance: 6.2
click at [330, 167] on input "text" at bounding box center [333, 171] width 92 height 18
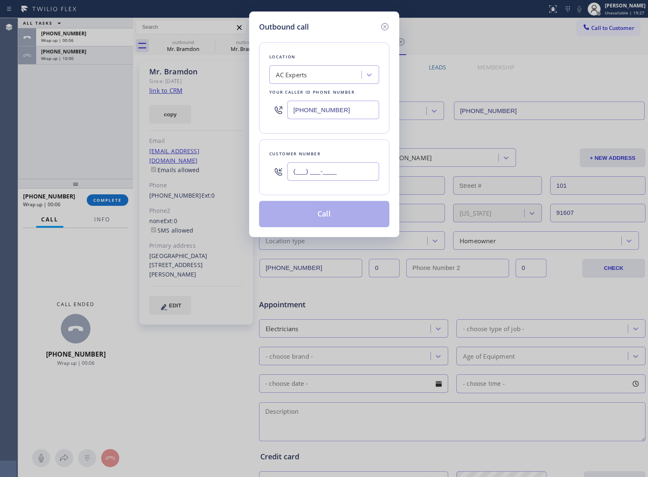
paste input "310) 310-5180"
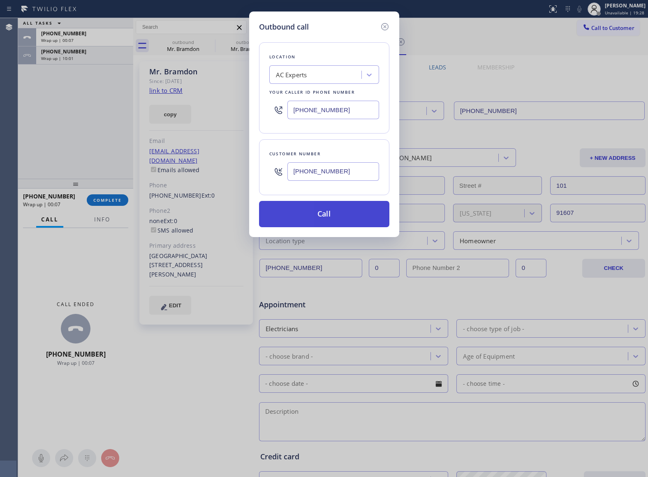
type input "[PHONE_NUMBER]"
click at [342, 219] on button "Call" at bounding box center [324, 214] width 130 height 26
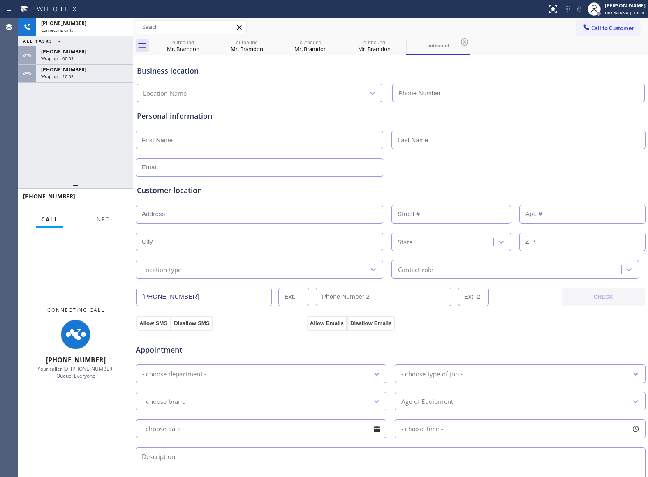
type input "[PHONE_NUMBER]"
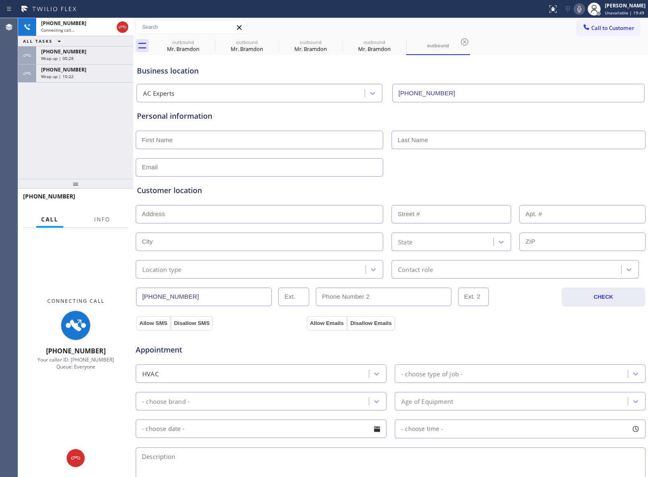
click at [55, 137] on div "[PHONE_NUMBER] Connecting call… ALL TASKS ALL TASKS ACTIVE TASKS TASKS IN WRAP …" at bounding box center [75, 98] width 115 height 161
click at [209, 42] on icon at bounding box center [210, 42] width 10 height 10
click at [0, 0] on icon at bounding box center [0, 0] width 0 height 0
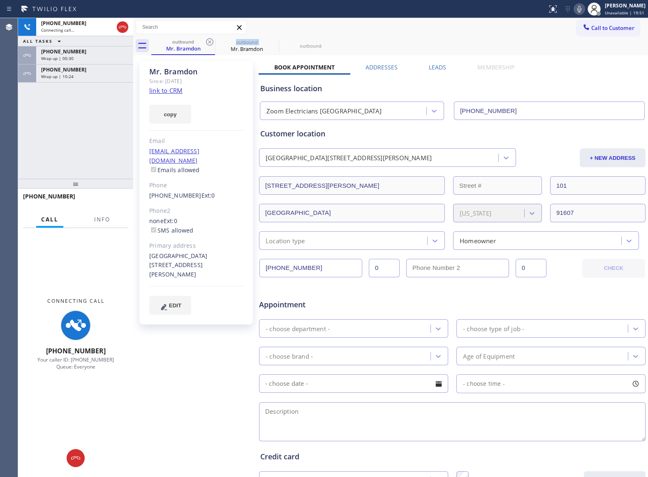
click at [209, 42] on icon at bounding box center [210, 42] width 10 height 10
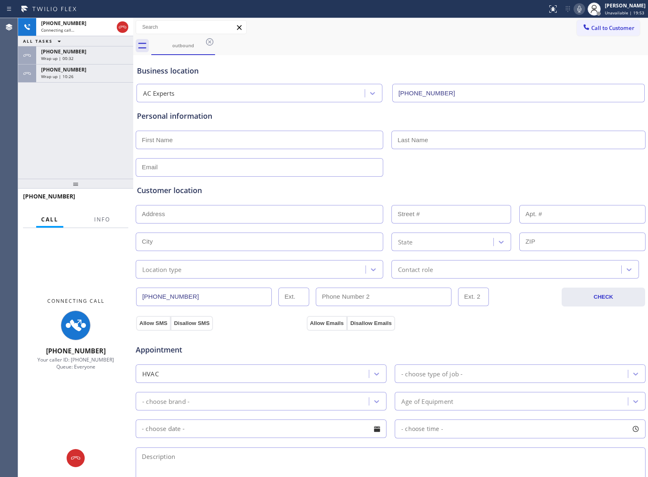
click at [209, 42] on icon at bounding box center [210, 42] width 10 height 10
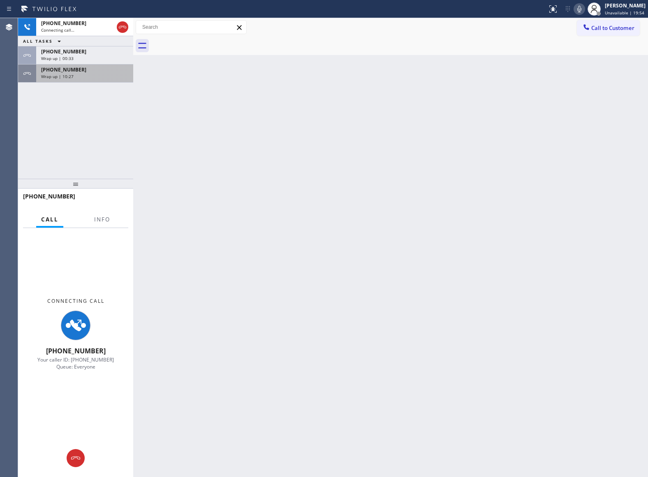
click at [97, 69] on div "[PHONE_NUMBER]" at bounding box center [84, 69] width 87 height 7
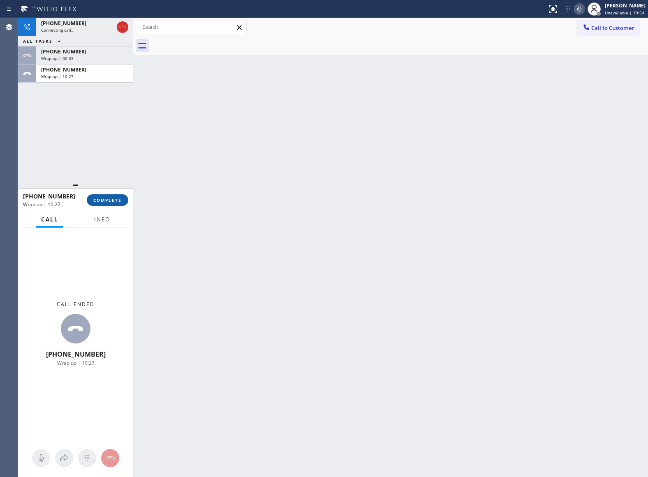
click at [108, 195] on button "COMPLETE" at bounding box center [108, 200] width 42 height 12
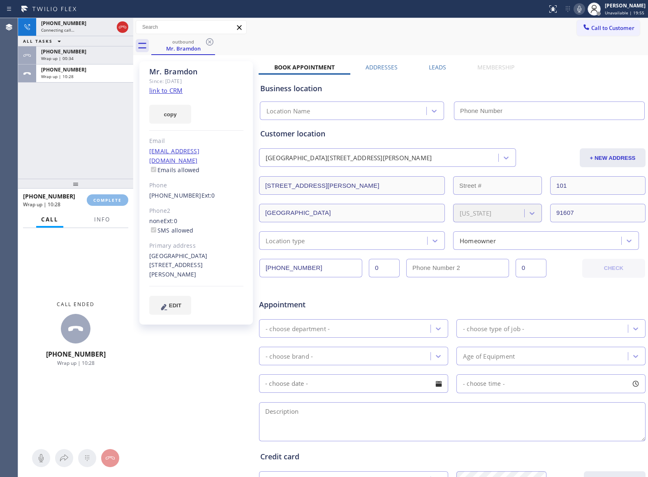
type input "[PHONE_NUMBER]"
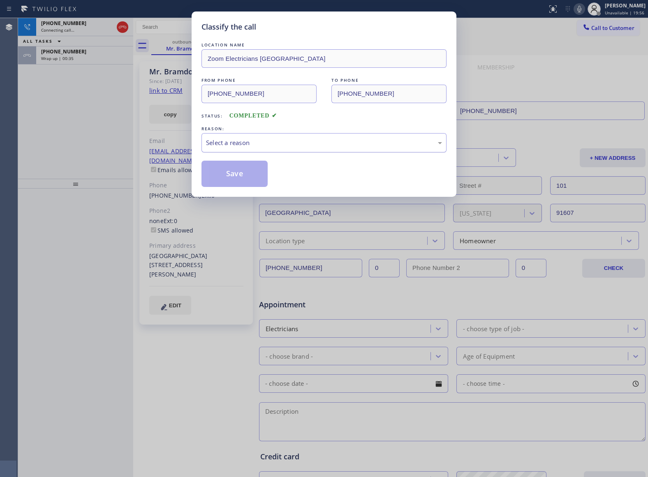
click at [242, 135] on div "Select a reason" at bounding box center [323, 142] width 245 height 19
click at [238, 164] on button "Save" at bounding box center [234, 174] width 66 height 26
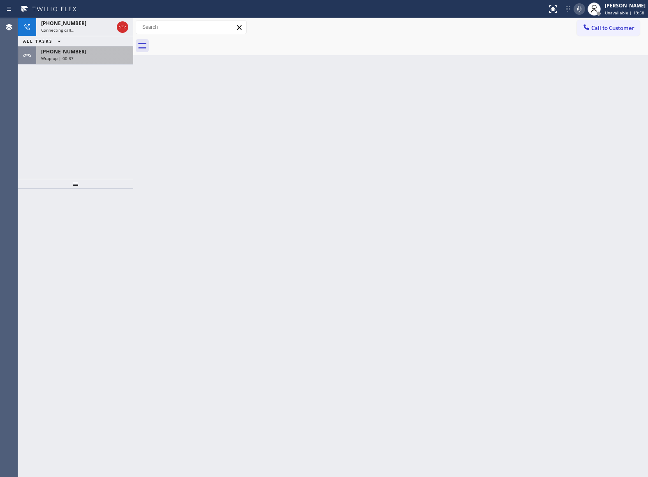
click at [53, 61] on span "Wrap up | 00:37" at bounding box center [57, 58] width 32 height 6
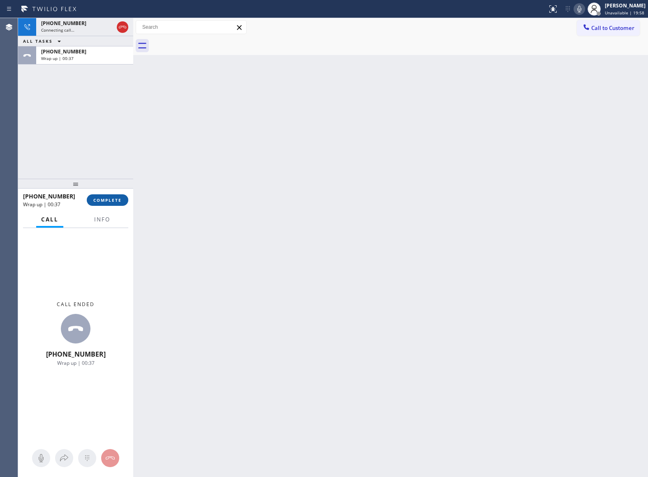
click at [84, 200] on div "[PHONE_NUMBER] Wrap up | 00:37" at bounding box center [55, 199] width 64 height 21
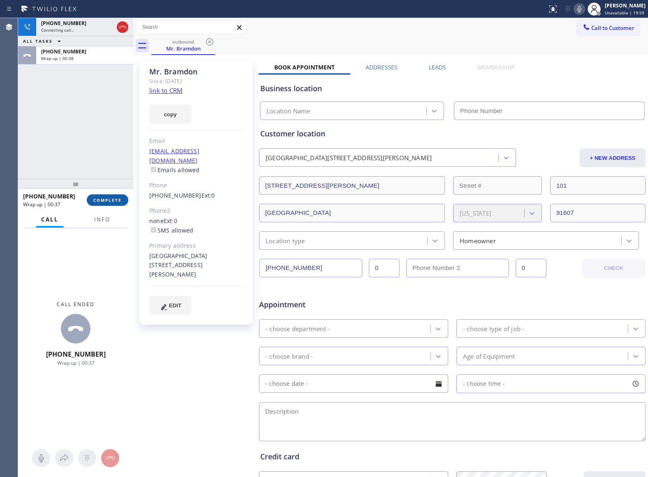
click at [96, 200] on span "COMPLETE" at bounding box center [107, 200] width 28 height 6
type input "[PHONE_NUMBER]"
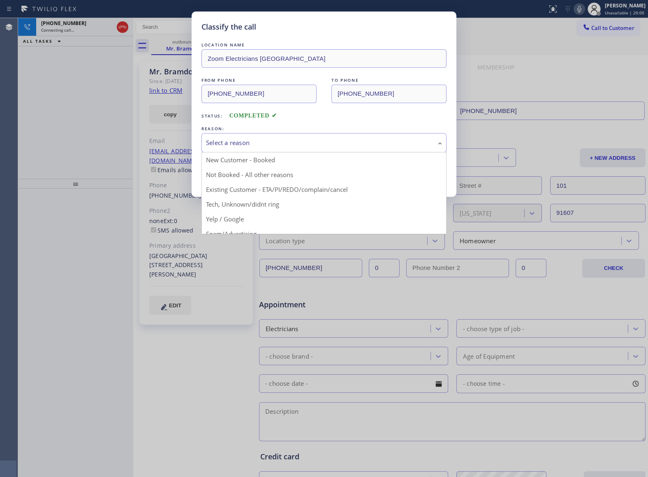
click at [256, 148] on div "Select a reason" at bounding box center [323, 142] width 245 height 19
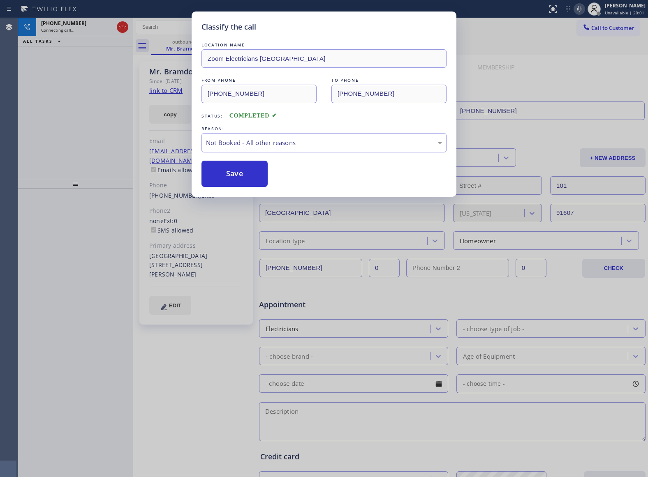
click at [249, 175] on button "Save" at bounding box center [234, 174] width 66 height 26
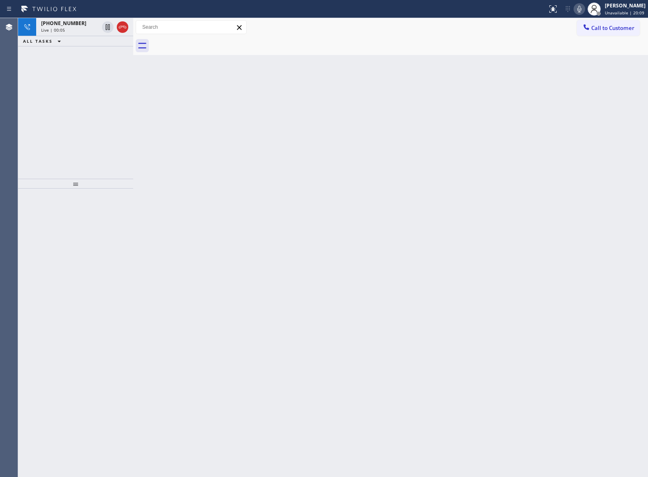
click at [4, 132] on div "Agent Desktop" at bounding box center [9, 247] width 18 height 459
click at [118, 28] on icon at bounding box center [123, 27] width 10 height 10
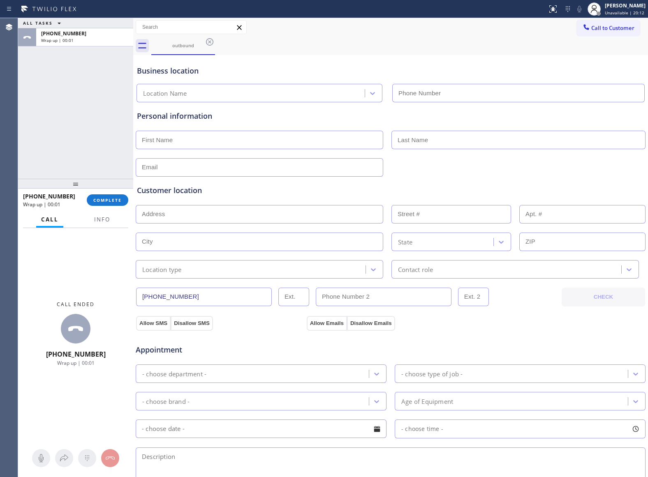
type input "[PHONE_NUMBER]"
click at [41, 91] on div "ALL TASKS ALL TASKS ACTIVE TASKS TASKS IN WRAP UP [PHONE_NUMBER] Wrap up | 00:12" at bounding box center [75, 98] width 115 height 161
click at [108, 192] on div "[PHONE_NUMBER] Wrap up | 00:12 COMPLETE" at bounding box center [75, 199] width 105 height 21
click at [110, 203] on span "COMPLETE" at bounding box center [107, 200] width 28 height 6
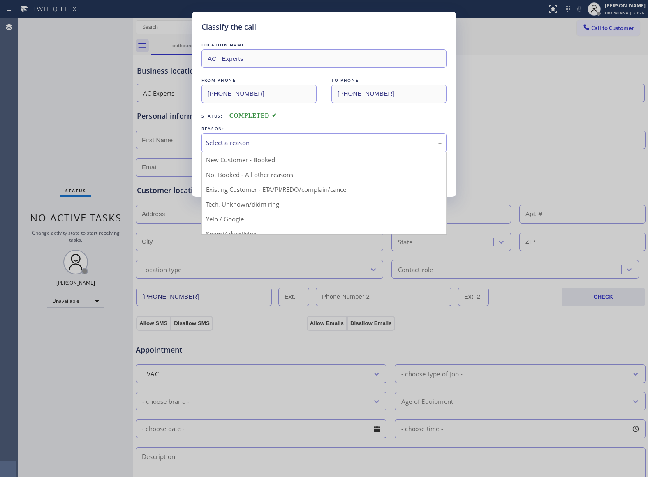
click at [243, 147] on div "Select a reason" at bounding box center [324, 142] width 236 height 9
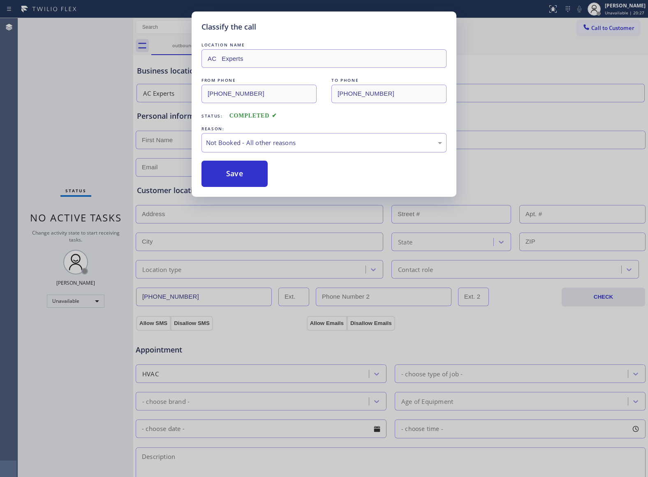
drag, startPoint x: 235, startPoint y: 173, endPoint x: 301, endPoint y: 163, distance: 66.5
click at [235, 173] on button "Save" at bounding box center [234, 174] width 66 height 26
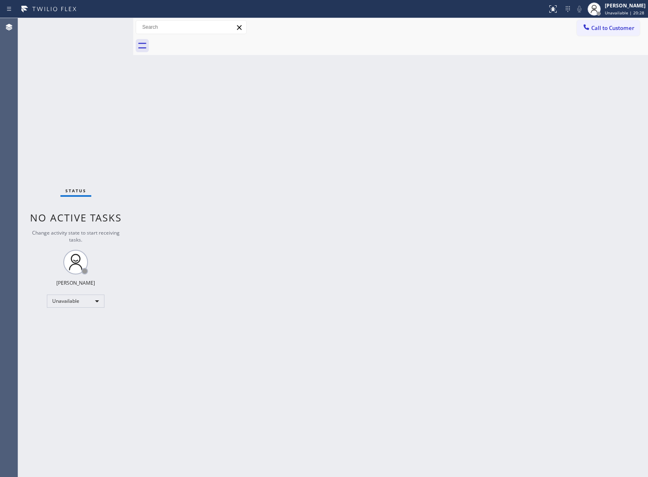
click at [610, 30] on span "Call to Customer" at bounding box center [612, 27] width 43 height 7
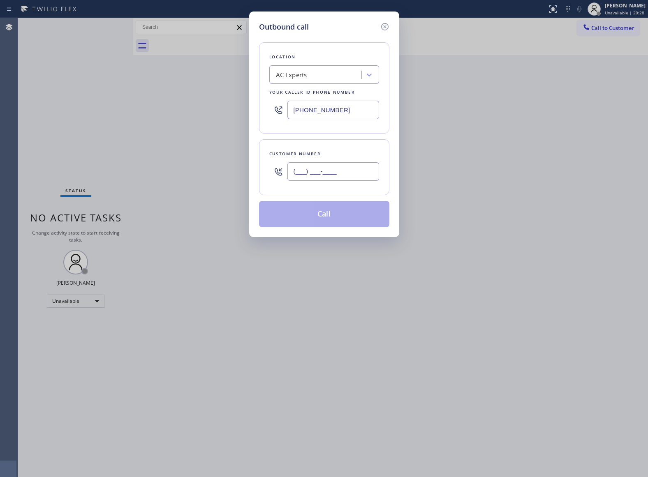
click at [323, 178] on input "(___) ___-____" at bounding box center [333, 171] width 92 height 18
paste input "646) 309-3125"
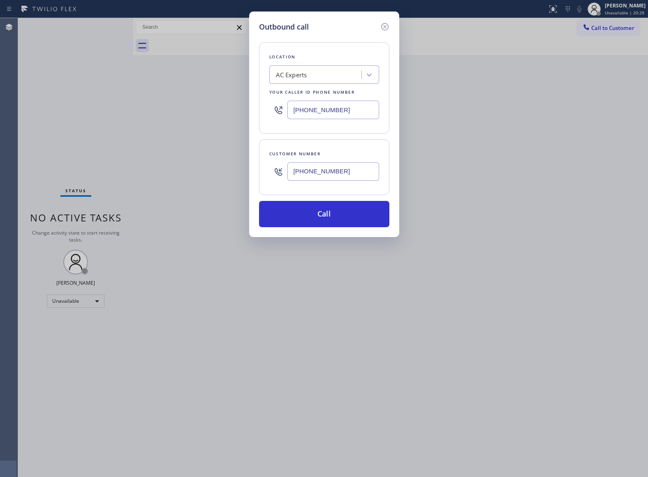
type input "[PHONE_NUMBER]"
drag, startPoint x: 42, startPoint y: 141, endPoint x: 236, endPoint y: 119, distance: 195.2
click at [61, 139] on div "Outbound call Location AC Experts Your caller id phone number [PHONE_NUMBER] Cu…" at bounding box center [324, 238] width 648 height 477
click at [319, 86] on div "Location AC Experts Your caller id phone number [PHONE_NUMBER]" at bounding box center [324, 87] width 130 height 91
click at [316, 79] on div "AC Experts" at bounding box center [317, 75] width 90 height 14
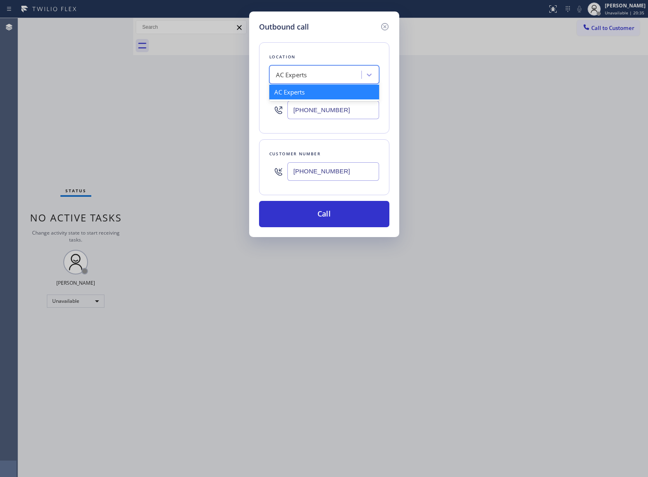
paste input "[PERSON_NAME] Thermador Repair Service"
type input "[PERSON_NAME] Thermador Repair Service"
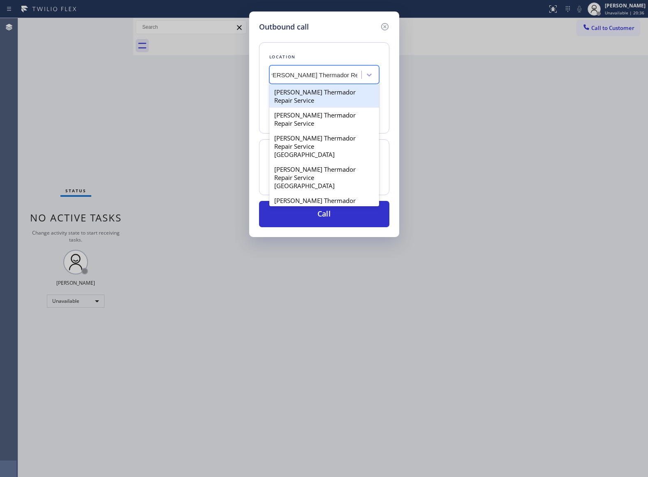
click at [312, 95] on div "[PERSON_NAME] Thermador Repair Service" at bounding box center [324, 96] width 110 height 23
type input "[PHONE_NUMBER]"
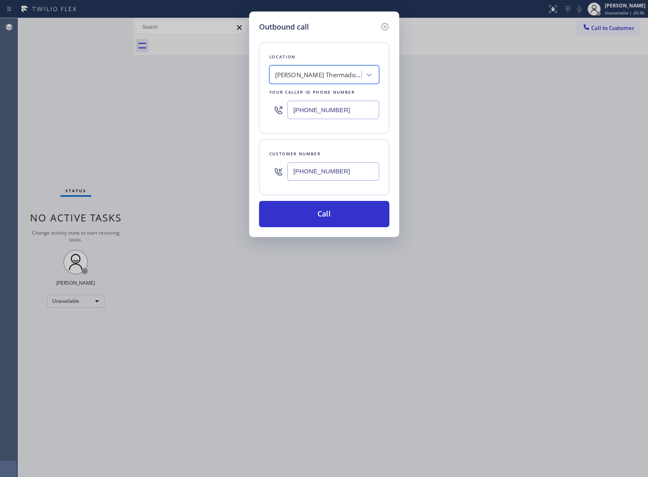
scroll to position [0, 0]
click at [329, 214] on button "Call" at bounding box center [324, 214] width 130 height 26
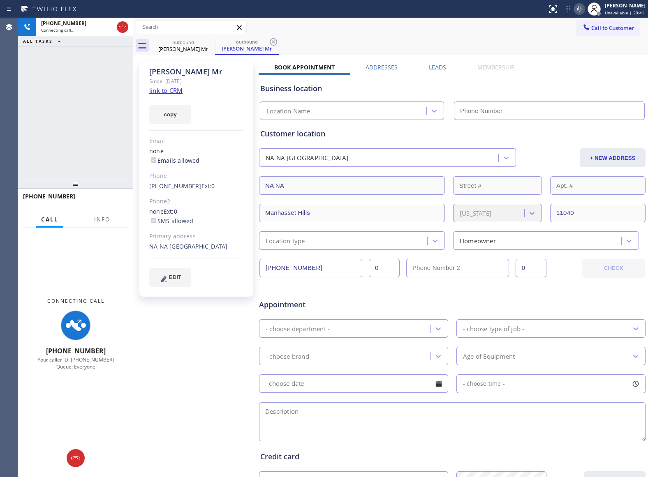
type input "[PHONE_NUMBER]"
click at [166, 92] on link "link to CRM" at bounding box center [165, 90] width 33 height 8
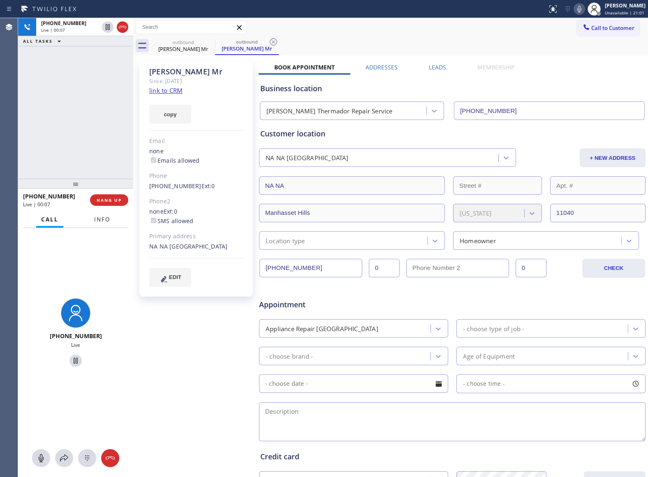
click at [106, 219] on span "Info" at bounding box center [102, 219] width 16 height 7
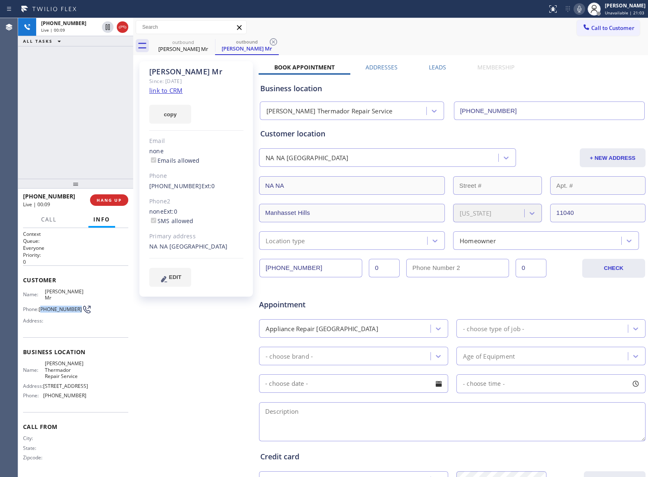
drag, startPoint x: 51, startPoint y: 306, endPoint x: 41, endPoint y: 301, distance: 11.6
click at [41, 306] on span "[PHONE_NUMBER]" at bounding box center [60, 309] width 43 height 6
copy span "646) 309-3125"
click at [126, 27] on icon at bounding box center [122, 27] width 7 height 2
click at [582, 26] on icon at bounding box center [586, 27] width 8 height 8
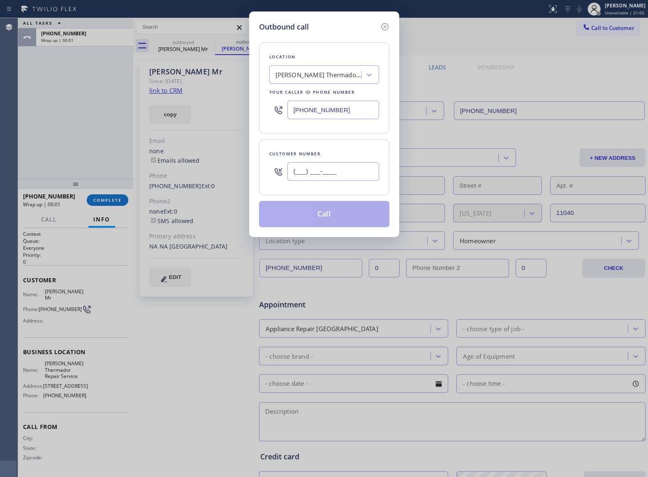
click at [310, 168] on input "(___) ___-____" at bounding box center [333, 171] width 92 height 18
paste input "646) 309-3125"
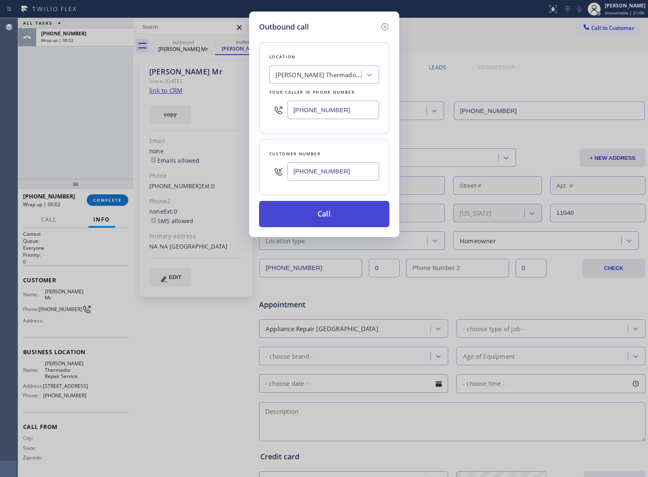
type input "[PHONE_NUMBER]"
click at [339, 213] on button "Call" at bounding box center [324, 214] width 130 height 26
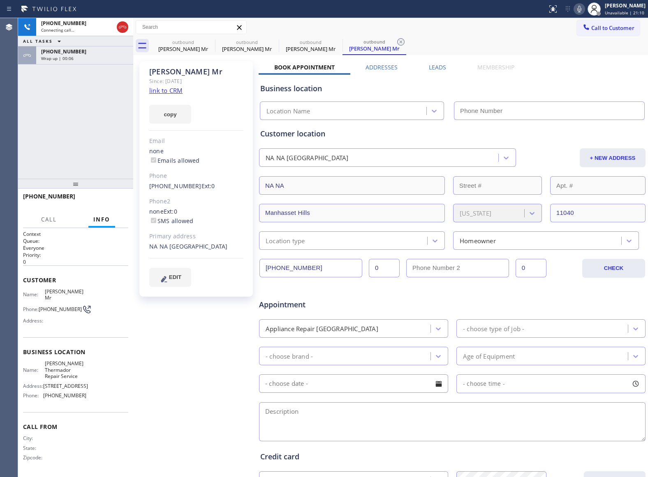
type input "[PHONE_NUMBER]"
click at [25, 116] on div "[PHONE_NUMBER] Connecting call… ALL TASKS ALL TASKS ACTIVE TASKS TASKS IN WRAP …" at bounding box center [75, 98] width 115 height 161
click at [107, 201] on span "HANG UP" at bounding box center [109, 200] width 25 height 6
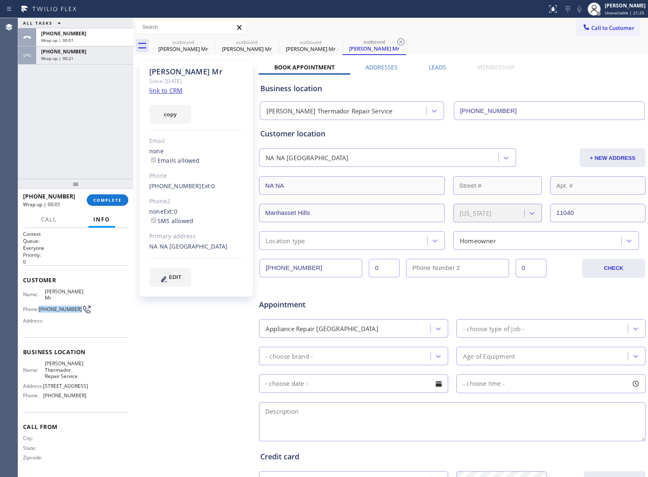
drag, startPoint x: 52, startPoint y: 307, endPoint x: 40, endPoint y: 302, distance: 12.5
click at [40, 306] on span "[PHONE_NUMBER]" at bounding box center [60, 309] width 43 height 6
copy span "[PHONE_NUMBER]"
click at [595, 28] on span "Call to Customer" at bounding box center [612, 27] width 43 height 7
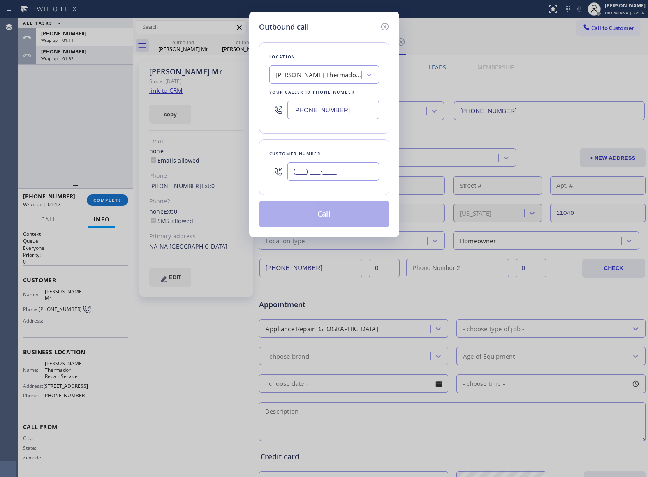
click at [332, 173] on input "(___) ___-____" at bounding box center [333, 171] width 92 height 18
paste input "646) 309-3125"
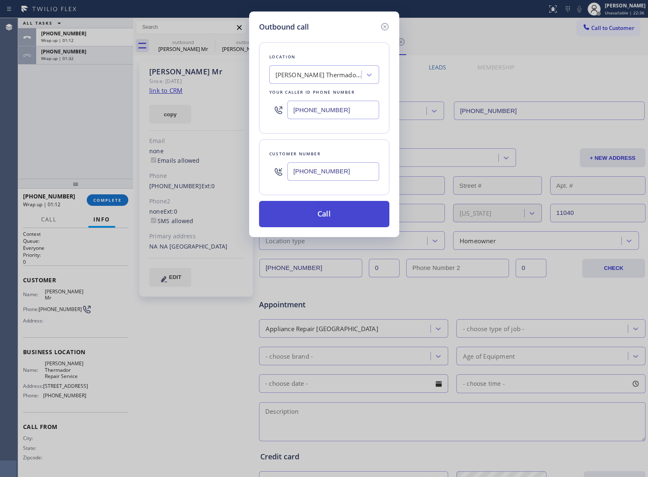
type input "[PHONE_NUMBER]"
click at [341, 218] on button "Call" at bounding box center [324, 214] width 130 height 26
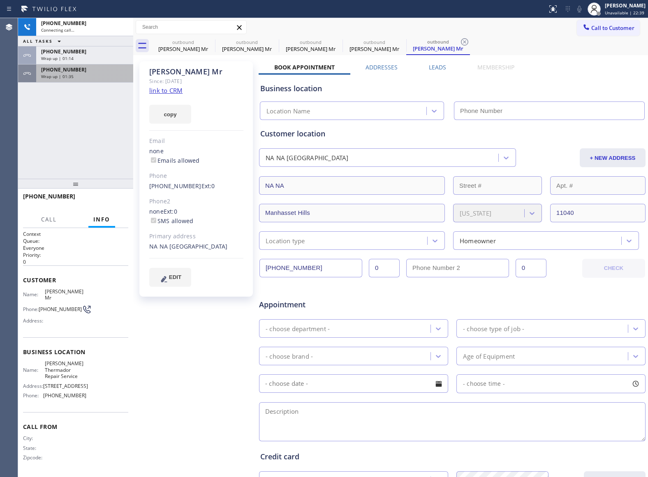
click at [82, 74] on div "Wrap up | 01:35" at bounding box center [84, 77] width 87 height 6
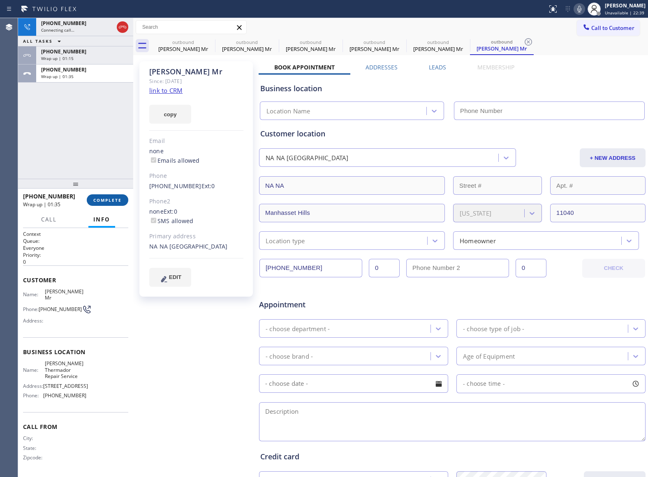
click at [101, 198] on span "COMPLETE" at bounding box center [107, 200] width 28 height 6
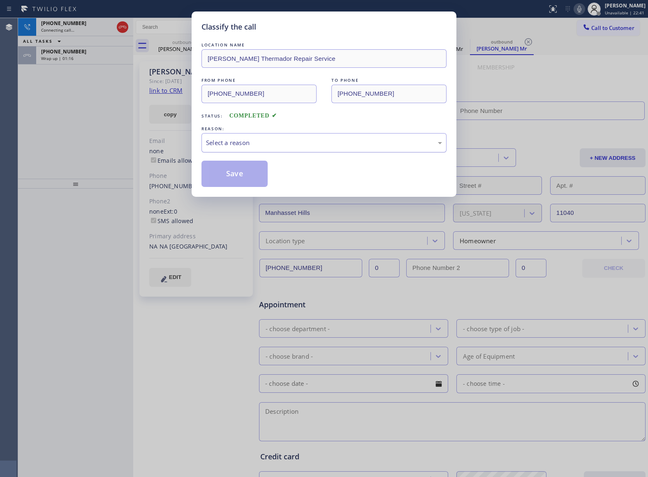
click at [232, 141] on div "Select a reason" at bounding box center [324, 142] width 236 height 9
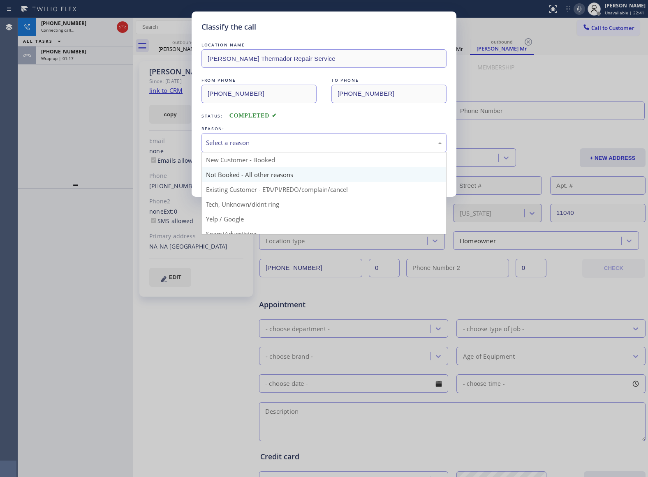
type input "[PHONE_NUMBER]"
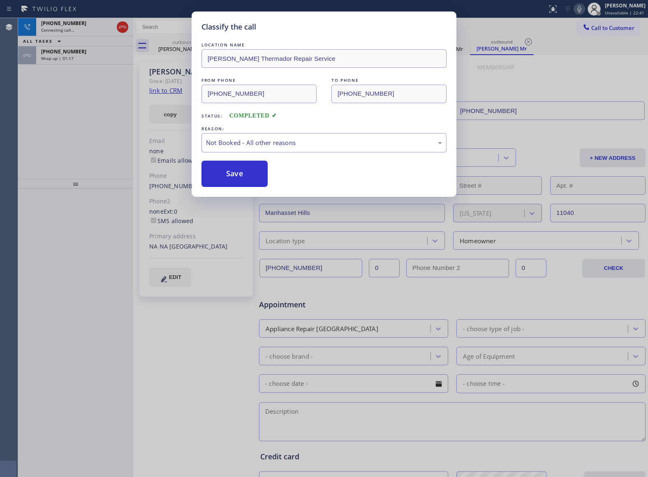
click at [234, 175] on button "Save" at bounding box center [234, 174] width 66 height 26
click at [71, 62] on div "Classify the call LOCATION NAME [PERSON_NAME] Repair Service FROM PHONE [PHONE_…" at bounding box center [324, 238] width 648 height 477
click at [71, 62] on div "[PHONE_NUMBER] Wrap up | 01:18" at bounding box center [83, 55] width 94 height 18
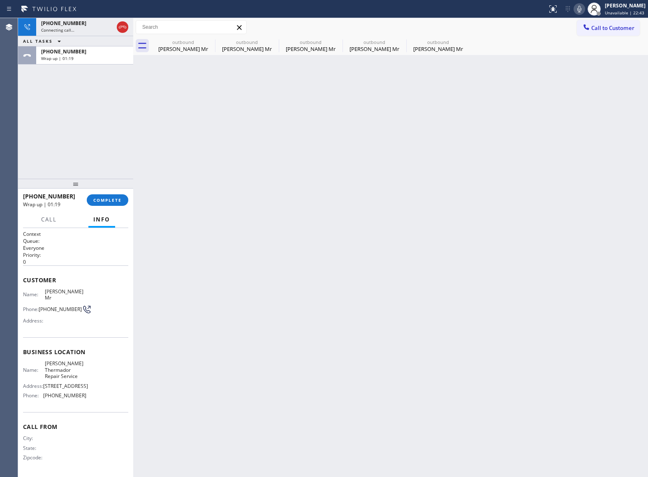
drag, startPoint x: 71, startPoint y: 62, endPoint x: 72, endPoint y: 58, distance: 5.0
click at [71, 59] on div "[PHONE_NUMBER] Wrap up | 01:19" at bounding box center [83, 55] width 94 height 18
click at [72, 58] on span "Wrap up | 01:19" at bounding box center [57, 58] width 32 height 6
click at [113, 198] on span "COMPLETE" at bounding box center [107, 200] width 28 height 6
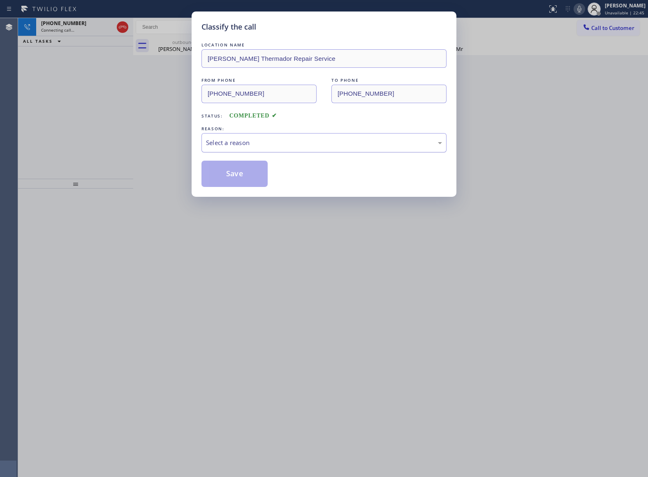
click at [242, 144] on div "Select a reason" at bounding box center [324, 142] width 236 height 9
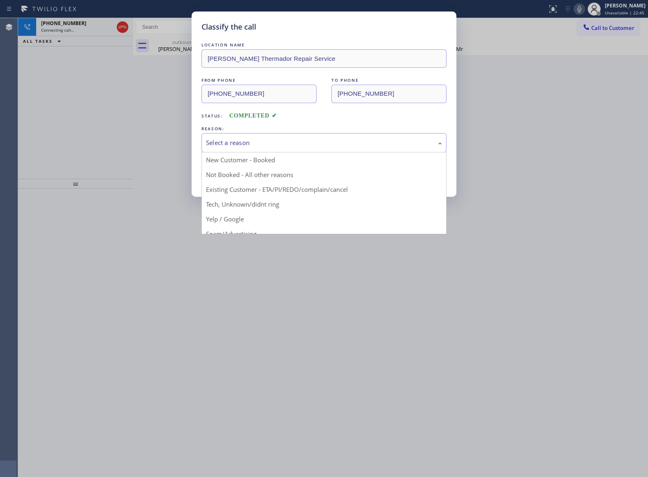
click at [240, 178] on button "Save" at bounding box center [234, 174] width 66 height 26
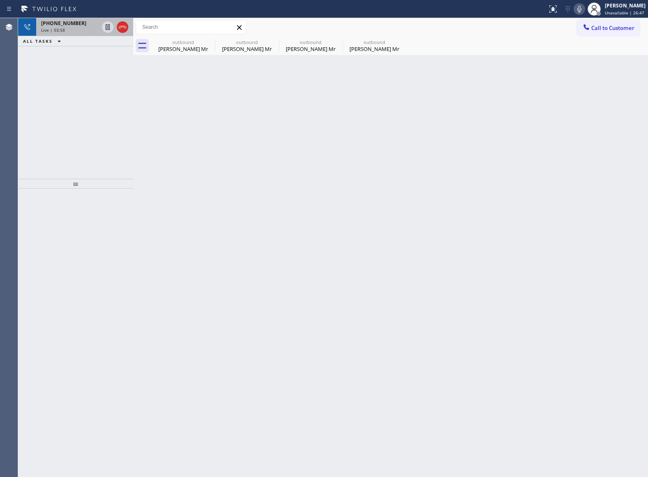
click at [86, 28] on div "Live | 03:58" at bounding box center [70, 30] width 58 height 6
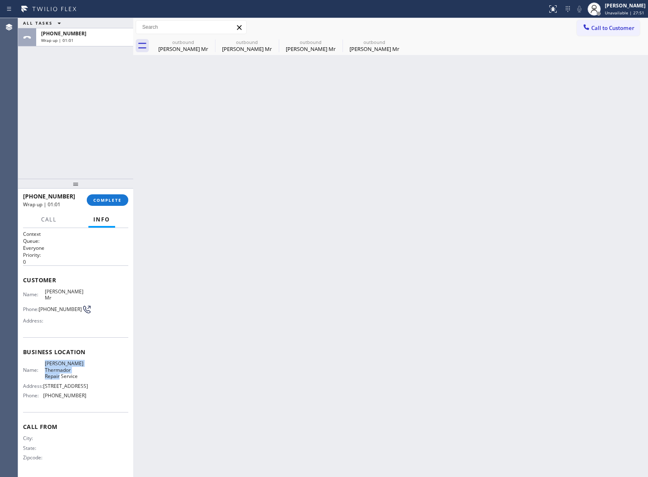
drag, startPoint x: 78, startPoint y: 373, endPoint x: 44, endPoint y: 360, distance: 35.8
click at [45, 360] on span "[PERSON_NAME] Thermador Repair Service" at bounding box center [65, 369] width 41 height 19
copy span "[PERSON_NAME] Thermador Repair Service"
click at [613, 28] on span "Call to Customer" at bounding box center [612, 27] width 43 height 7
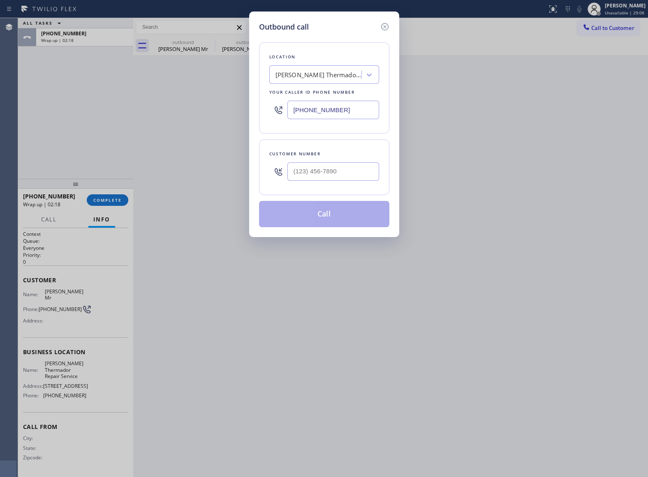
drag, startPoint x: 349, startPoint y: 113, endPoint x: 25, endPoint y: 242, distance: 348.8
click at [348, 113] on input "[PHONE_NUMBER]" at bounding box center [333, 110] width 92 height 18
paste input "949) 264-0166"
type input "[PHONE_NUMBER]"
click at [288, 180] on div at bounding box center [324, 171] width 110 height 27
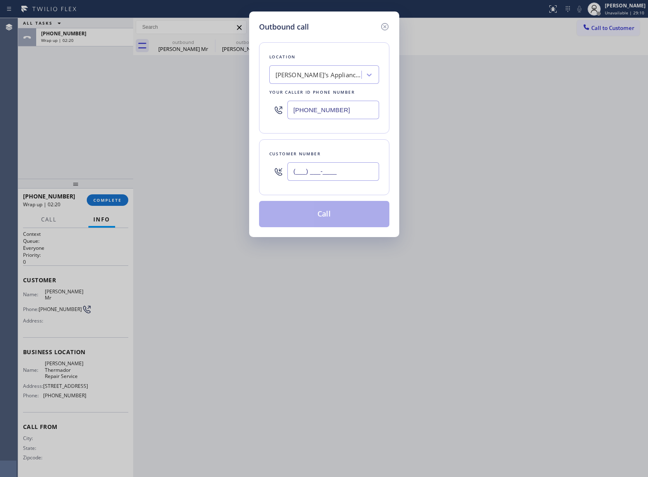
click at [313, 164] on input "(___) ___-____" at bounding box center [333, 171] width 92 height 18
paste input "214) 216-9493"
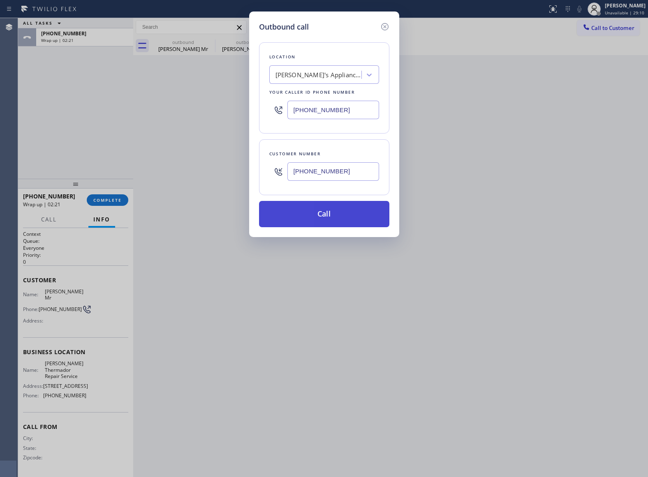
type input "[PHONE_NUMBER]"
click at [339, 219] on button "Call" at bounding box center [324, 214] width 130 height 26
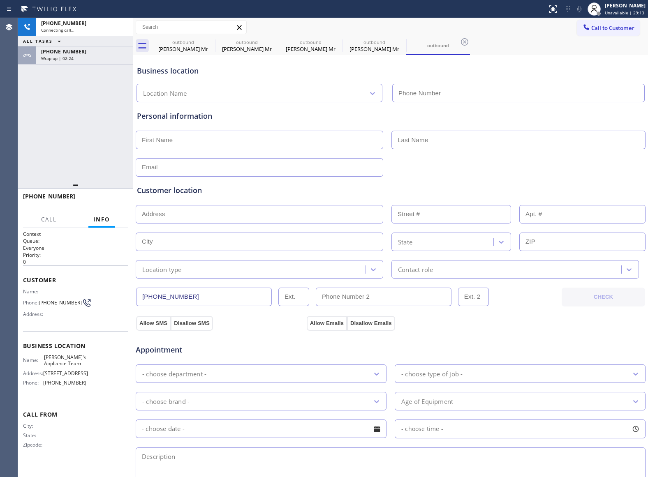
type input "[PHONE_NUMBER]"
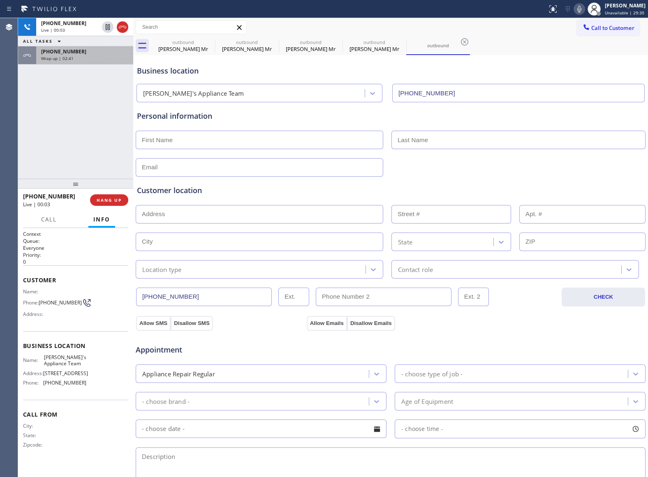
drag, startPoint x: 45, startPoint y: 99, endPoint x: 119, endPoint y: 53, distance: 86.9
click at [50, 96] on div "[PHONE_NUMBER] Live | 00:03 ALL TASKS ALL TASKS ACTIVE TASKS TASKS IN WRAP UP […" at bounding box center [75, 98] width 115 height 161
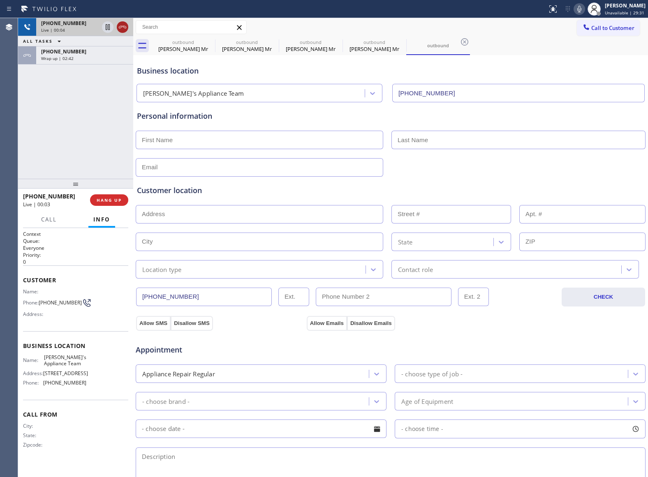
click at [122, 28] on icon at bounding box center [123, 27] width 10 height 10
click at [115, 201] on span "HANG UP" at bounding box center [109, 200] width 25 height 6
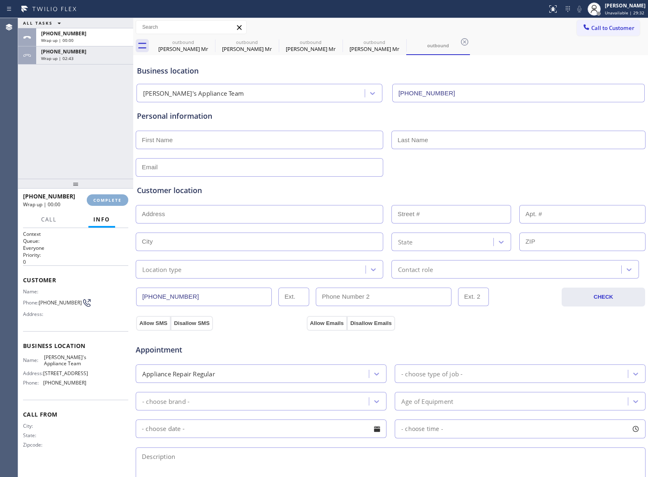
click at [115, 201] on span "COMPLETE" at bounding box center [107, 200] width 28 height 6
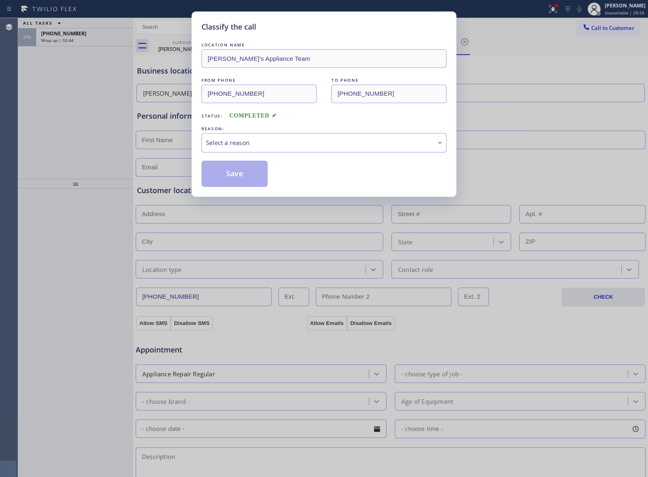
click at [272, 145] on div "Select a reason" at bounding box center [324, 142] width 236 height 9
click at [257, 173] on button "Save" at bounding box center [234, 174] width 66 height 26
type input "[PHONE_NUMBER]"
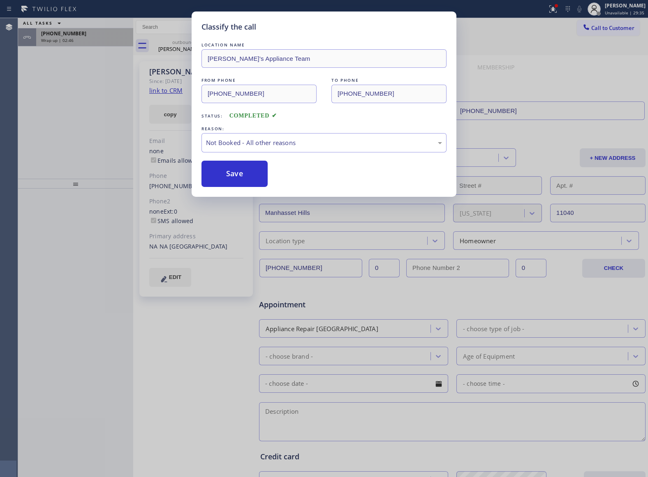
click at [68, 38] on span "Wrap up | 02:46" at bounding box center [57, 40] width 32 height 6
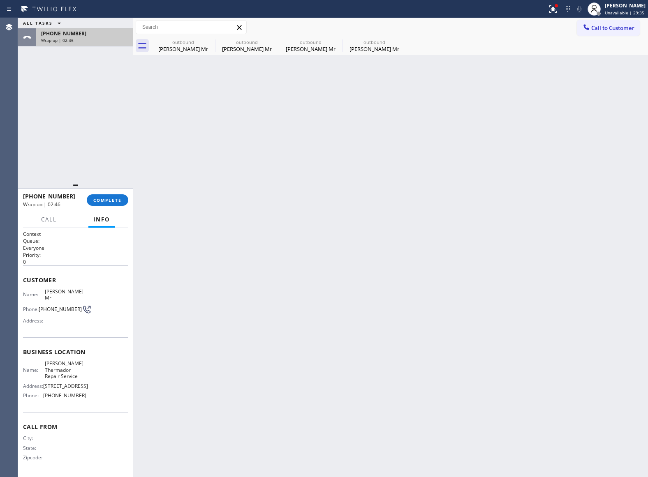
click at [68, 38] on span "Wrap up | 02:46" at bounding box center [57, 40] width 32 height 6
drag, startPoint x: 68, startPoint y: 38, endPoint x: 85, endPoint y: 113, distance: 76.8
click at [68, 38] on span "Wrap up | 02:46" at bounding box center [57, 40] width 32 height 6
click at [111, 201] on span "COMPLETE" at bounding box center [107, 200] width 28 height 6
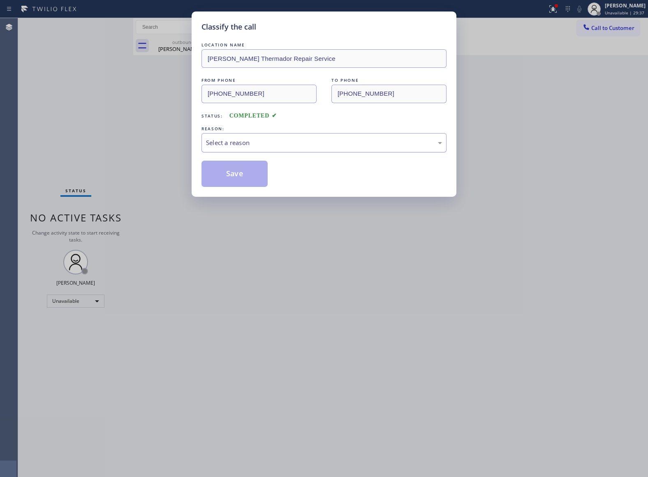
click at [240, 148] on div "Select a reason" at bounding box center [324, 142] width 236 height 9
click at [238, 173] on button "Save" at bounding box center [234, 174] width 66 height 26
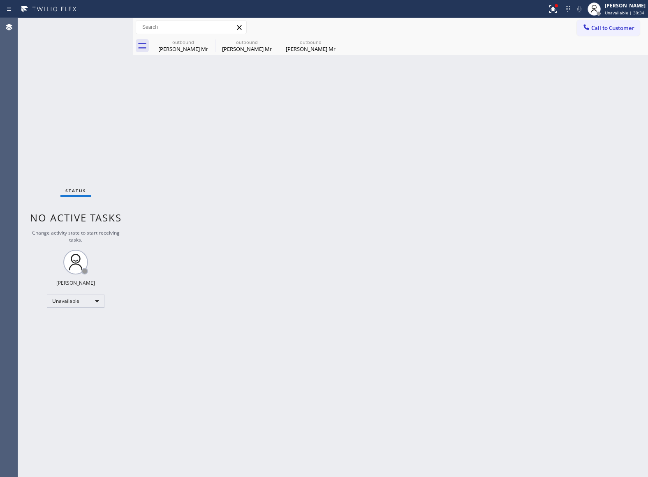
click at [126, 152] on div "Status No active tasks Change activity state to start receiving tasks. [PERSON_…" at bounding box center [75, 247] width 115 height 459
drag, startPoint x: 612, startPoint y: 23, endPoint x: 385, endPoint y: 129, distance: 250.4
click at [603, 26] on button "Call to Customer" at bounding box center [608, 28] width 63 height 16
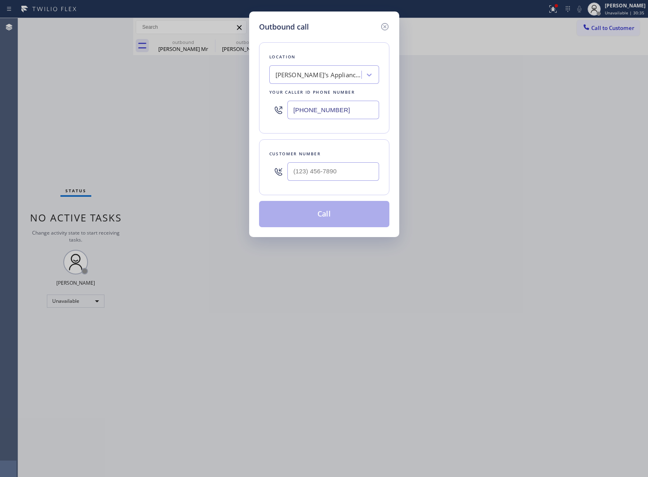
drag, startPoint x: 339, startPoint y: 116, endPoint x: 282, endPoint y: 135, distance: 59.9
click at [338, 116] on input "[PHONE_NUMBER]" at bounding box center [333, 110] width 92 height 18
paste input "425) 441-3062"
type input "[PHONE_NUMBER]"
click at [335, 176] on input "text" at bounding box center [333, 171] width 92 height 18
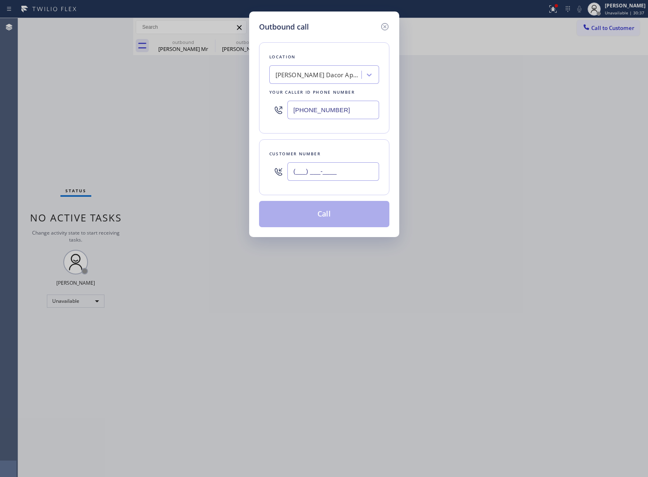
paste input "206) 200-1893"
type input "[PHONE_NUMBER]"
click at [332, 211] on button "Call" at bounding box center [324, 214] width 130 height 26
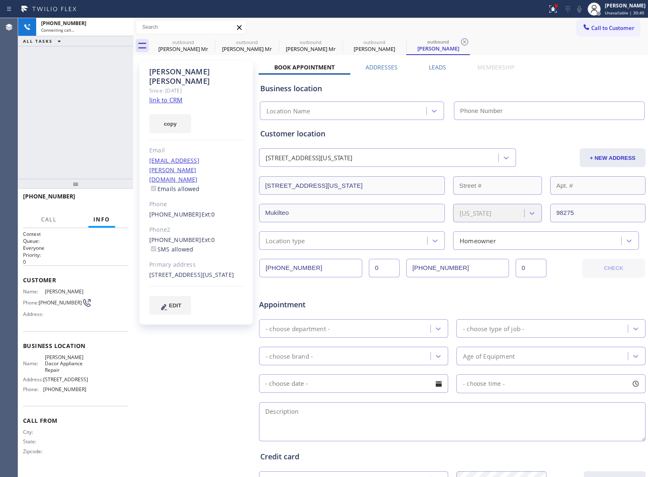
click at [170, 96] on link "link to CRM" at bounding box center [165, 100] width 33 height 8
type input "[PHONE_NUMBER]"
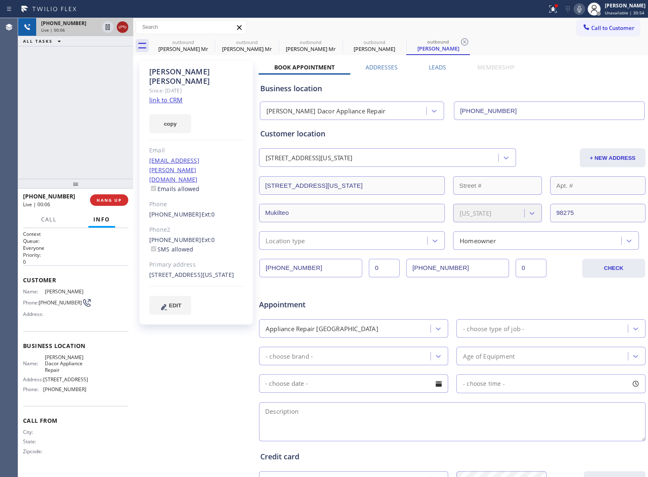
click at [122, 28] on icon at bounding box center [123, 27] width 10 height 10
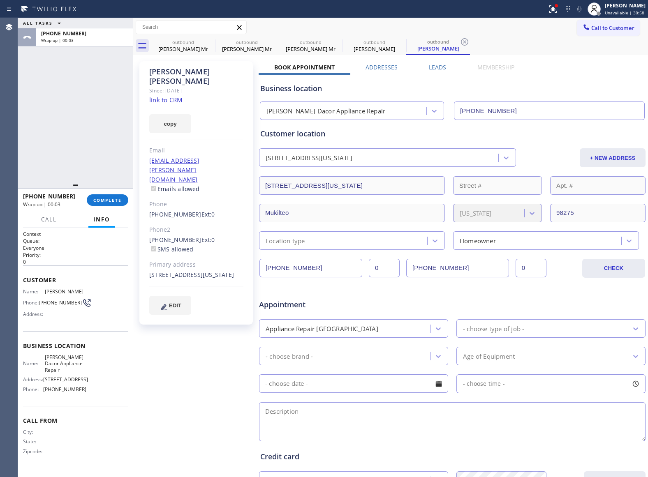
drag, startPoint x: 599, startPoint y: 32, endPoint x: 402, endPoint y: 102, distance: 209.4
click at [597, 32] on button "Call to Customer" at bounding box center [608, 28] width 63 height 16
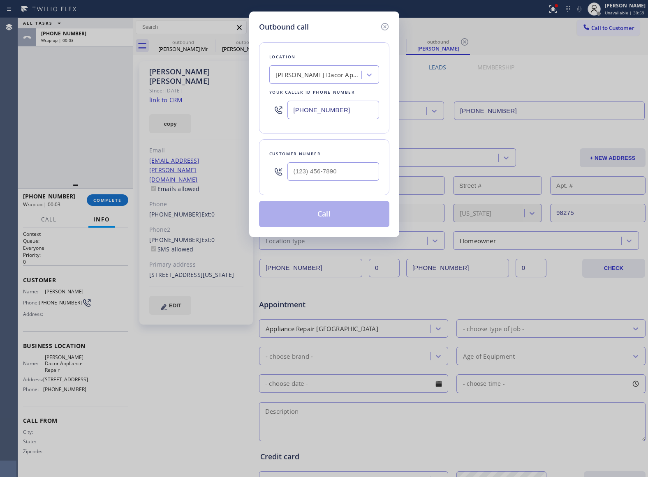
click at [336, 114] on input "[PHONE_NUMBER]" at bounding box center [333, 110] width 92 height 18
paste input "888) 553-8605"
type input "[PHONE_NUMBER]"
click at [299, 176] on input "(___) ___-____" at bounding box center [333, 171] width 92 height 18
paste input "626) 975-3923"
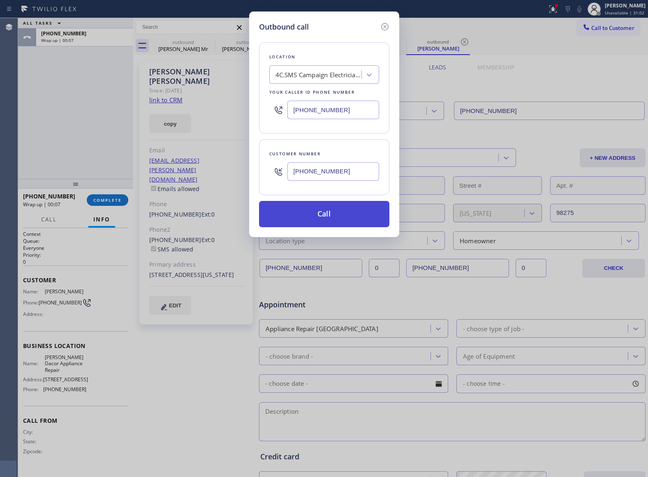
type input "[PHONE_NUMBER]"
click at [309, 215] on button "Call" at bounding box center [324, 214] width 130 height 26
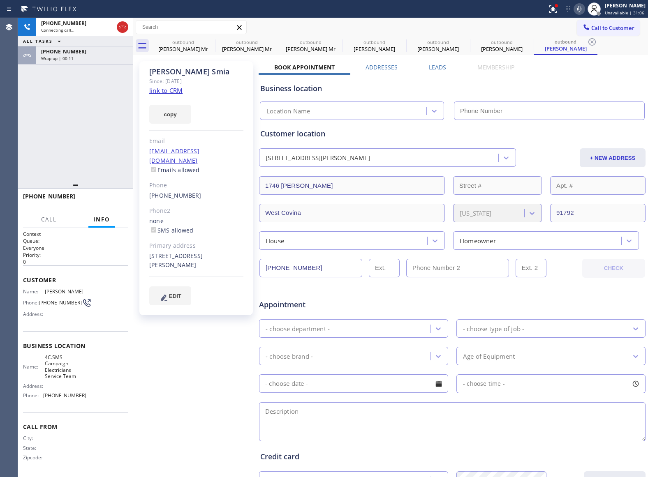
click at [168, 93] on link "link to CRM" at bounding box center [165, 90] width 33 height 8
type input "[PHONE_NUMBER]"
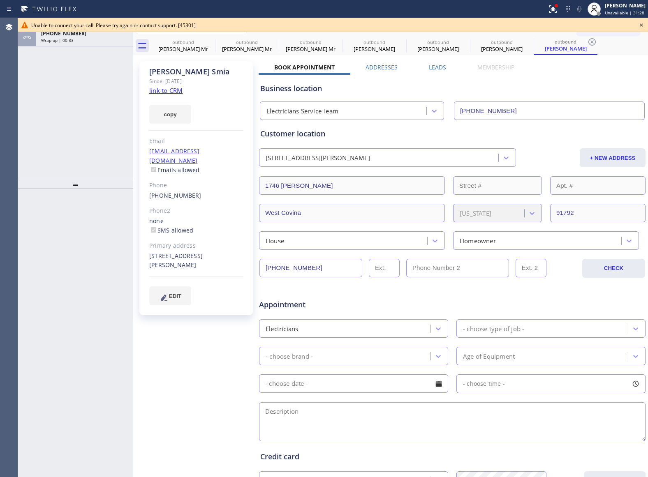
click at [643, 29] on icon at bounding box center [641, 25] width 10 height 10
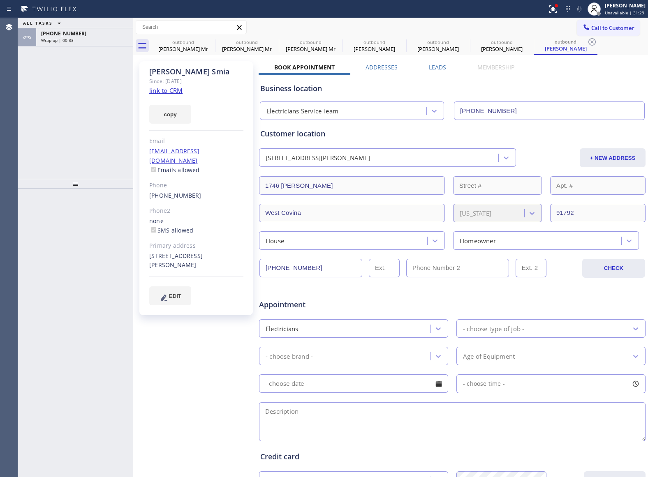
click at [628, 18] on div "Call to Customer Outbound call Location Electricians Service Team Your caller i…" at bounding box center [390, 27] width 515 height 18
click at [617, 25] on span "Call to Customer" at bounding box center [612, 27] width 43 height 7
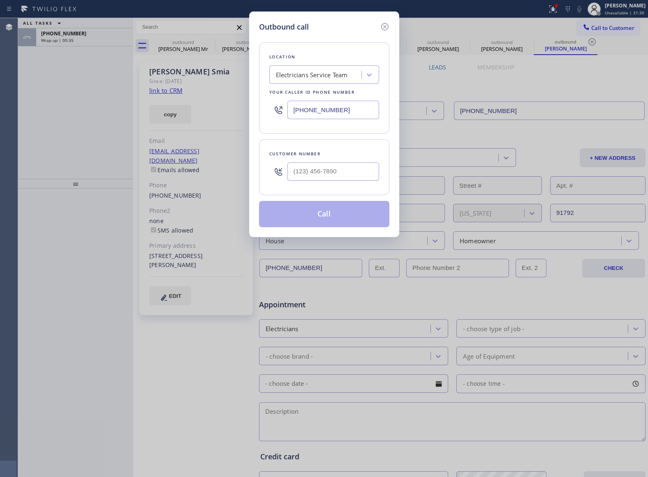
click at [329, 106] on input "[PHONE_NUMBER]" at bounding box center [333, 110] width 92 height 18
paste input "760) 388-7464"
type input "[PHONE_NUMBER]"
click at [335, 171] on input "(___) ___-____" at bounding box center [333, 171] width 92 height 18
paste input "214) 216-9323"
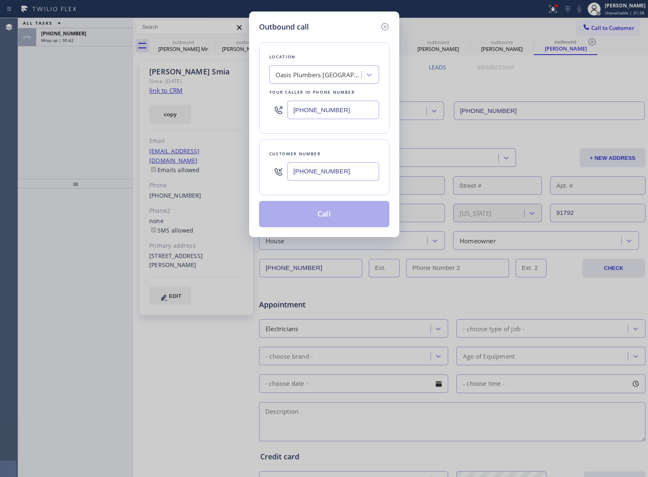
type input "[PHONE_NUMBER]"
click at [321, 224] on button "Call" at bounding box center [324, 214] width 130 height 26
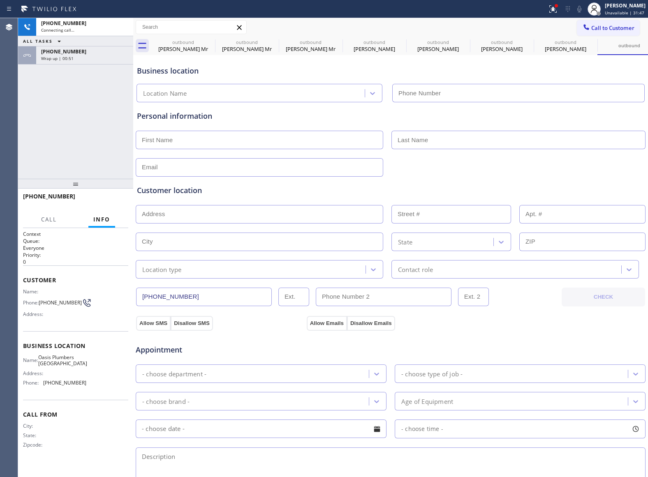
type input "[PHONE_NUMBER]"
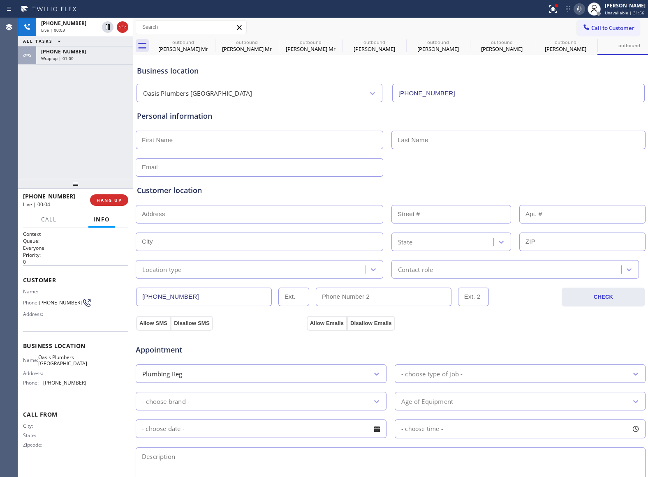
drag, startPoint x: 43, startPoint y: 122, endPoint x: 51, endPoint y: 109, distance: 15.5
click at [48, 114] on div "[PHONE_NUMBER] Live | 00:03 ALL TASKS ALL TASKS ACTIVE TASKS TASKS IN WRAP UP […" at bounding box center [75, 98] width 115 height 161
click at [120, 25] on icon at bounding box center [123, 27] width 10 height 10
click at [591, 28] on span "Call to Customer" at bounding box center [612, 27] width 43 height 7
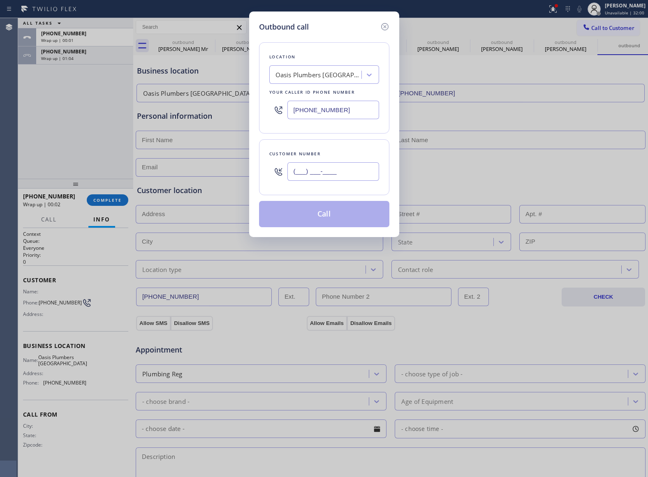
click at [321, 173] on input "(___) ___-____" at bounding box center [333, 171] width 92 height 18
paste input "214) 216-9323"
type input "[PHONE_NUMBER]"
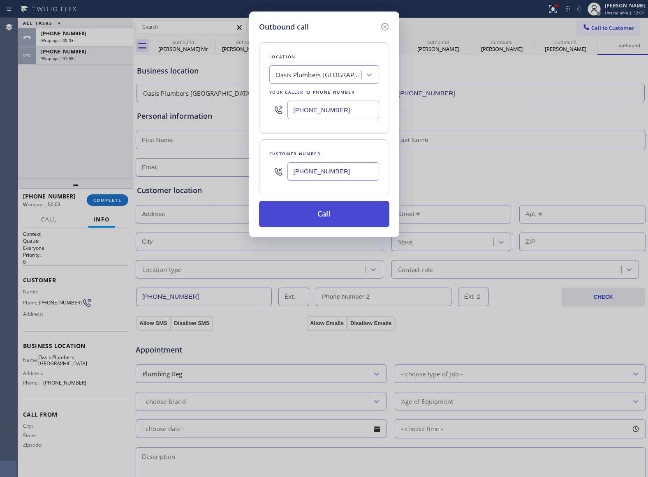
click at [318, 216] on button "Call" at bounding box center [324, 214] width 130 height 26
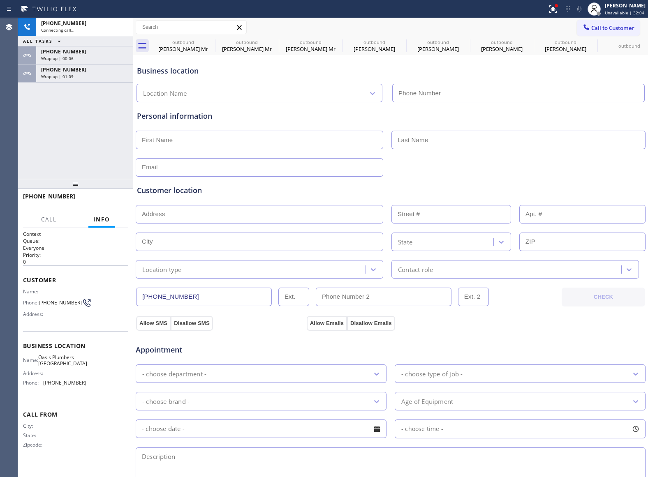
type input "[PHONE_NUMBER]"
click at [34, 144] on div "[PHONE_NUMBER] Connecting call… ALL TASKS ALL TASKS ACTIVE TASKS TASKS IN WRAP …" at bounding box center [75, 98] width 115 height 161
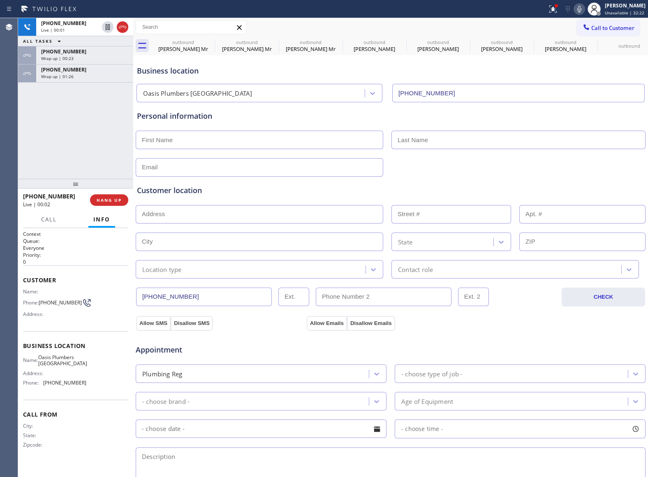
drag, startPoint x: 22, startPoint y: 142, endPoint x: 153, endPoint y: 59, distance: 155.5
click at [22, 141] on div "[PHONE_NUMBER] Live | 00:01 ALL TASKS ALL TASKS ACTIVE TASKS TASKS IN WRAP UP […" at bounding box center [75, 98] width 115 height 161
click at [123, 21] on div at bounding box center [115, 27] width 30 height 18
click at [120, 27] on icon at bounding box center [123, 27] width 10 height 10
click at [589, 32] on button "Call to Customer" at bounding box center [608, 28] width 63 height 16
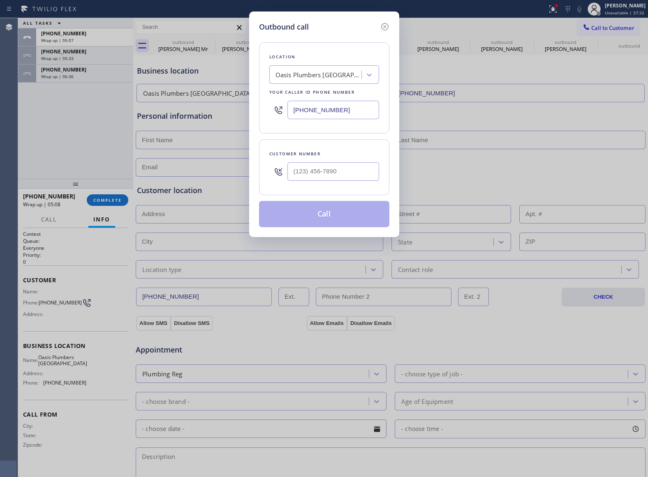
click at [329, 109] on input "[PHONE_NUMBER]" at bounding box center [333, 110] width 92 height 18
paste input "571) 200-059"
type input "[PHONE_NUMBER]"
click at [325, 173] on input "(___) ___-____" at bounding box center [333, 171] width 92 height 18
paste input "571) 548-6572"
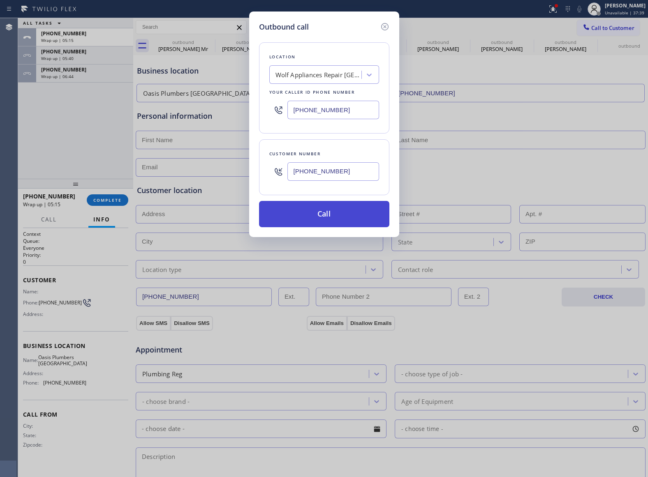
type input "[PHONE_NUMBER]"
click at [337, 215] on button "Call" at bounding box center [324, 214] width 130 height 26
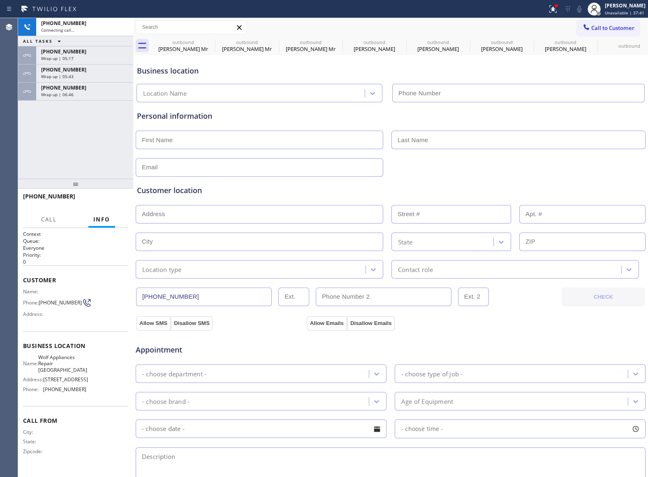
type input "[PHONE_NUMBER]"
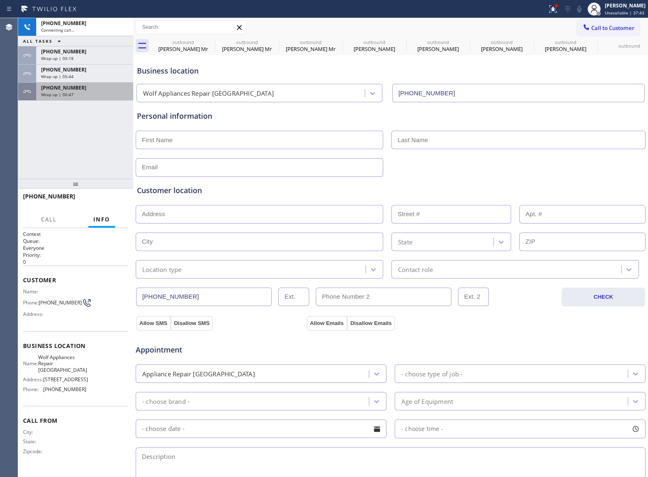
click at [81, 95] on div "Wrap up | 06:47" at bounding box center [84, 95] width 87 height 6
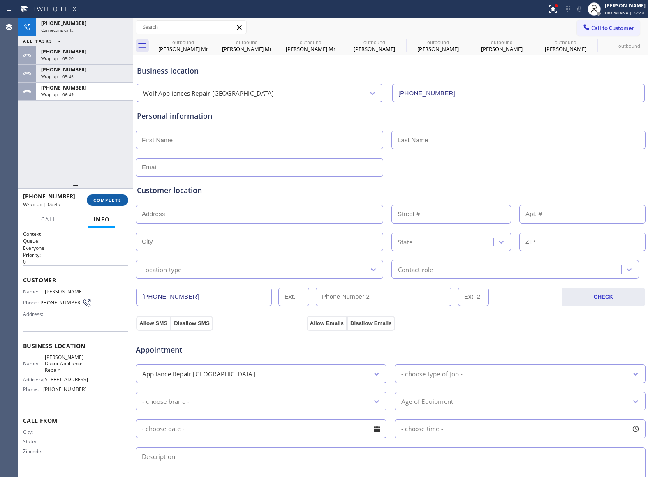
click at [112, 198] on span "COMPLETE" at bounding box center [107, 200] width 28 height 6
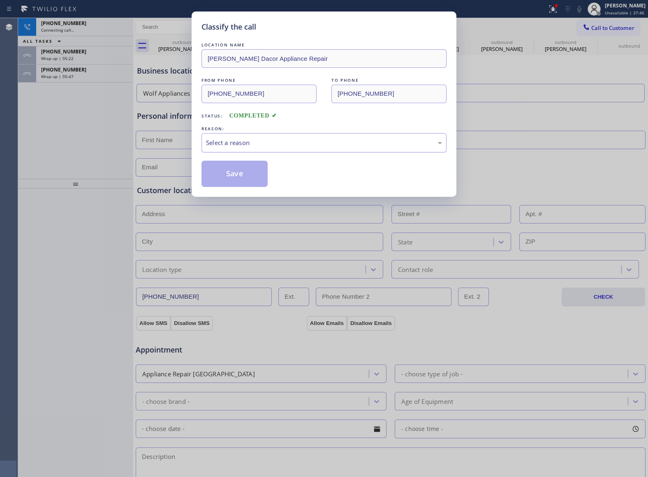
click at [280, 138] on div "Select a reason" at bounding box center [324, 142] width 236 height 9
click at [260, 175] on button "Save" at bounding box center [234, 174] width 66 height 26
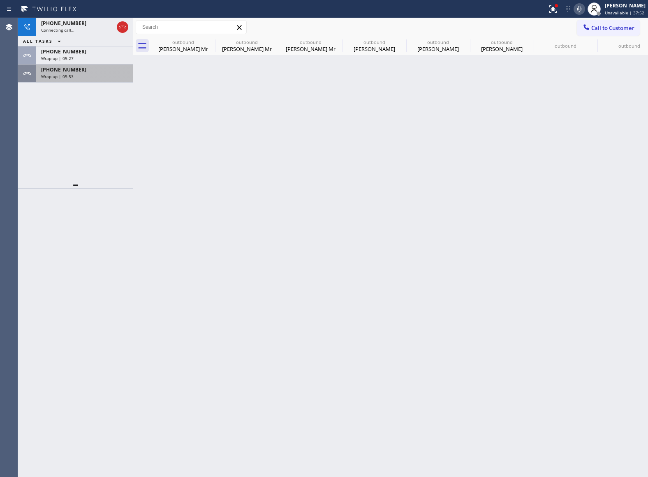
click at [51, 76] on span "Wrap up | 05:53" at bounding box center [57, 77] width 32 height 6
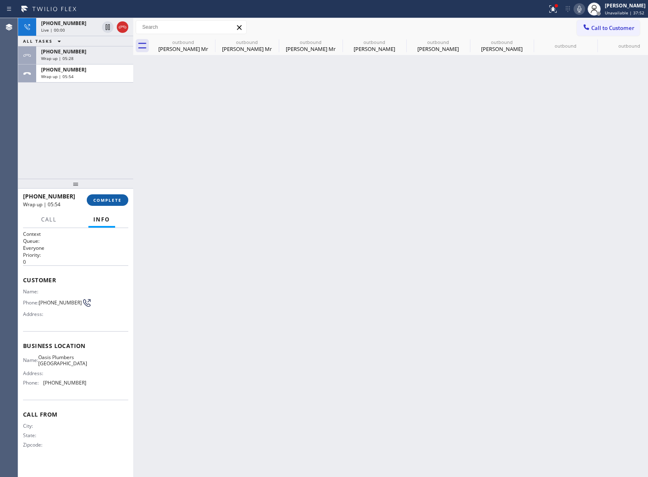
click at [96, 205] on button "COMPLETE" at bounding box center [108, 200] width 42 height 12
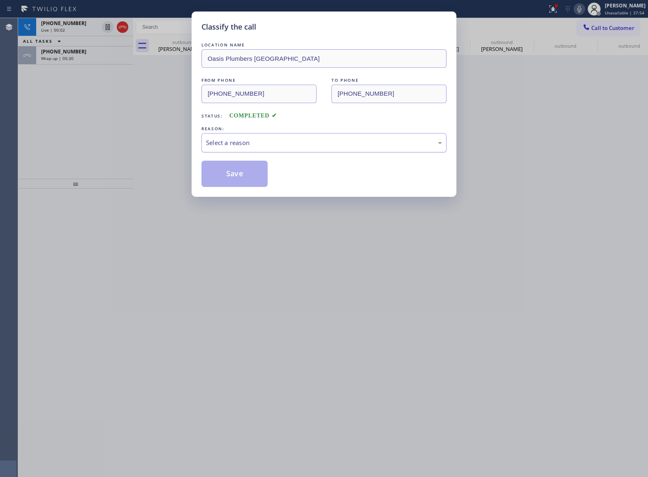
click at [231, 145] on div "Select a reason" at bounding box center [324, 142] width 236 height 9
click at [242, 172] on button "Save" at bounding box center [234, 174] width 66 height 26
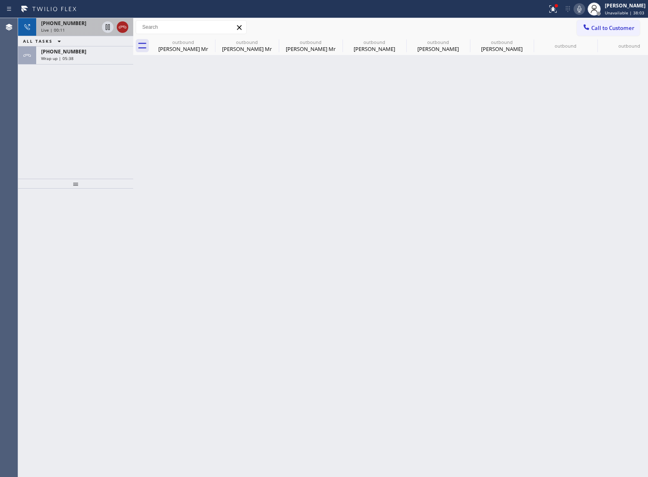
click at [122, 27] on icon at bounding box center [122, 27] width 7 height 2
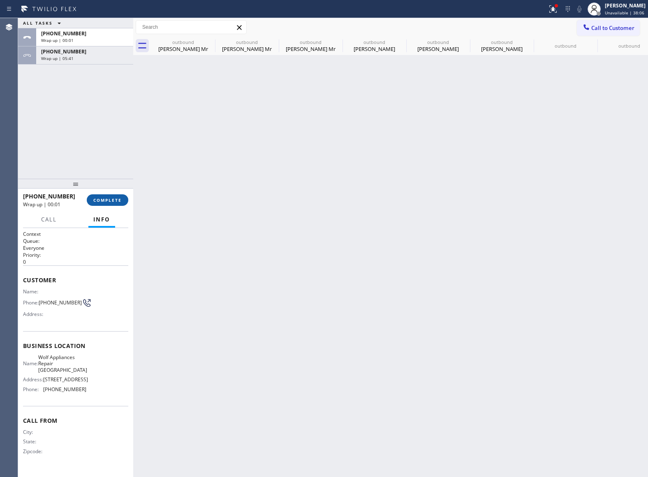
click at [97, 199] on button "COMPLETE" at bounding box center [108, 200] width 42 height 12
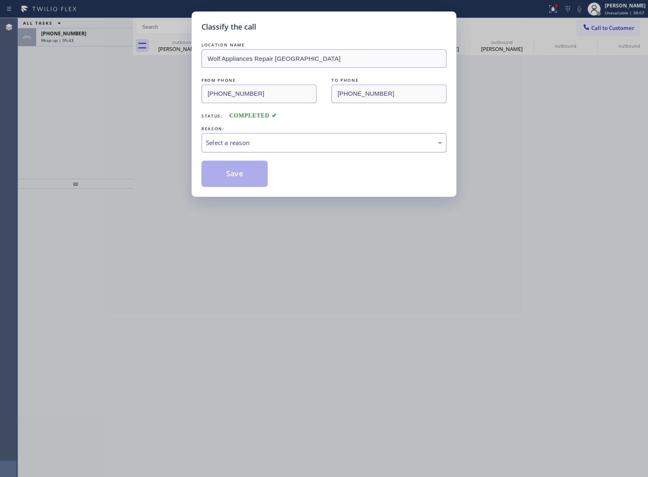
click at [275, 145] on div "Select a reason" at bounding box center [324, 142] width 236 height 9
click at [250, 171] on button "Save" at bounding box center [234, 174] width 66 height 26
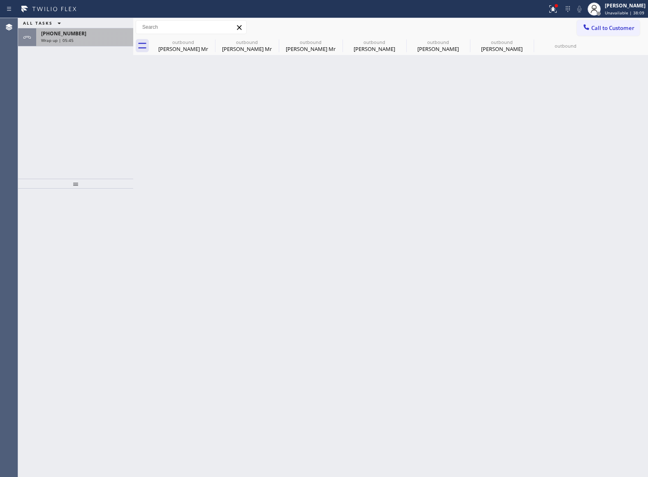
click at [85, 42] on div "Wrap up | 05:45" at bounding box center [84, 40] width 87 height 6
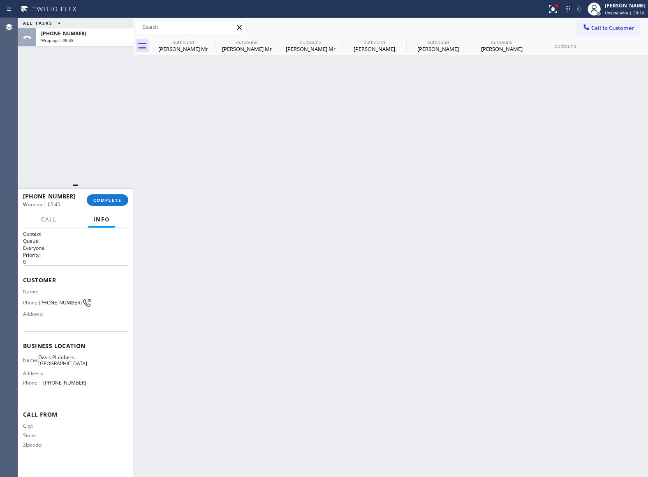
click at [109, 191] on div "[PHONE_NUMBER] Wrap up | 05:45 COMPLETE" at bounding box center [75, 199] width 105 height 21
click at [111, 195] on button "COMPLETE" at bounding box center [108, 200] width 42 height 12
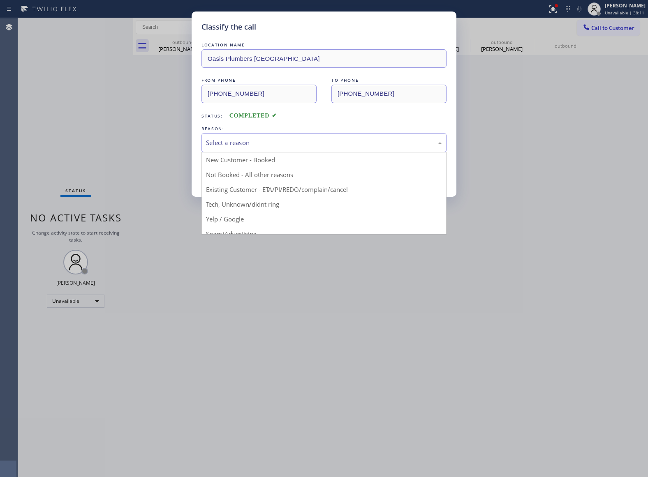
drag, startPoint x: 239, startPoint y: 137, endPoint x: 247, endPoint y: 145, distance: 11.0
click at [247, 145] on div "Select a reason" at bounding box center [323, 142] width 245 height 19
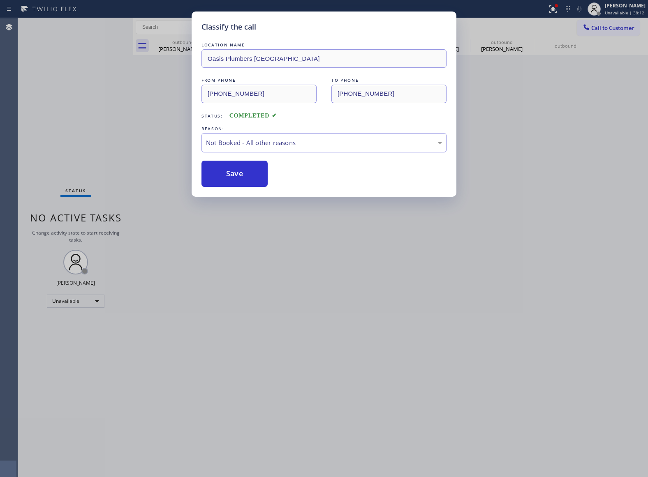
click at [247, 173] on button "Save" at bounding box center [234, 174] width 66 height 26
type input "[PHONE_NUMBER]"
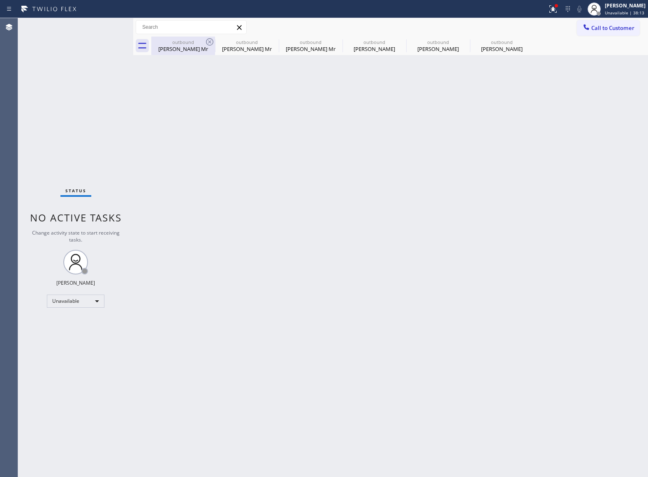
click at [205, 43] on icon at bounding box center [210, 42] width 10 height 10
click at [0, 0] on icon at bounding box center [0, 0] width 0 height 0
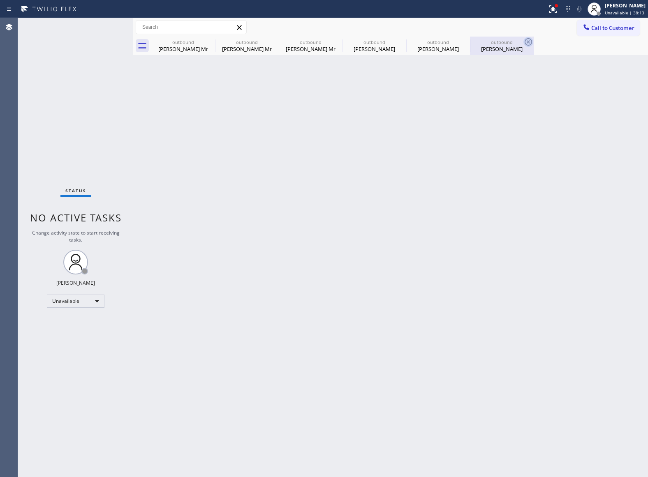
click at [523, 42] on icon at bounding box center [528, 42] width 10 height 10
click at [208, 42] on div "outbound [PERSON_NAME] Mr outbound [PERSON_NAME] Mr outbound [PERSON_NAME] Mr o…" at bounding box center [399, 46] width 496 height 18
click at [208, 42] on div at bounding box center [399, 46] width 496 height 18
drag, startPoint x: 52, startPoint y: 100, endPoint x: 92, endPoint y: 65, distance: 53.6
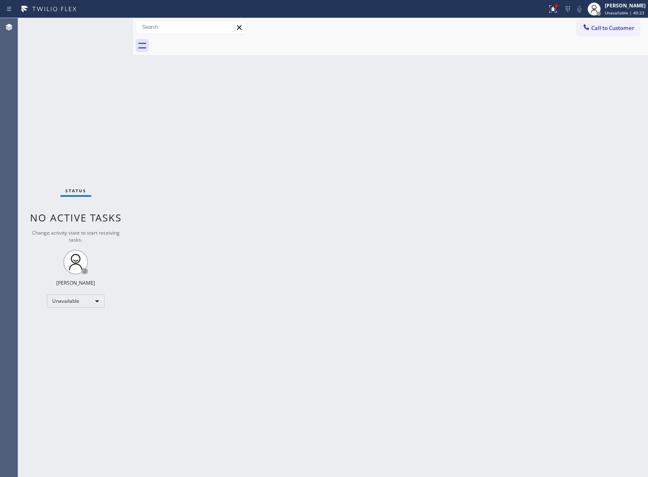
click at [52, 100] on div "Status No active tasks Change activity state to start receiving tasks. [PERSON_…" at bounding box center [75, 247] width 115 height 459
click at [614, 21] on button "Call to Customer" at bounding box center [608, 28] width 63 height 16
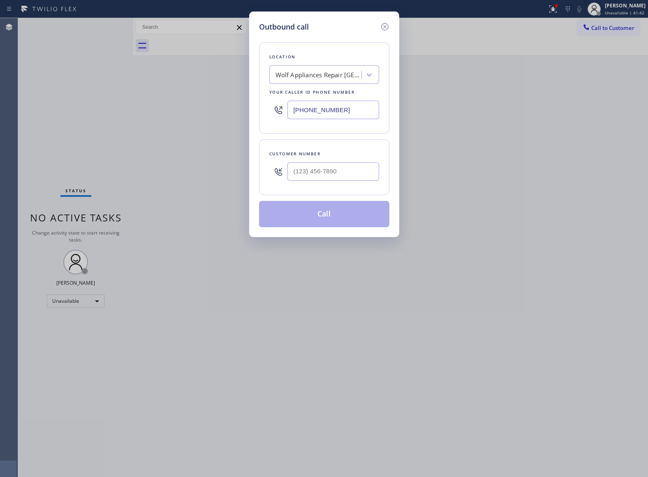
click at [323, 112] on input "[PHONE_NUMBER]" at bounding box center [333, 110] width 92 height 18
paste input "805) 222-7117"
type input "[PHONE_NUMBER]"
click at [328, 172] on input "text" at bounding box center [333, 171] width 92 height 18
paste input "805) 450-1677"
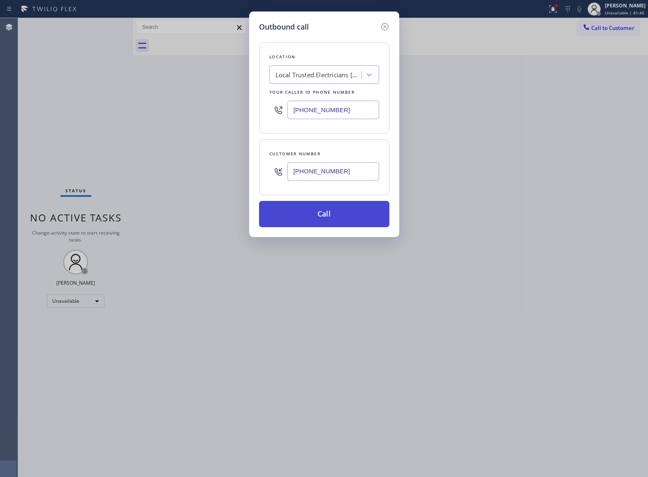
type input "[PHONE_NUMBER]"
click at [333, 219] on button "Call" at bounding box center [324, 214] width 130 height 26
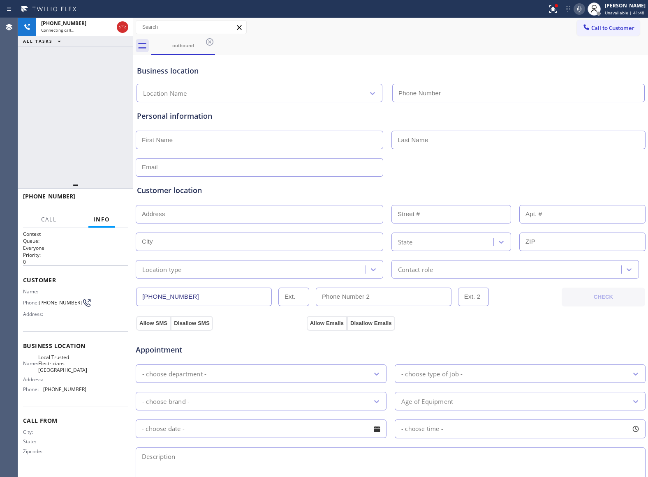
type input "[PHONE_NUMBER]"
click at [45, 134] on div "[PHONE_NUMBER] Live | 00:00 ALL TASKS ALL TASKS ACTIVE TASKS TASKS IN WRAP UP" at bounding box center [75, 98] width 115 height 161
click at [51, 135] on div "[PHONE_NUMBER] Live | 00:07 ALL TASKS ALL TASKS ACTIVE TASKS TASKS IN WRAP UP" at bounding box center [75, 98] width 115 height 161
click at [51, 108] on div "[PHONE_NUMBER] Live | 00:15 ALL TASKS ALL TASKS ACTIVE TASKS TASKS IN WRAP UP" at bounding box center [75, 98] width 115 height 161
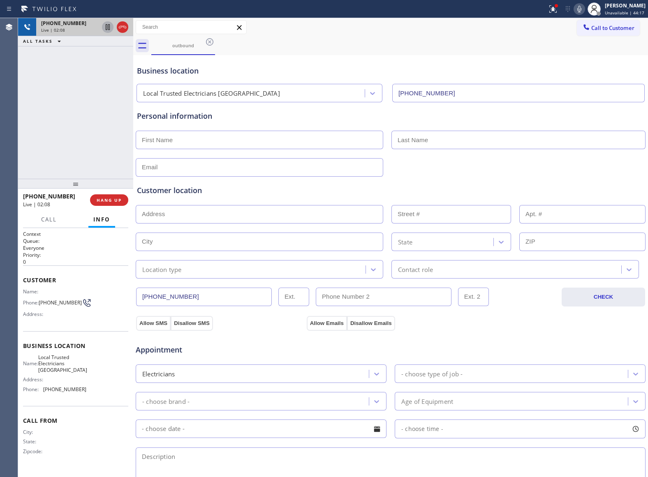
click at [109, 27] on icon at bounding box center [108, 27] width 10 height 10
click at [579, 12] on icon at bounding box center [579, 9] width 10 height 10
click at [34, 113] on div "[PHONE_NUMBER] Live | 02:58 ALL TASKS ALL TASKS ACTIVE TASKS TASKS IN WRAP UP" at bounding box center [75, 98] width 115 height 161
click at [47, 117] on div "[PHONE_NUMBER] Live | 03:09 ALL TASKS ALL TASKS ACTIVE TASKS TASKS IN WRAP UP" at bounding box center [75, 98] width 115 height 161
click at [108, 30] on icon at bounding box center [108, 27] width 10 height 10
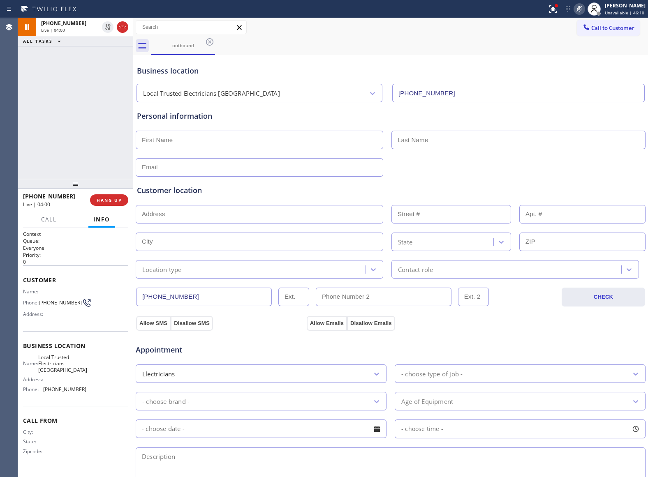
click at [578, 8] on icon at bounding box center [579, 9] width 10 height 10
click at [582, 34] on button "Call to Customer" at bounding box center [608, 28] width 63 height 16
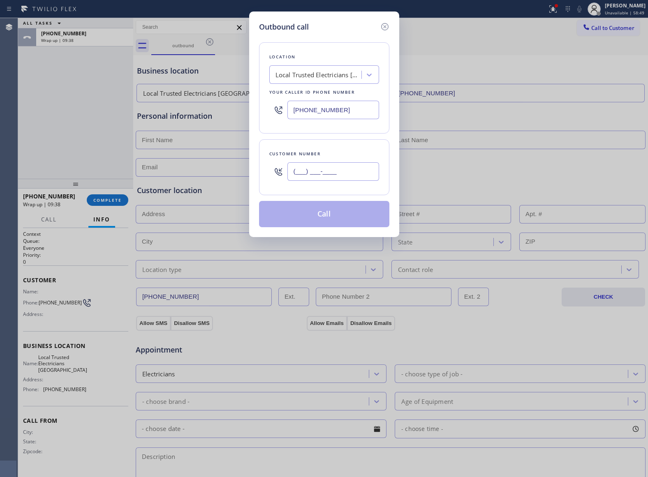
click at [347, 175] on input "(___) ___-____" at bounding box center [333, 171] width 92 height 18
paste input "646) 372-0088"
type input "[PHONE_NUMBER]"
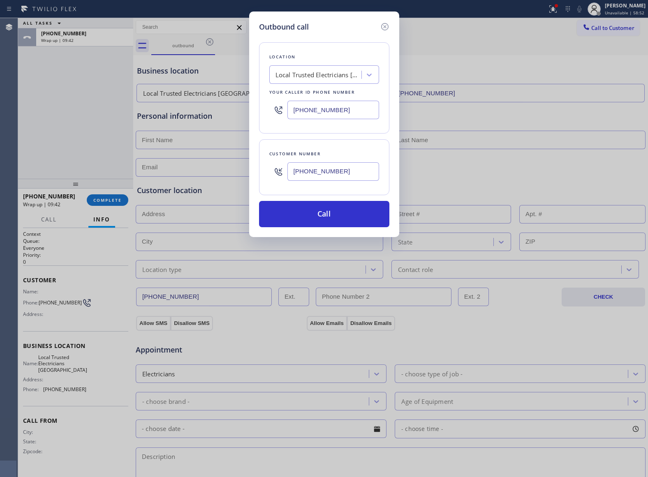
click at [312, 111] on input "[PHONE_NUMBER]" at bounding box center [333, 110] width 92 height 18
paste input "347) 410-8261"
type input "[PHONE_NUMBER]"
click at [336, 198] on div "Location Best Brooklyn Appliance Repair Your caller id phone number [PHONE_NUMB…" at bounding box center [324, 129] width 130 height 195
click at [332, 206] on button "Call" at bounding box center [324, 214] width 130 height 26
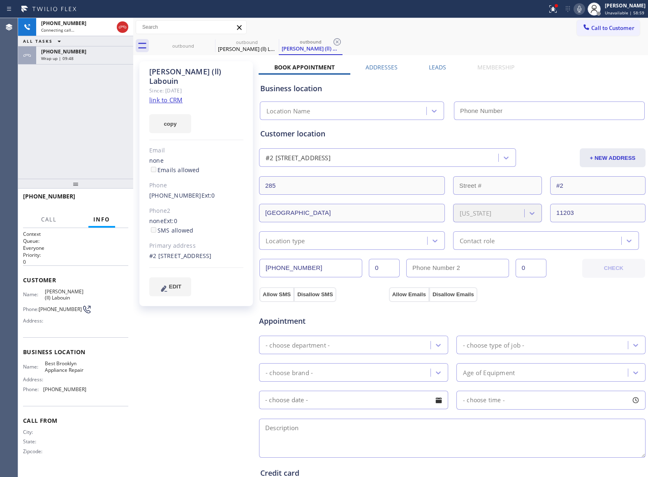
type input "[PHONE_NUMBER]"
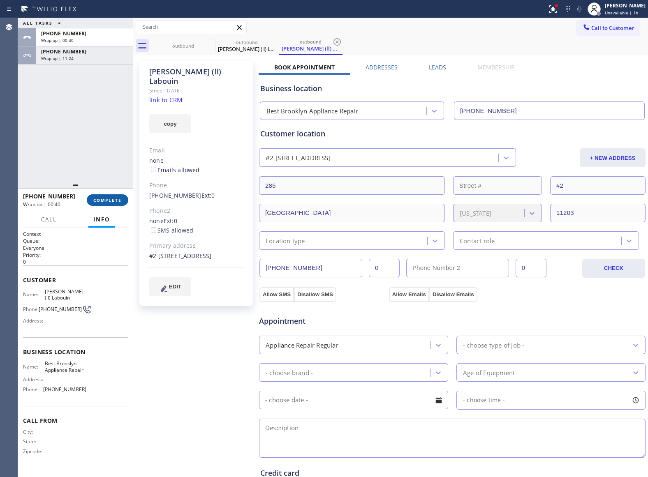
click at [113, 201] on span "COMPLETE" at bounding box center [107, 200] width 28 height 6
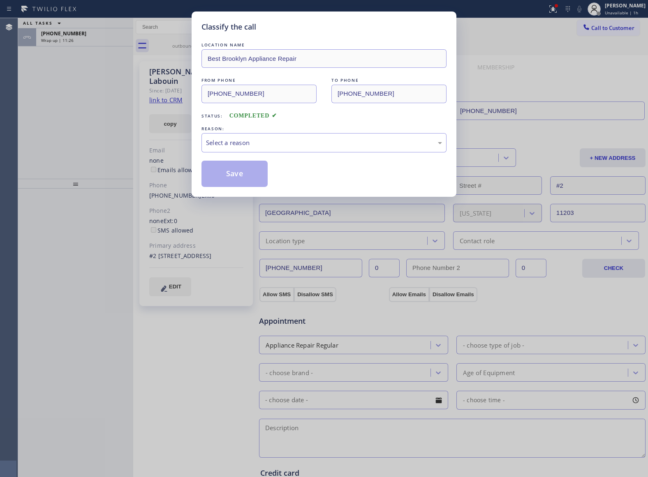
click at [251, 132] on div "REASON:" at bounding box center [323, 129] width 245 height 9
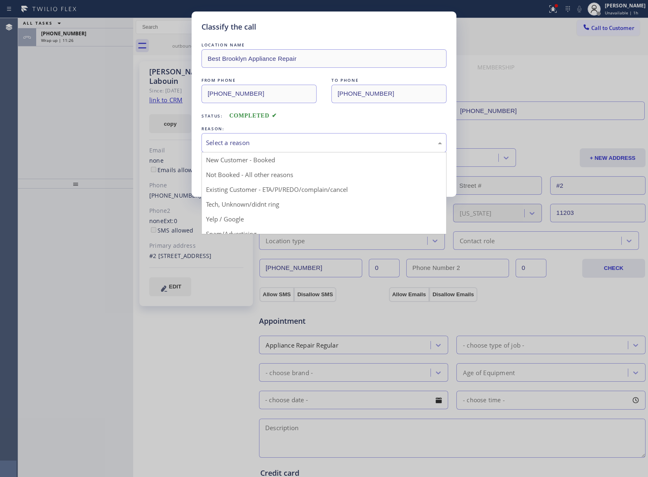
click at [250, 145] on div "Select a reason" at bounding box center [324, 142] width 236 height 9
click at [243, 171] on button "Save" at bounding box center [234, 174] width 66 height 26
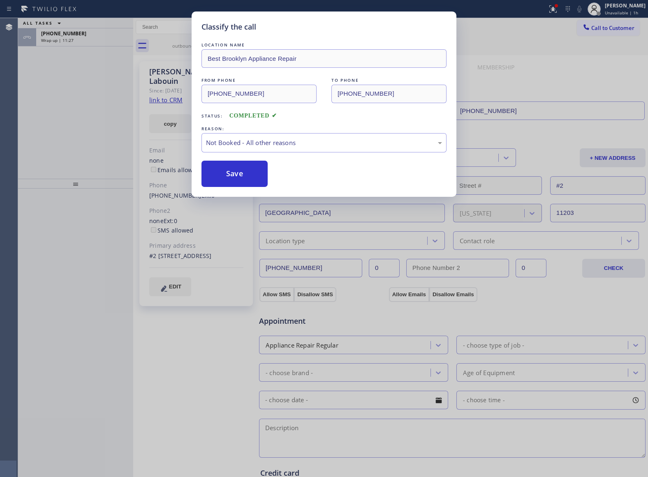
click at [56, 46] on div "Classify the call LOCATION NAME Best Brooklyn Appliance Repair FROM PHONE [PHON…" at bounding box center [324, 238] width 648 height 477
click at [55, 46] on div "Classify the call LOCATION NAME Best Brooklyn Appliance Repair FROM PHONE [PHON…" at bounding box center [324, 238] width 648 height 477
click at [55, 46] on div "Classify the call LOCATION NAME Zoom Electricians [GEOGRAPHIC_DATA] FROM PHONE …" at bounding box center [333, 247] width 630 height 459
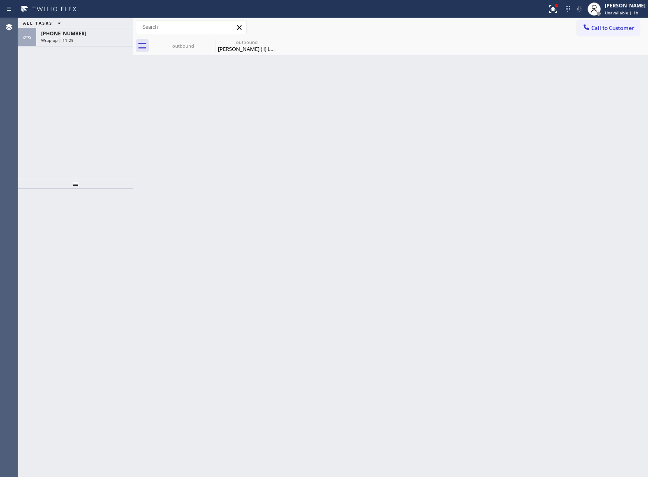
click at [55, 46] on div "[PHONE_NUMBER] Wrap up | 11:29" at bounding box center [75, 37] width 115 height 18
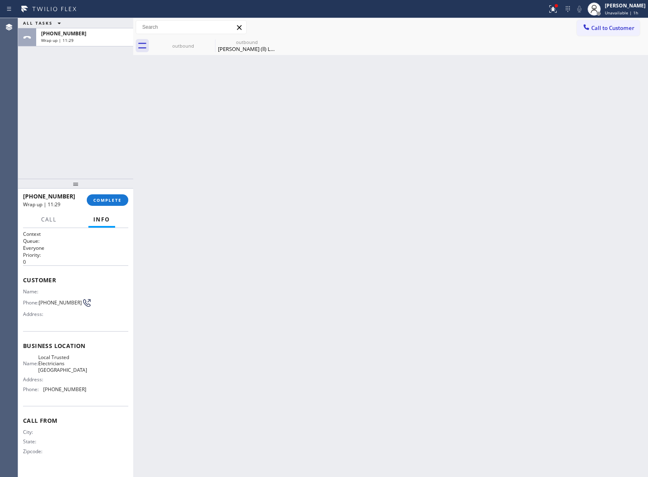
click at [55, 46] on div "[PHONE_NUMBER] Wrap up | 11:29" at bounding box center [75, 37] width 115 height 18
click at [111, 202] on button "COMPLETE" at bounding box center [108, 200] width 42 height 12
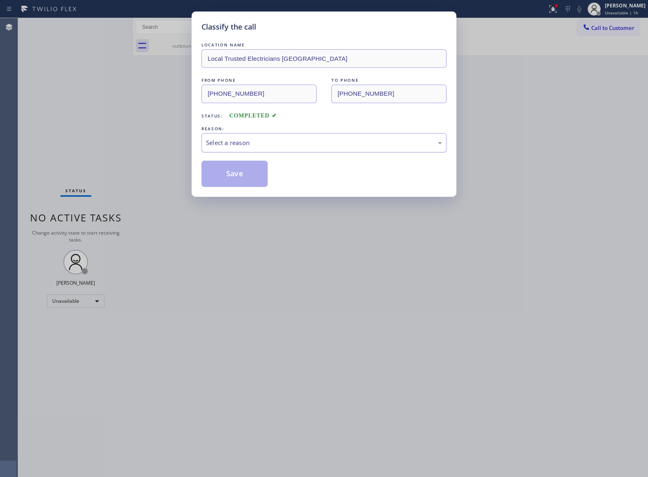
click at [228, 145] on div "Select a reason" at bounding box center [324, 142] width 236 height 9
click at [238, 178] on button "Save" at bounding box center [234, 174] width 66 height 26
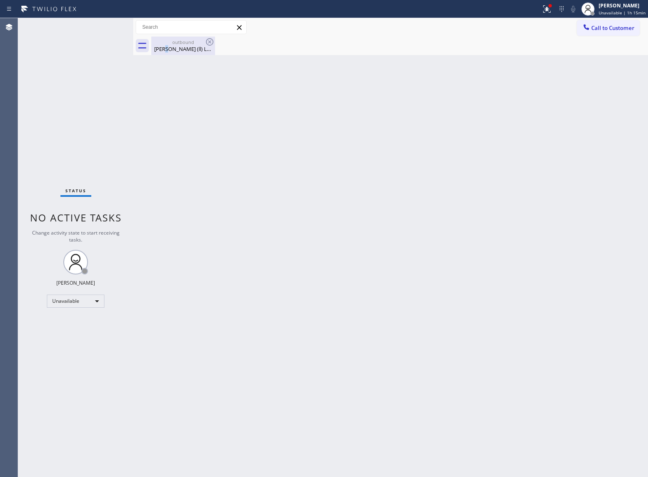
drag, startPoint x: 172, startPoint y: 46, endPoint x: 199, endPoint y: 45, distance: 27.1
click at [174, 46] on div "[PERSON_NAME] (ll) Labouin" at bounding box center [183, 48] width 62 height 7
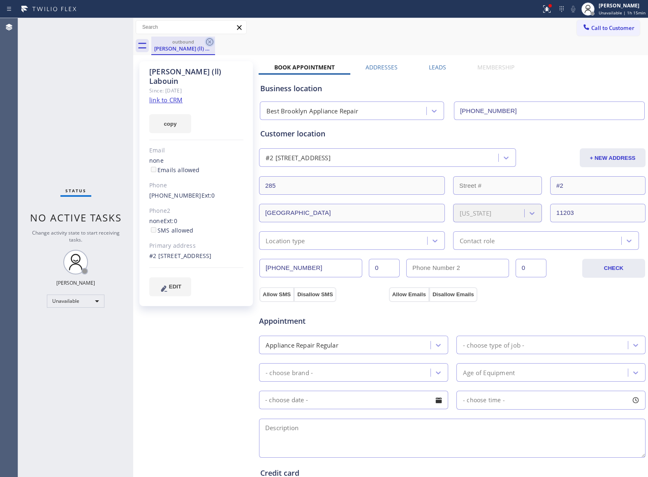
click at [208, 42] on icon at bounding box center [210, 42] width 10 height 10
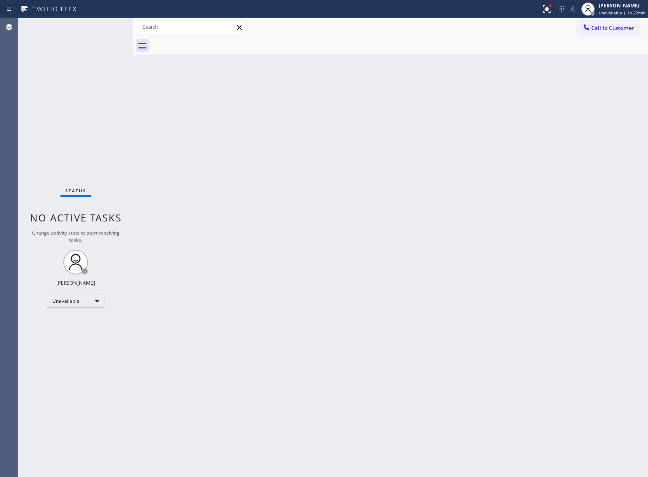
click at [44, 93] on div "Status No active tasks Change activity state to start receiving tasks. [PERSON_…" at bounding box center [75, 247] width 115 height 459
click at [632, 12] on span "Unavailable | 1h 22min" at bounding box center [621, 13] width 47 height 6
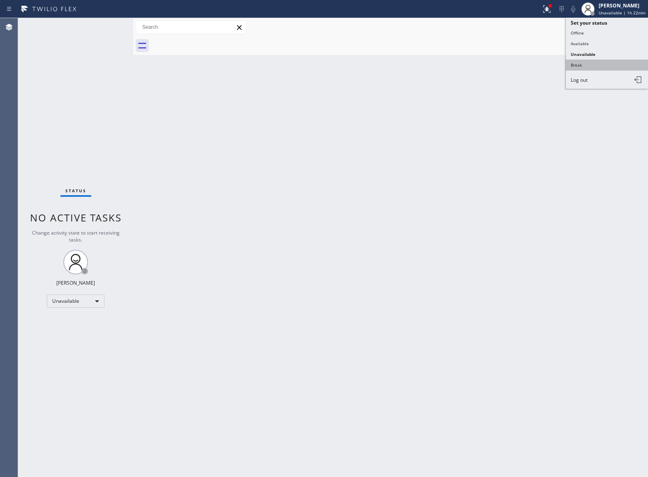
click at [599, 60] on button "Break" at bounding box center [606, 65] width 82 height 11
